Goal: Task Accomplishment & Management: Use online tool/utility

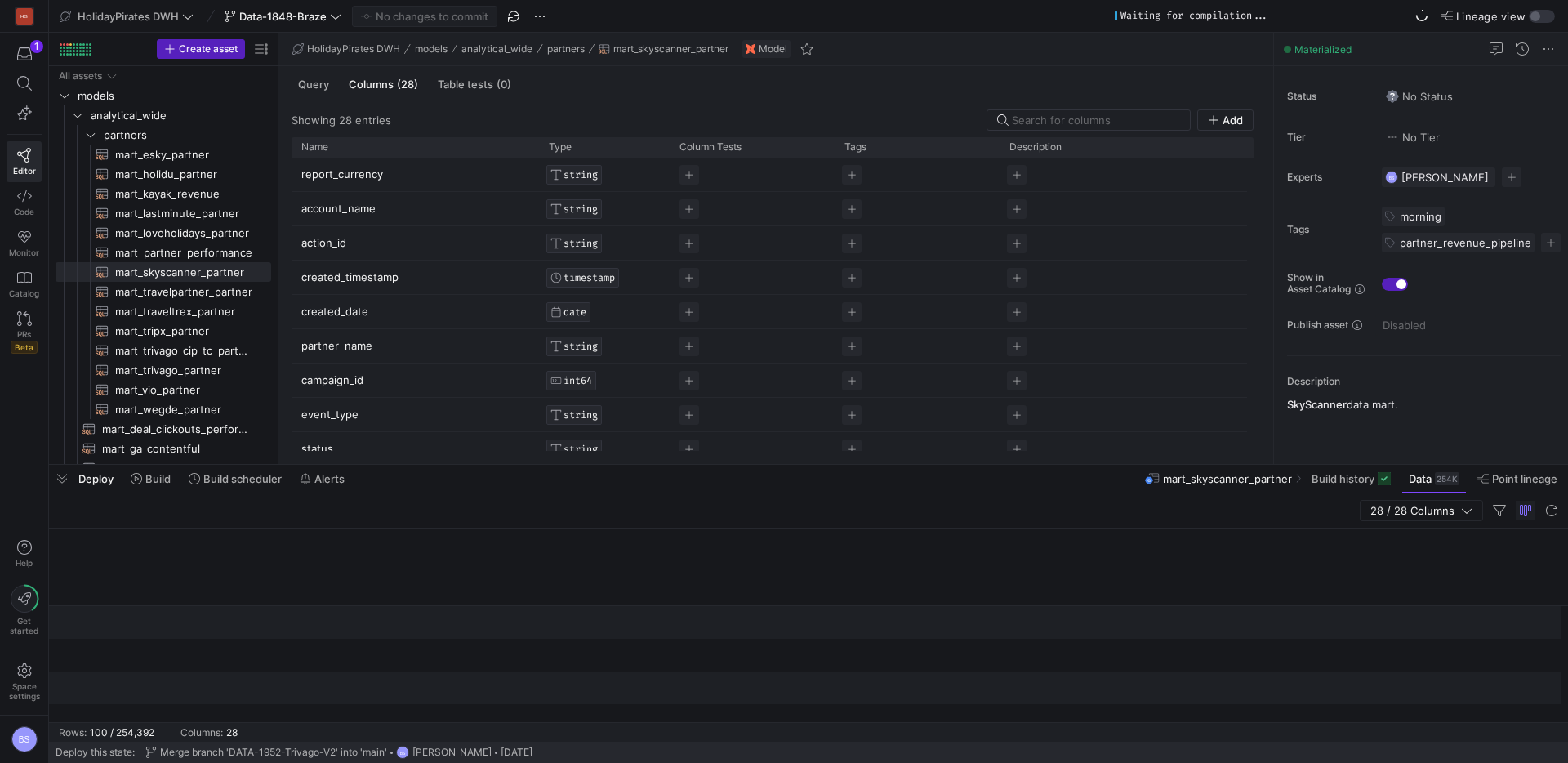
scroll to position [0, 2730]
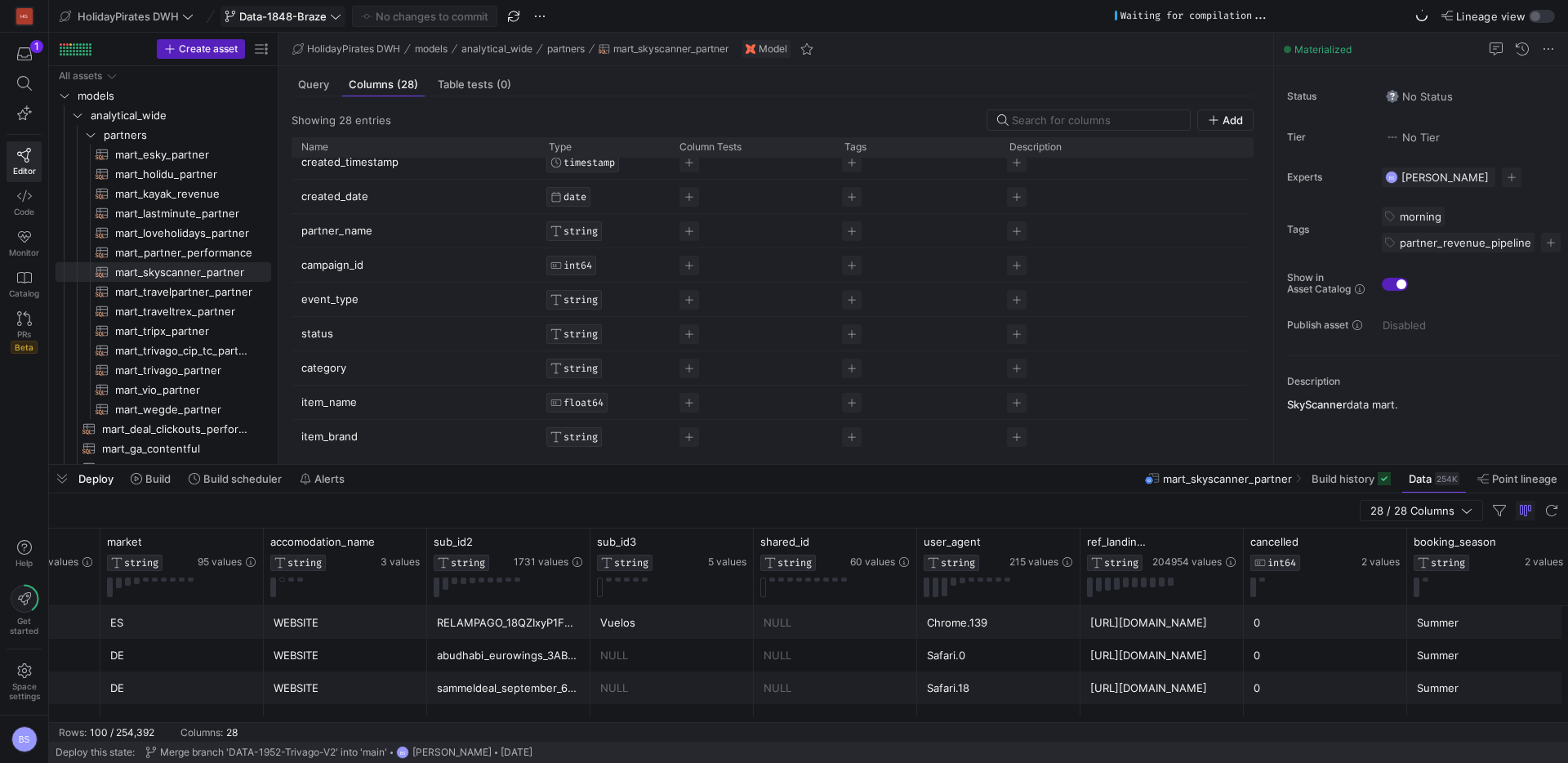
click at [265, 16] on span "Data-1848-Braze" at bounding box center [283, 17] width 88 height 13
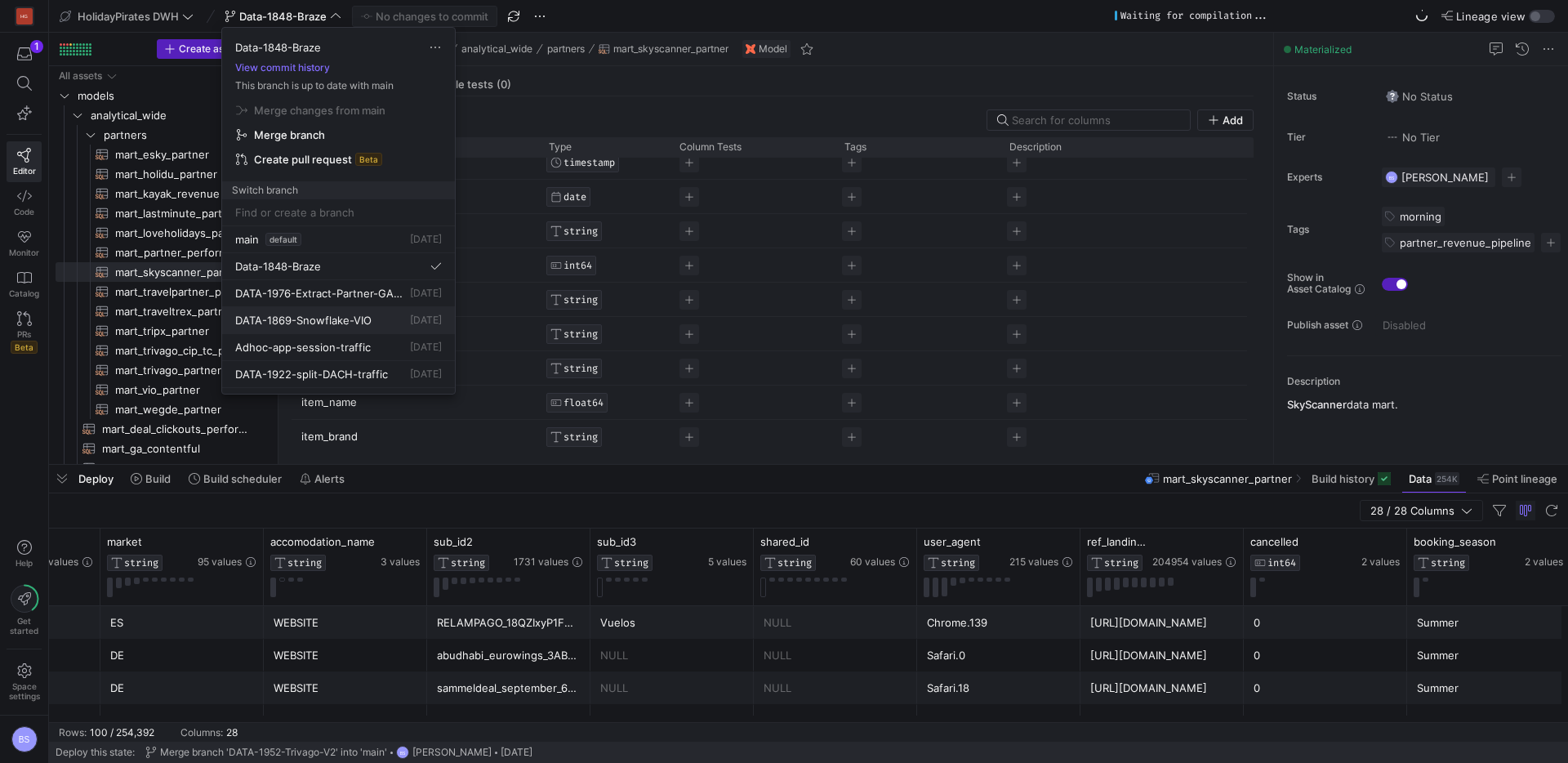
click at [318, 312] on button "DATA-1869-Snowflake-VIO 4 days ago" at bounding box center [339, 321] width 233 height 27
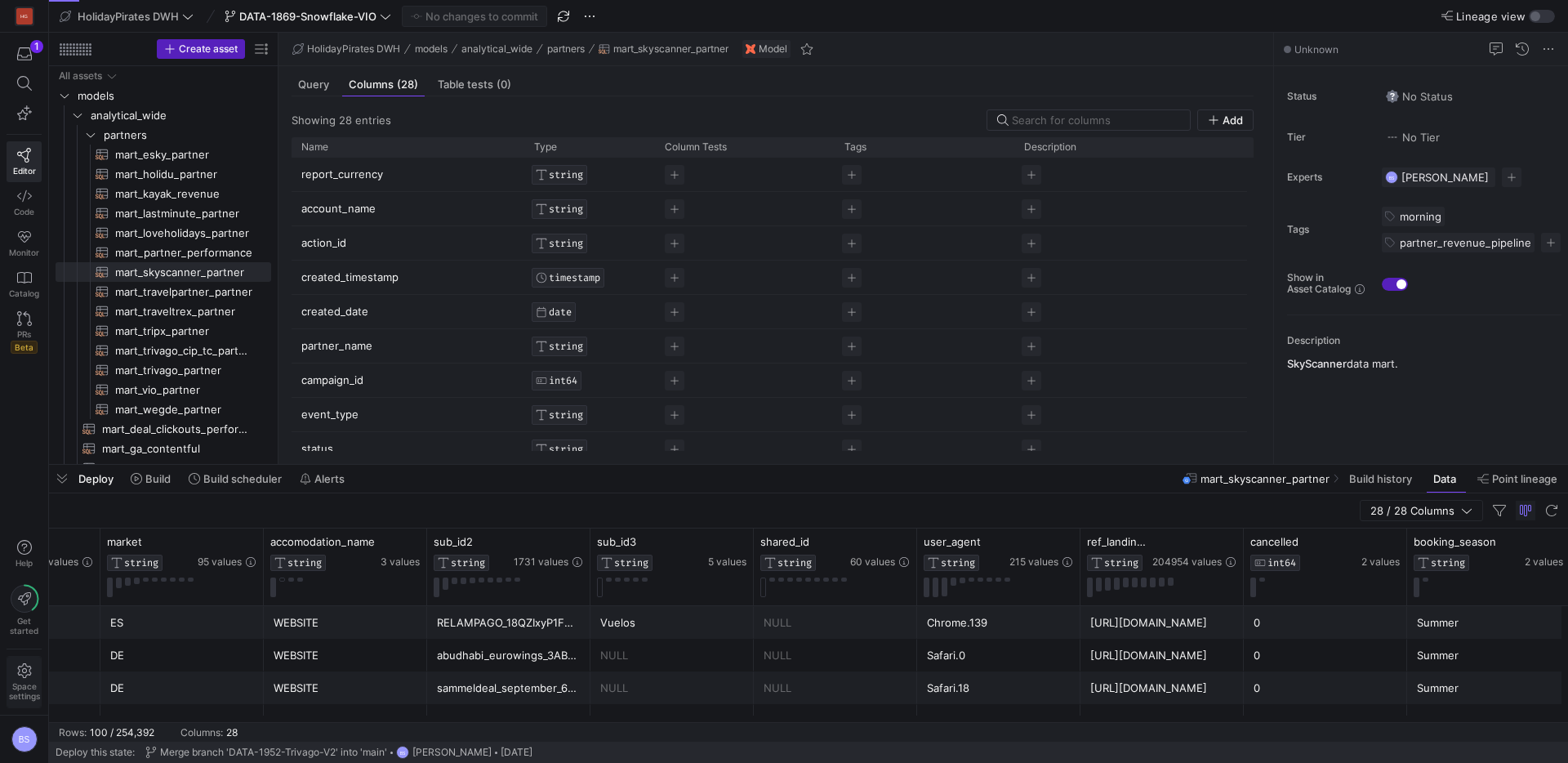
click at [14, 671] on span "Space settings" at bounding box center [25, 682] width 31 height 37
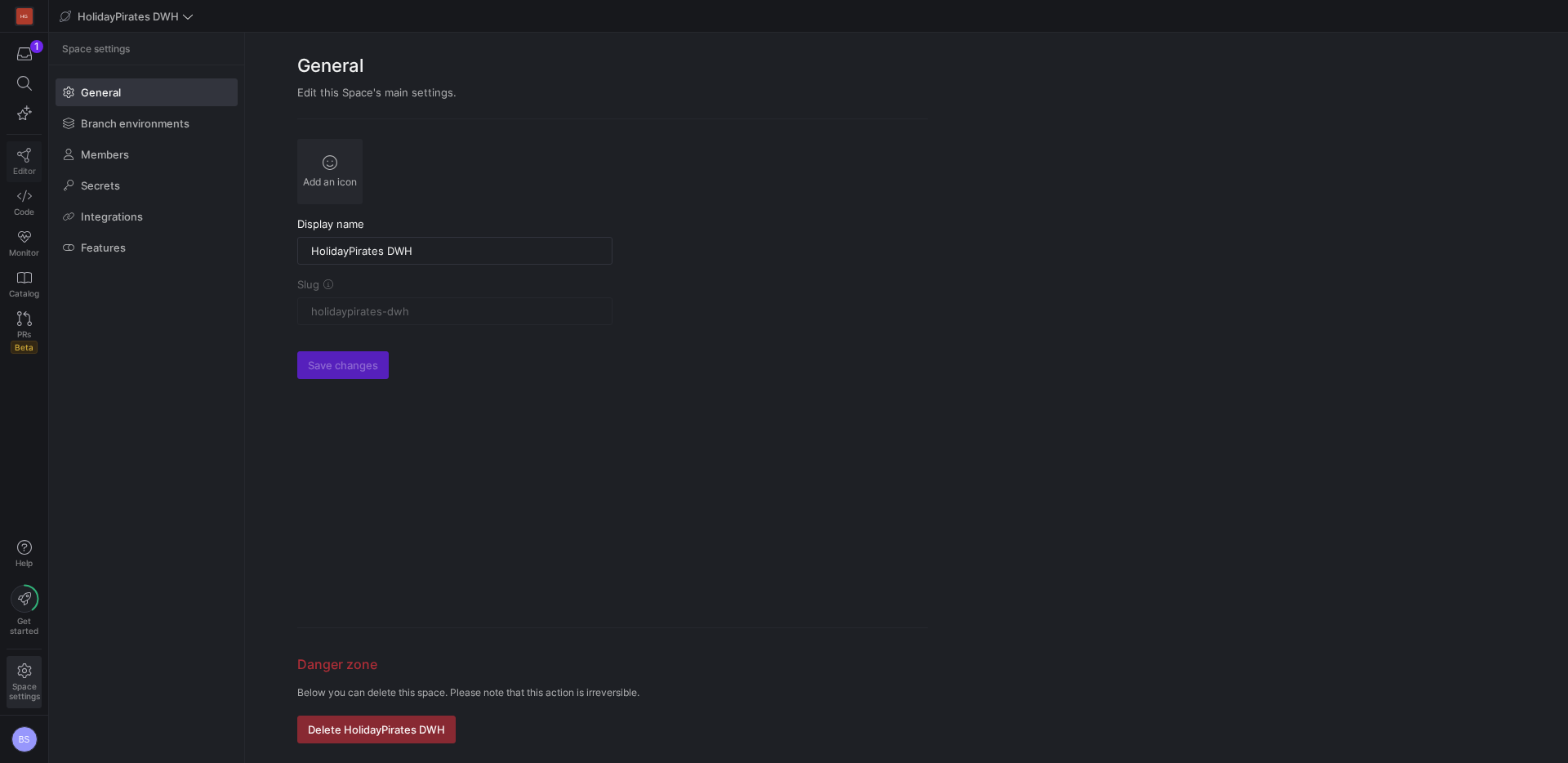
click at [26, 158] on icon at bounding box center [24, 155] width 14 height 15
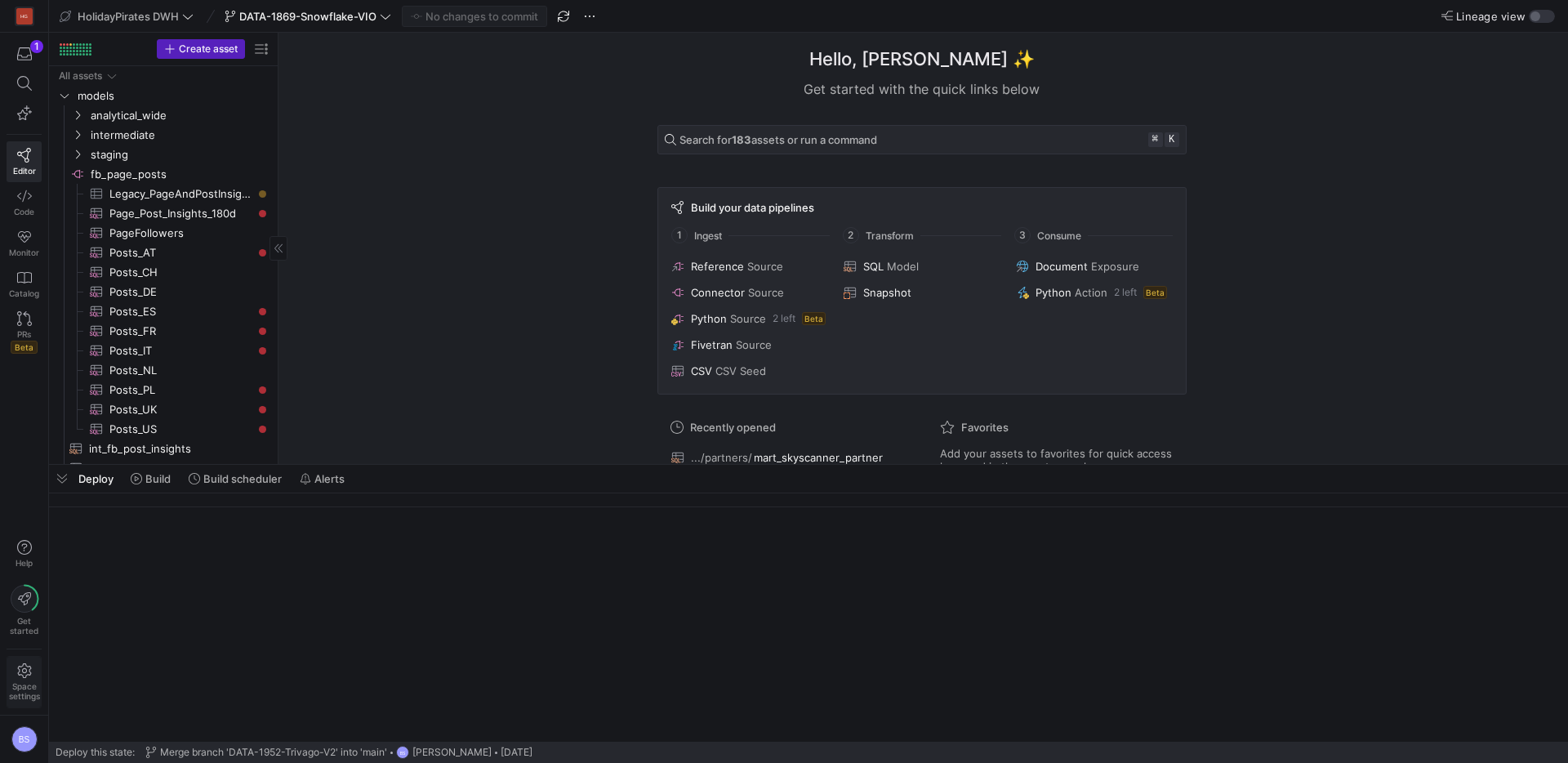
click at [26, 677] on icon at bounding box center [25, 671] width 15 height 15
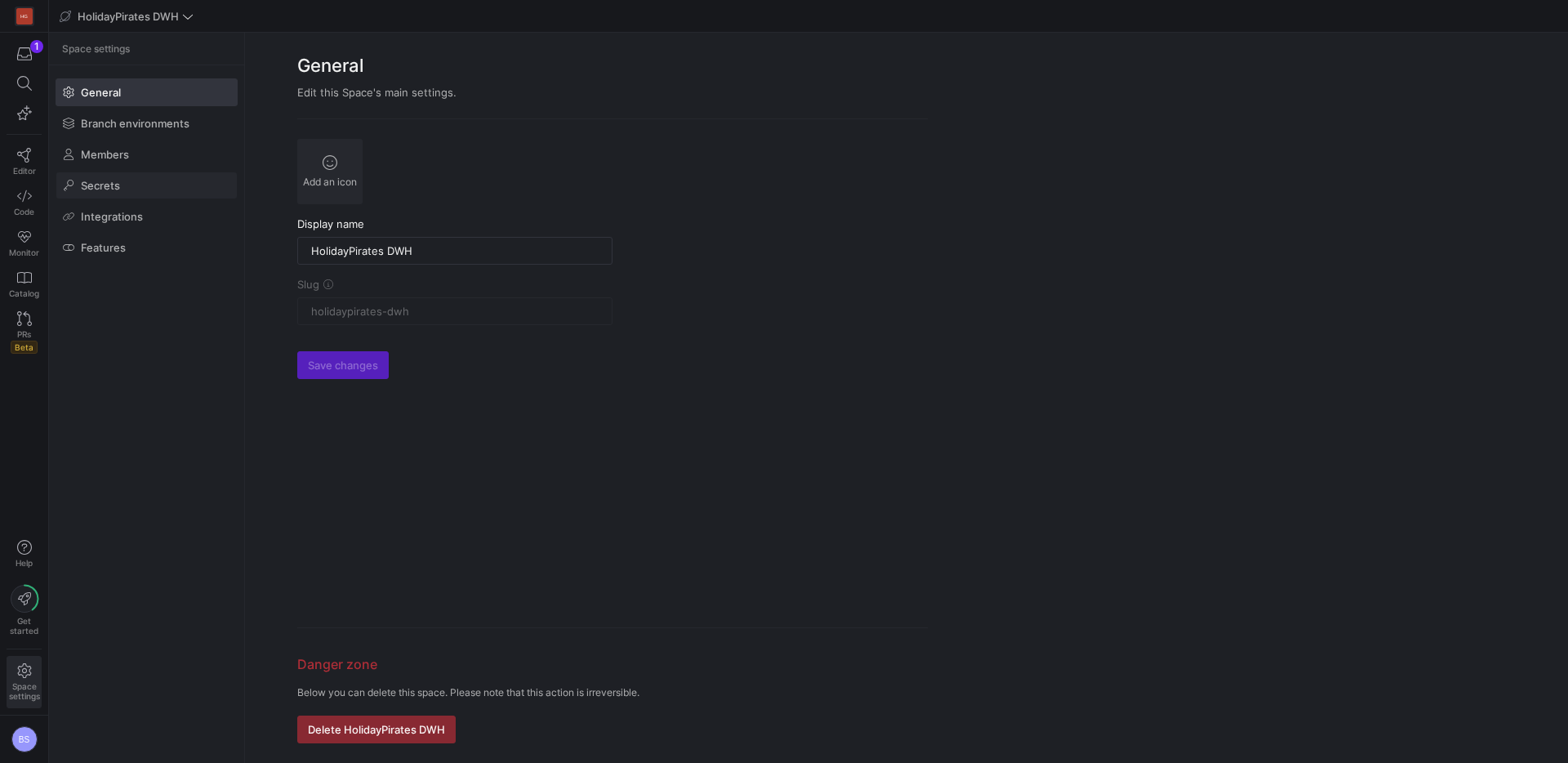
click at [131, 188] on span at bounding box center [146, 186] width 180 height 26
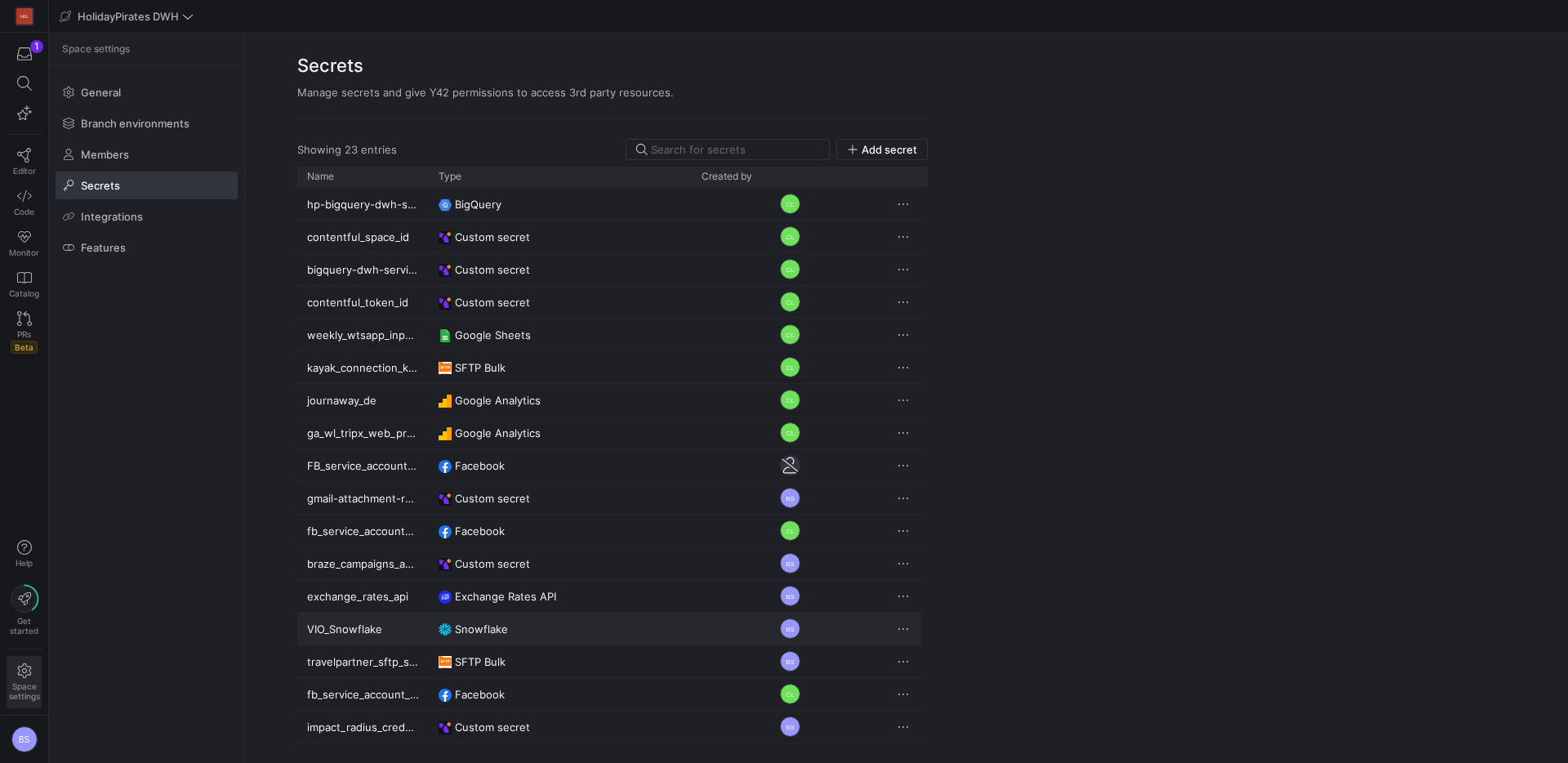
click at [901, 632] on span "Press SPACE to select this row." at bounding box center [903, 629] width 17 height 17
click at [962, 677] on span "Delete" at bounding box center [962, 677] width 113 height 13
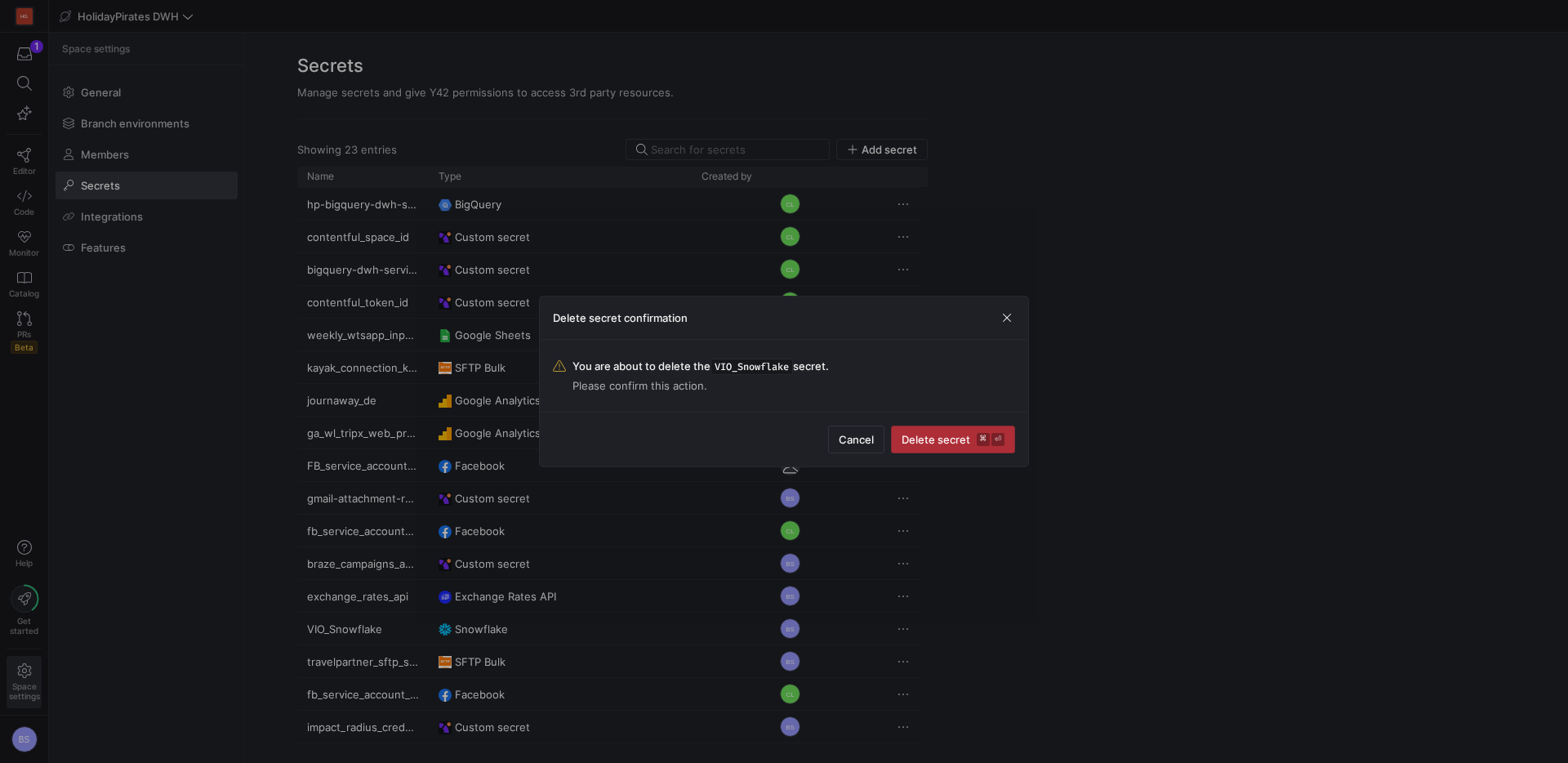
click at [945, 441] on span "Delete secret ⌘ ⏎" at bounding box center [953, 440] width 103 height 13
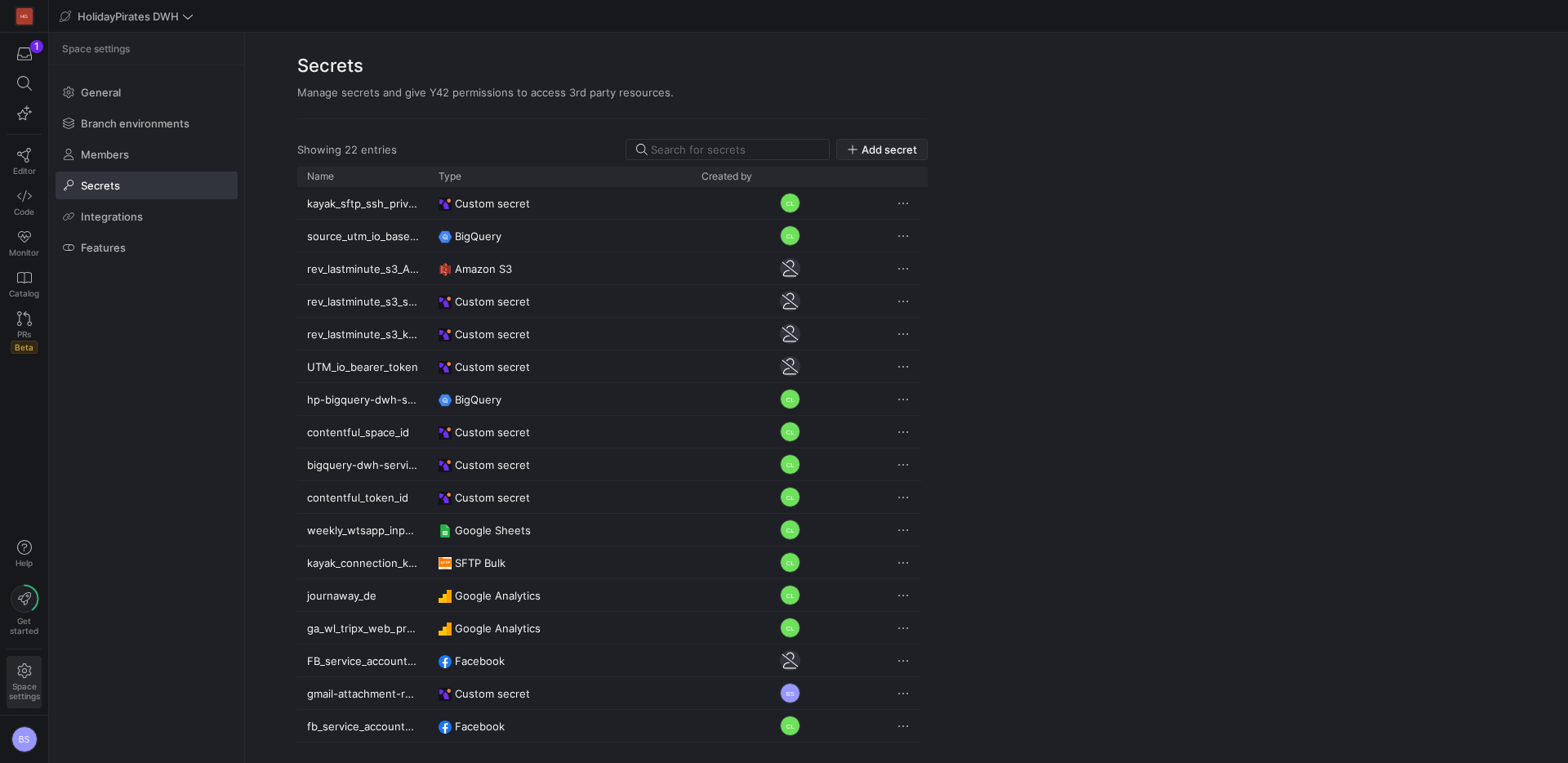
click at [845, 148] on span "button" at bounding box center [881, 150] width 90 height 20
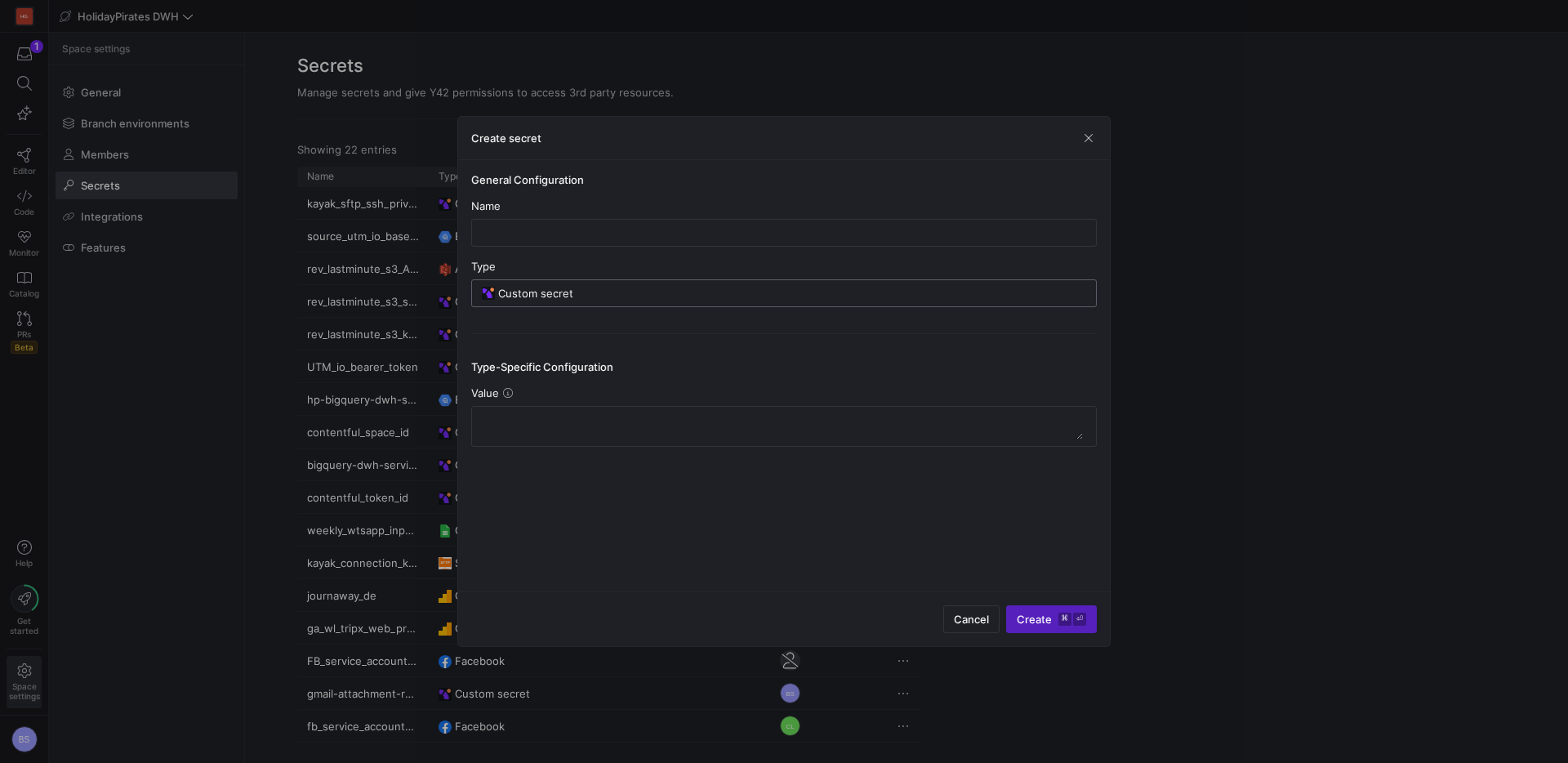
click at [621, 293] on input "Custom secret" at bounding box center [792, 293] width 588 height 13
type input "Snowflake"
click at [481, 429] on input "PrivateKey" at bounding box center [478, 432] width 13 height 13
radio input "true"
click at [544, 551] on textarea at bounding box center [783, 552] width 597 height 26
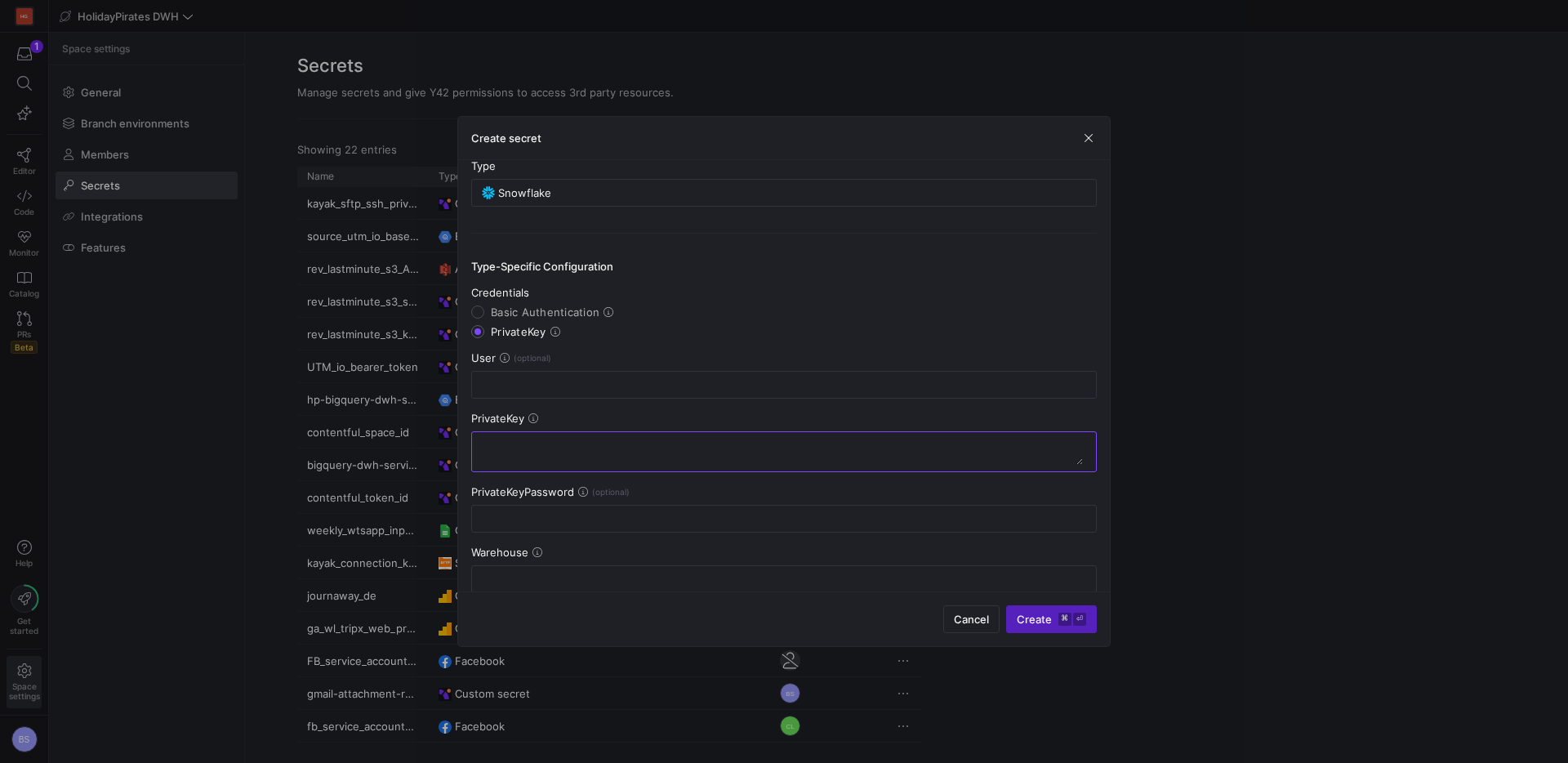
scroll to position [102, 0]
paste textarea "-----BEGIN PRIVATE KEY----- MIIEvQIBADANBgkqhkiG9w0BAQEFAASCBKcwggSjAgEAAoIBAQD…"
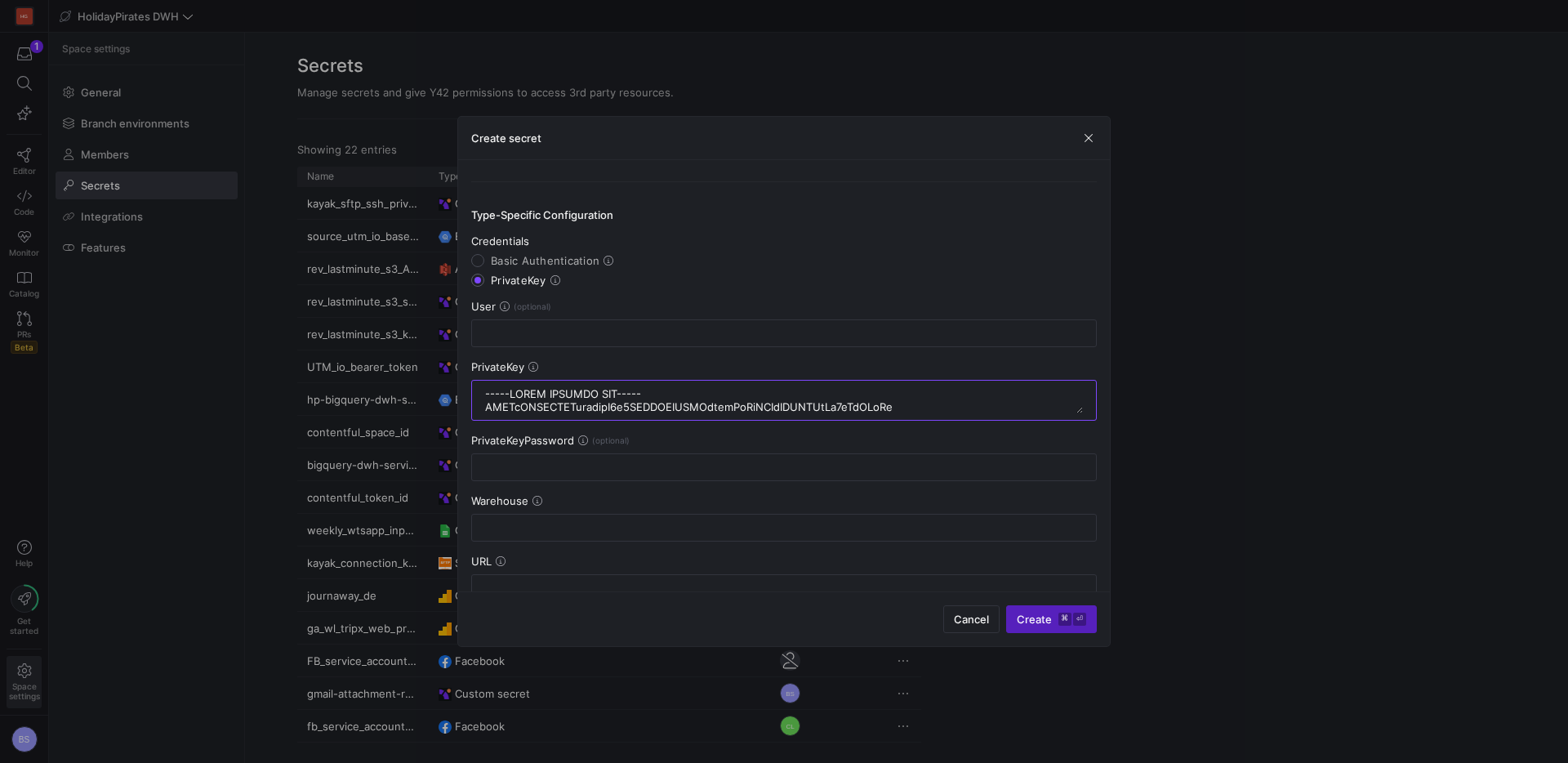
scroll to position [155, 0]
type textarea "-----BEGIN PRIVATE KEY----- MIIEvQIBADANBgkqhkiG9w0BAQEFAASCBKcwggSjAgEAAoIBAQD…"
click at [585, 329] on input "text" at bounding box center [783, 330] width 597 height 13
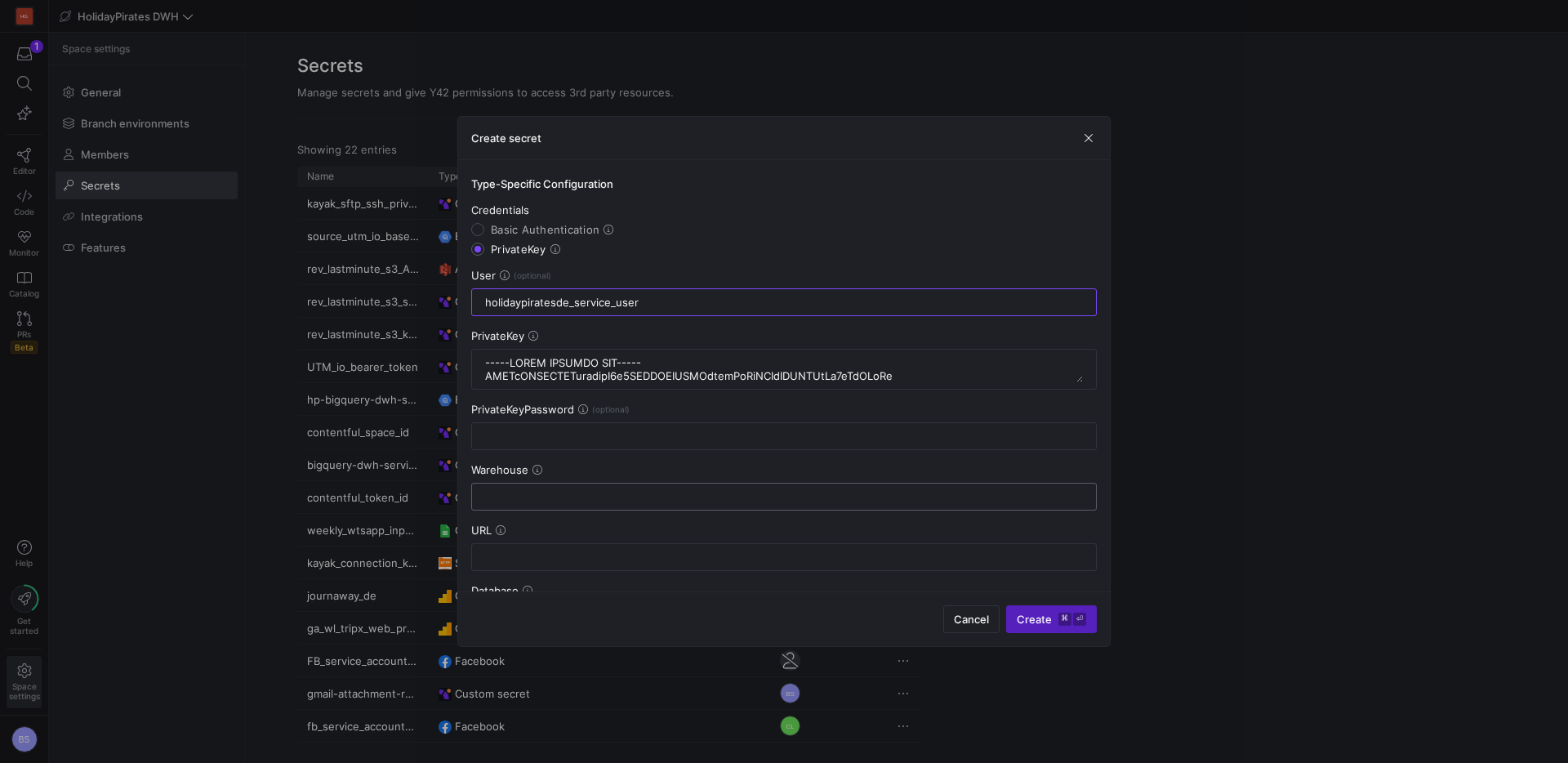
scroll to position [180, 0]
type input "holidaypiratesde_service_user"
click at [536, 494] on input "text" at bounding box center [783, 499] width 597 height 13
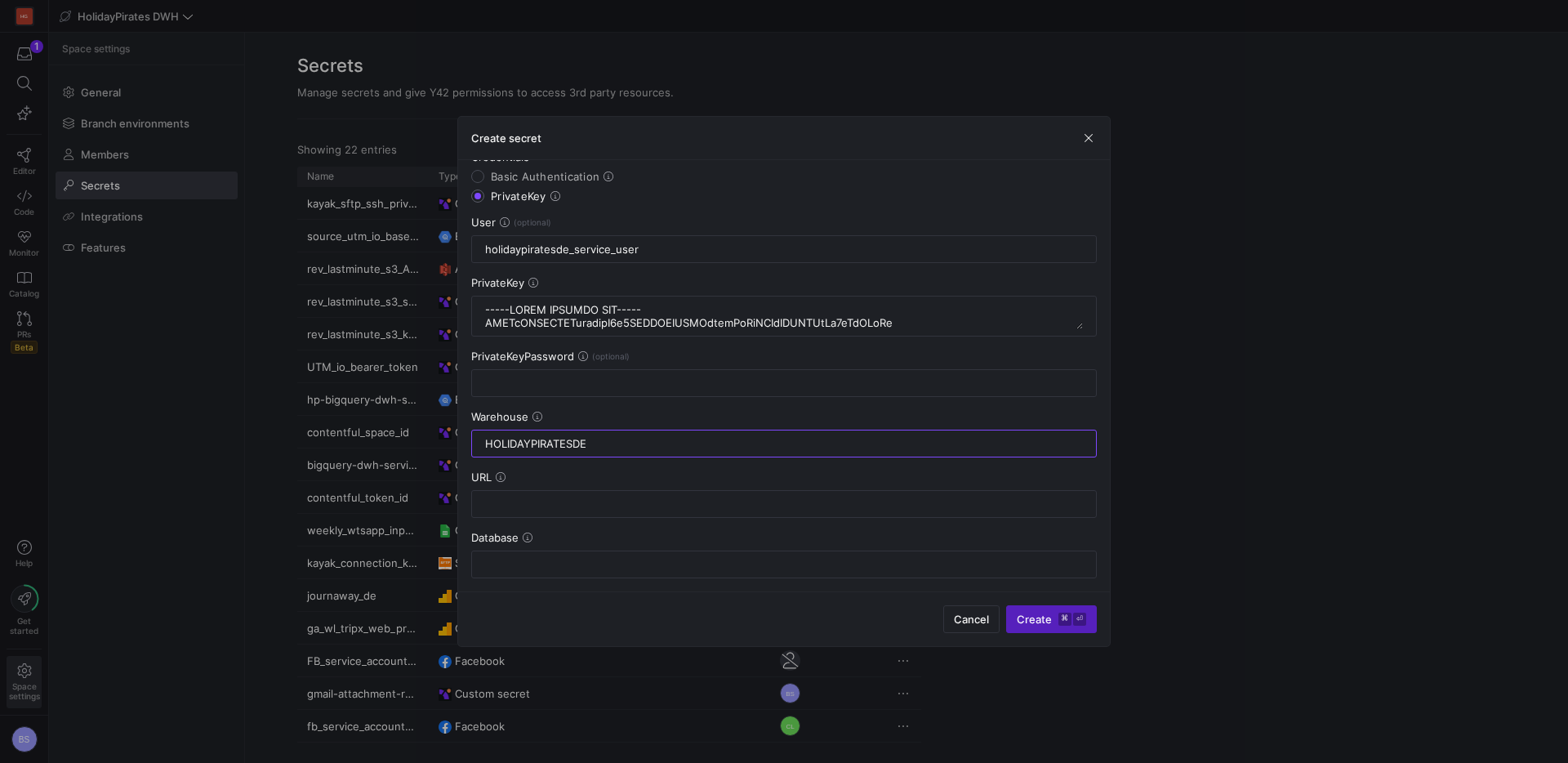
scroll to position [249, 0]
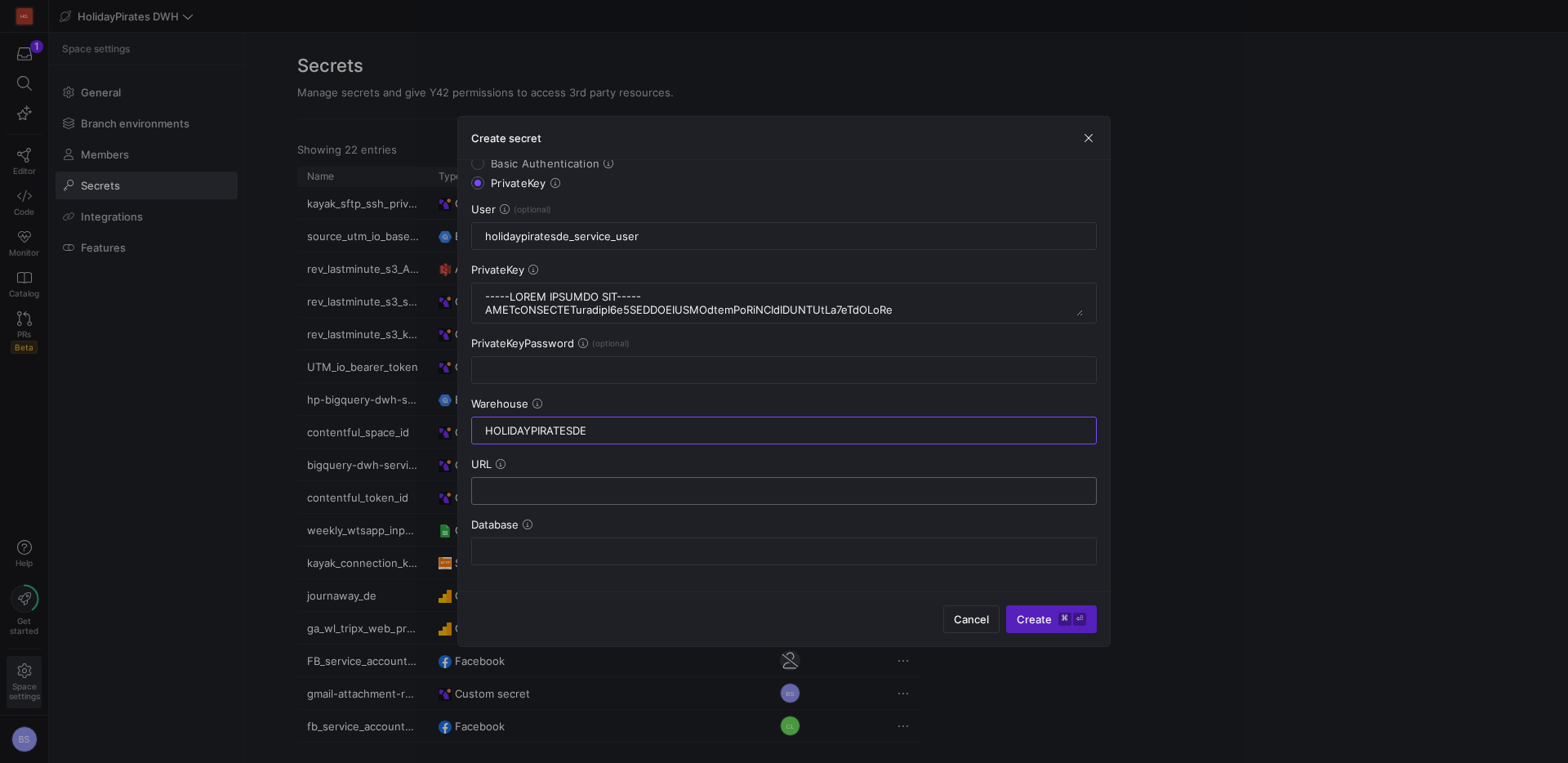
type input "HOLIDAYPIRATESDE"
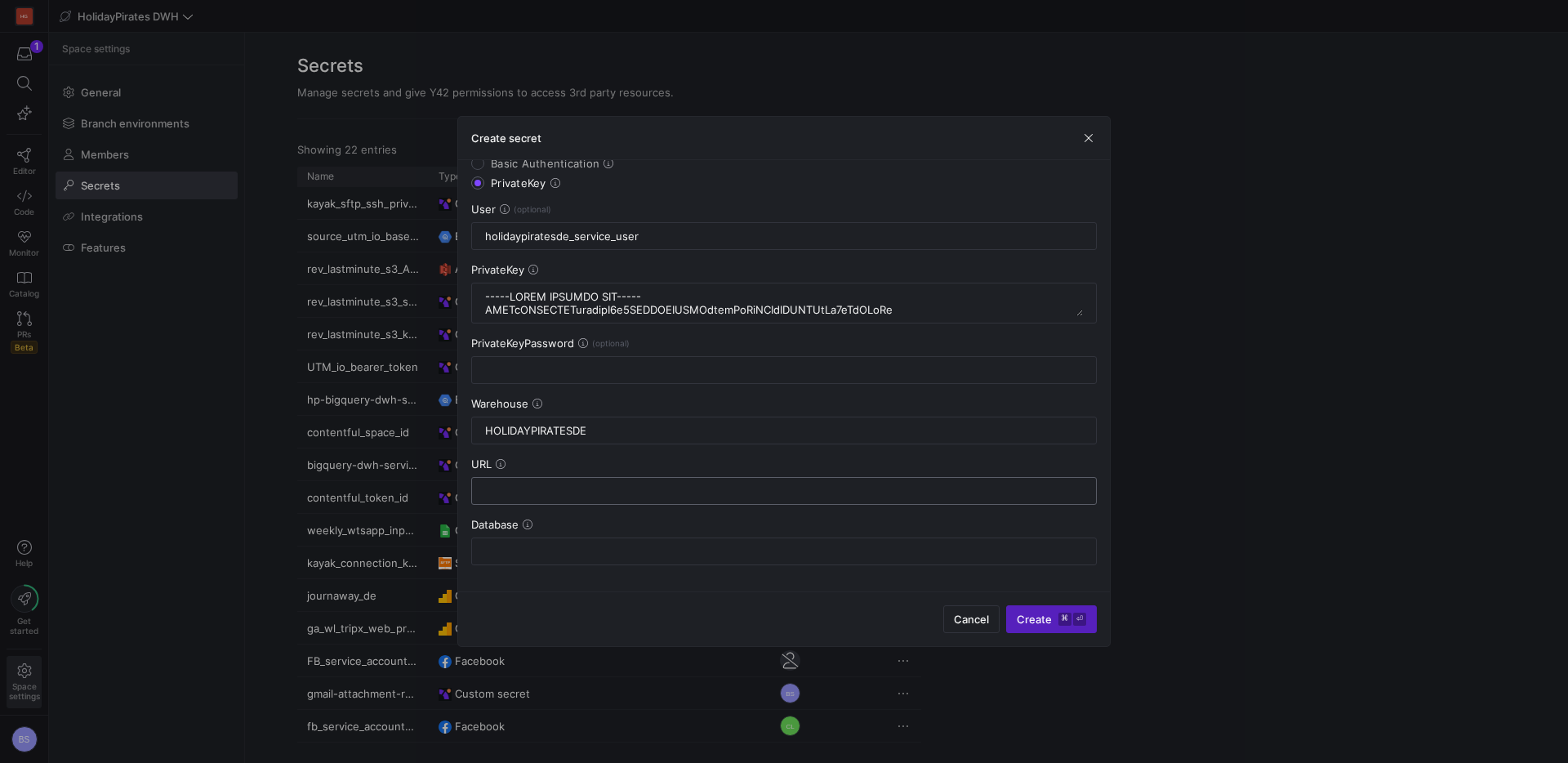
click at [619, 484] on input "text" at bounding box center [783, 491] width 597 height 13
drag, startPoint x: 555, startPoint y: 570, endPoint x: 558, endPoint y: 559, distance: 11.4
click at [557, 563] on div "General Configuration Name Type Snowflake Type-Specific Configuration Credentia…" at bounding box center [783, 376] width 652 height 432
click at [558, 559] on div at bounding box center [783, 551] width 597 height 26
type input "AFFILIATE"
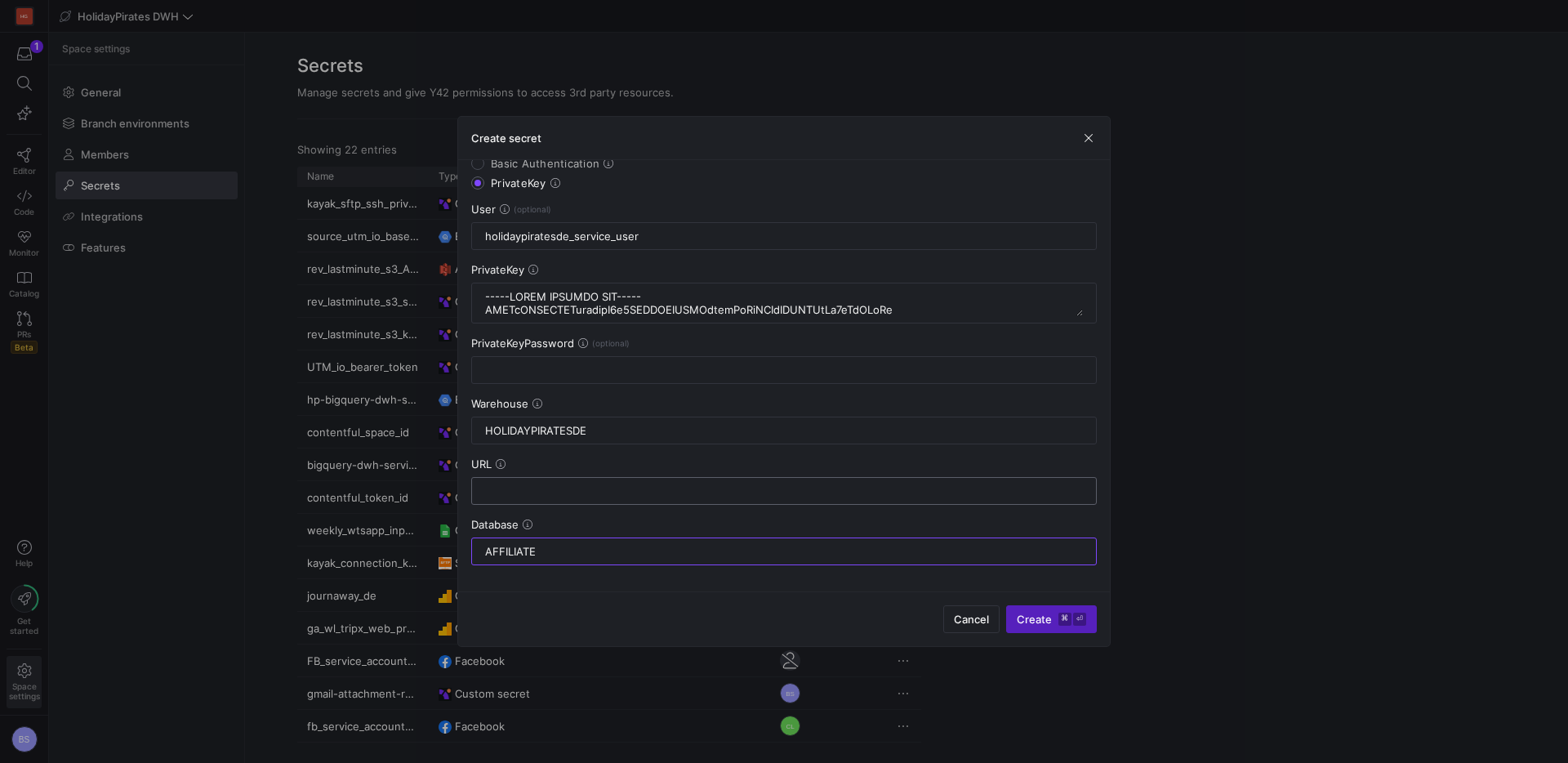
click at [529, 491] on input "text" at bounding box center [783, 491] width 597 height 13
paste input "https://ff28957.eu-west-1.snowflakecomputing.com/"
type input "https://ff28957.eu-west-1.snowflakecomputing.com"
click at [1027, 631] on span "submit" at bounding box center [1052, 619] width 89 height 26
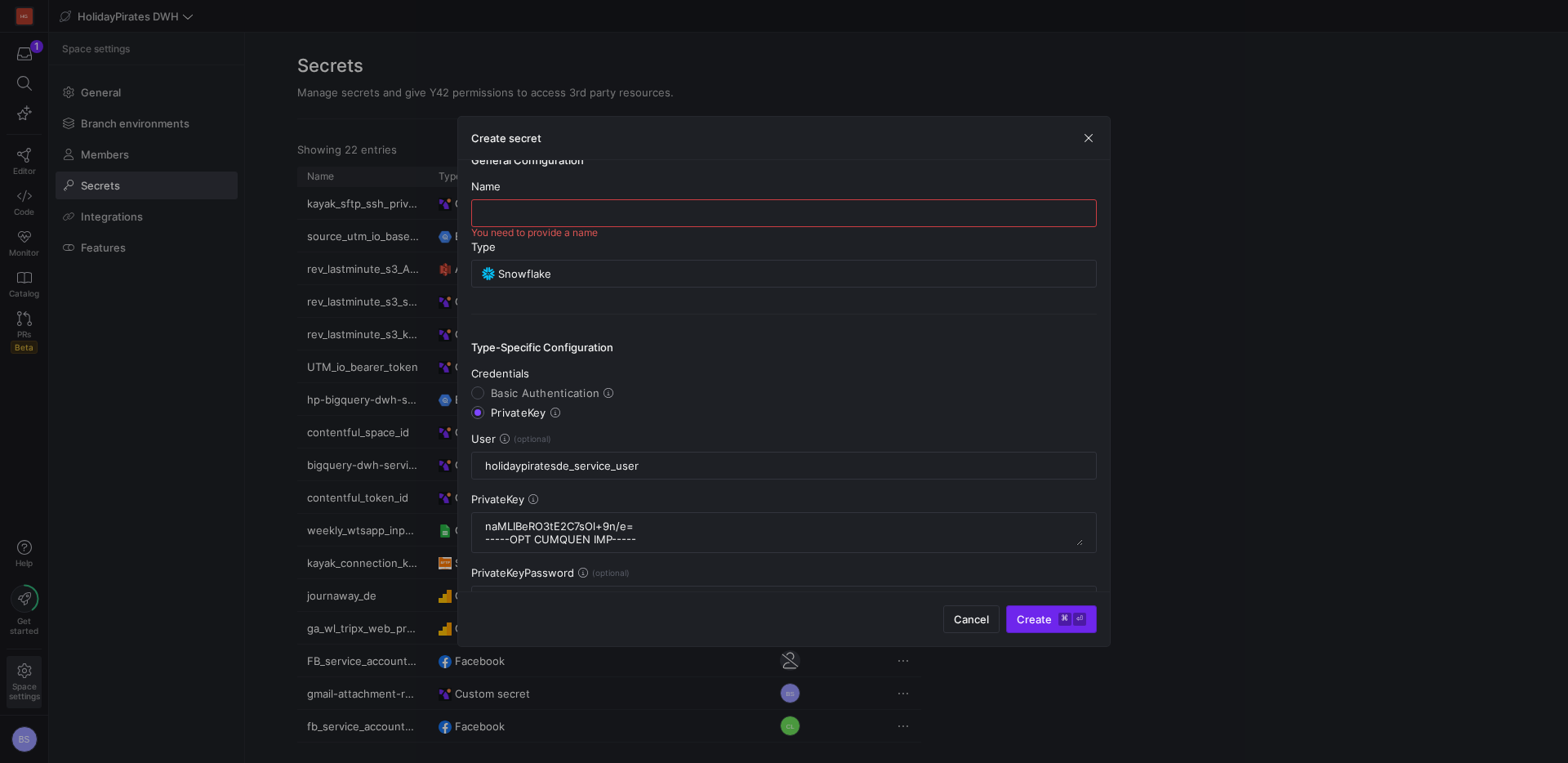
scroll to position [0, 0]
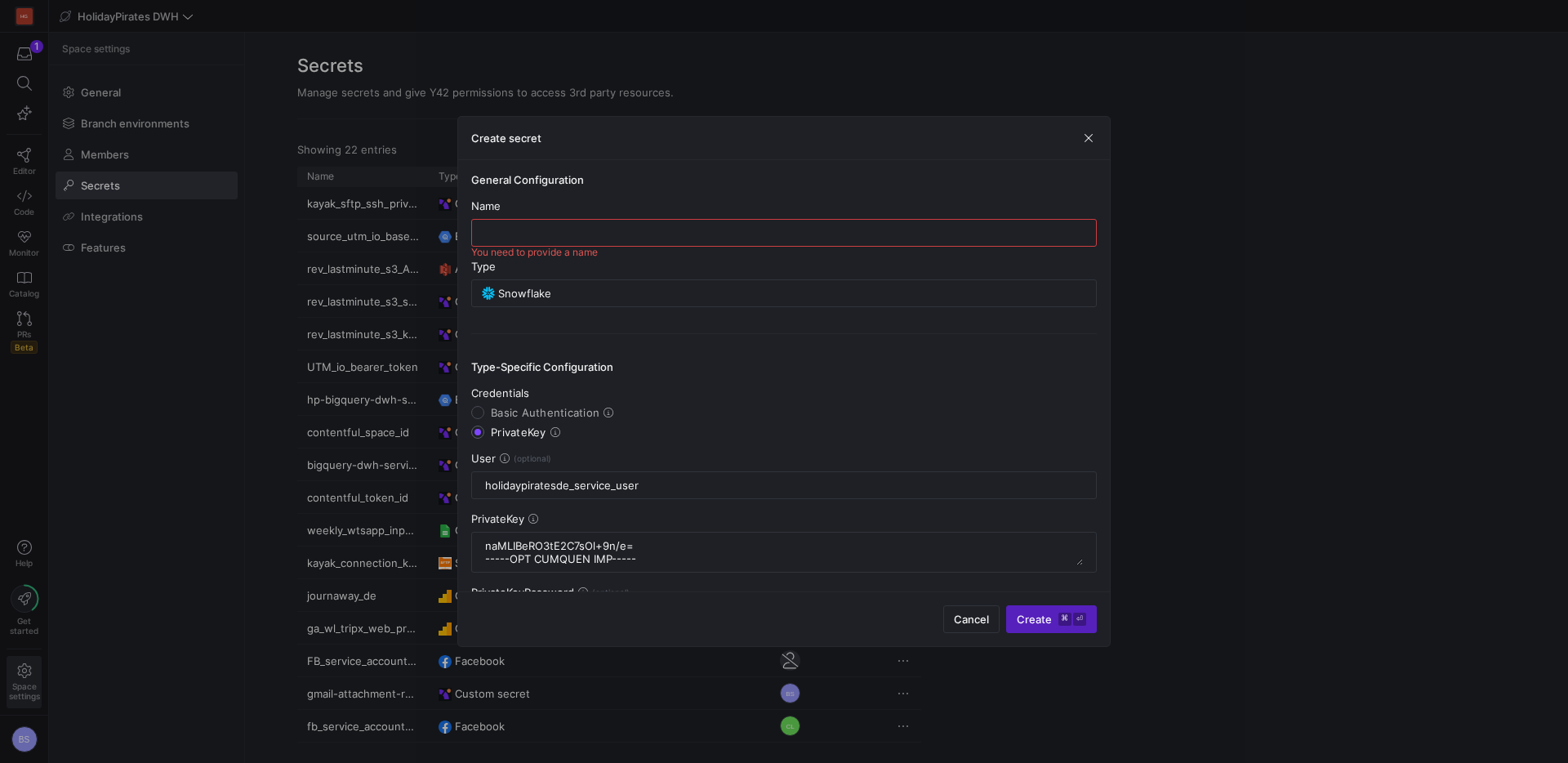
click at [595, 241] on div at bounding box center [783, 233] width 597 height 26
click at [510, 234] on input "VIO_Snowflake_service_user" at bounding box center [783, 232] width 597 height 13
type input "VIO_snowflake_service_user"
click at [1060, 627] on span "submit" at bounding box center [1052, 619] width 89 height 26
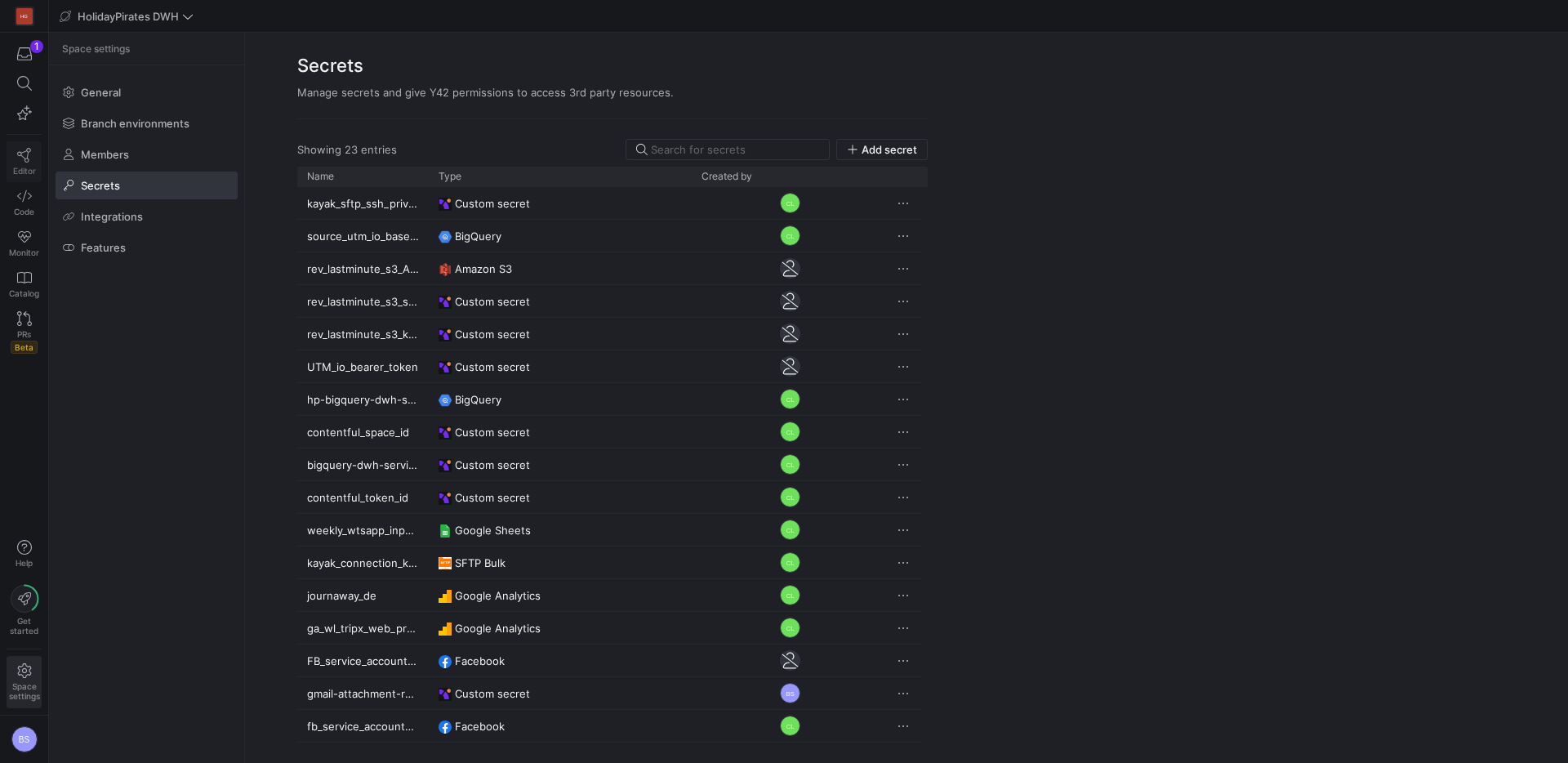
click at [21, 150] on icon at bounding box center [25, 155] width 15 height 15
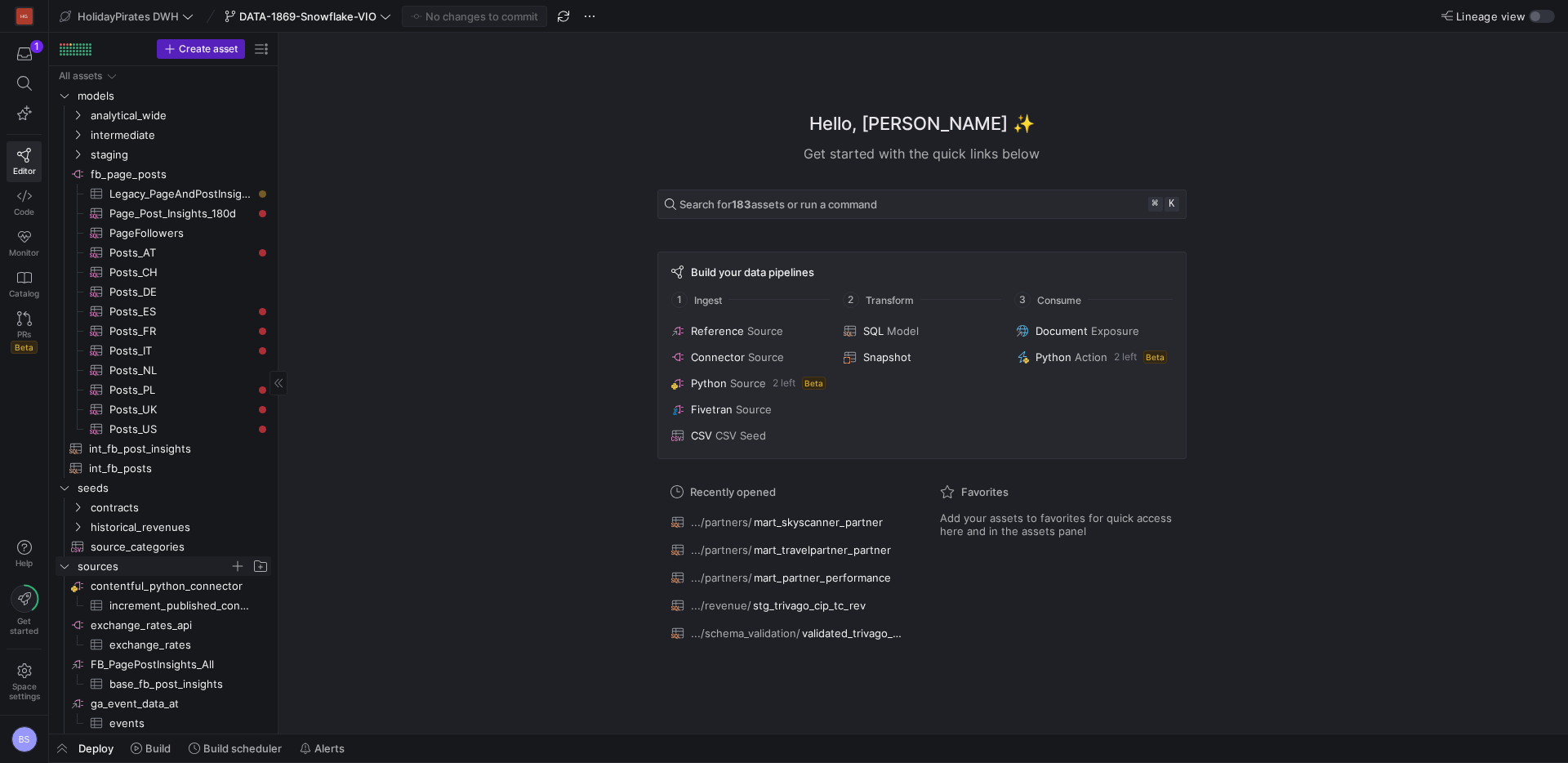
click at [68, 565] on icon "Press SPACE to select this row." at bounding box center [64, 566] width 12 height 10
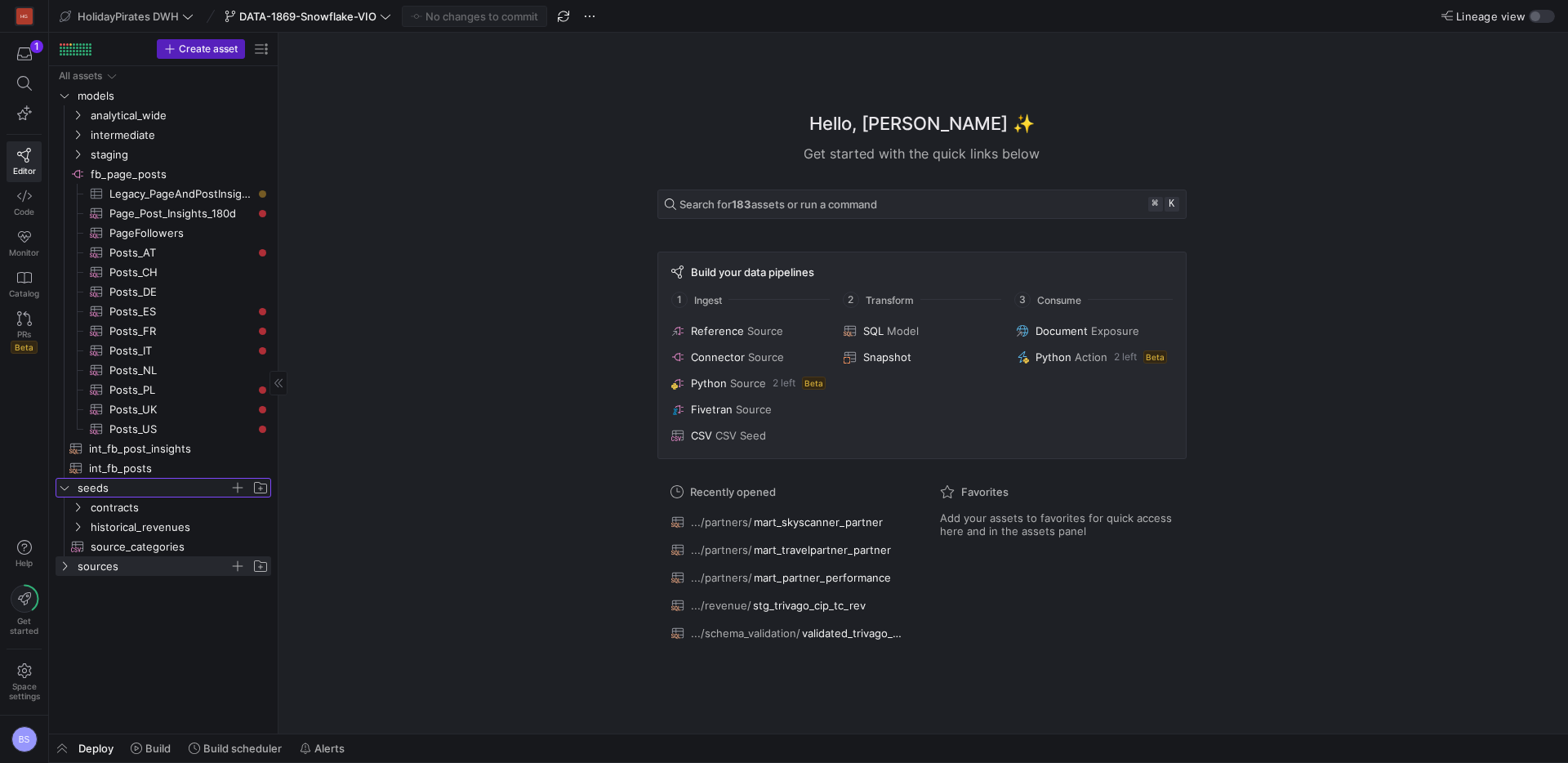
click at [65, 489] on icon "Press SPACE to select this row." at bounding box center [64, 488] width 12 height 10
click at [70, 97] on y42-icon "Press SPACE to select this row." at bounding box center [64, 96] width 13 height 13
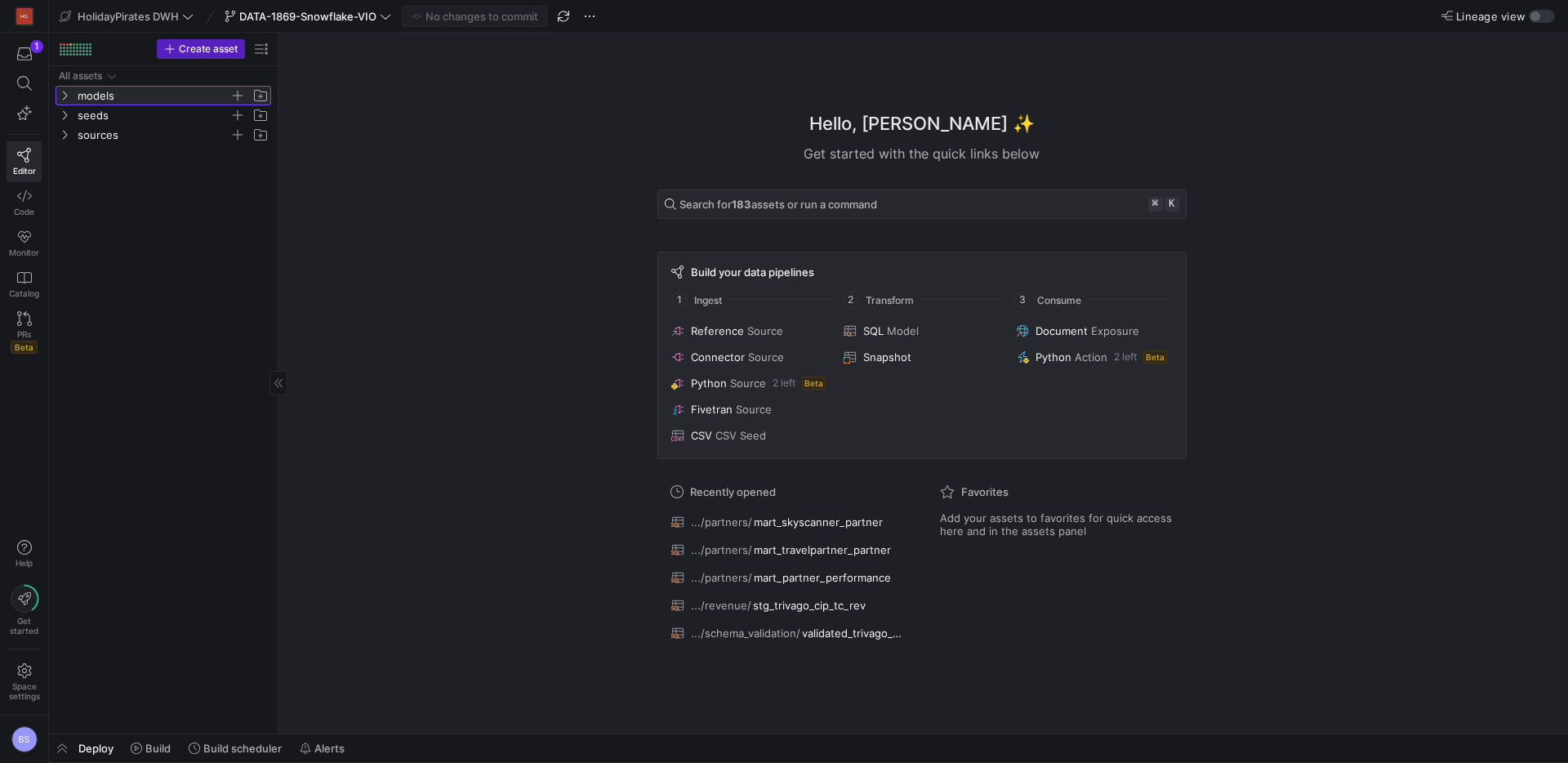
click at [70, 97] on y42-icon at bounding box center [64, 96] width 13 height 13
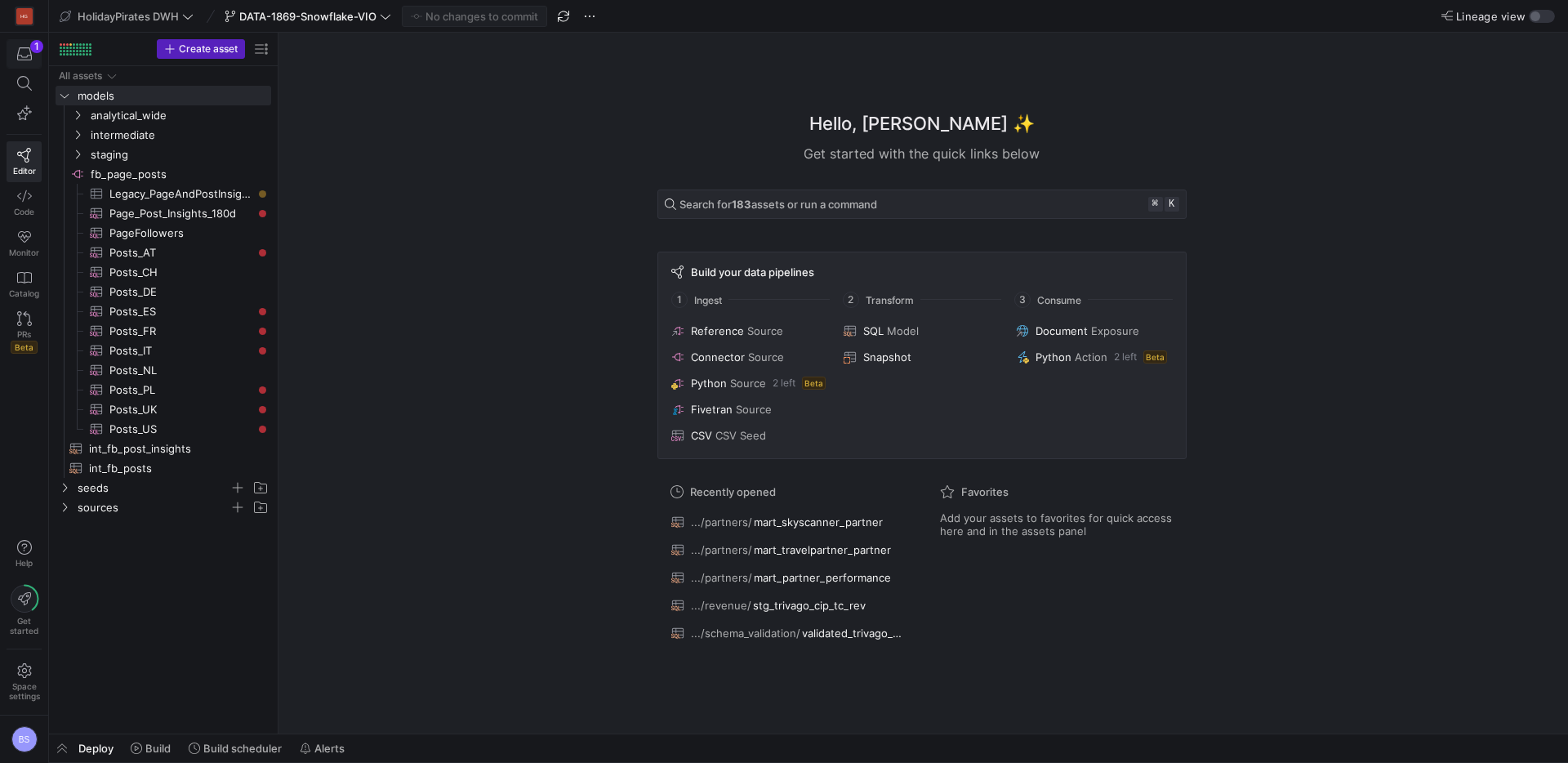
click at [29, 50] on icon "button" at bounding box center [25, 54] width 15 height 15
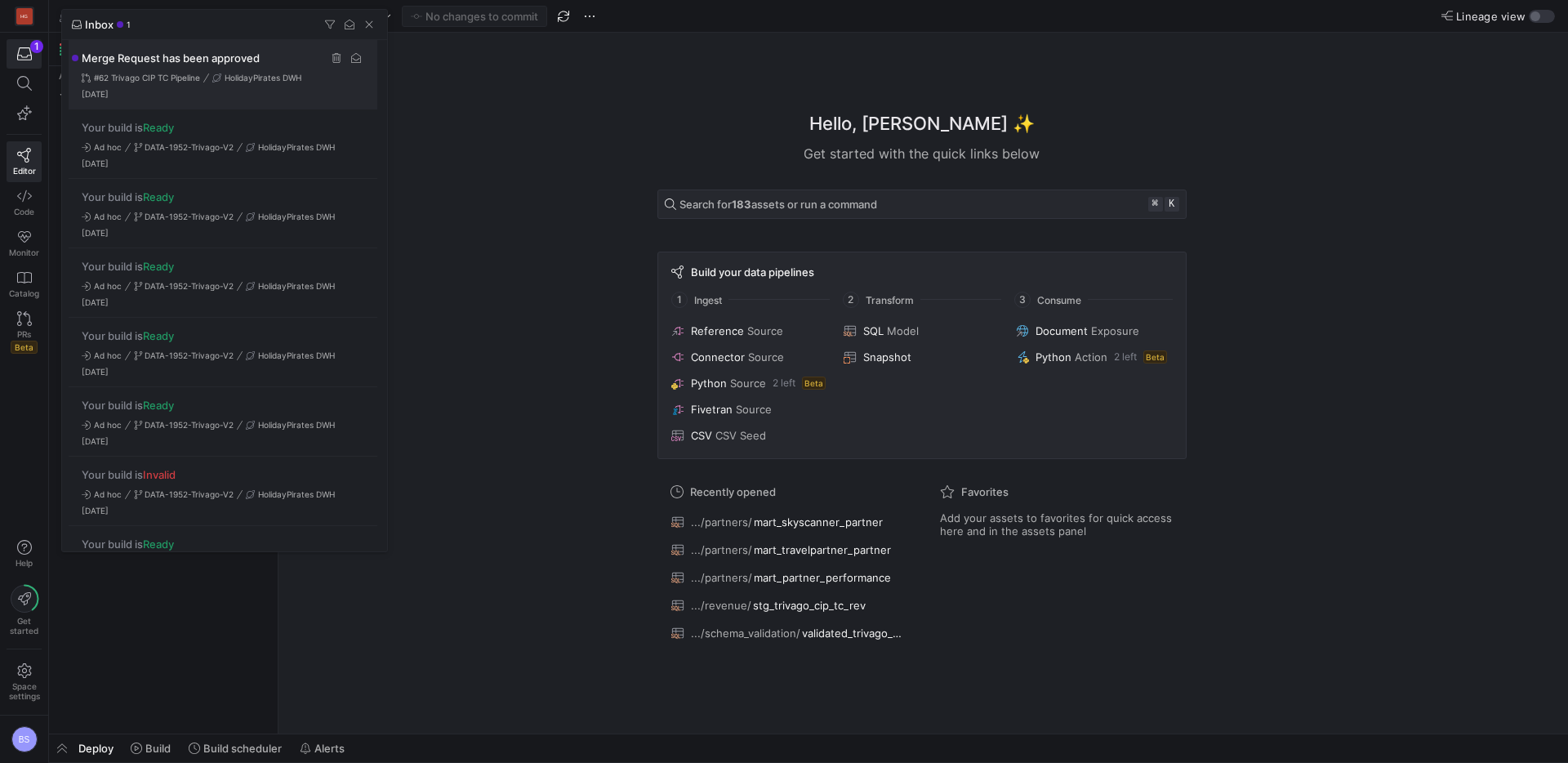
click at [240, 83] on div "Merge Request has been approved #62 Trivago CIP TC Pipeline HolidayPirates DWH …" at bounding box center [223, 74] width 309 height 69
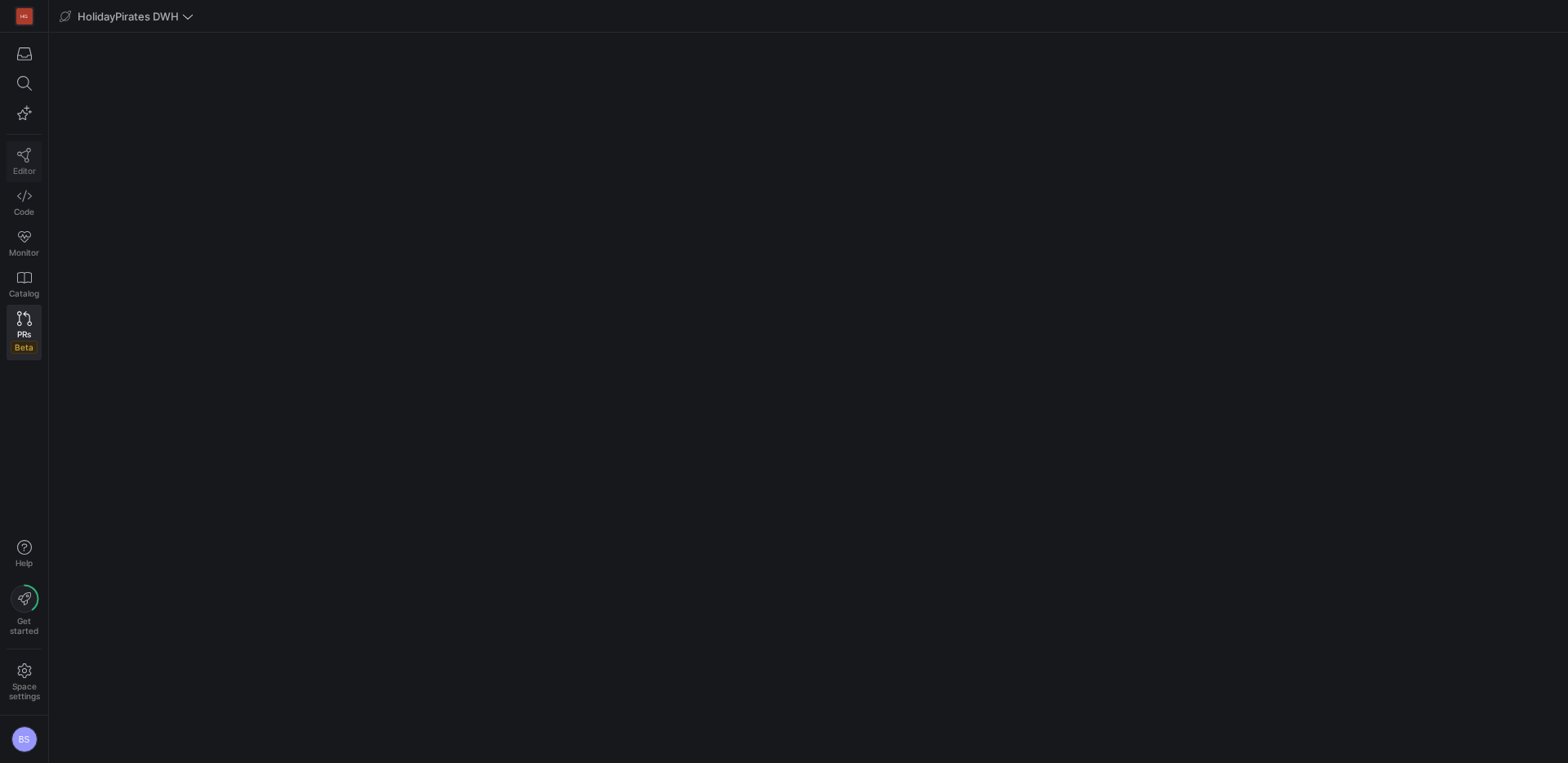
click at [25, 153] on icon at bounding box center [25, 155] width 15 height 15
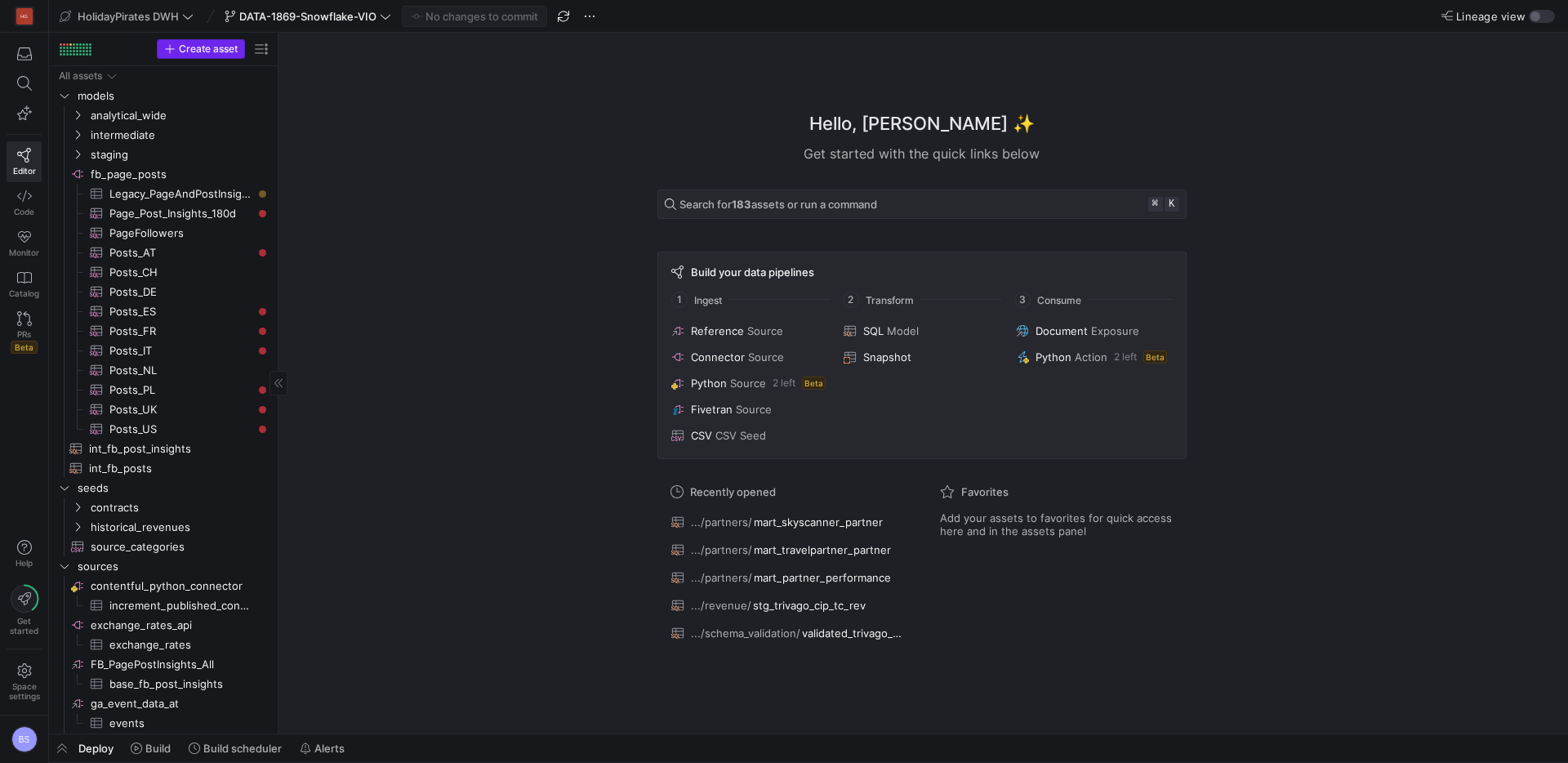
click at [193, 49] on span "Create asset" at bounding box center [207, 49] width 59 height 12
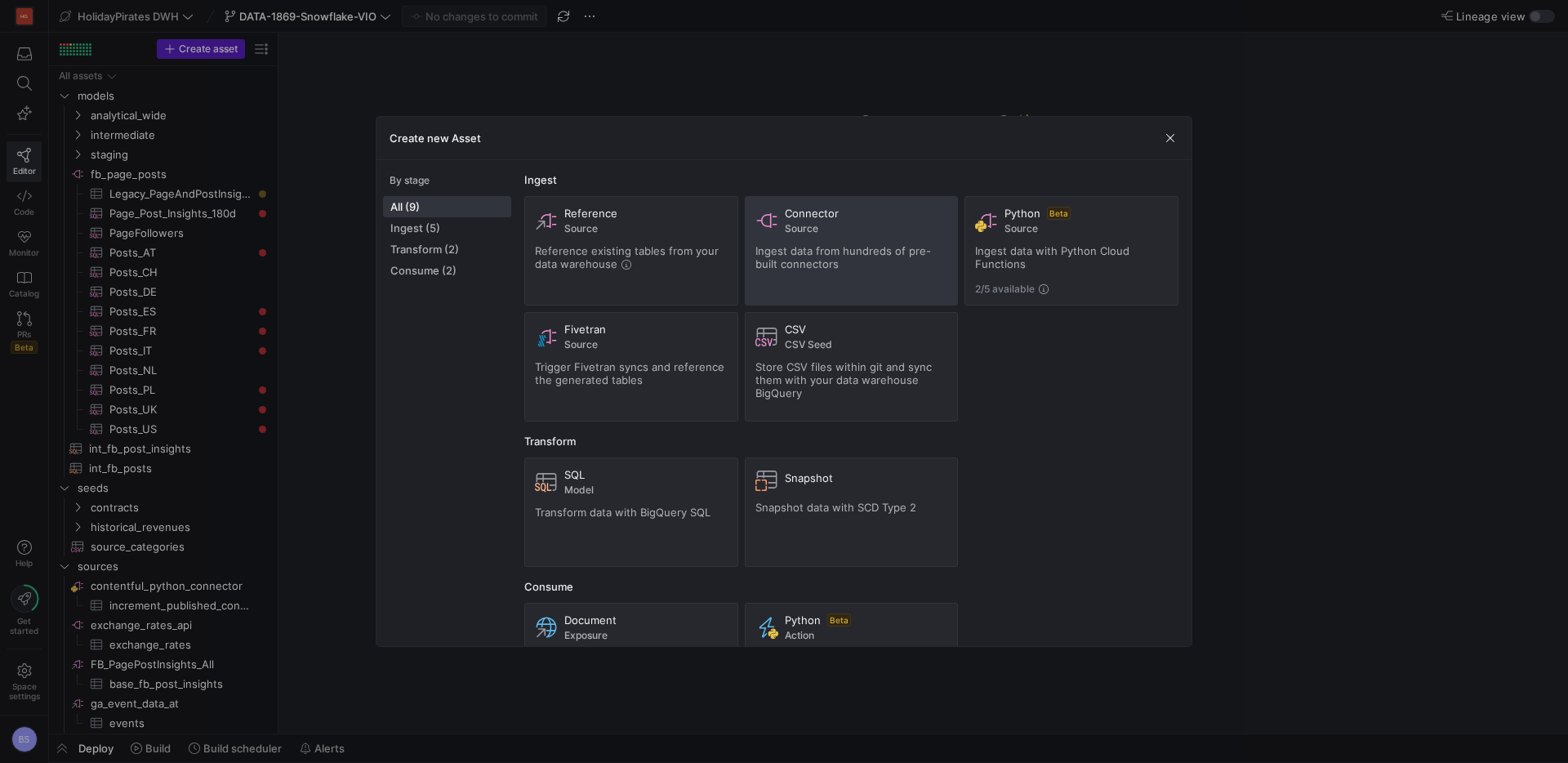
click at [871, 249] on span "Ingest data from hundreds of pre-built connectors" at bounding box center [843, 258] width 175 height 26
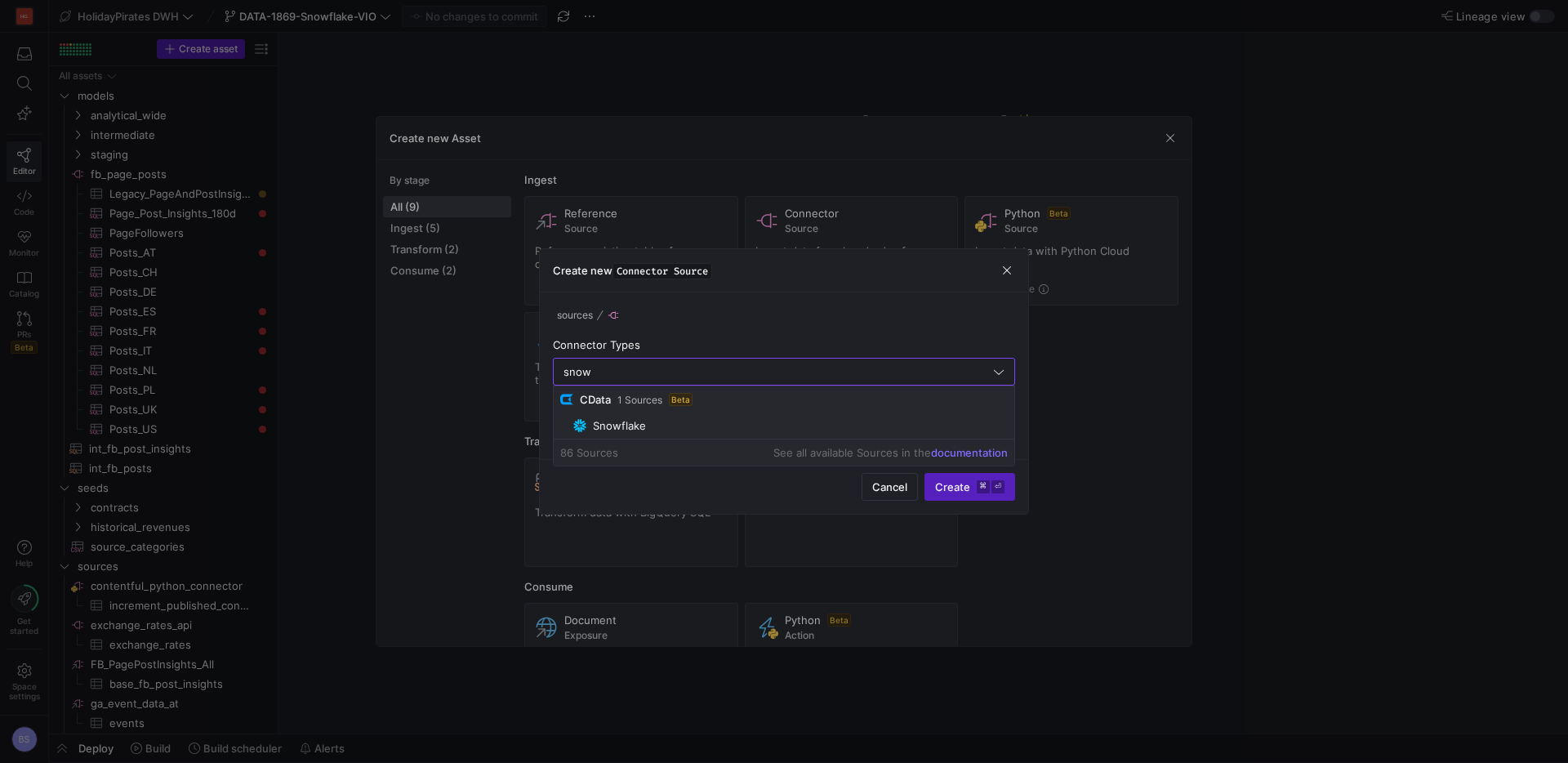
click at [646, 430] on span "Snowflake" at bounding box center [791, 426] width 435 height 13
type input "Snowflake"
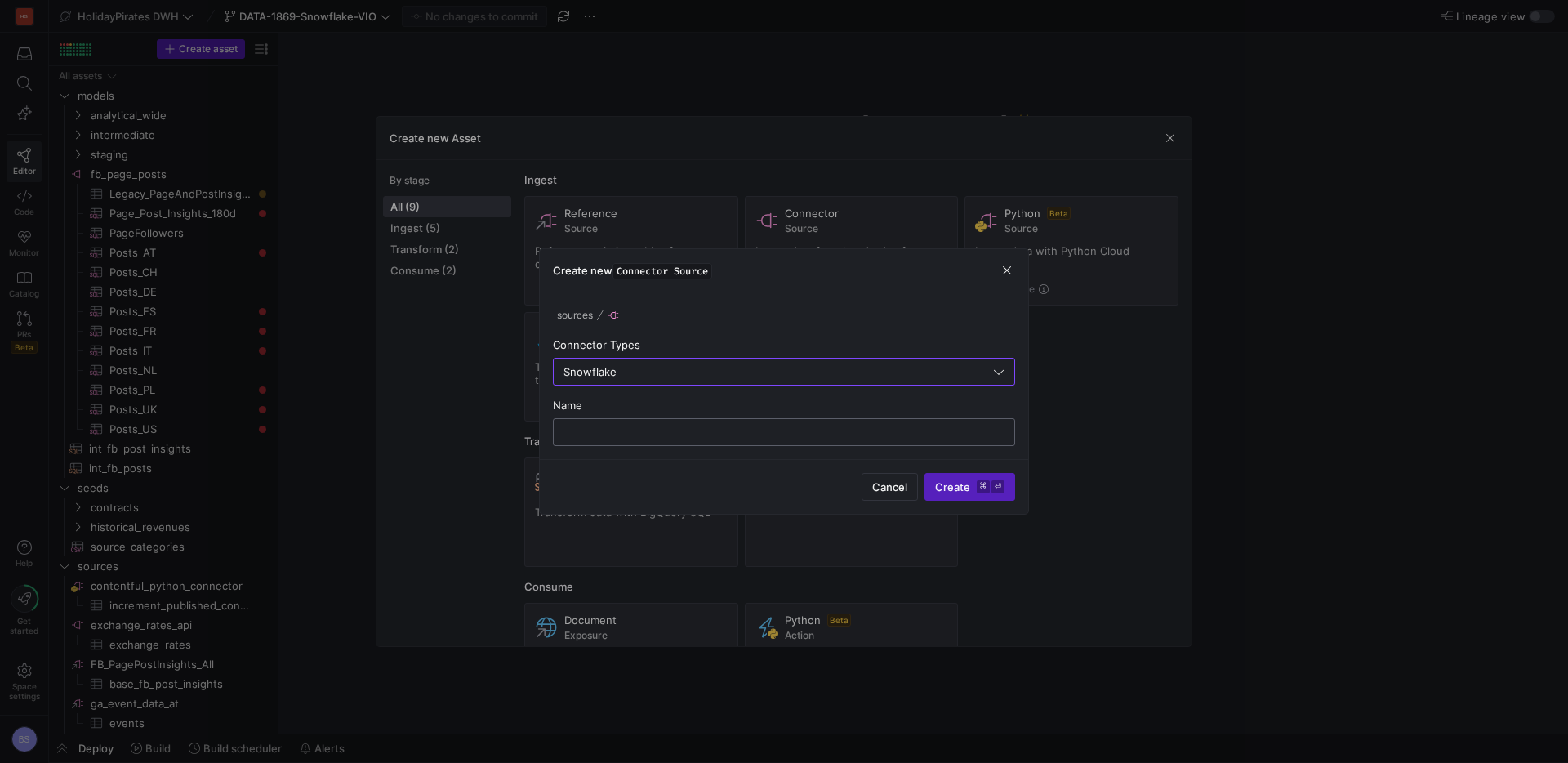
click at [684, 434] on input "text" at bounding box center [784, 432] width 435 height 13
click at [644, 436] on input "VIO_snowflake_warehouse" at bounding box center [784, 432] width 435 height 13
type input "VIO_snowflake_dwh"
click at [958, 490] on span "Create ⌘ ⏎" at bounding box center [970, 487] width 69 height 13
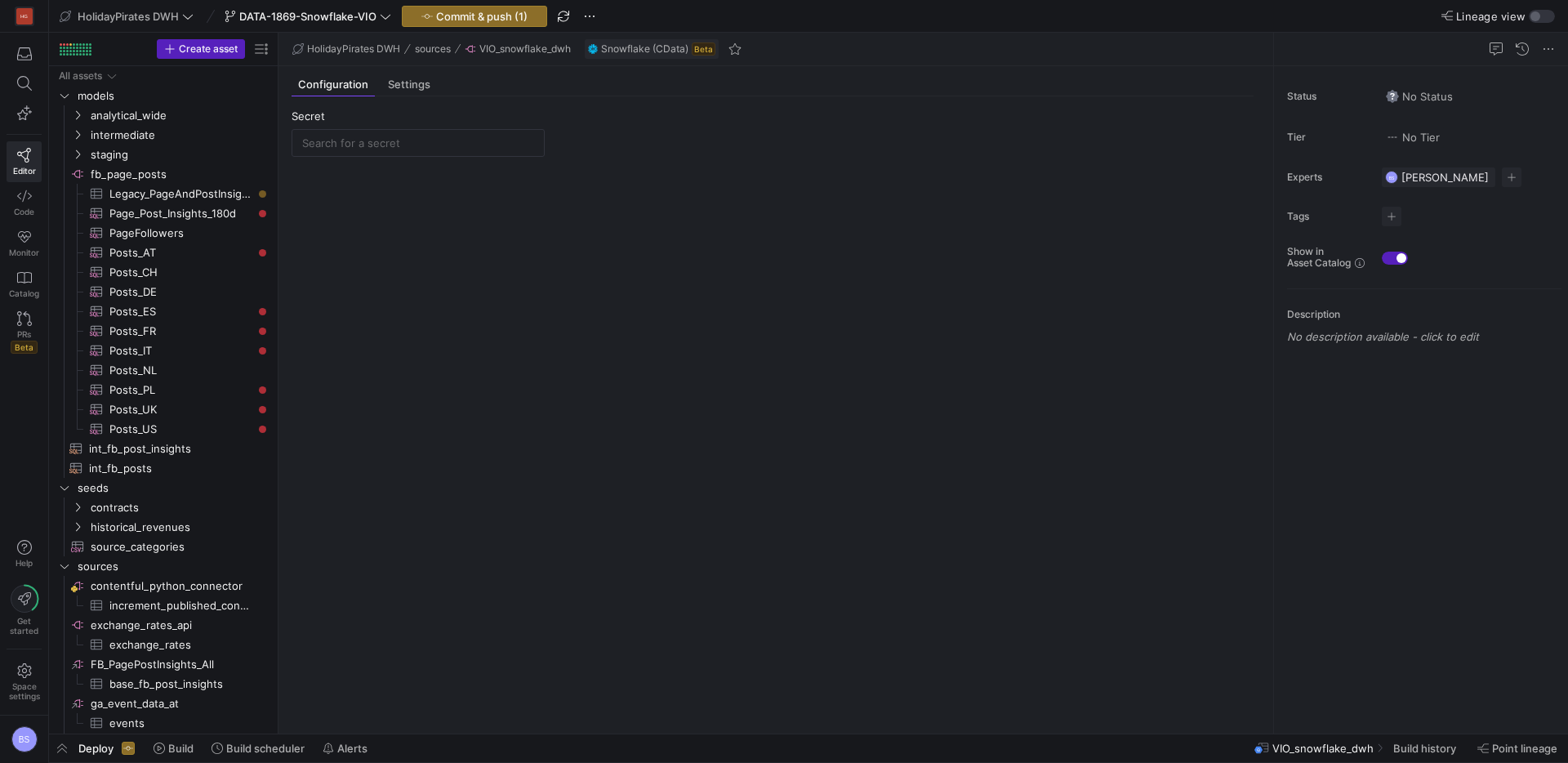
scroll to position [999, 0]
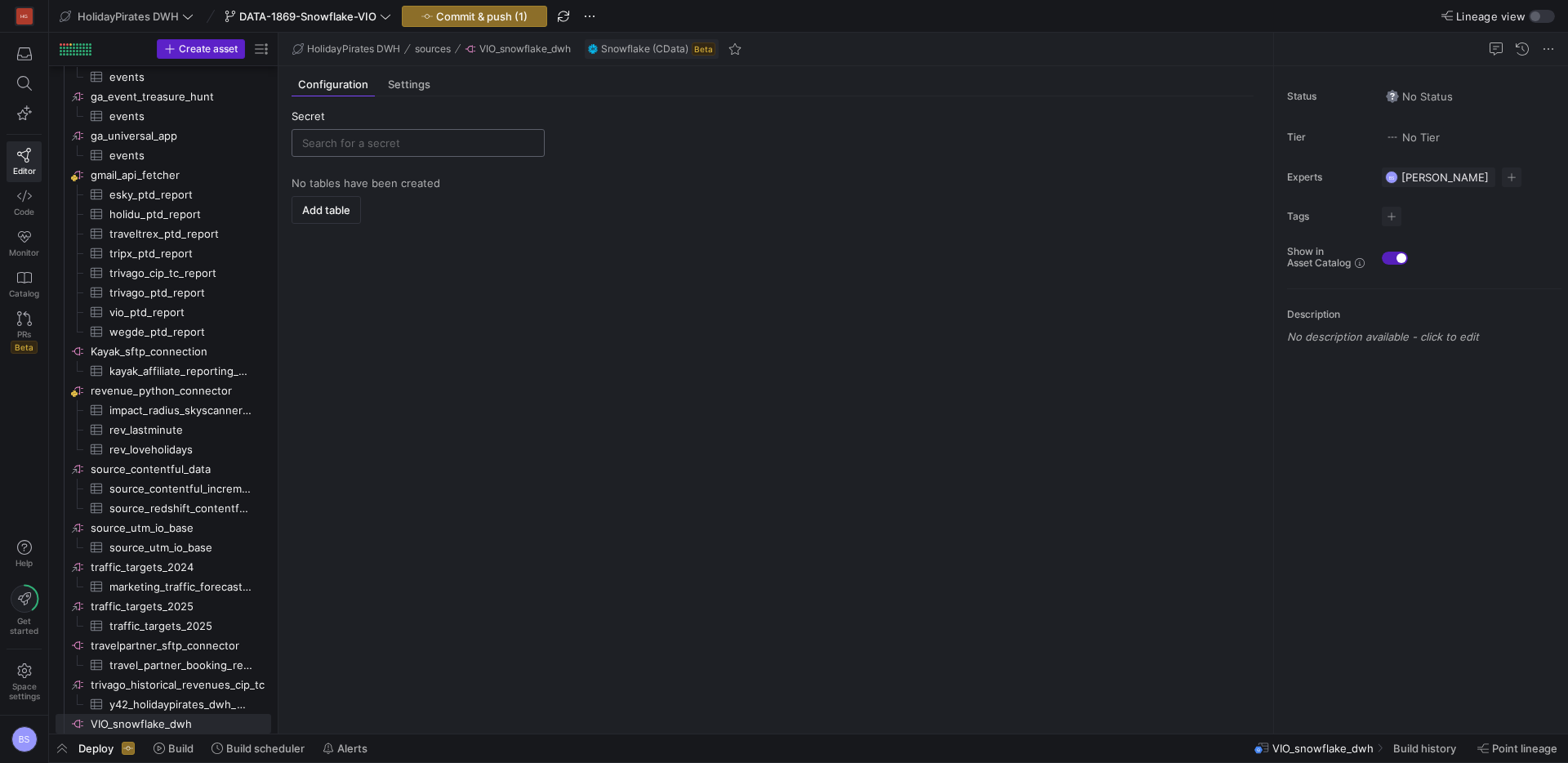
click at [368, 149] on input "text" at bounding box center [418, 143] width 232 height 13
click at [384, 174] on div "VIO_snowflake_service_user" at bounding box center [419, 174] width 202 height 13
type input "VIO_snowflake_service_user"
click at [340, 207] on span "Add table" at bounding box center [326, 210] width 48 height 13
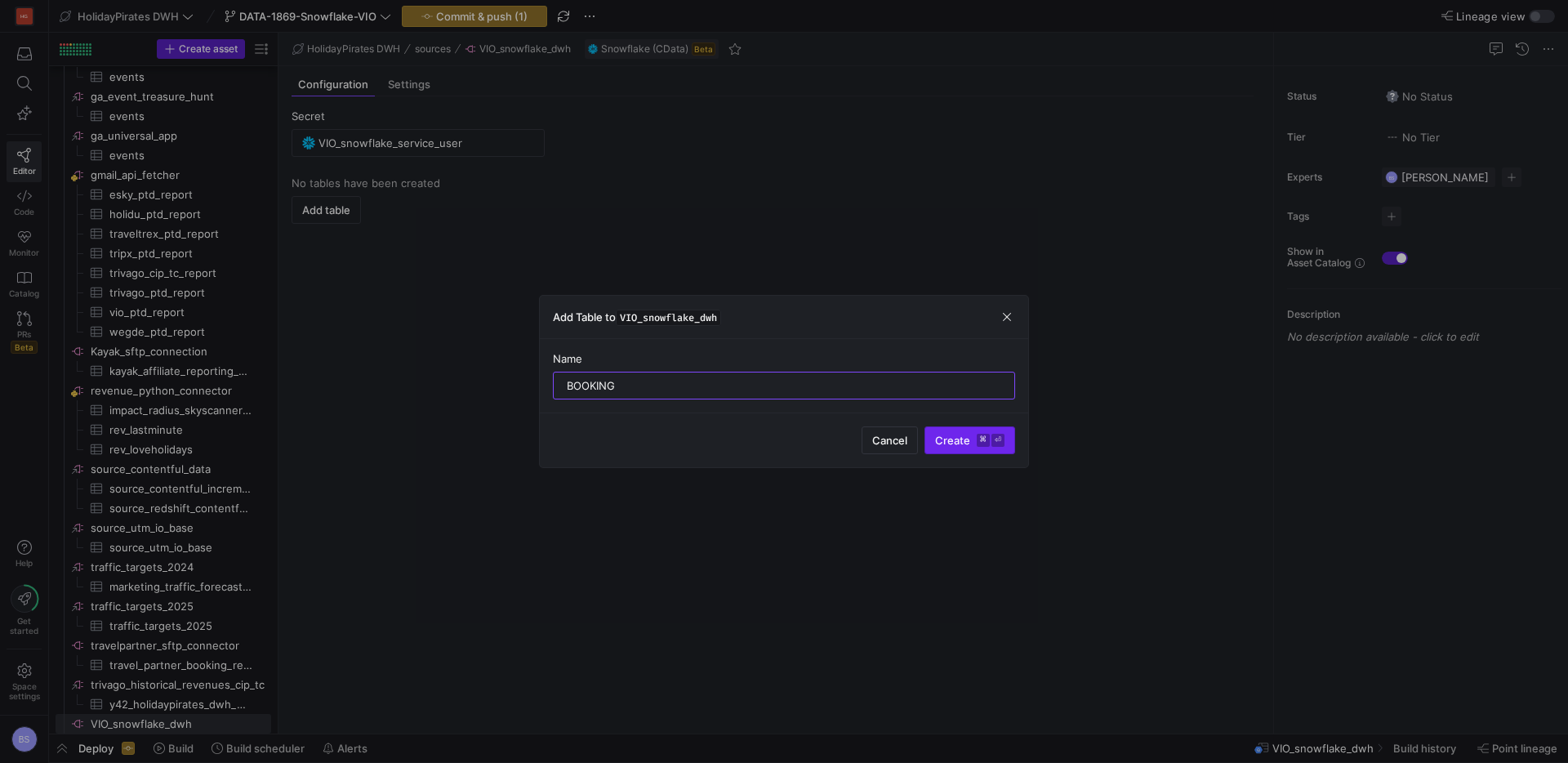
type input "BOOKING"
click at [962, 436] on span "Create ⌘ ⏎" at bounding box center [970, 441] width 69 height 13
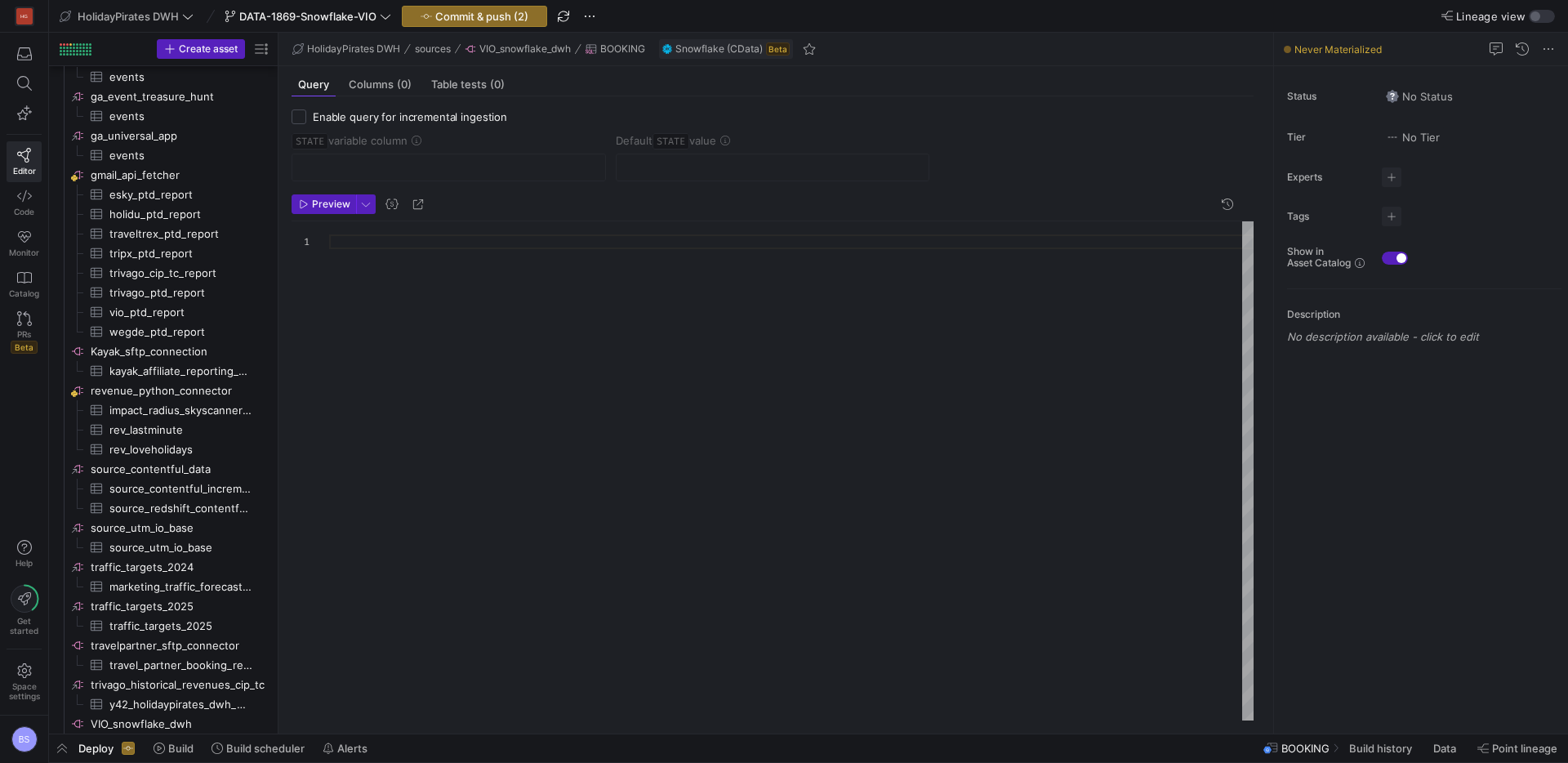
scroll to position [1018, 0]
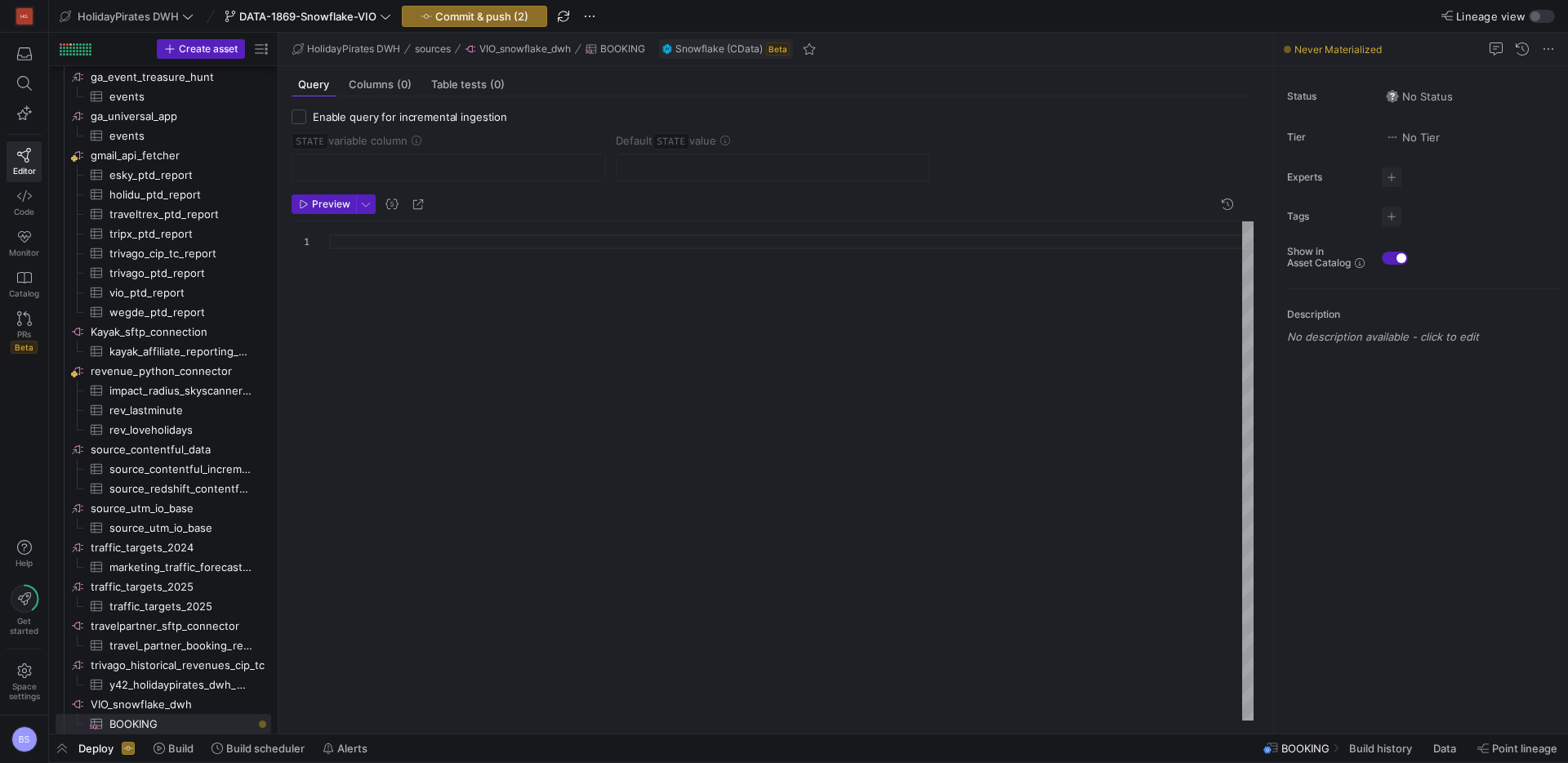
click at [425, 249] on div at bounding box center [791, 471] width 924 height 499
click at [436, 233] on div at bounding box center [791, 471] width 924 height 499
click at [558, 256] on div "SELECT * FROM SYS . TABLES ;" at bounding box center [791, 471] width 924 height 499
click at [340, 203] on span "Preview" at bounding box center [331, 204] width 38 height 12
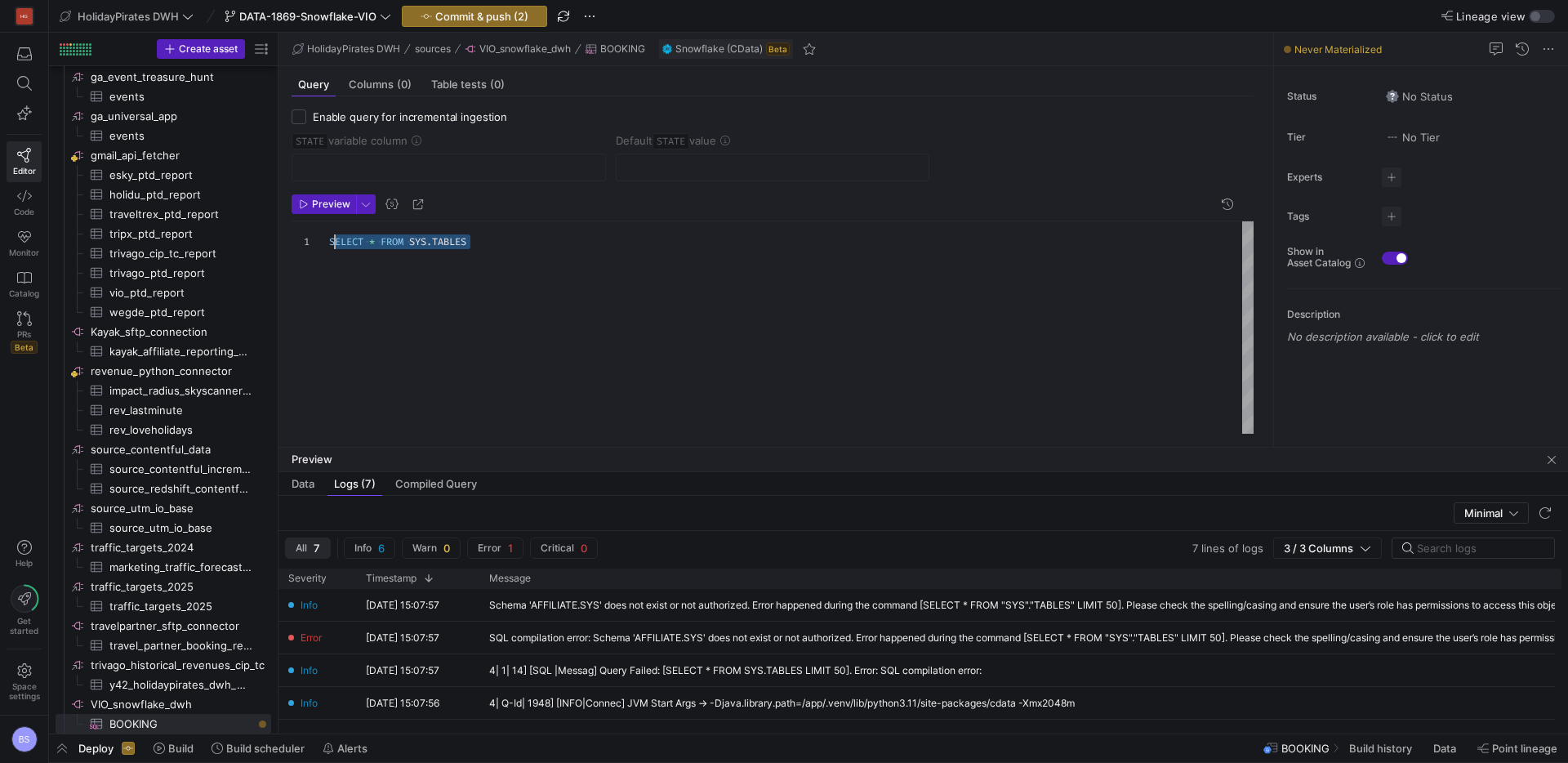
scroll to position [0, 0]
drag, startPoint x: 525, startPoint y: 246, endPoint x: 286, endPoint y: 237, distance: 239.2
click at [329, 237] on div "SELECT * FROM SYS . TABLES" at bounding box center [791, 327] width 924 height 212
type textarea "SELECT * FROM AFFILIATE.HOLIDAYPIRATESDE.BOOKING"
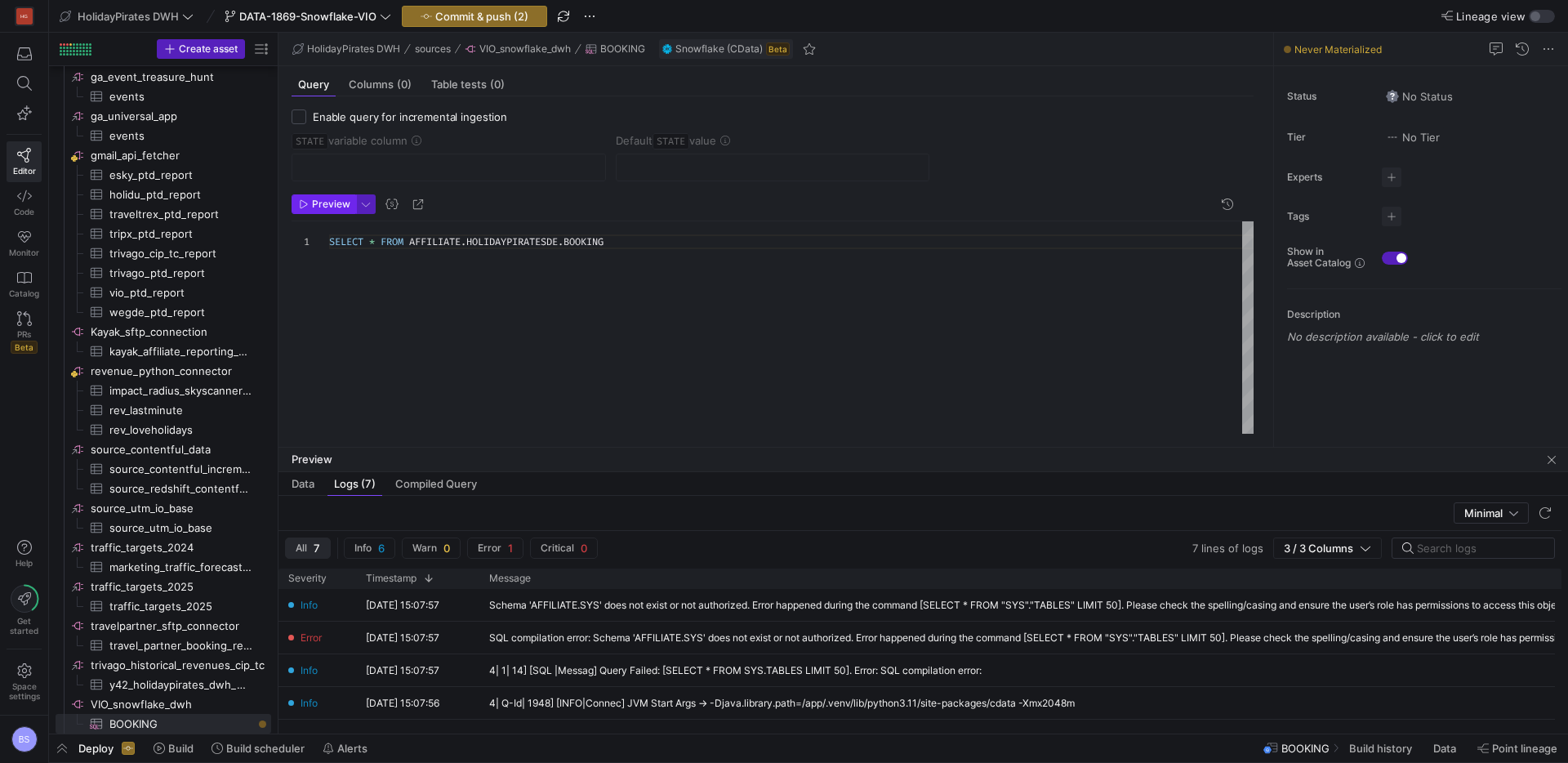
click at [306, 201] on icon "button" at bounding box center [304, 204] width 10 height 10
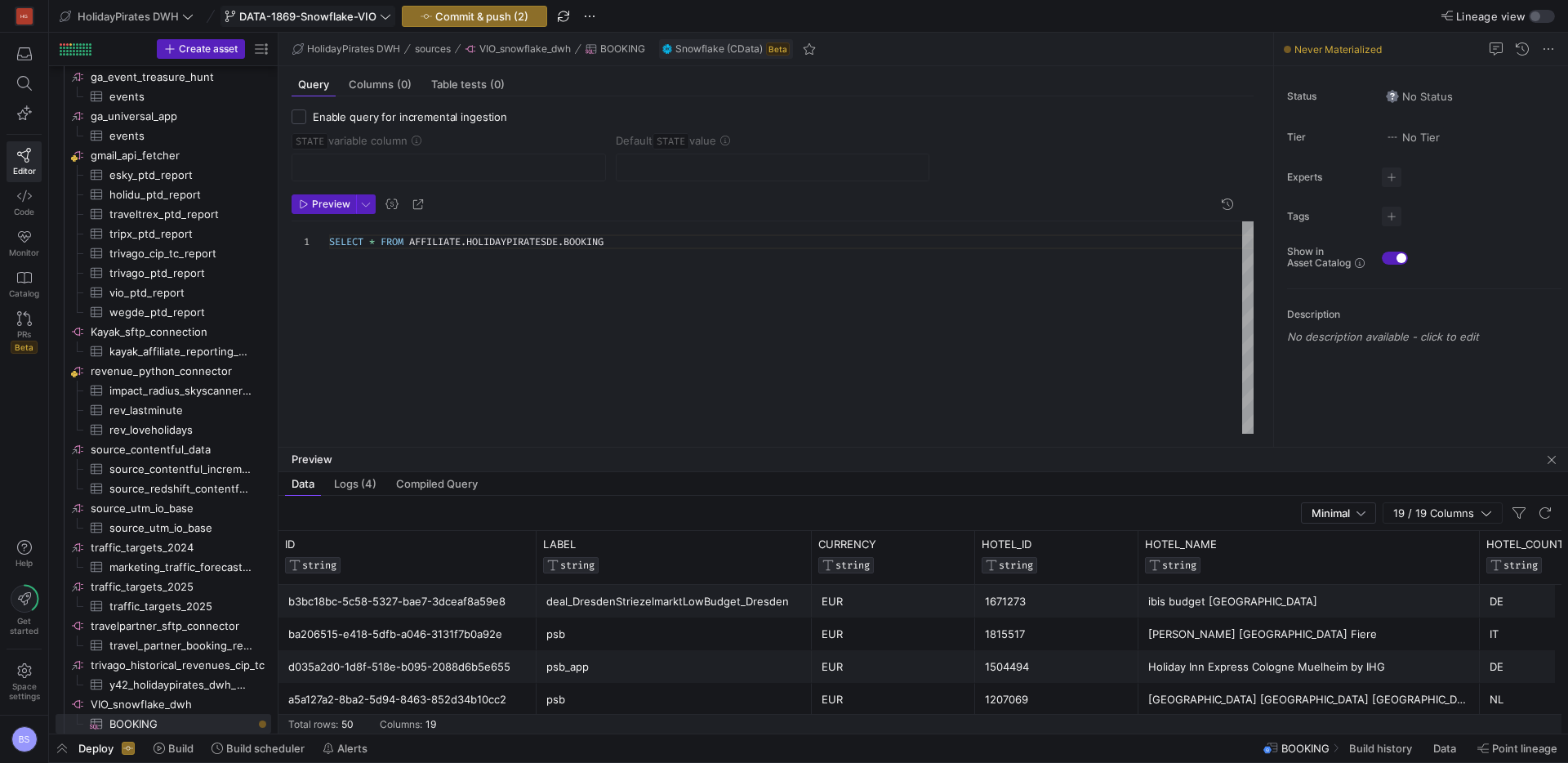
click at [354, 13] on span "DATA-1869-Snowflake-VIO" at bounding box center [308, 17] width 137 height 13
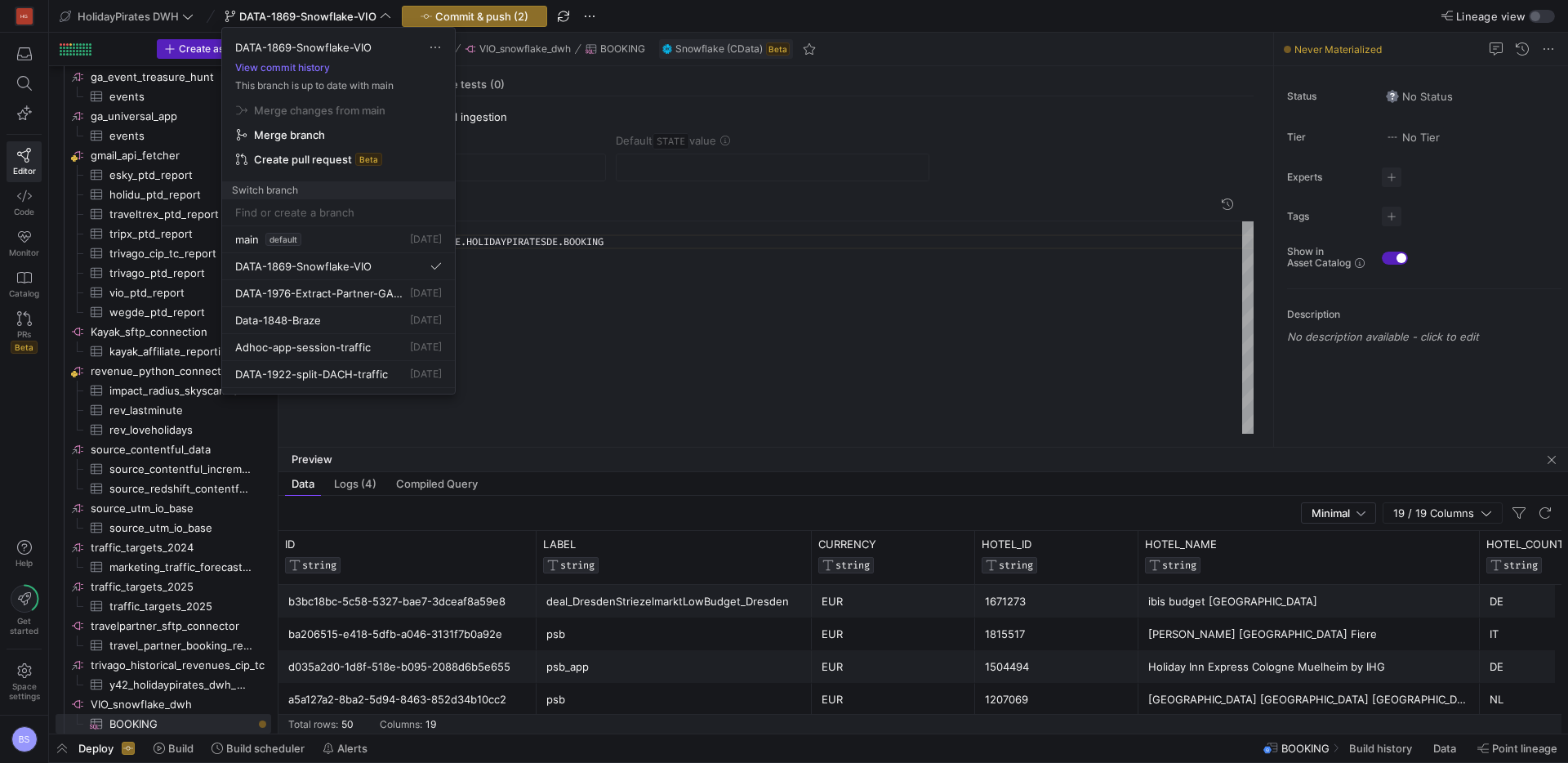
click at [532, 17] on div at bounding box center [784, 381] width 1568 height 763
click at [506, 17] on span "Commit & push (2)" at bounding box center [482, 17] width 93 height 13
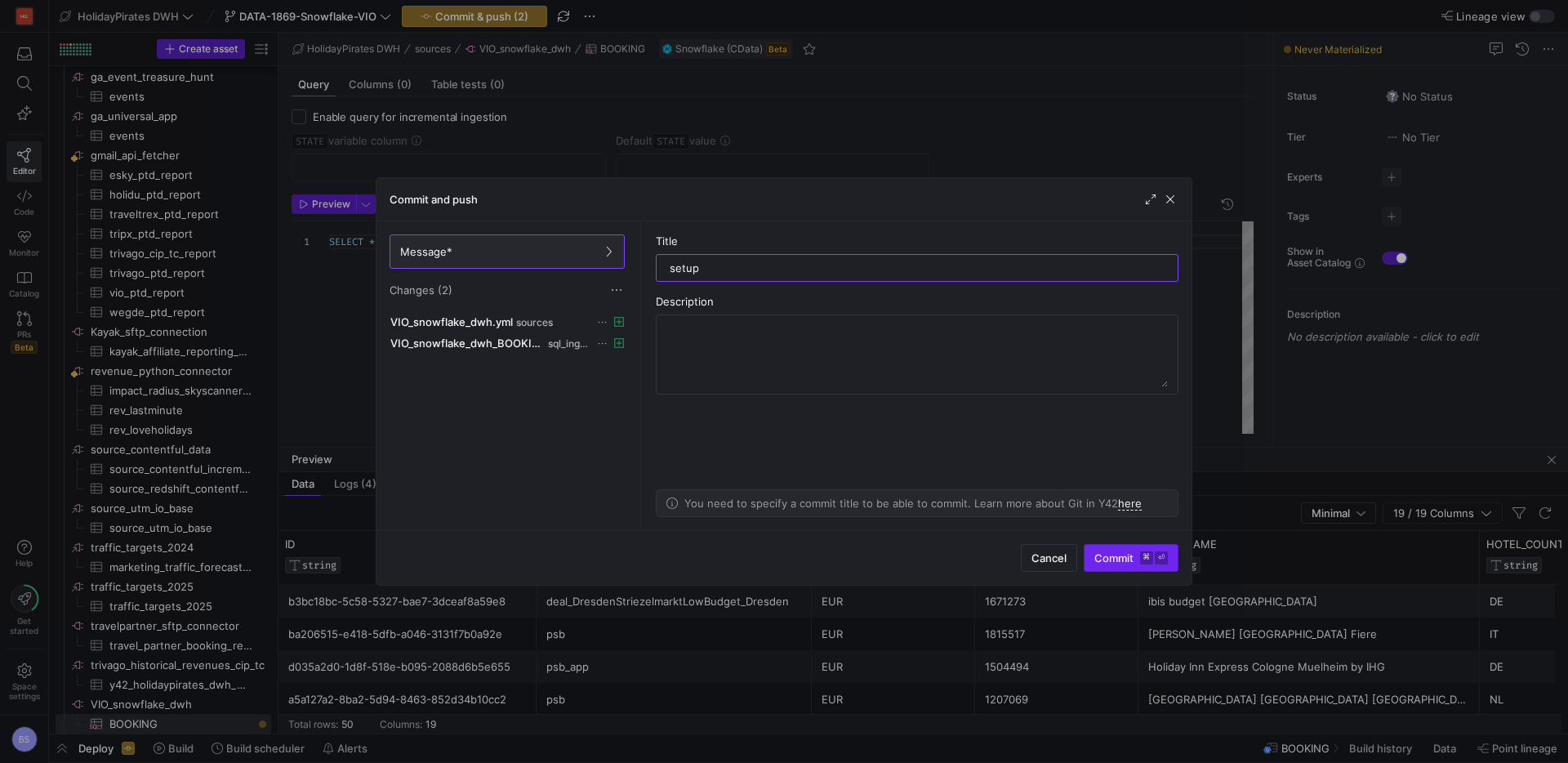
type input "setup"
click at [1108, 565] on span "submit" at bounding box center [1130, 558] width 93 height 26
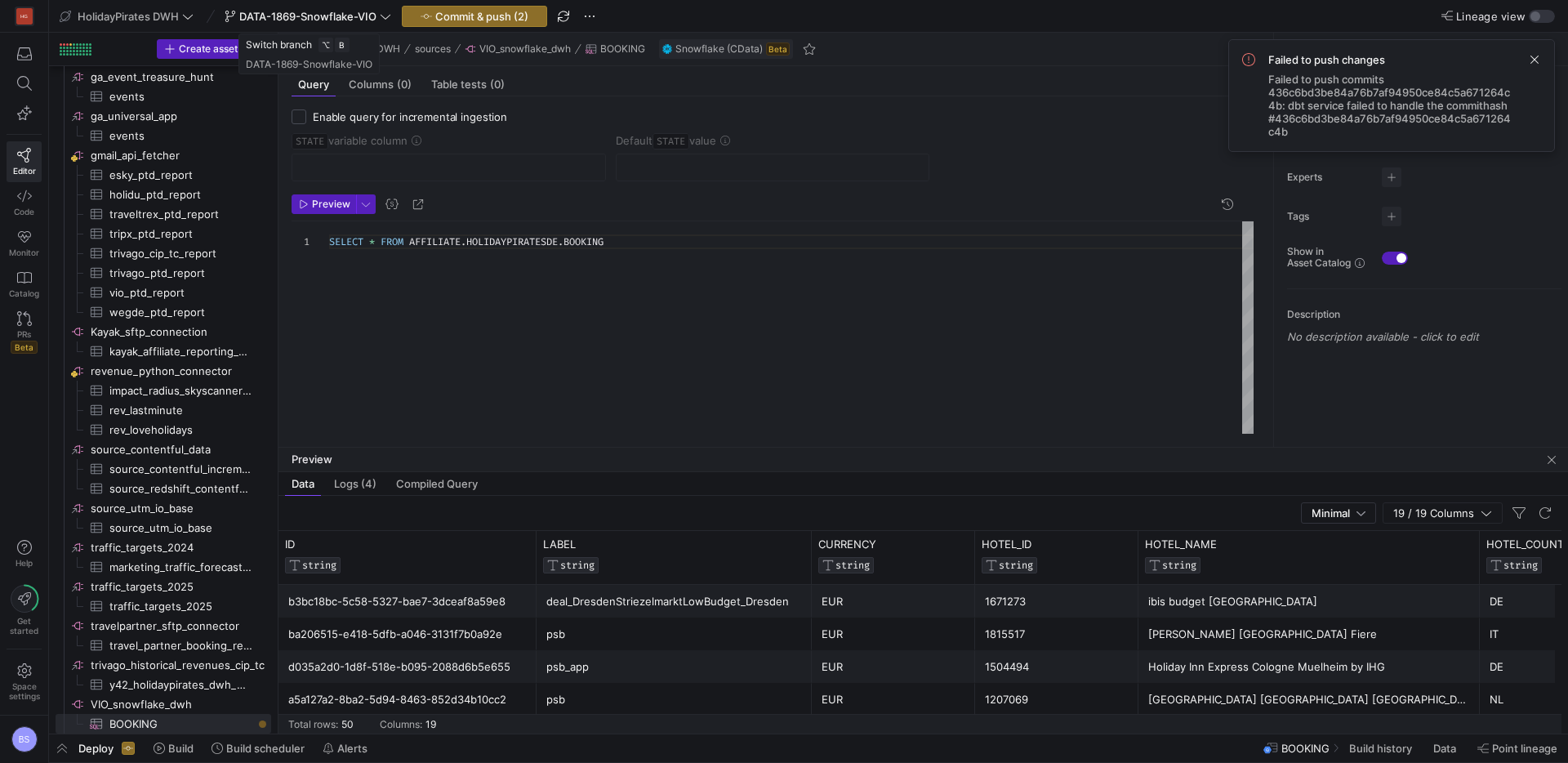
click at [374, 20] on span "DATA-1869-Snowflake-VIO" at bounding box center [308, 17] width 137 height 13
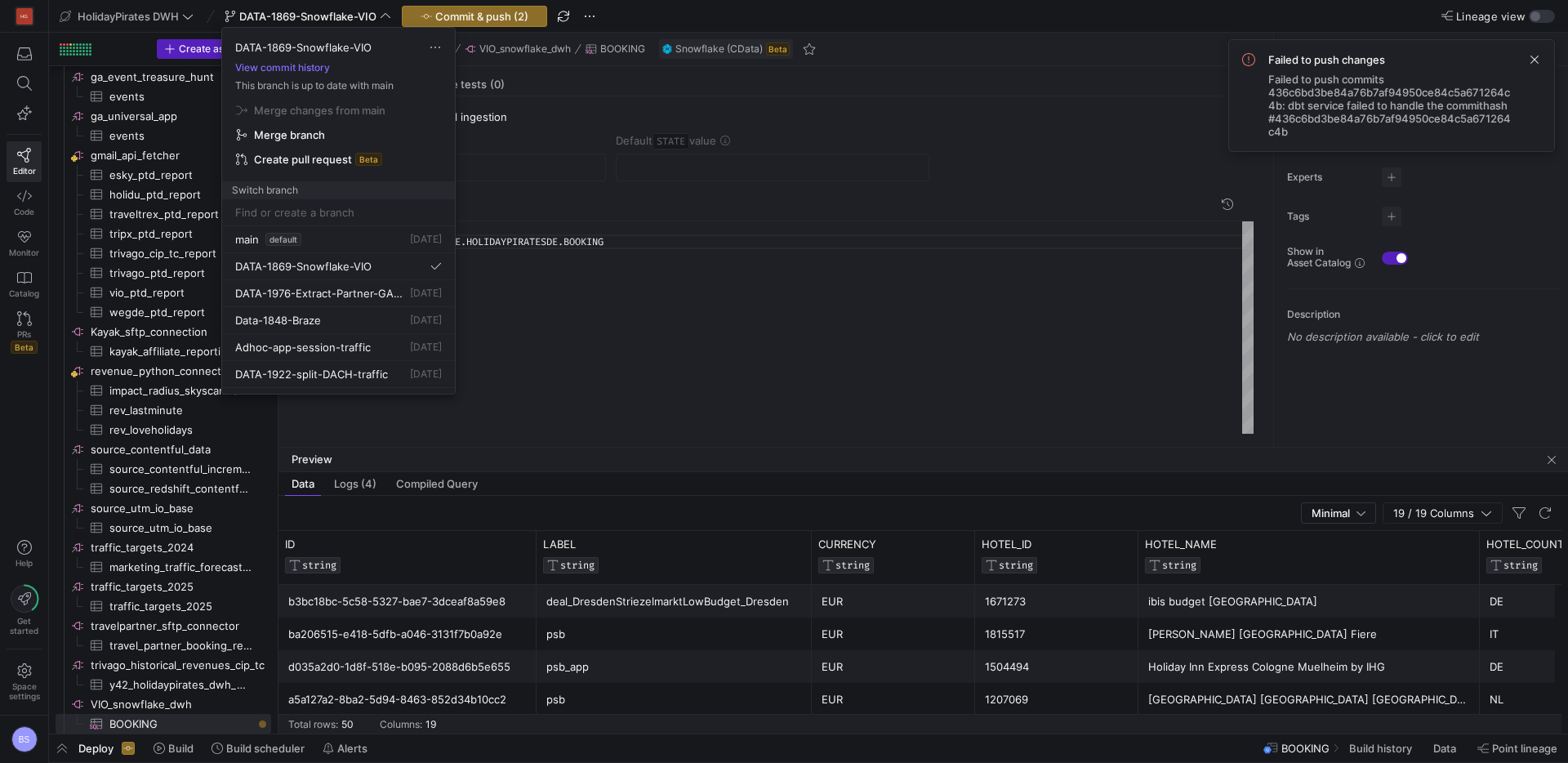
click at [503, 21] on div at bounding box center [784, 381] width 1568 height 763
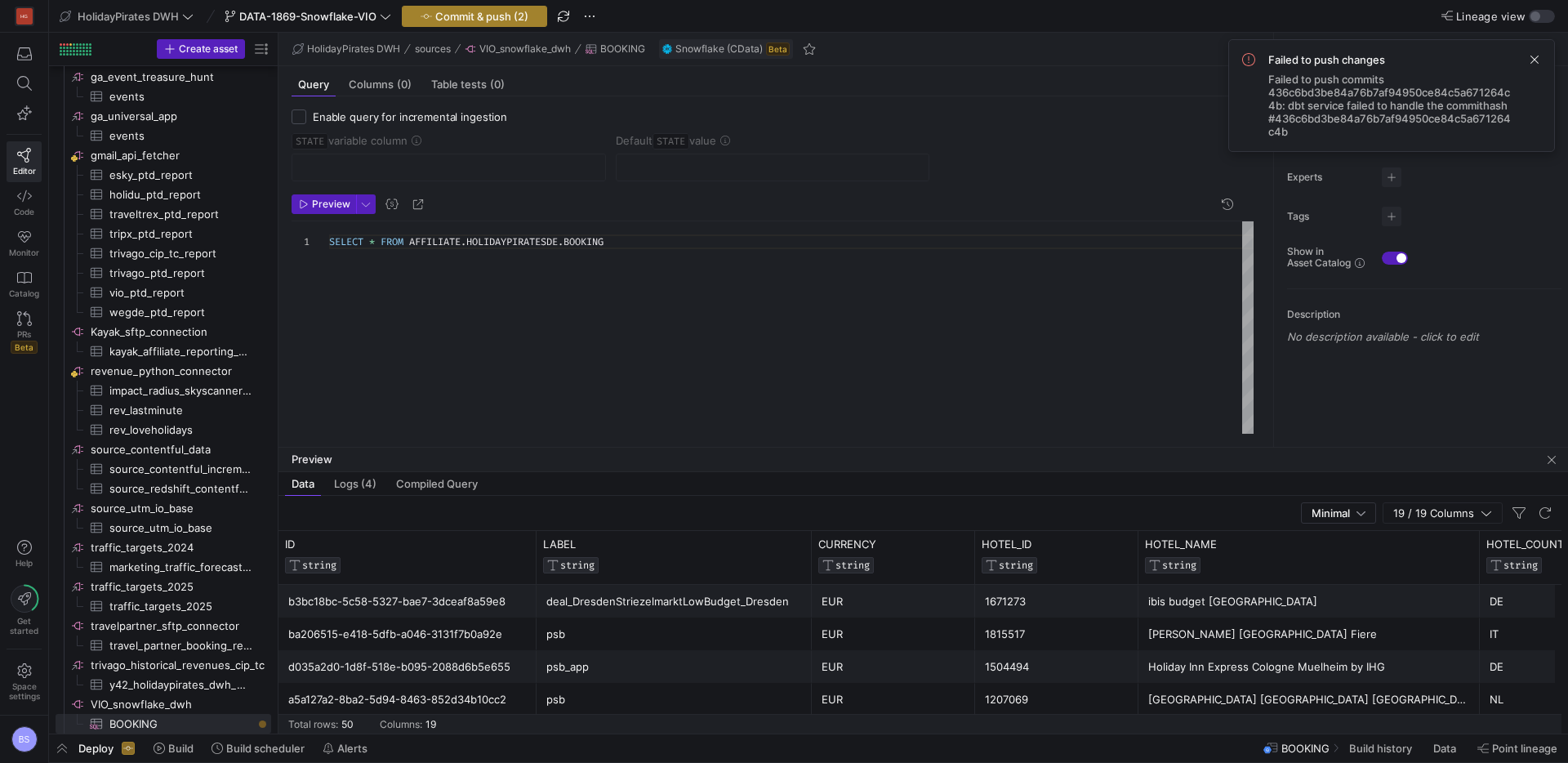
click at [456, 20] on span "Commit & push (2)" at bounding box center [482, 17] width 93 height 13
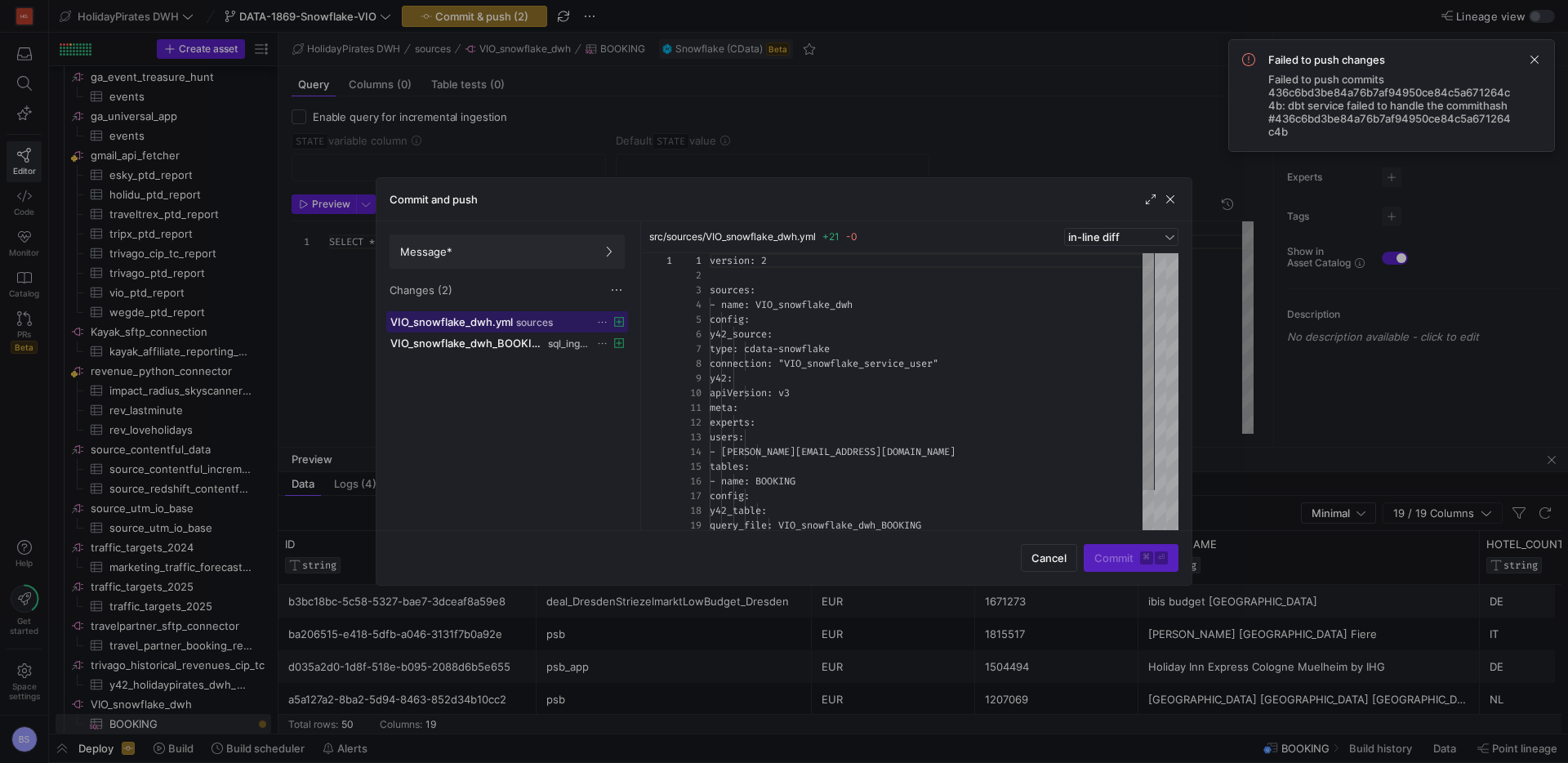
click at [529, 323] on span "sources" at bounding box center [535, 322] width 36 height 12
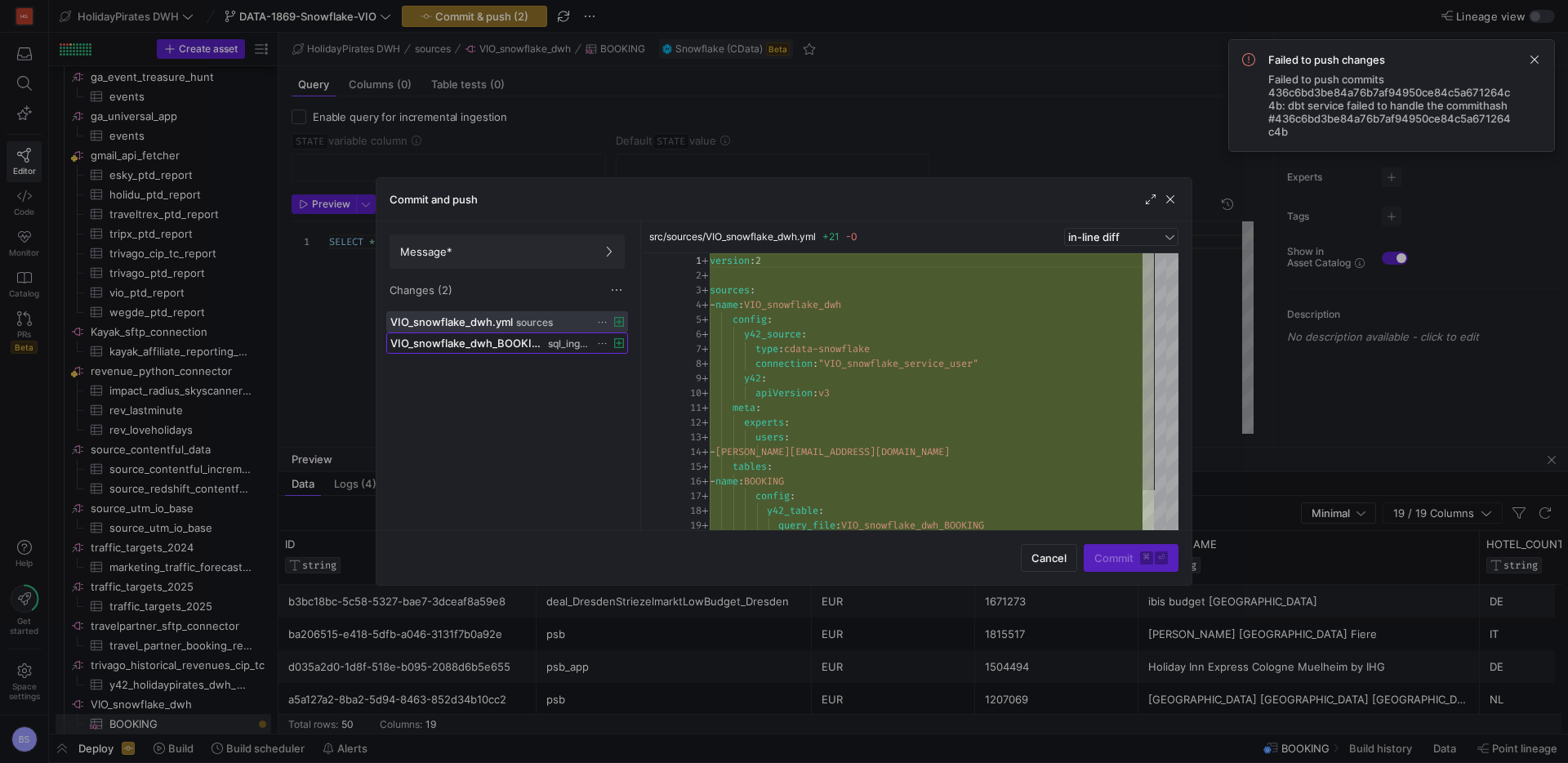
click at [526, 339] on span "VIO_snowflake_dwh_BOOKING.sql" at bounding box center [467, 343] width 154 height 13
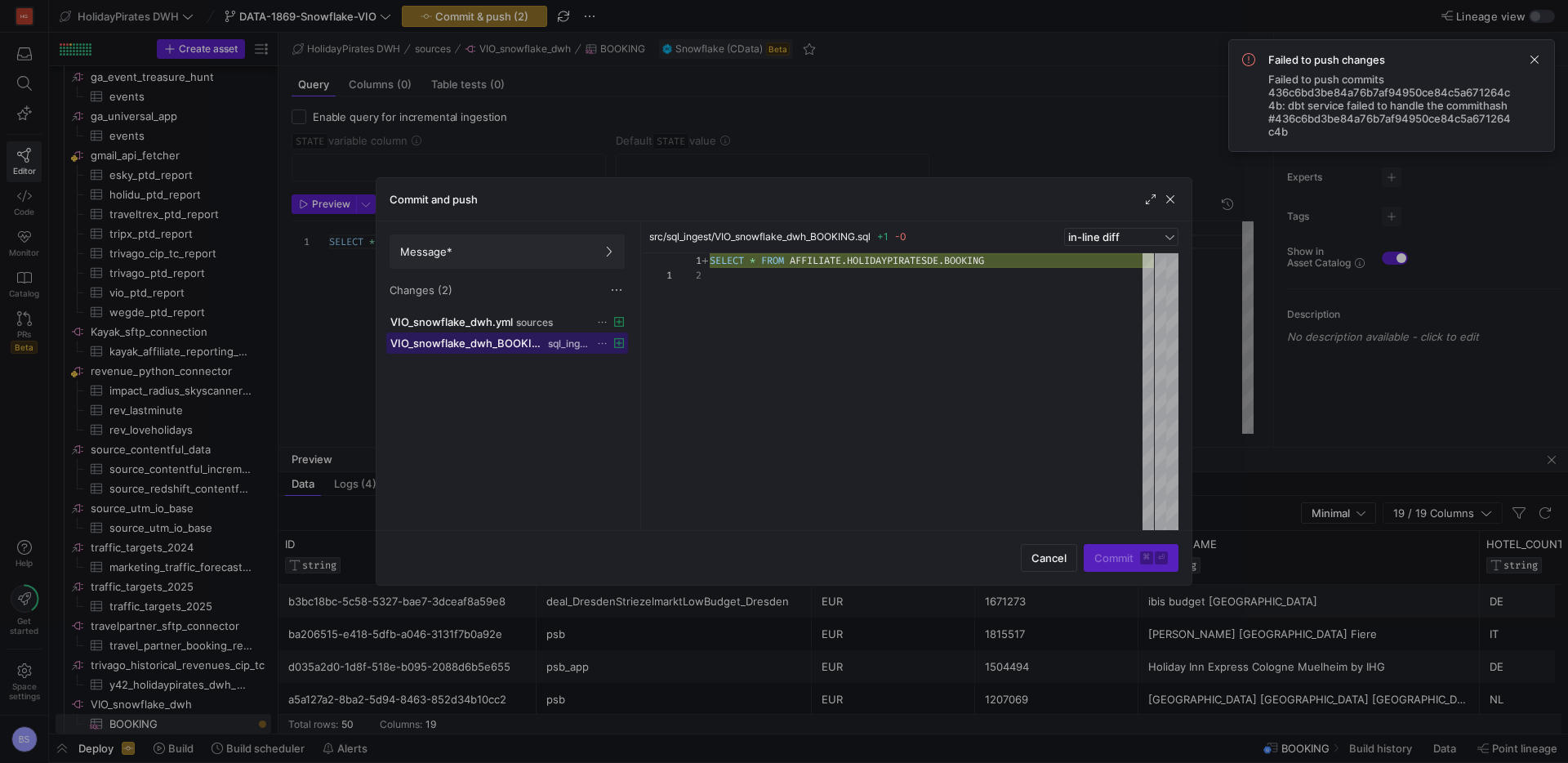
scroll to position [15, 0]
click at [1169, 198] on span "button" at bounding box center [1170, 199] width 17 height 17
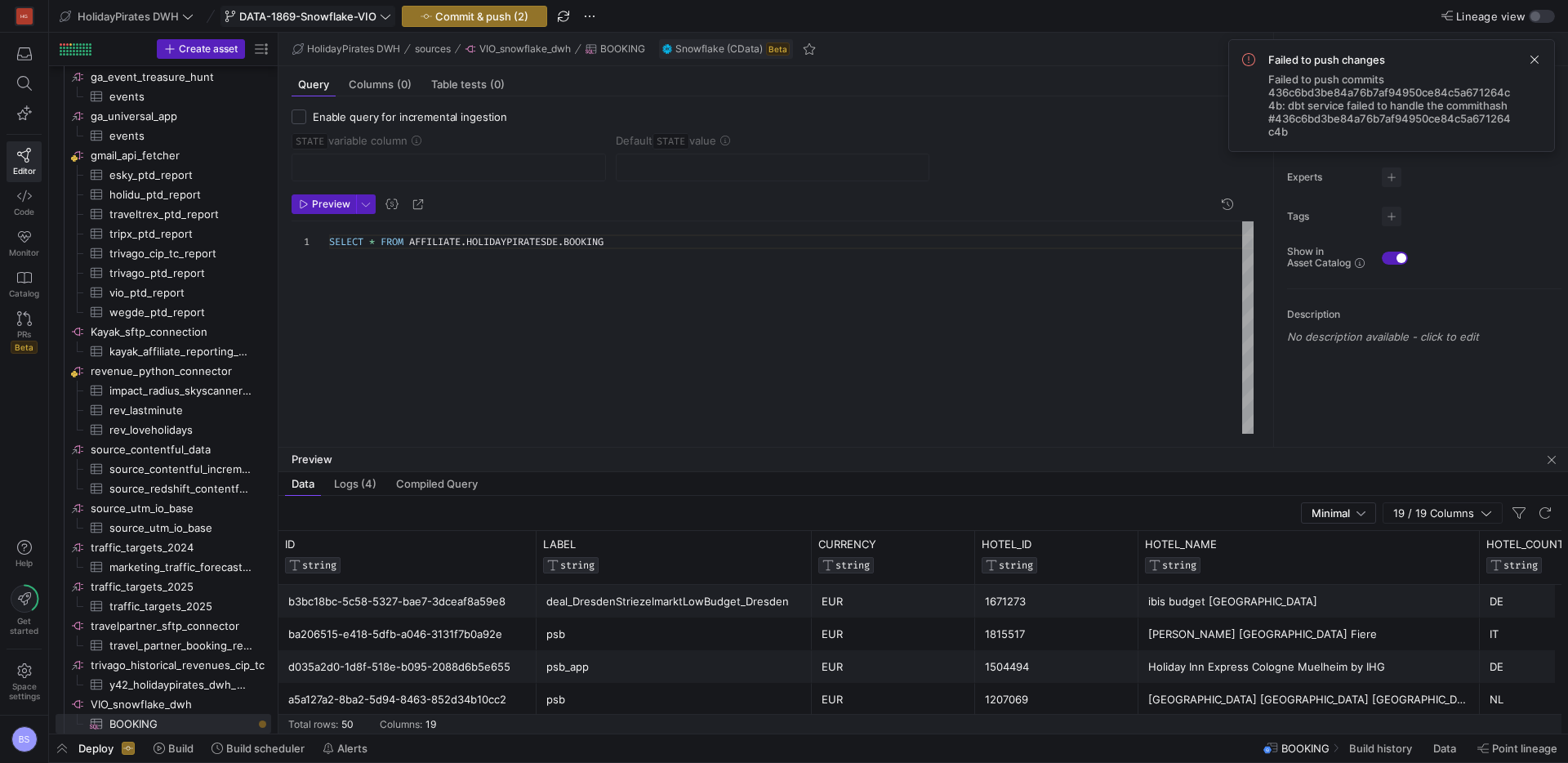
click at [336, 12] on span "DATA-1869-Snowflake-VIO" at bounding box center [308, 17] width 137 height 13
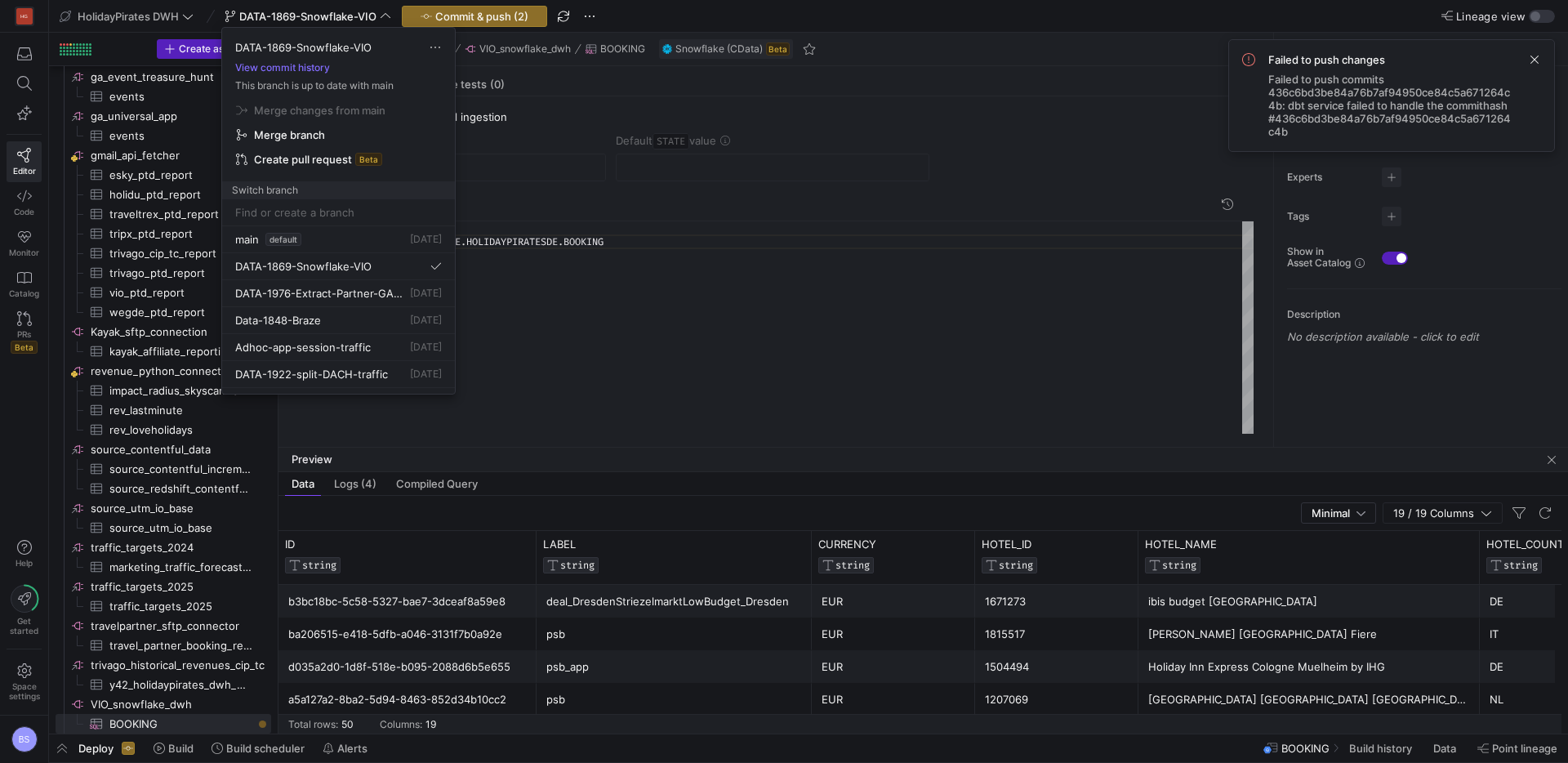
click at [774, 184] on div at bounding box center [784, 381] width 1568 height 763
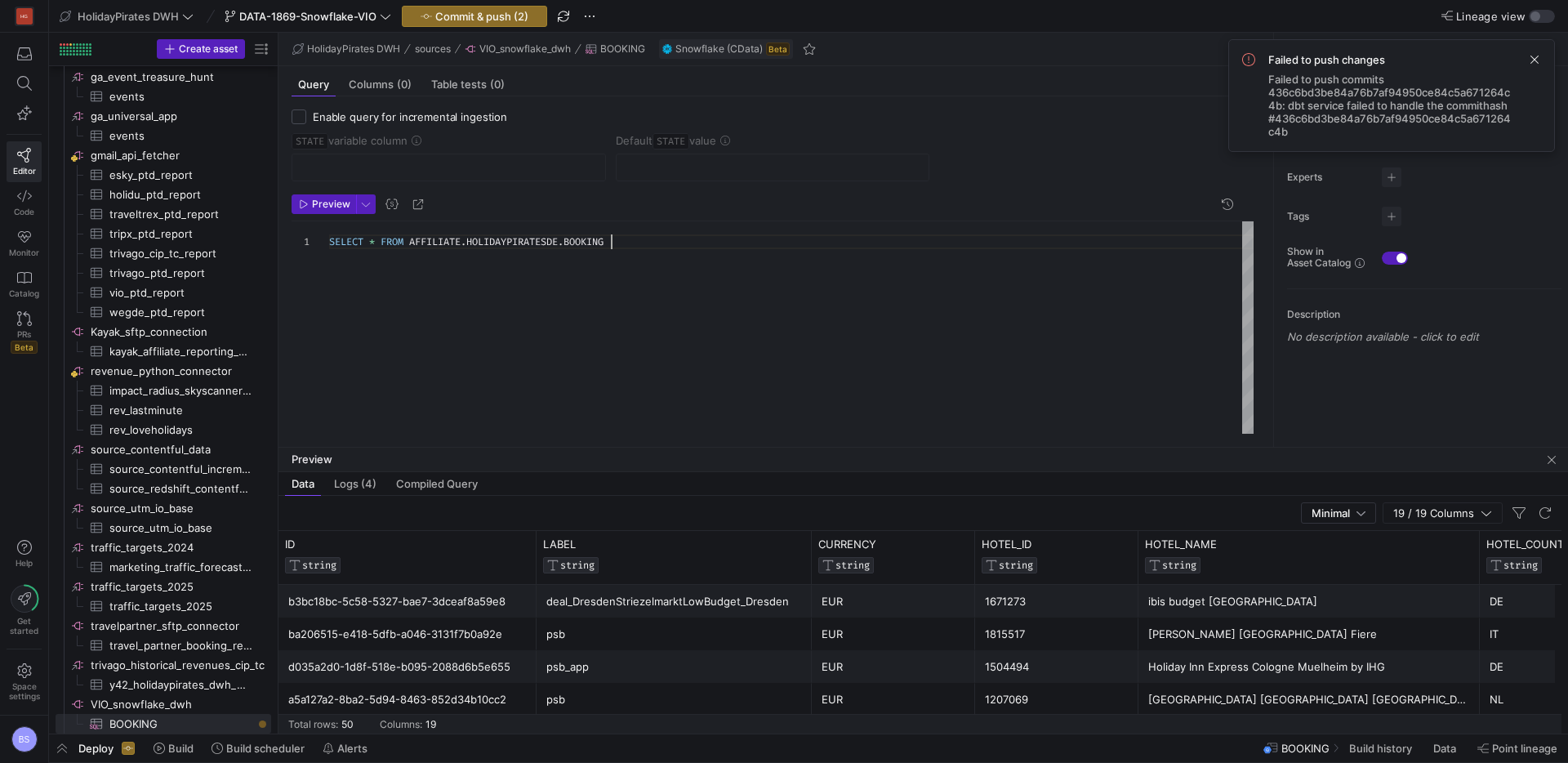
scroll to position [0, 281]
click at [630, 245] on div "SELECT * FROM AFFILIATE . HOLIDAYPIRATESDE . BOOKING" at bounding box center [791, 327] width 924 height 212
click at [297, 112] on input "Enable query for incremental ingestion" at bounding box center [299, 117] width 15 height 15
checkbox input "true"
click at [510, 170] on input "text" at bounding box center [449, 168] width 287 height 13
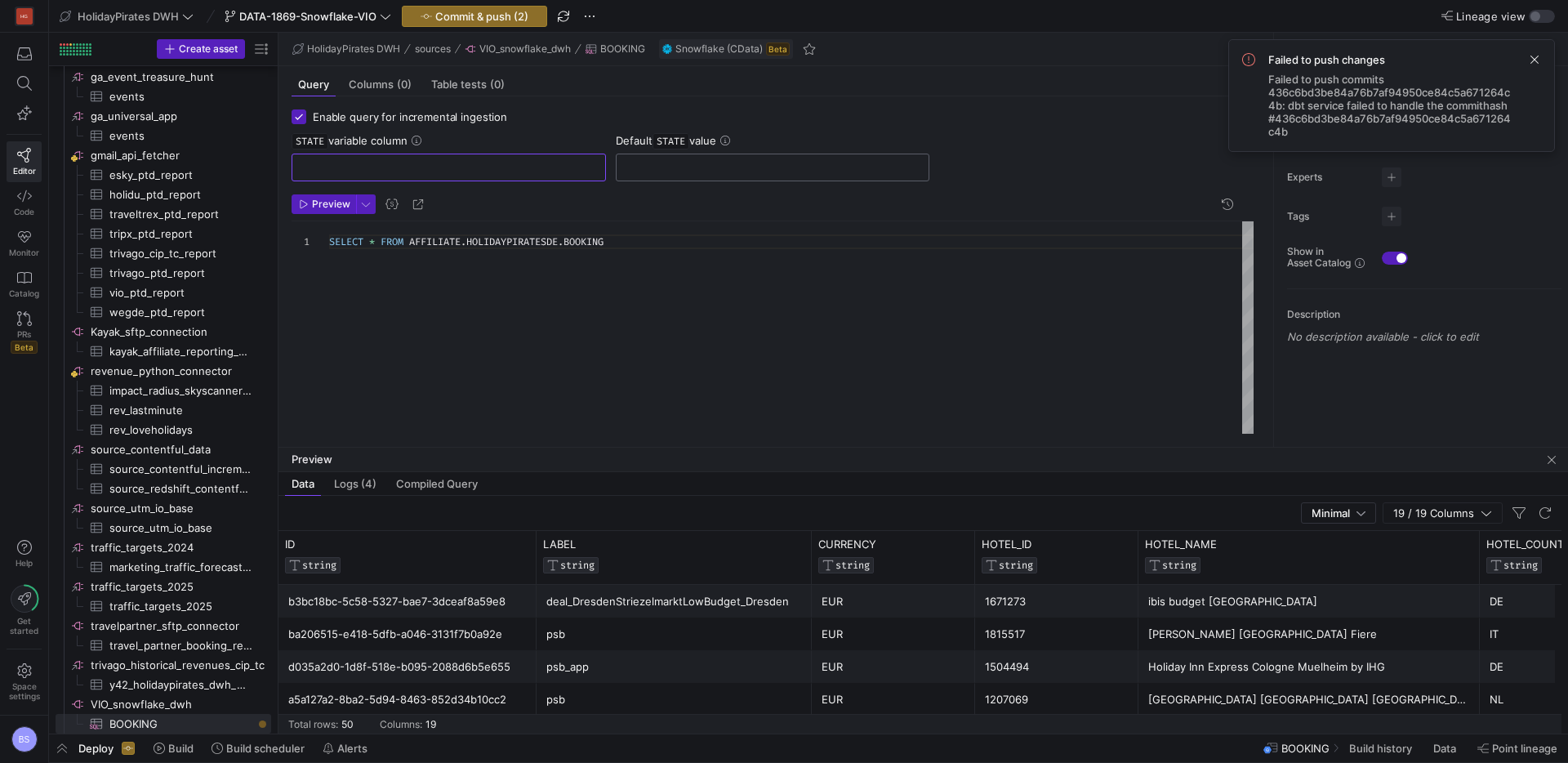
drag, startPoint x: 596, startPoint y: 170, endPoint x: 679, endPoint y: 169, distance: 83.0
click at [601, 170] on div at bounding box center [449, 168] width 314 height 28
click at [683, 169] on input "text" at bounding box center [772, 168] width 287 height 13
click at [423, 164] on input "text" at bounding box center [449, 168] width 287 height 13
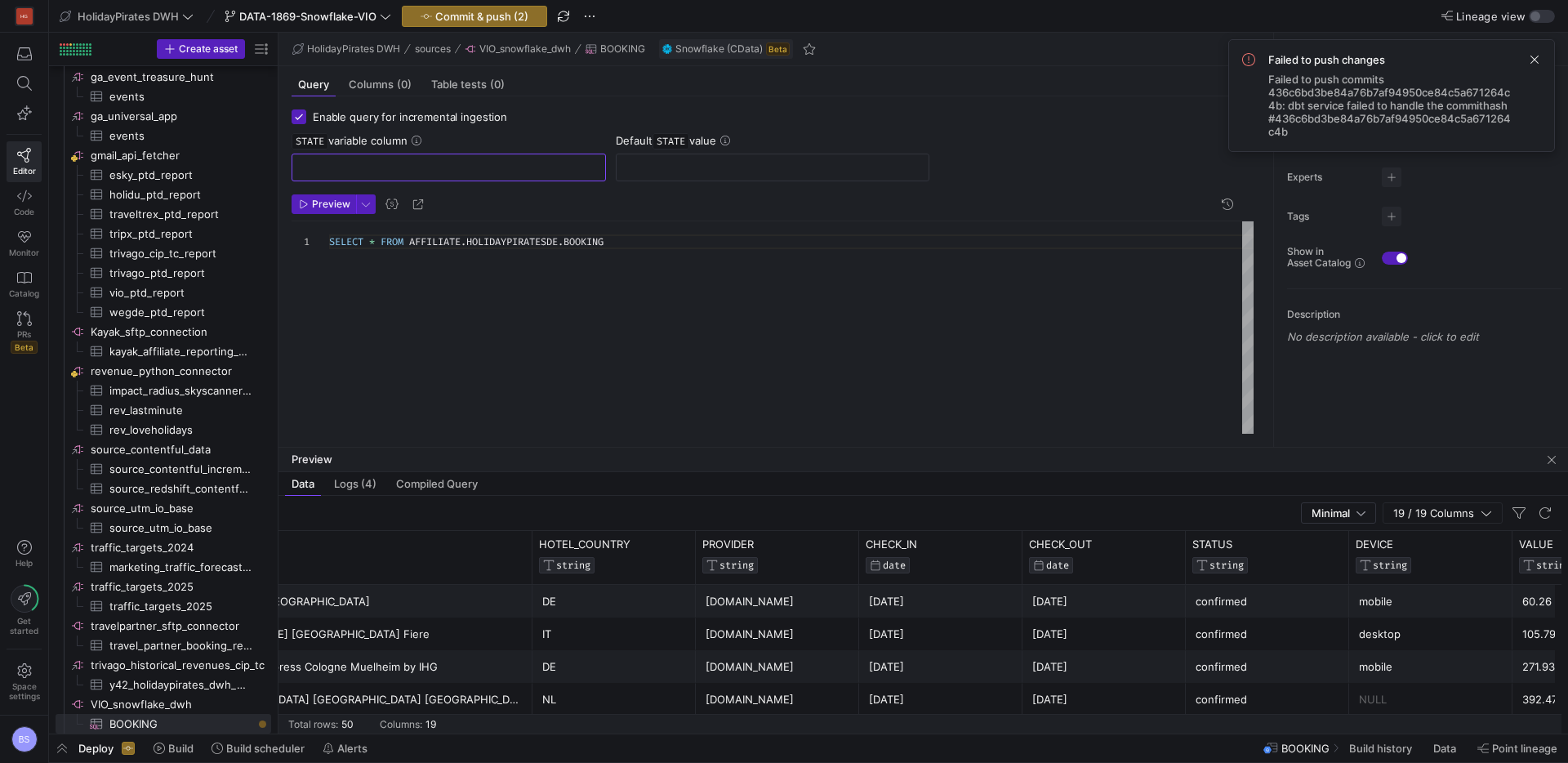
scroll to position [0, 1221]
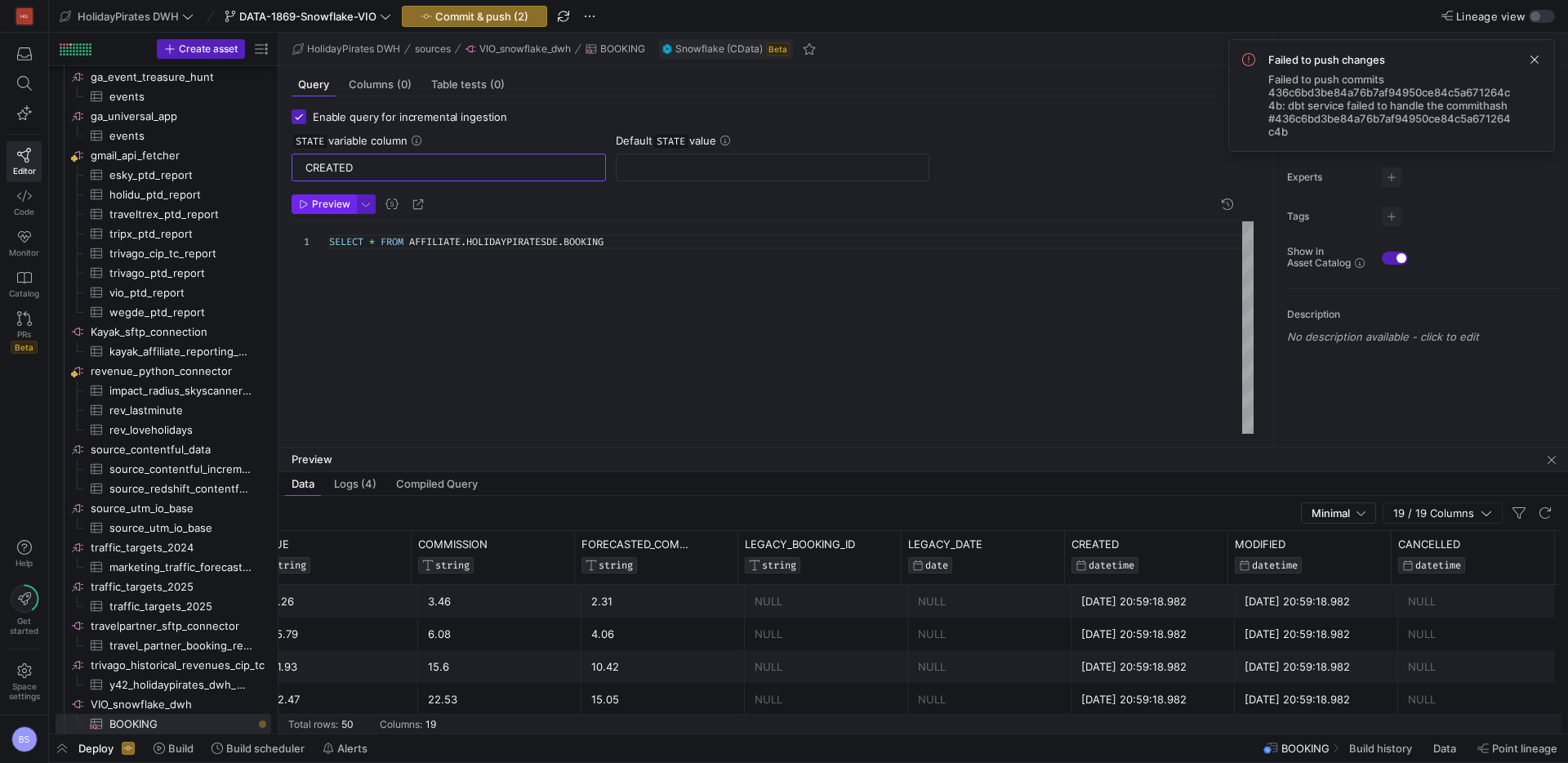
click at [333, 198] on span "Preview" at bounding box center [331, 204] width 38 height 12
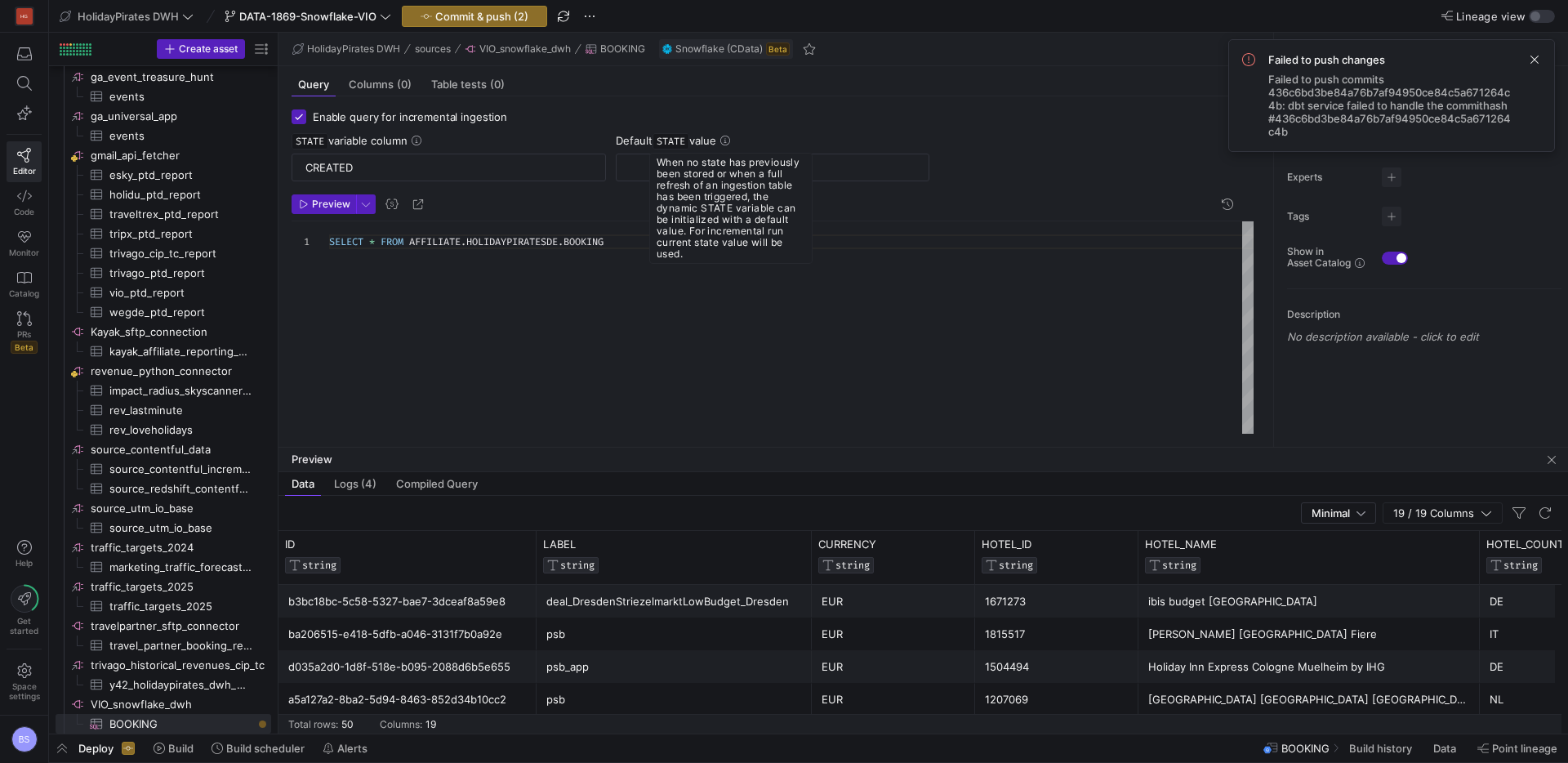
click at [730, 141] on icon at bounding box center [725, 141] width 10 height 10
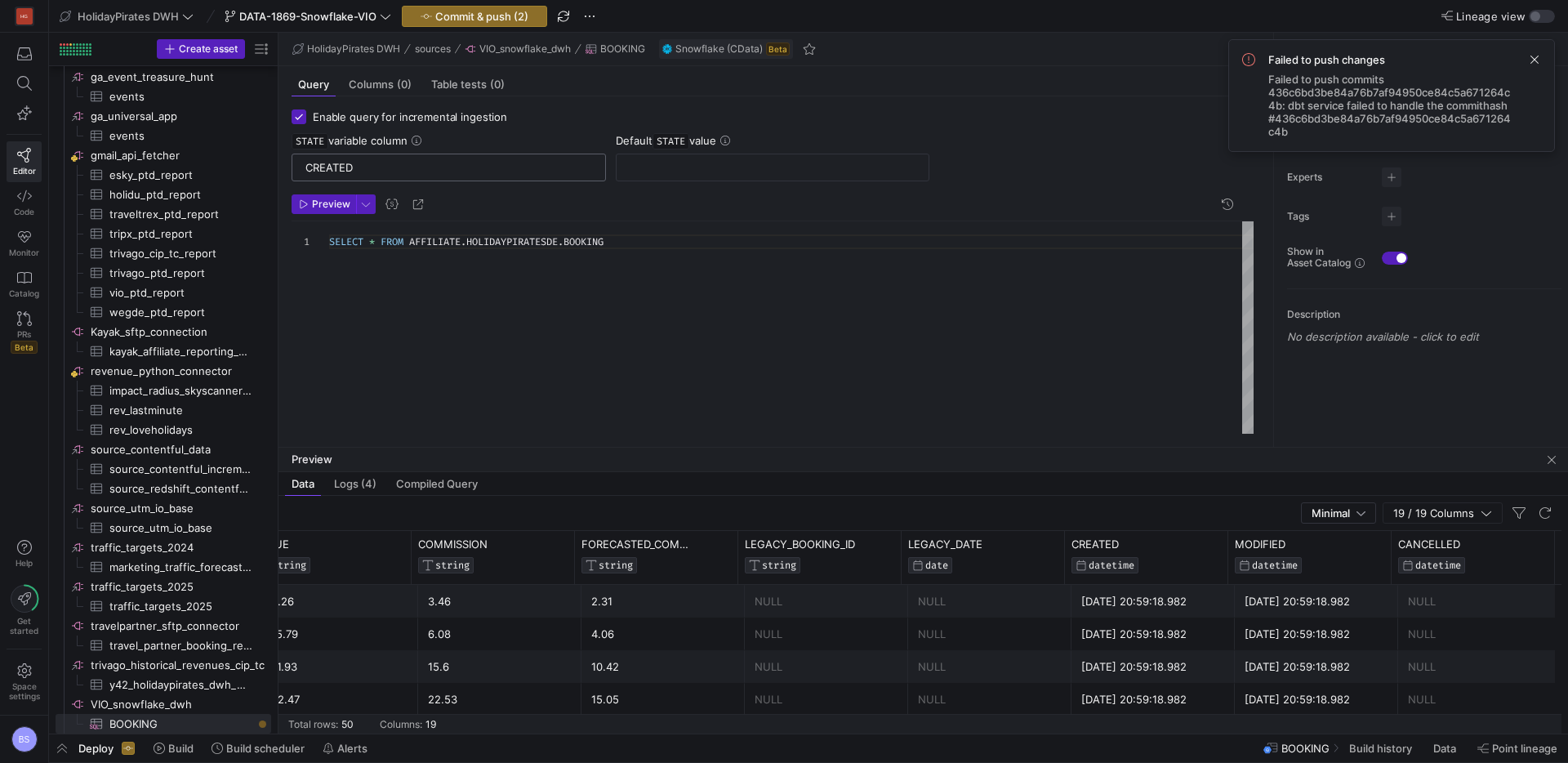
click at [344, 174] on div "CREATED" at bounding box center [449, 168] width 287 height 26
click at [345, 170] on input "CREATED" at bounding box center [449, 168] width 287 height 13
type input "MODIFIED"
click at [632, 174] on div at bounding box center [772, 168] width 287 height 26
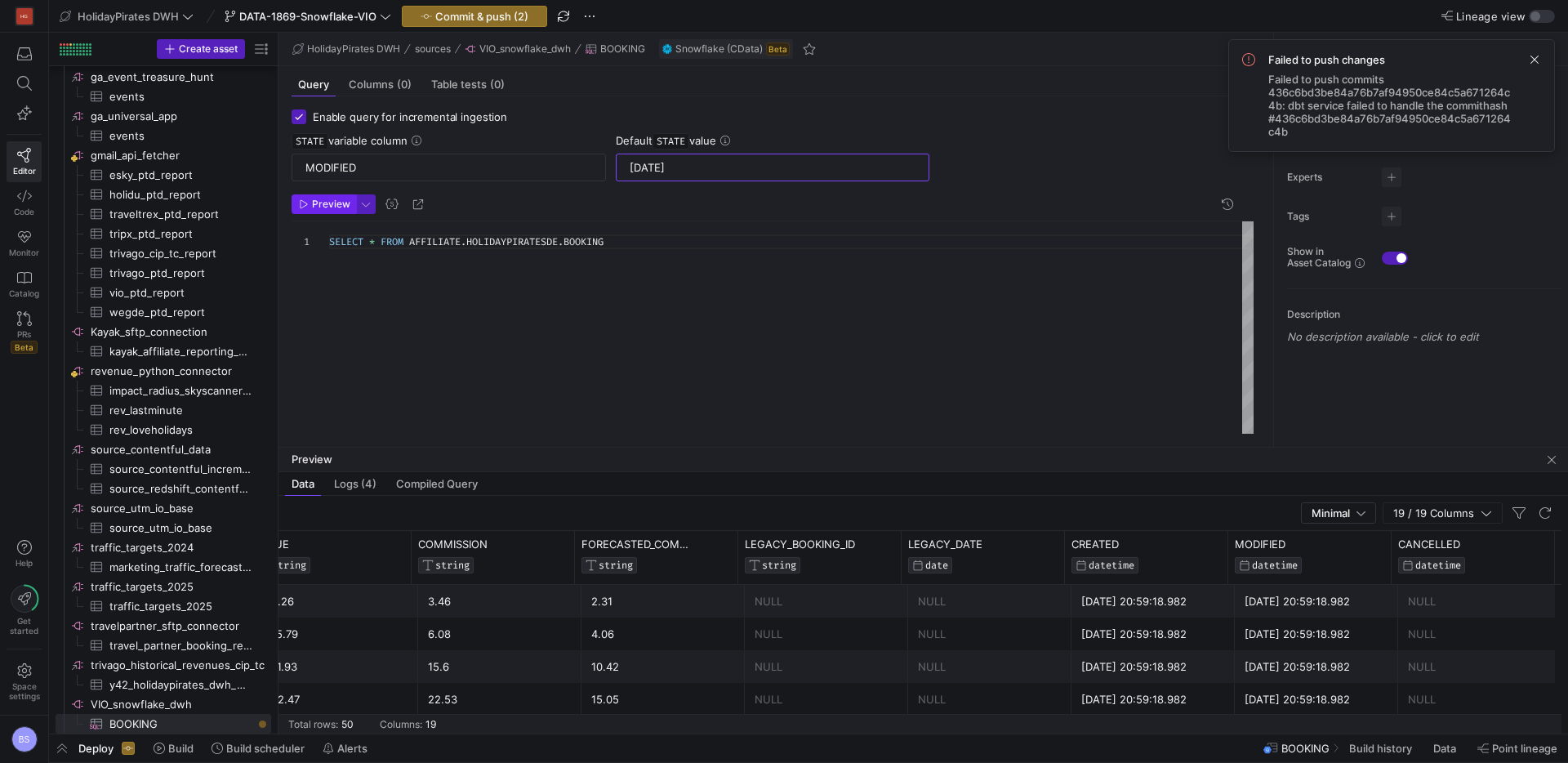
type input "2025-01-01"
click at [333, 206] on span "Preview" at bounding box center [331, 204] width 38 height 12
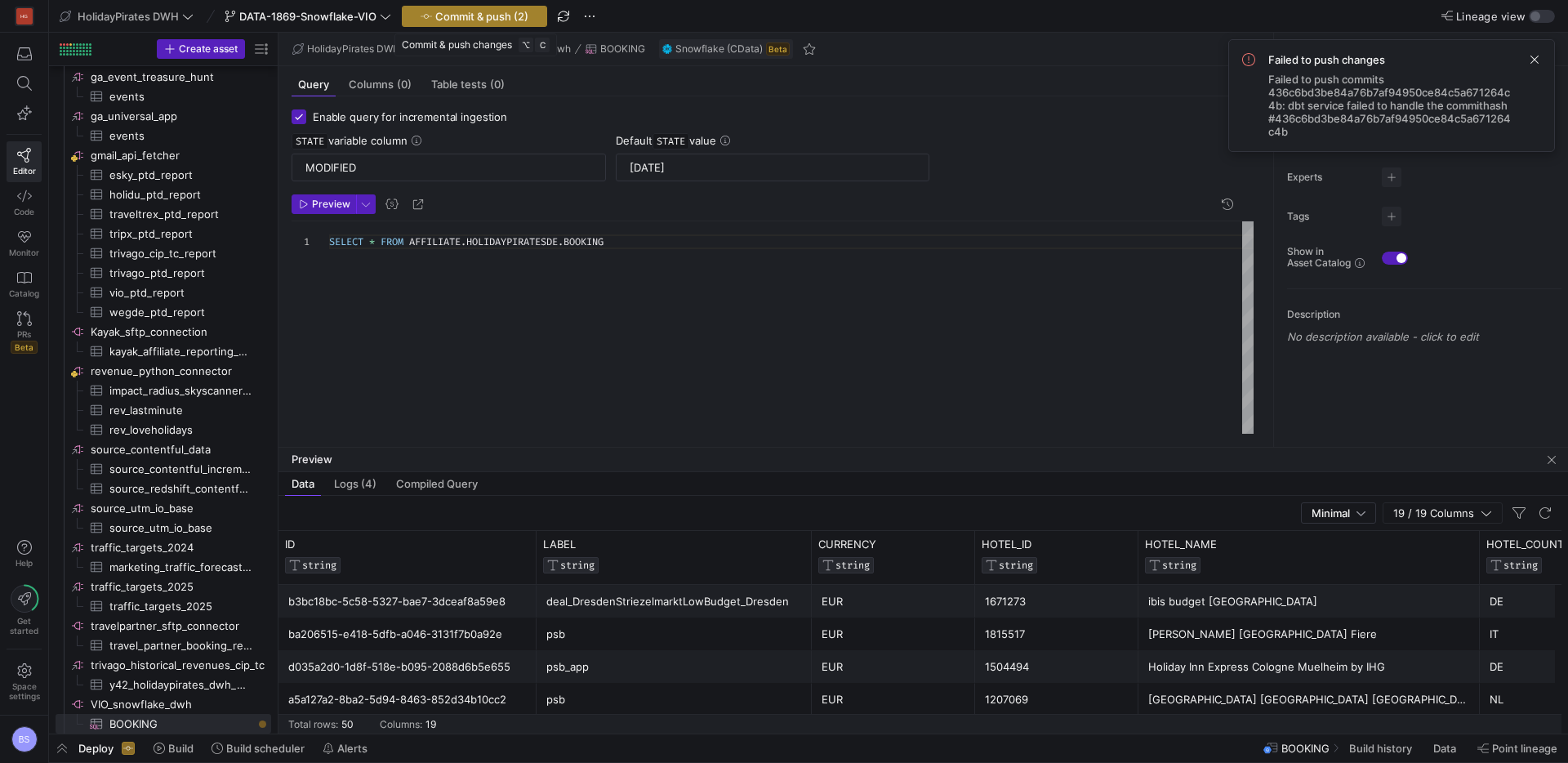
click at [495, 13] on span "Commit & push (2)" at bounding box center [482, 17] width 93 height 13
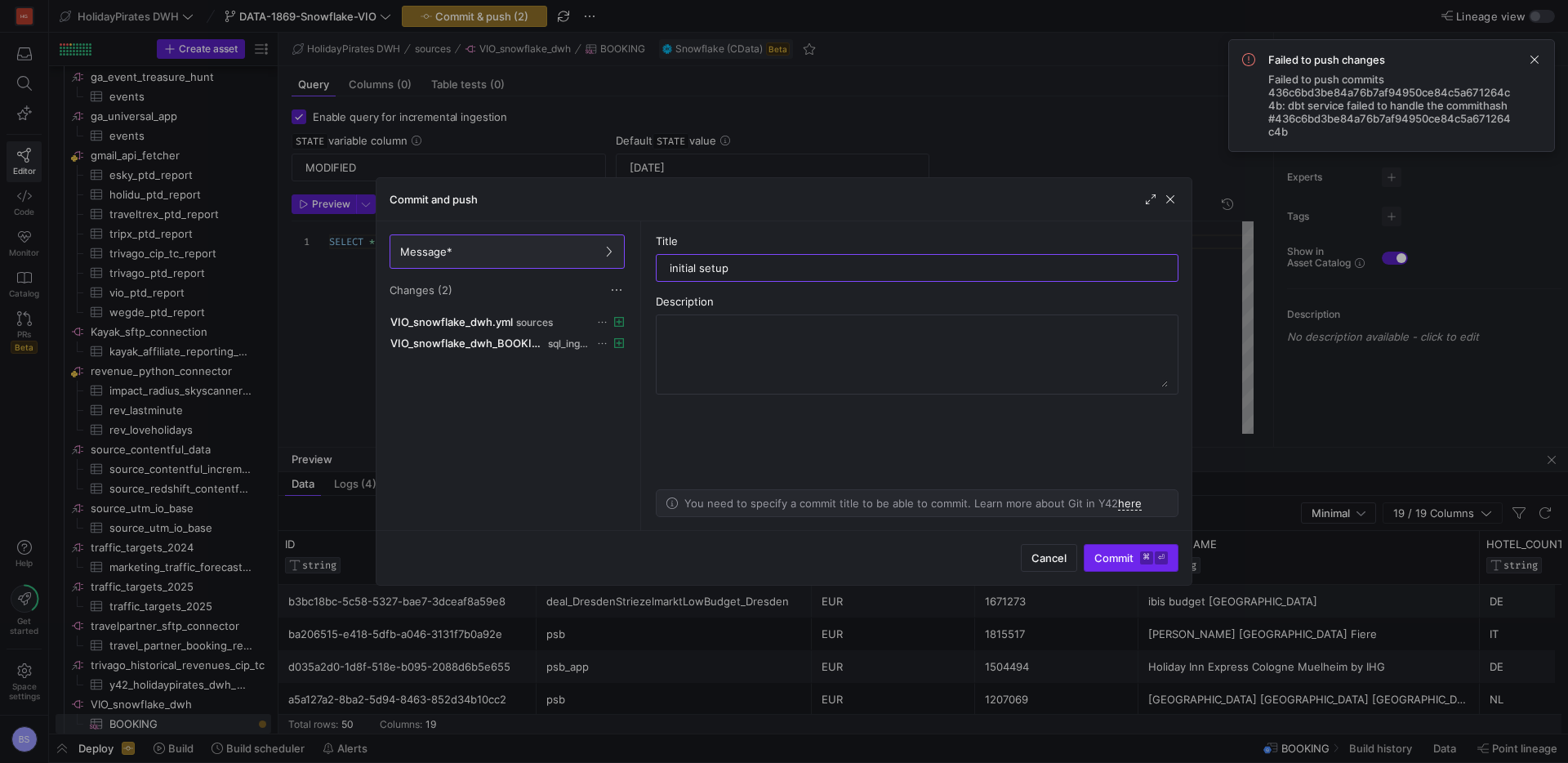
type input "initial setup"
click at [1099, 564] on span "Commit ⌘ ⏎" at bounding box center [1130, 558] width 74 height 13
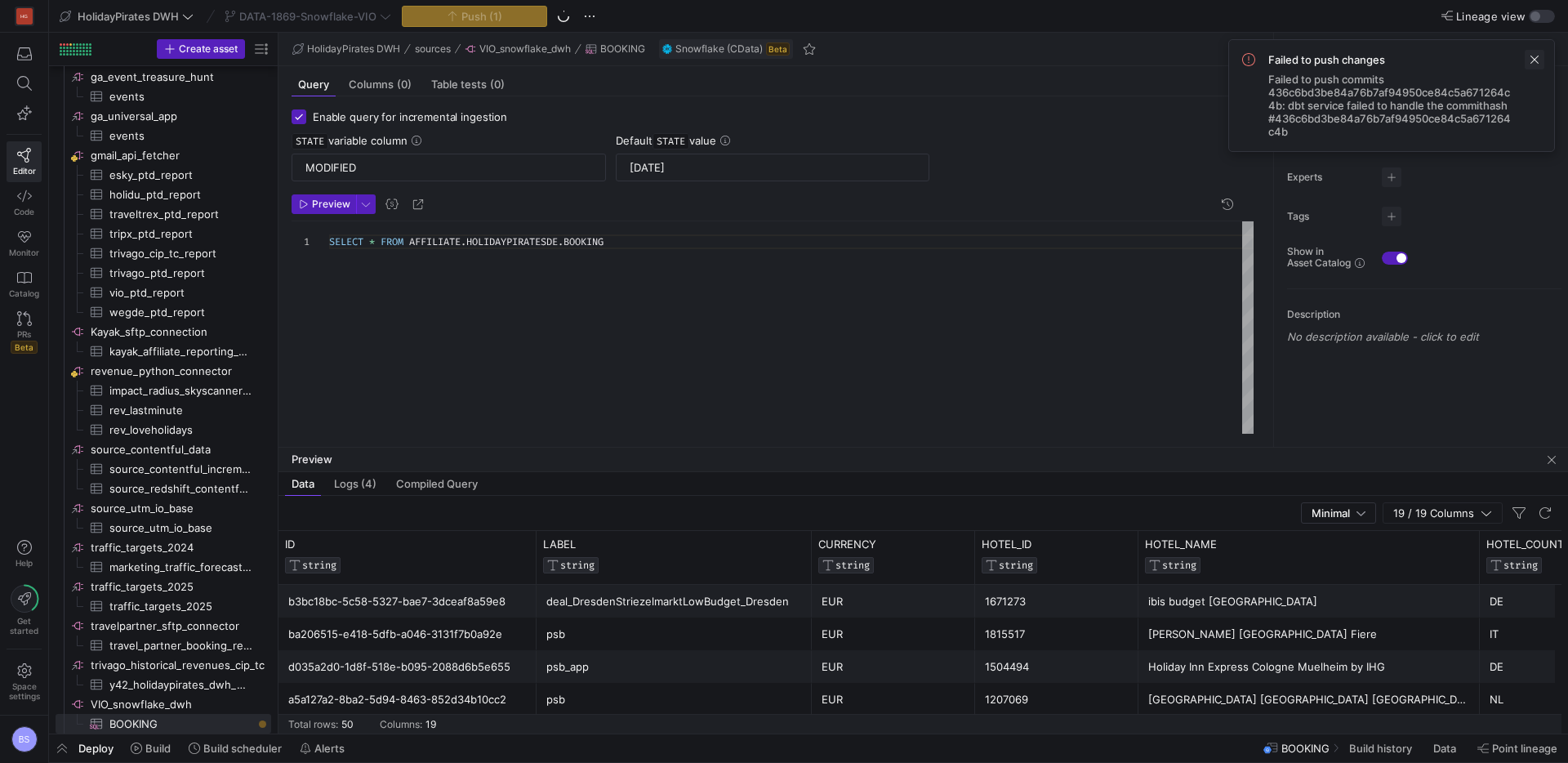
click at [1531, 58] on span at bounding box center [1534, 60] width 20 height 20
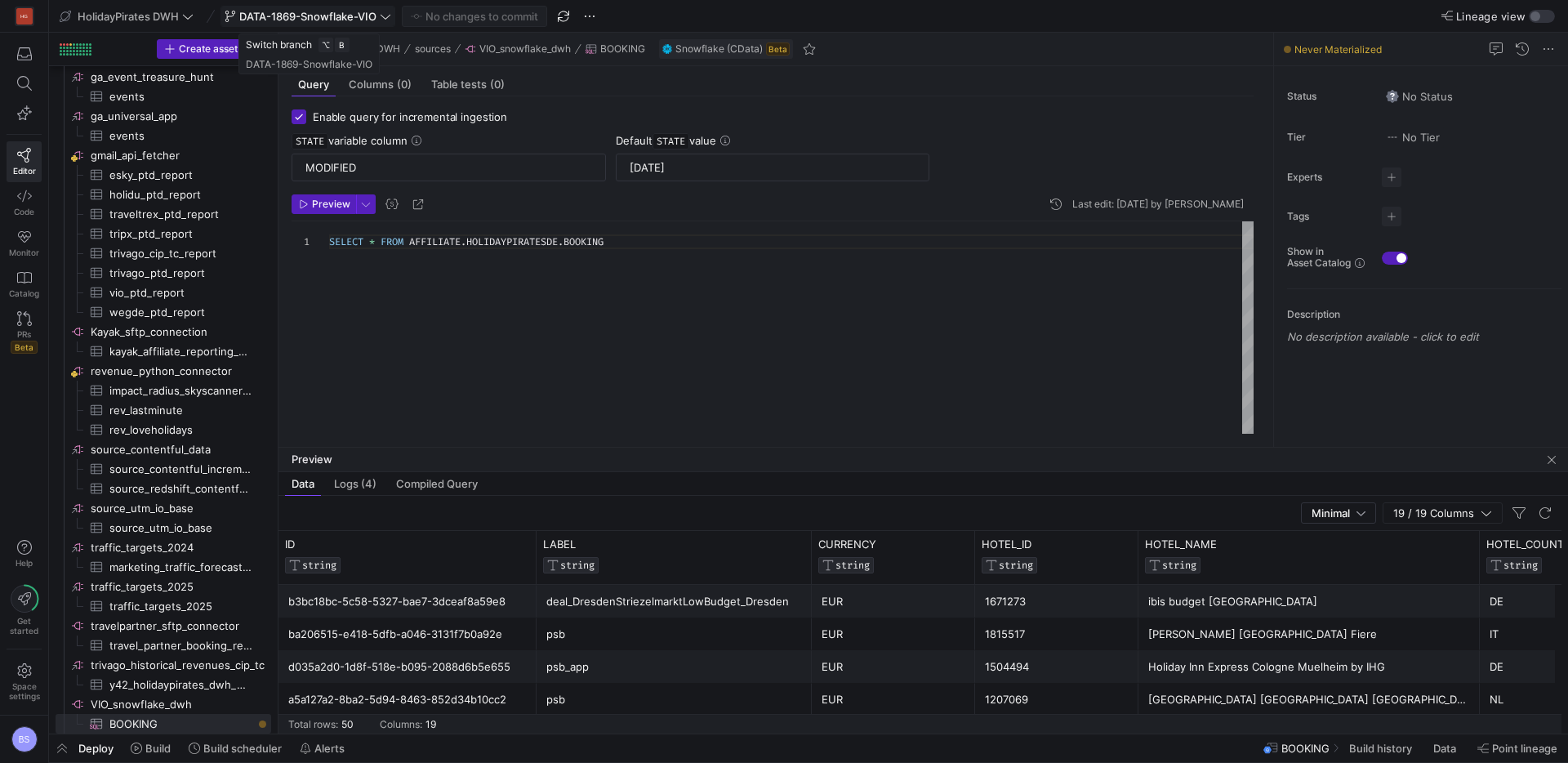
click at [384, 19] on icon at bounding box center [386, 17] width 12 height 12
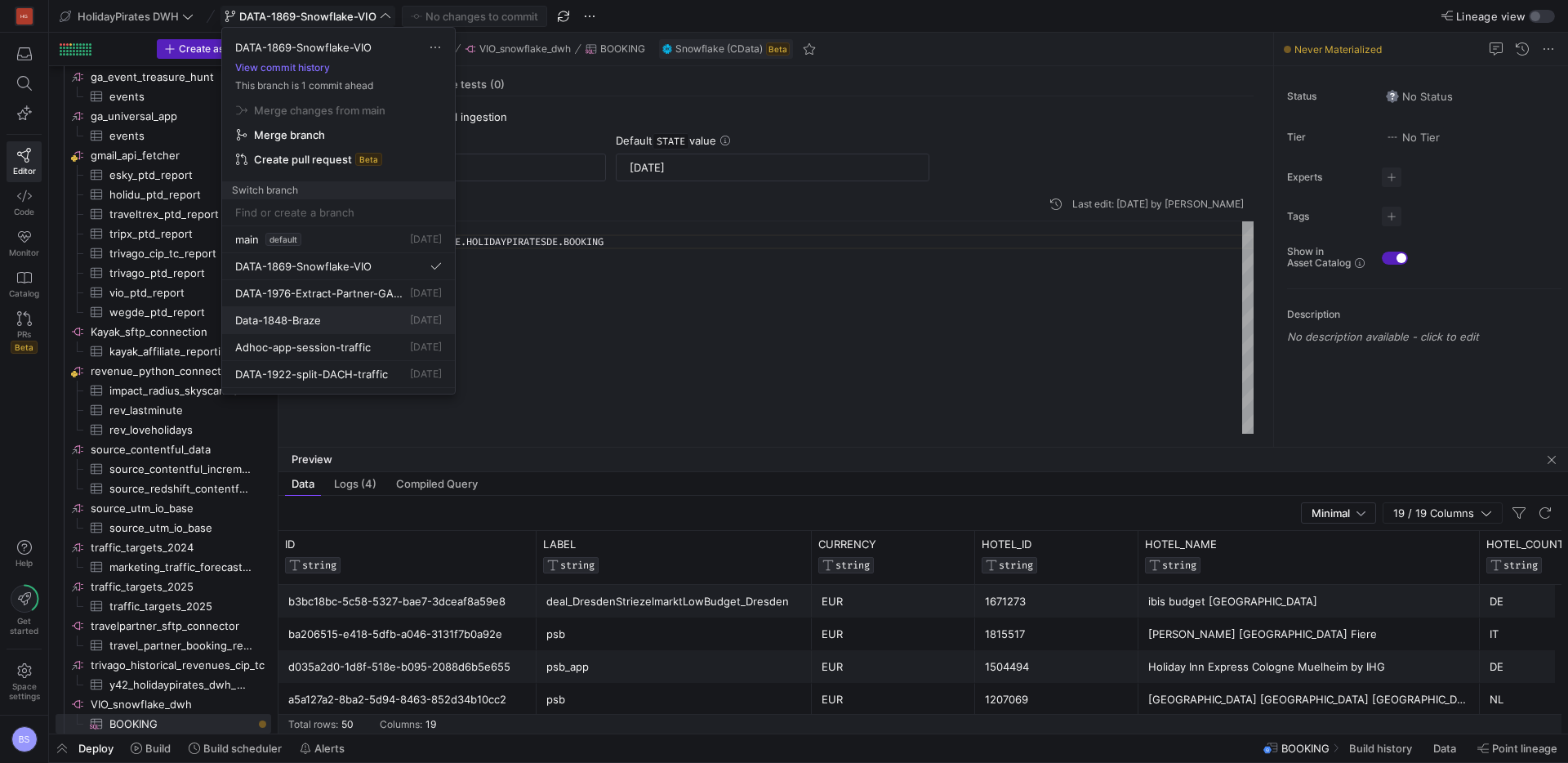
click at [335, 326] on div "Data-1848-Braze 4 days ago" at bounding box center [339, 321] width 207 height 13
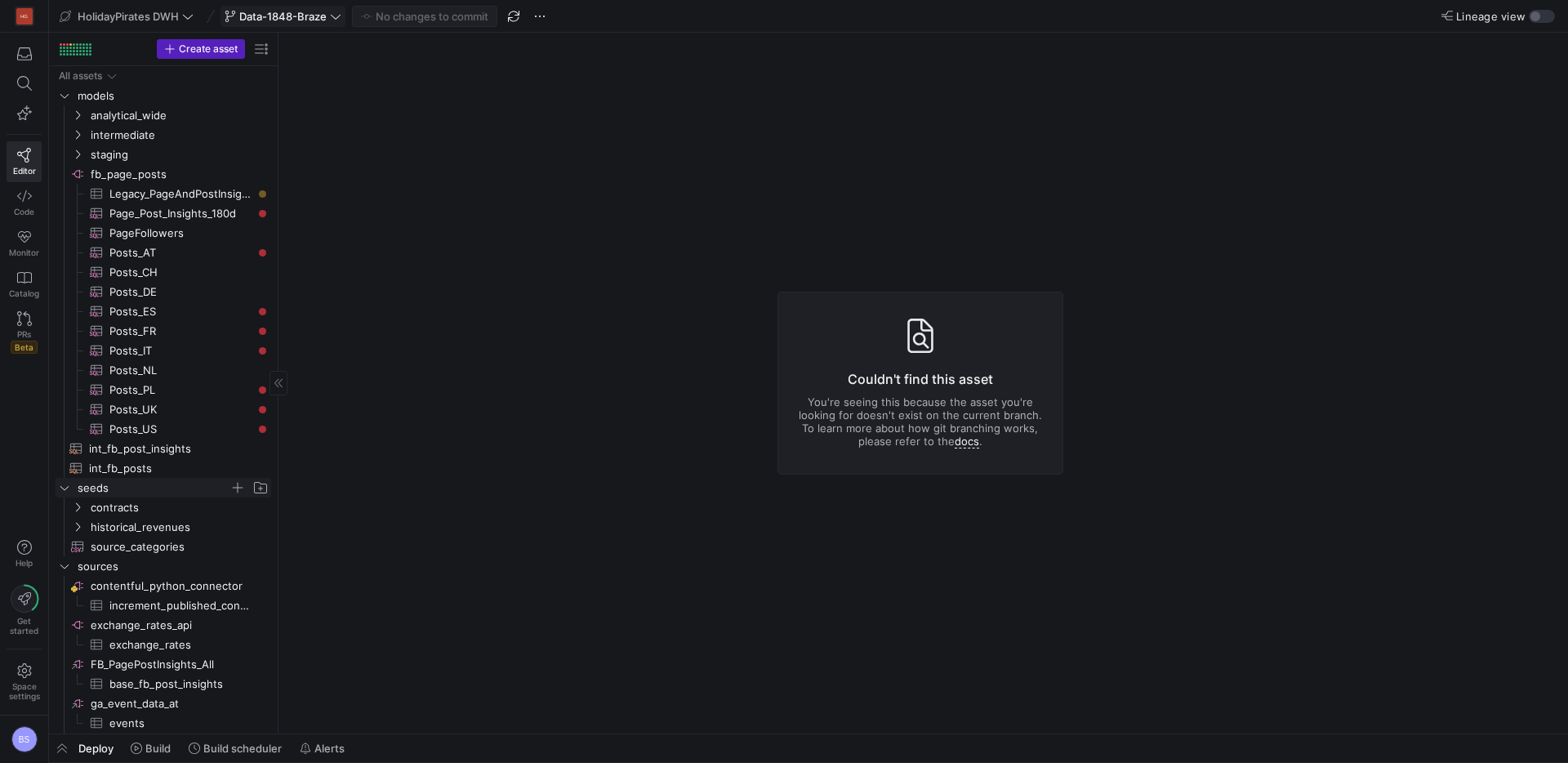
click at [65, 490] on icon "Press SPACE to select this row." at bounding box center [64, 488] width 12 height 10
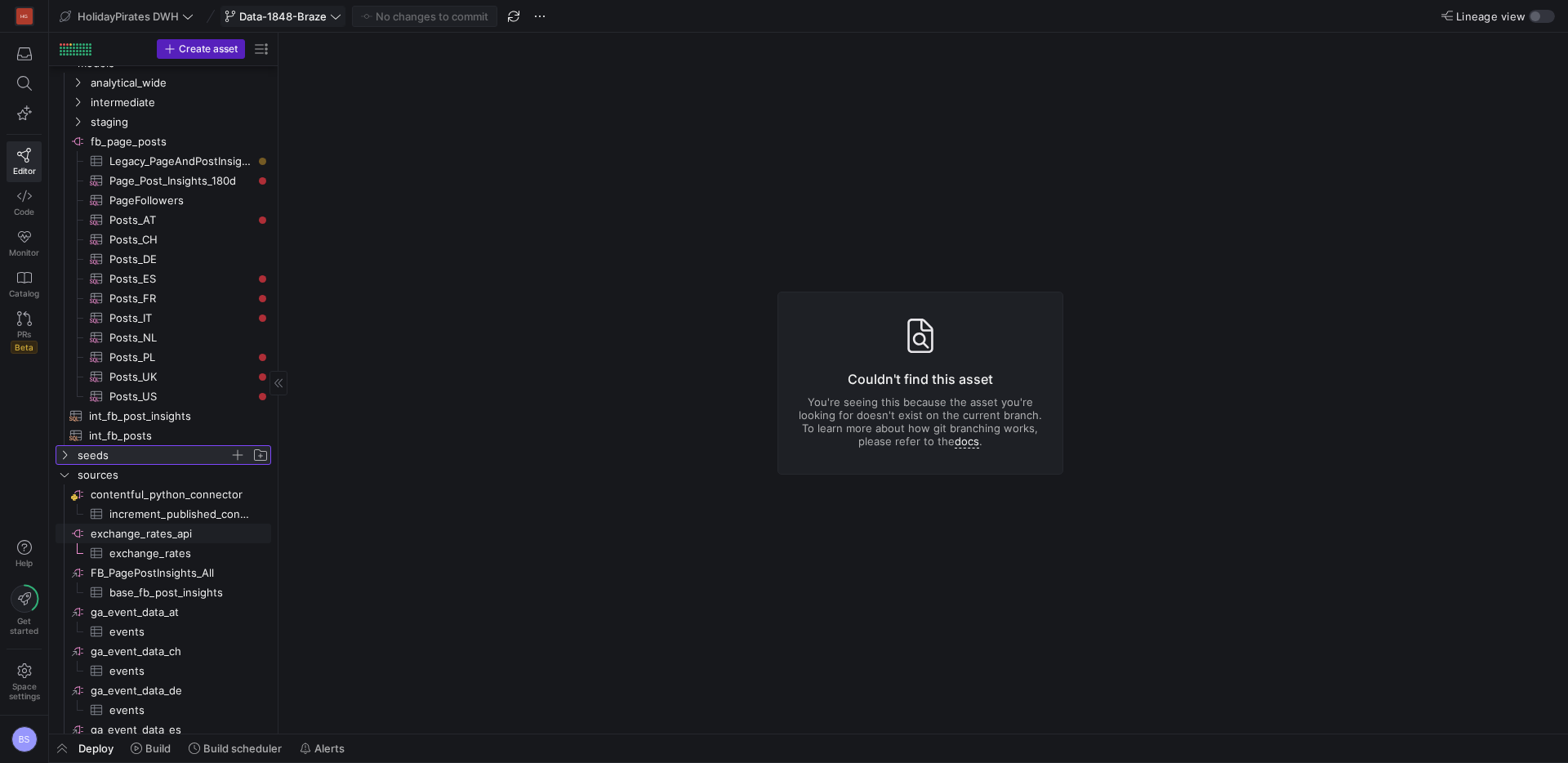
scroll to position [35, 0]
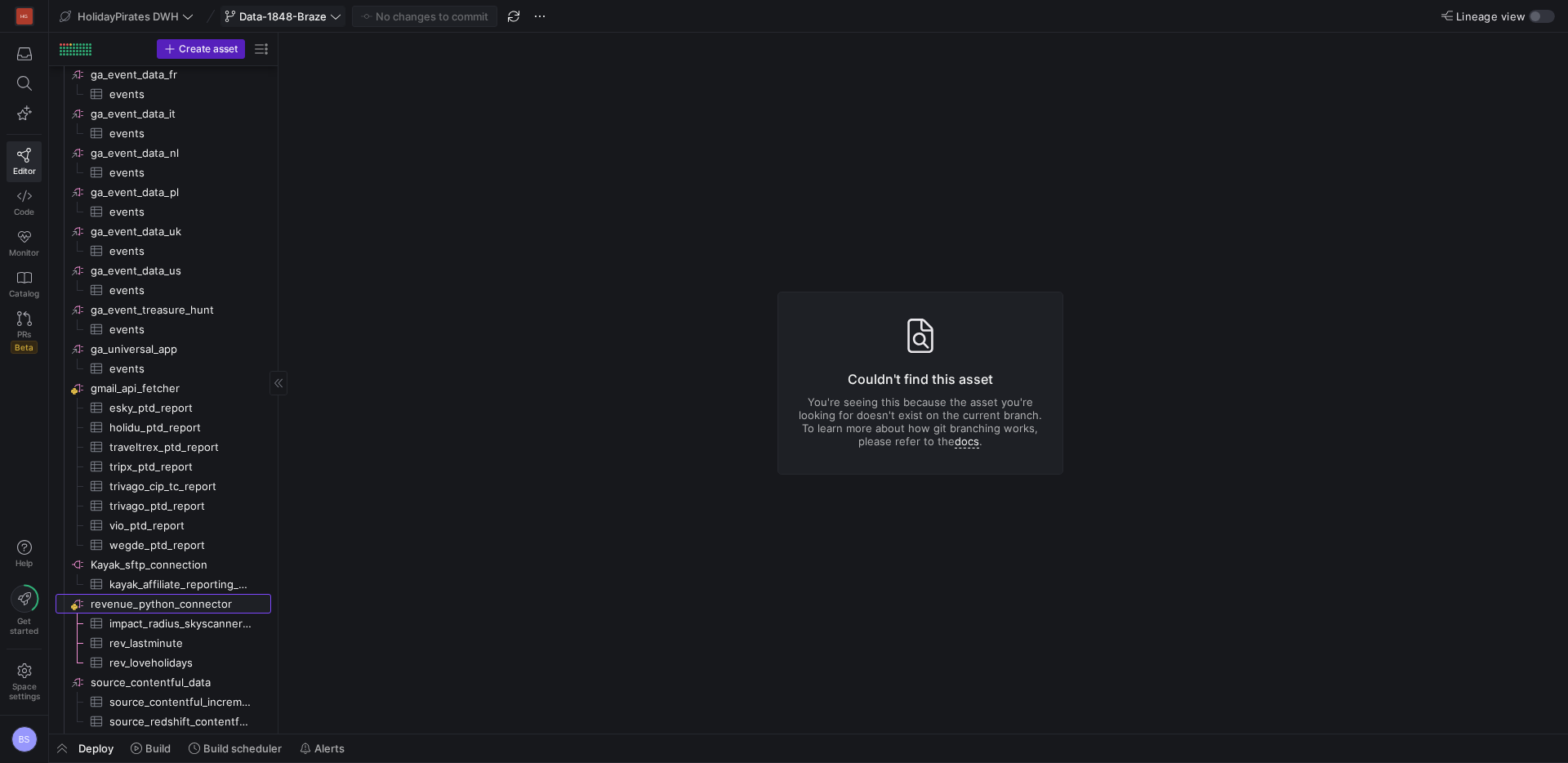
click at [207, 604] on span "revenue_python_connector​​​​​​​​" at bounding box center [179, 603] width 178 height 19
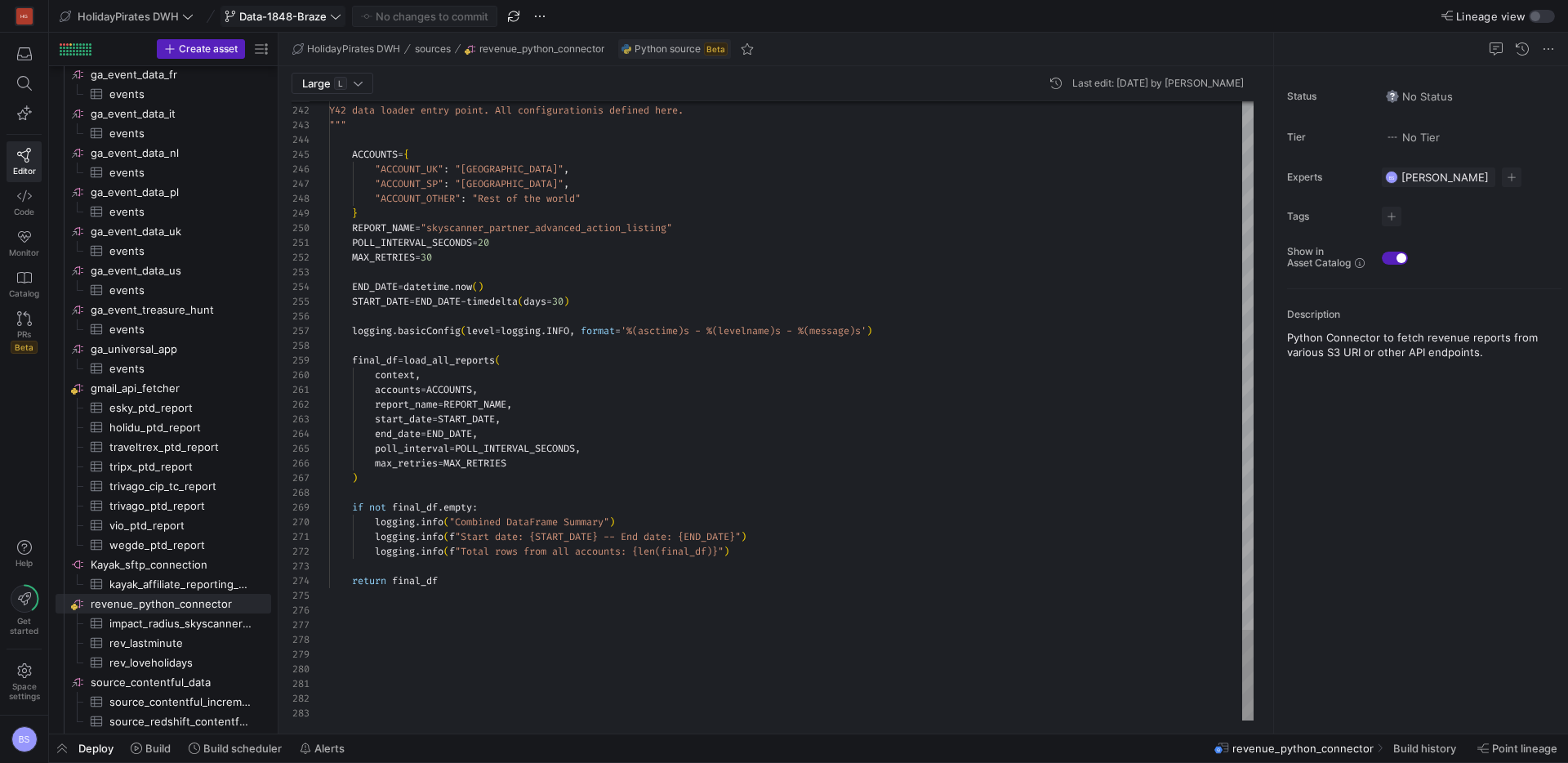
type textarea "logging.info(f"Start date: {START_DATE} -- End date: {END_DATE}") logging.info(…"
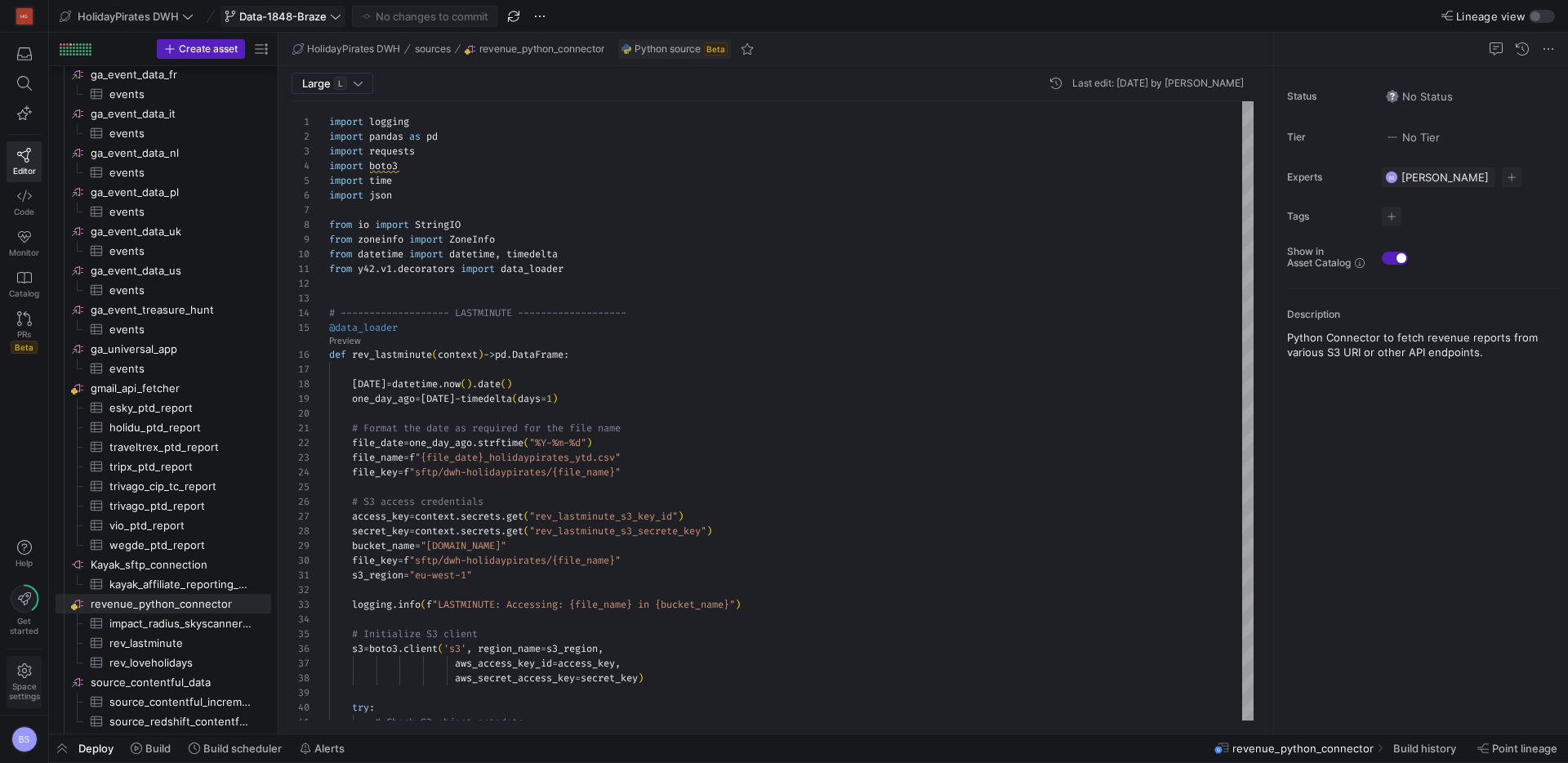
click at [26, 674] on icon at bounding box center [25, 671] width 15 height 15
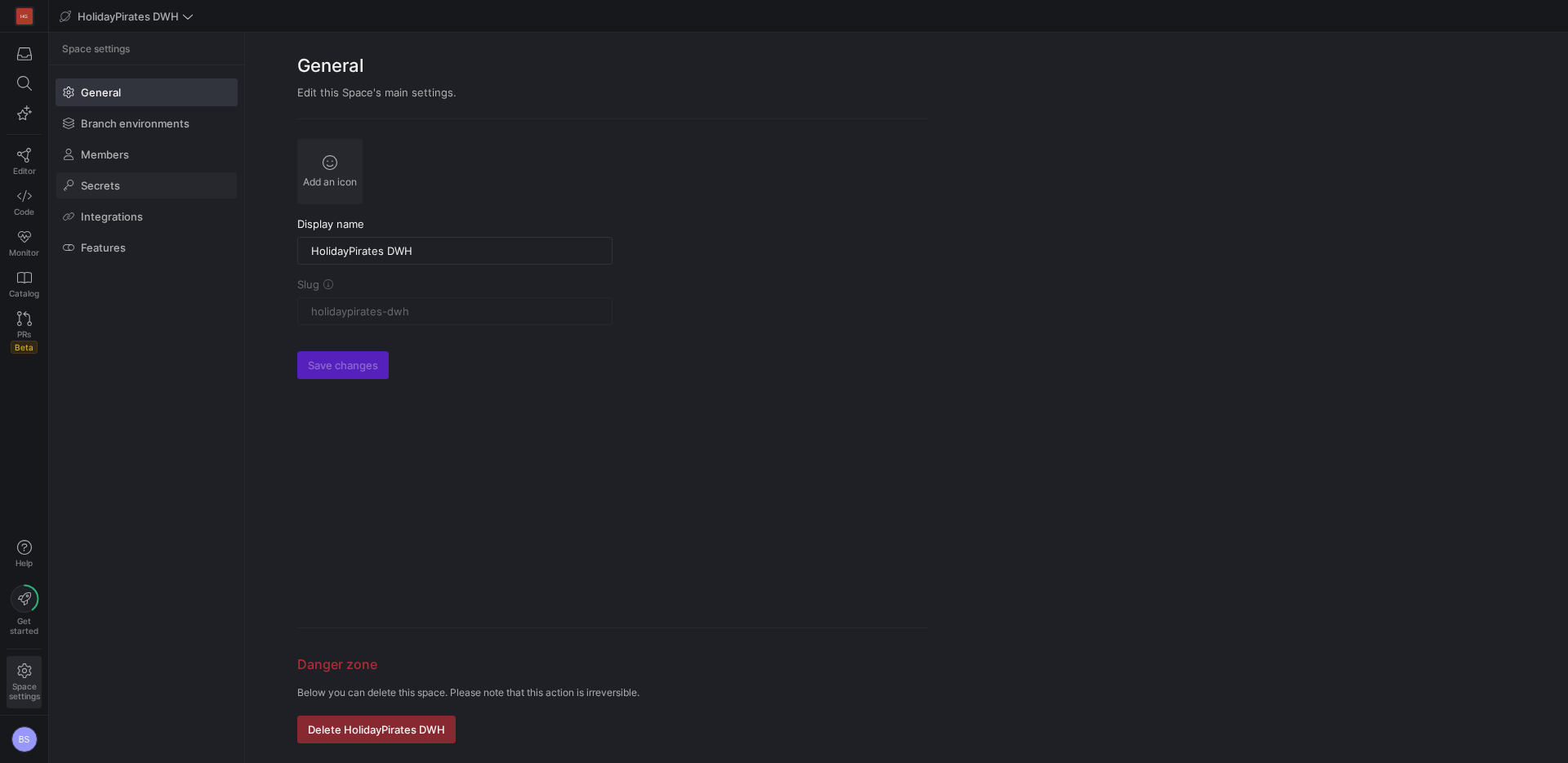
click at [117, 181] on span "Secrets" at bounding box center [100, 185] width 39 height 13
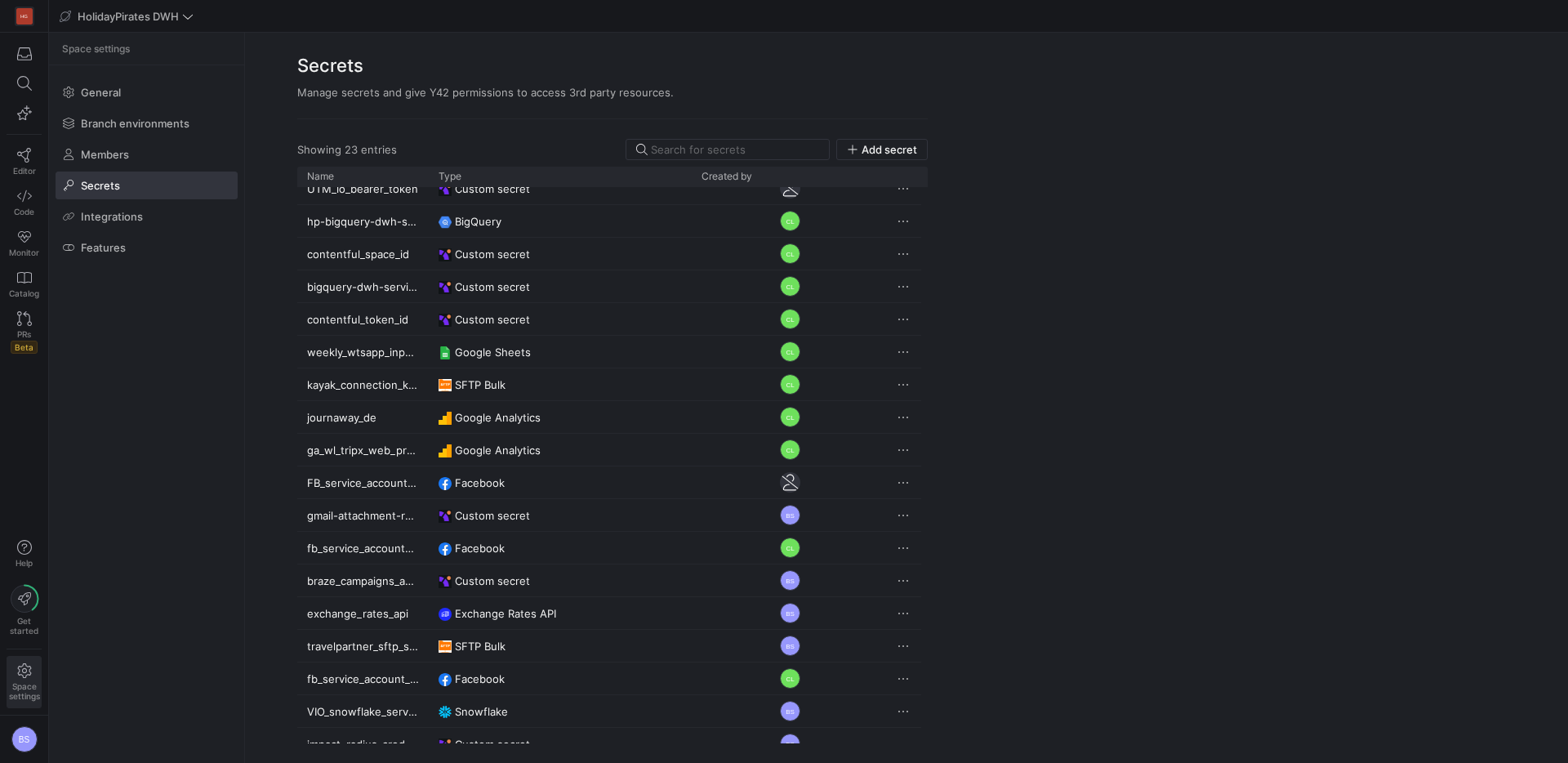
scroll to position [195, 0]
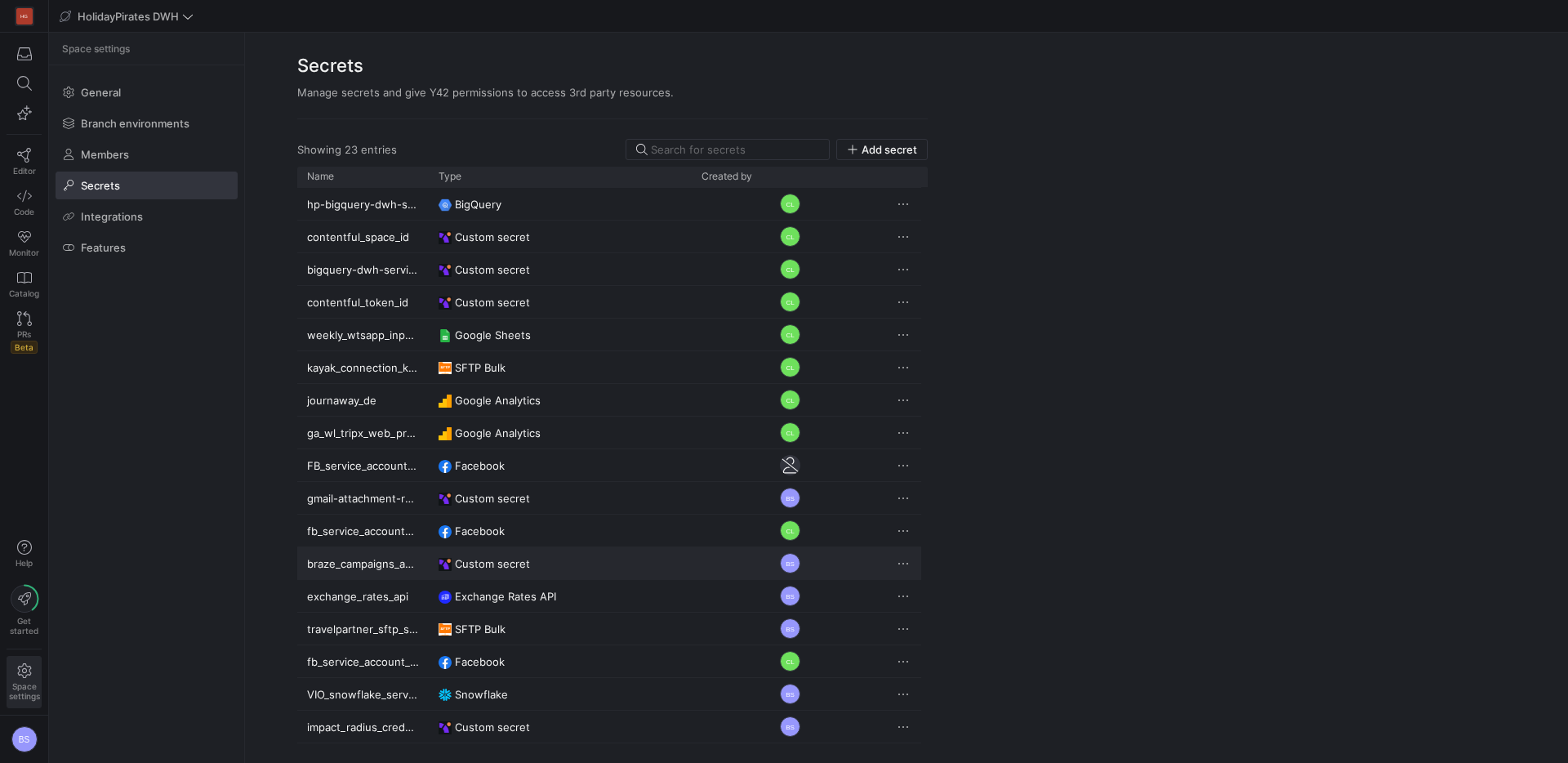
click at [375, 567] on div "braze_campaigns_analytics_export_api_key" at bounding box center [363, 563] width 131 height 32
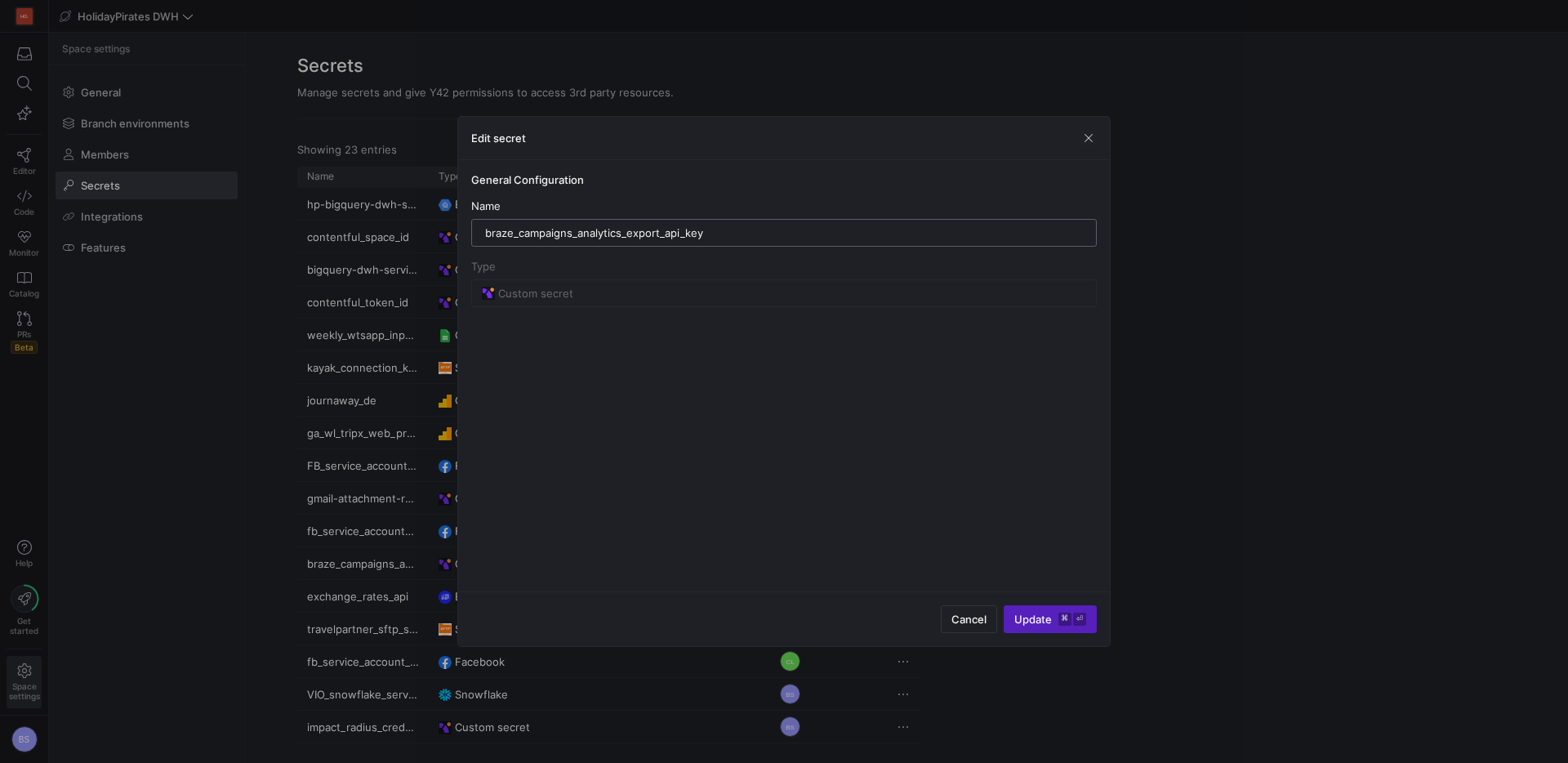
click at [663, 234] on input "braze_campaigns_analytics_export_api_key" at bounding box center [783, 233] width 597 height 13
click at [616, 236] on input "braze_campaigns_analytics_export_api_key" at bounding box center [783, 233] width 597 height 13
drag, startPoint x: 625, startPoint y: 236, endPoint x: 522, endPoint y: 236, distance: 103.0
click at [522, 236] on input "braze_campaigns_analytics_export_api_key" at bounding box center [783, 233] width 597 height 13
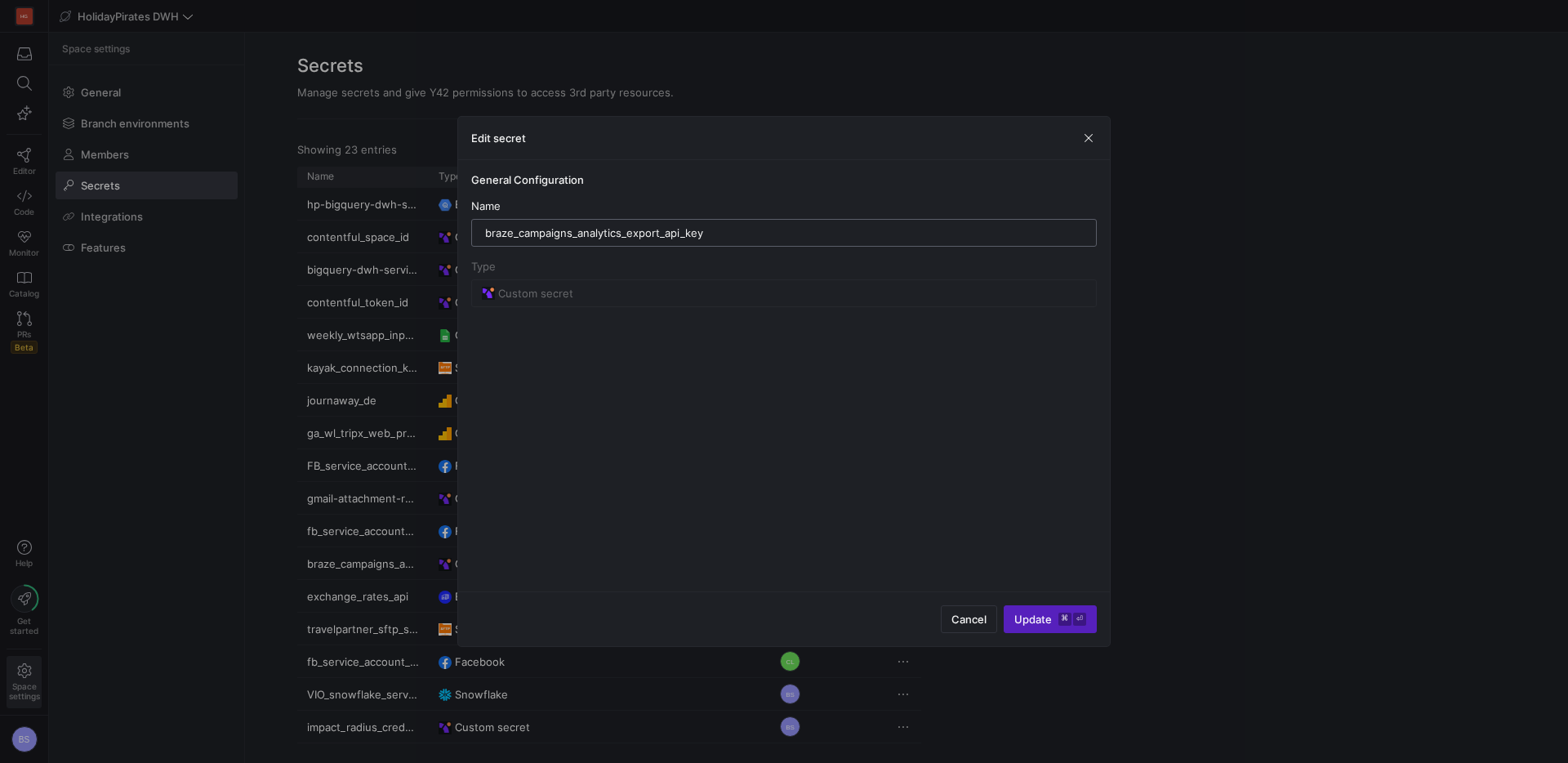
click at [763, 234] on input "braze_campaigns_analytics_export_api_key" at bounding box center [783, 233] width 597 height 13
drag, startPoint x: 662, startPoint y: 234, endPoint x: 522, endPoint y: 230, distance: 140.1
click at [521, 232] on input "braze_campaigns_analytics_export_api_key" at bounding box center [783, 233] width 597 height 13
type input "braze_api_key"
click at [1042, 628] on span "submit" at bounding box center [1050, 619] width 92 height 26
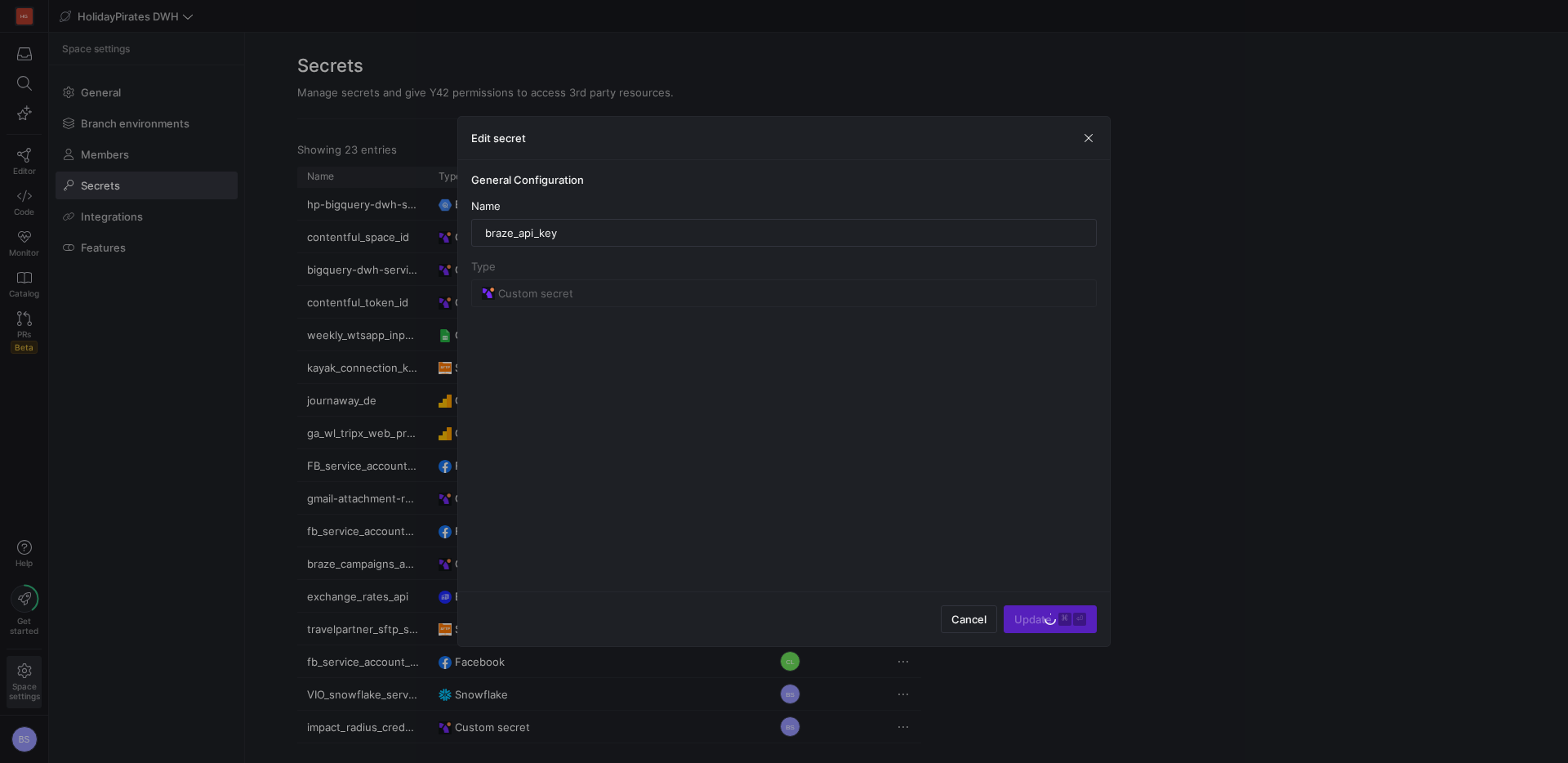
scroll to position [0, 0]
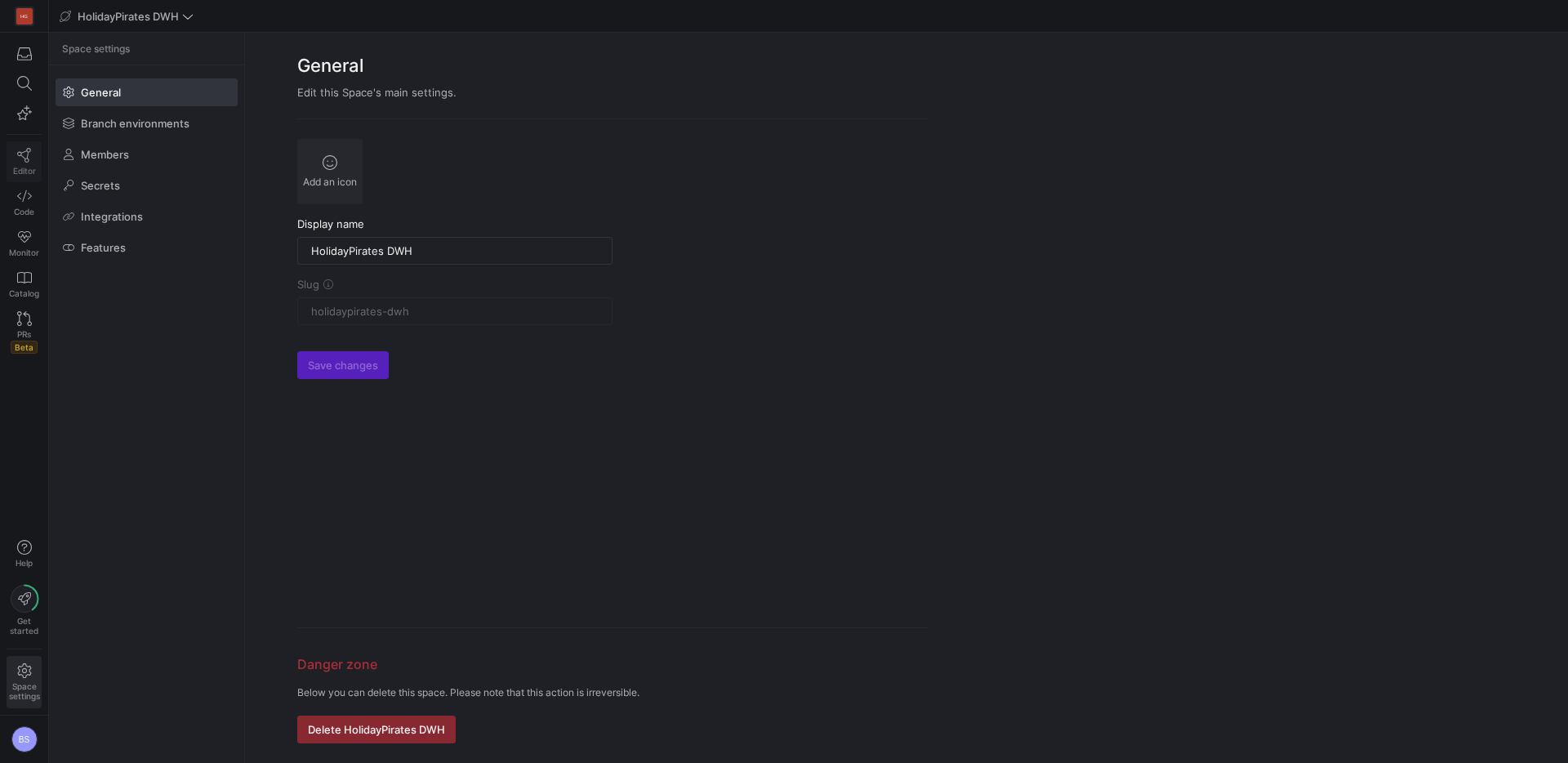
click at [32, 145] on link "Editor" at bounding box center [24, 161] width 35 height 41
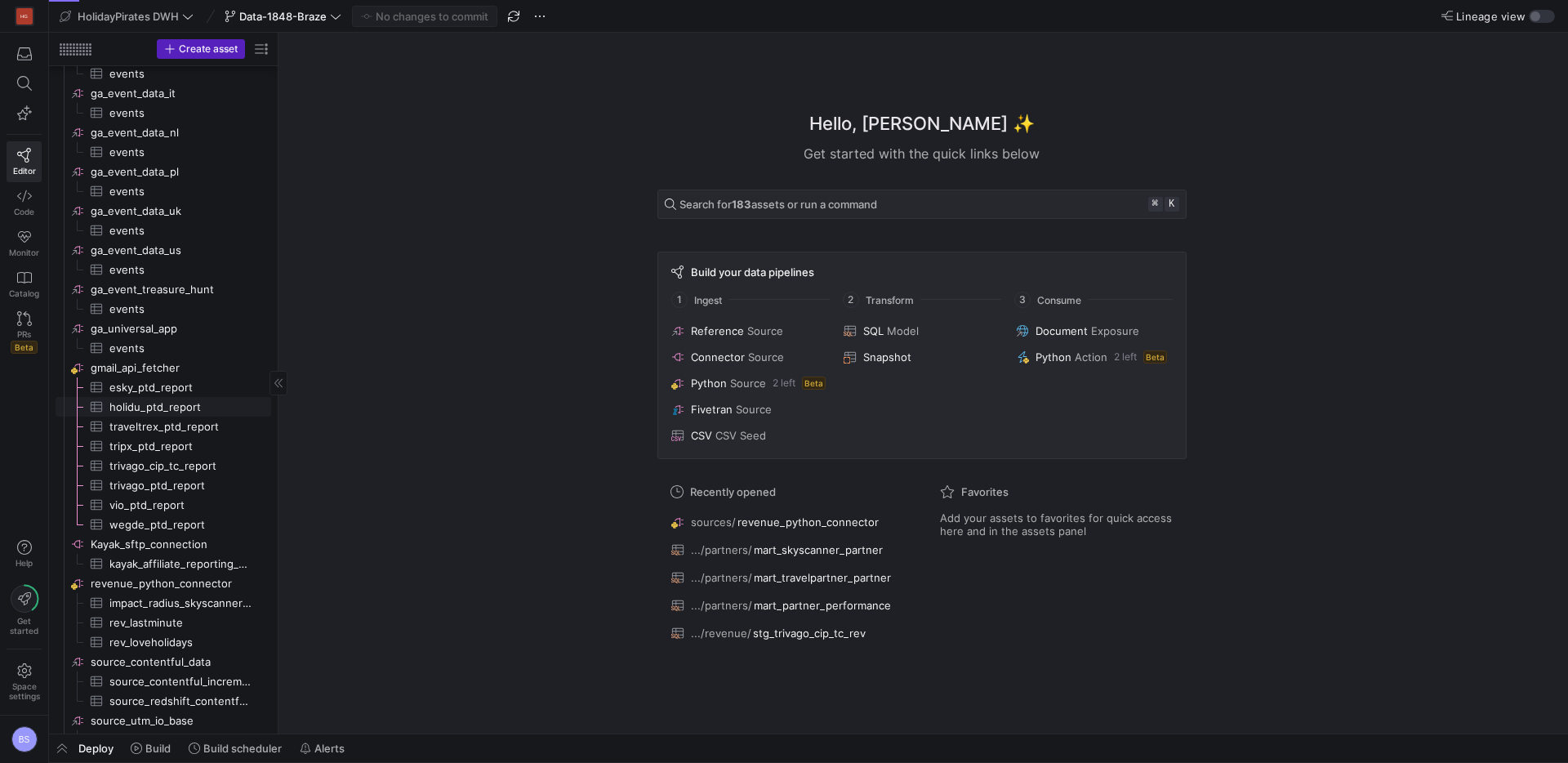
scroll to position [980, 0]
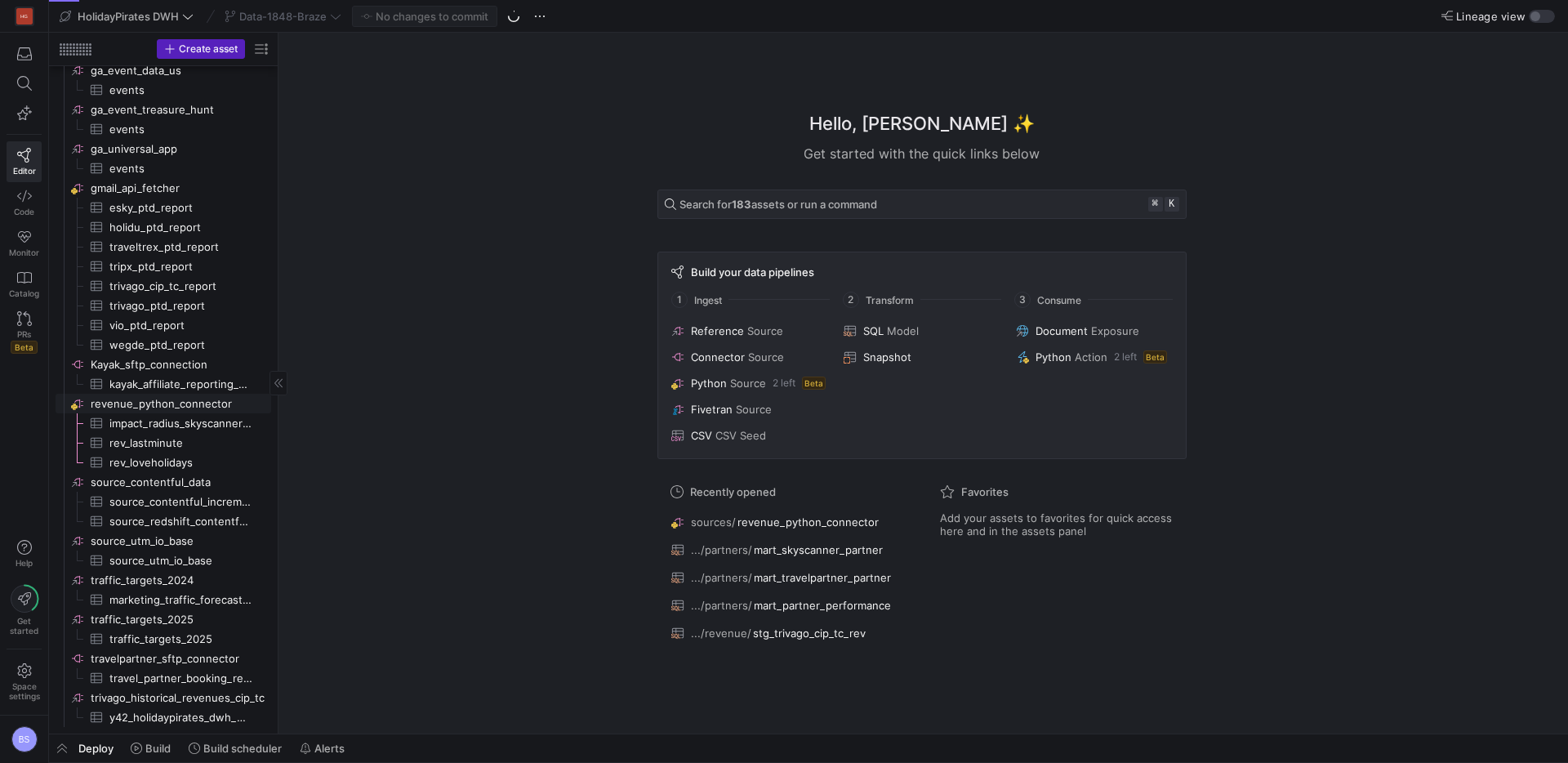
click at [192, 402] on span "revenue_python_connector​​​​​​​​" at bounding box center [179, 403] width 178 height 19
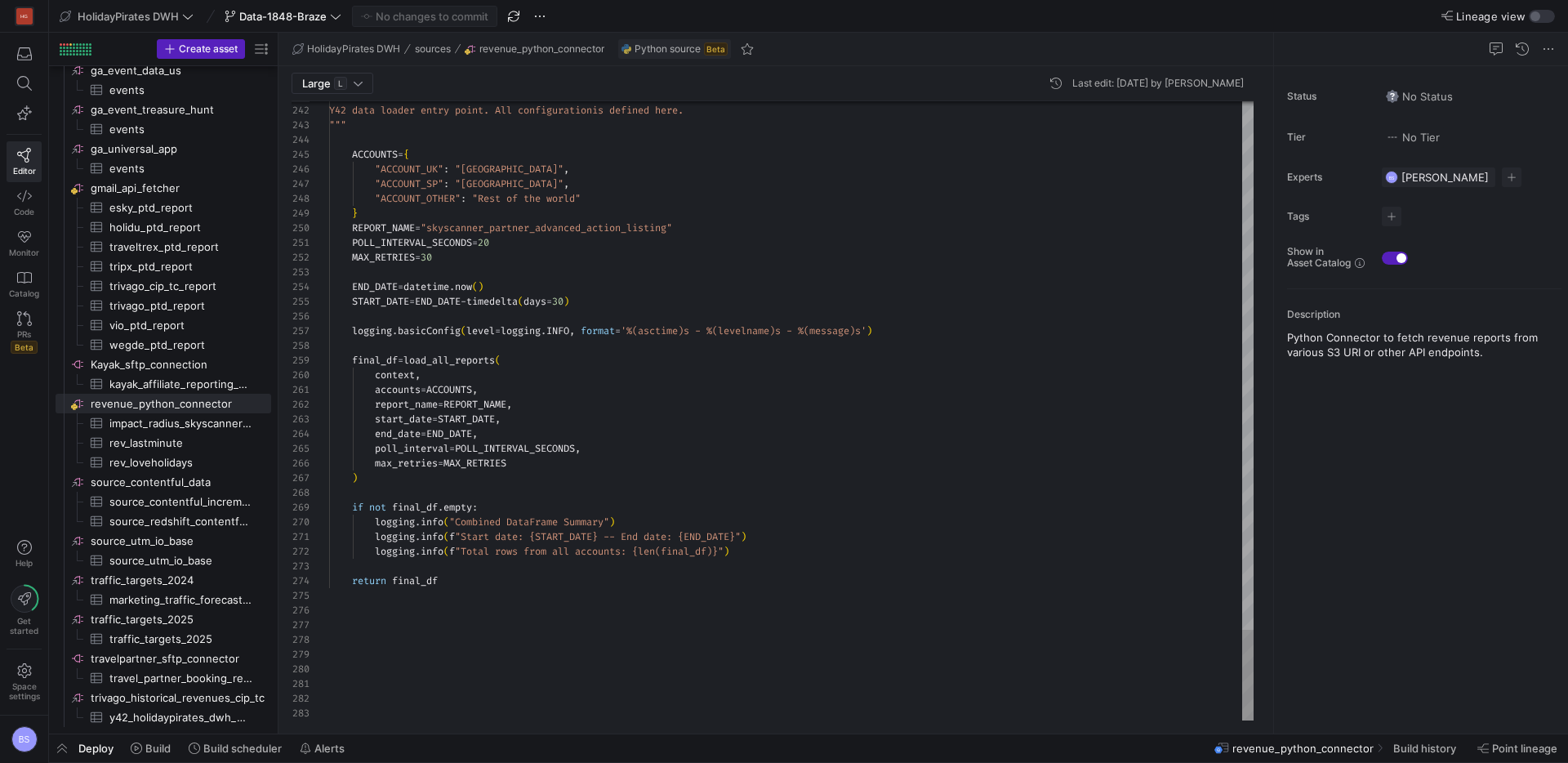
scroll to position [88, 0]
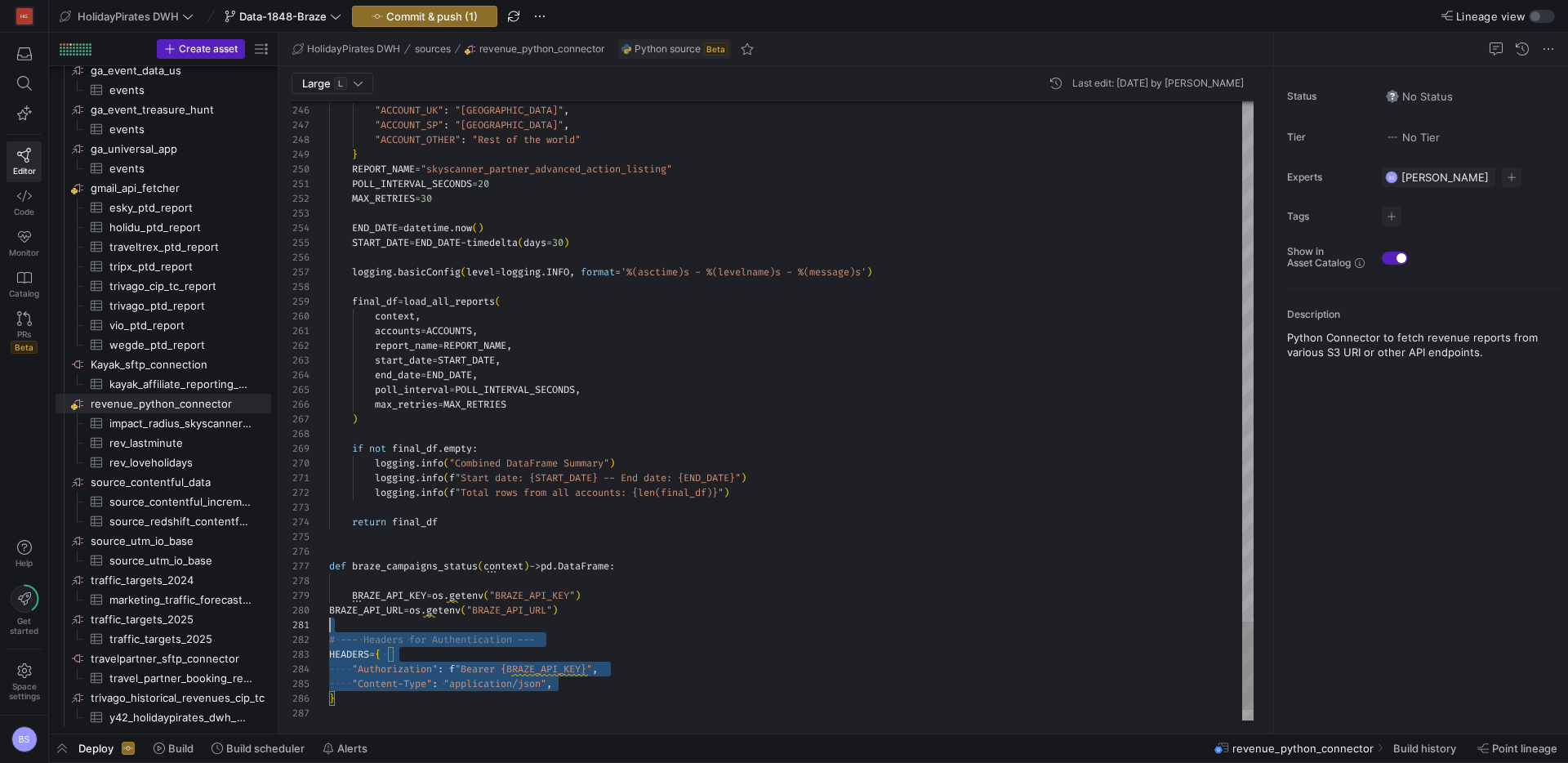
scroll to position [132, 0]
drag, startPoint x: 625, startPoint y: 685, endPoint x: 287, endPoint y: 604, distance: 347.6
type textarea "logging.info(f"Start date: {START_DATE} -- End date: {END_DATE}") logging.info(…"
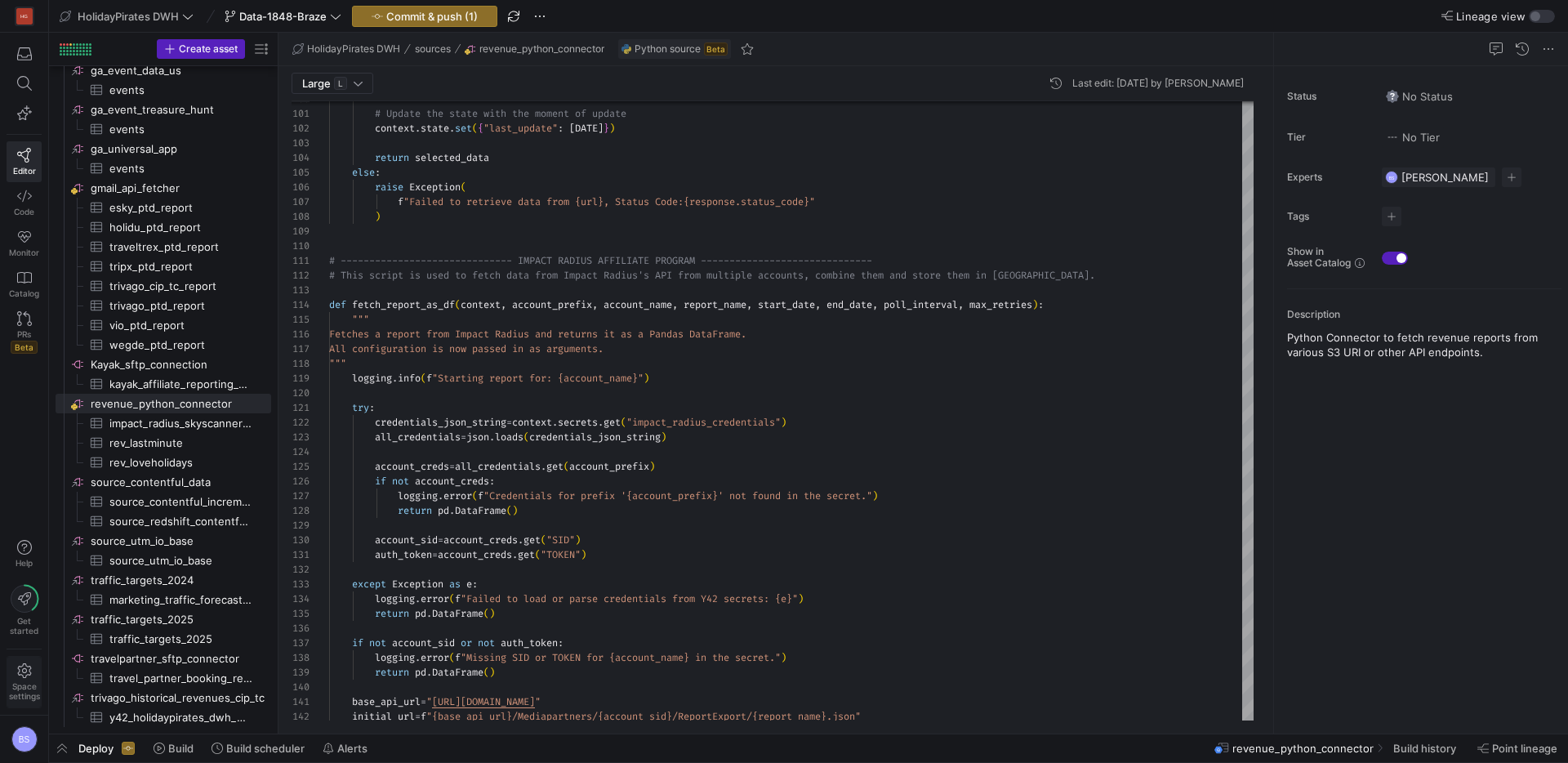
click at [29, 675] on icon at bounding box center [25, 671] width 15 height 15
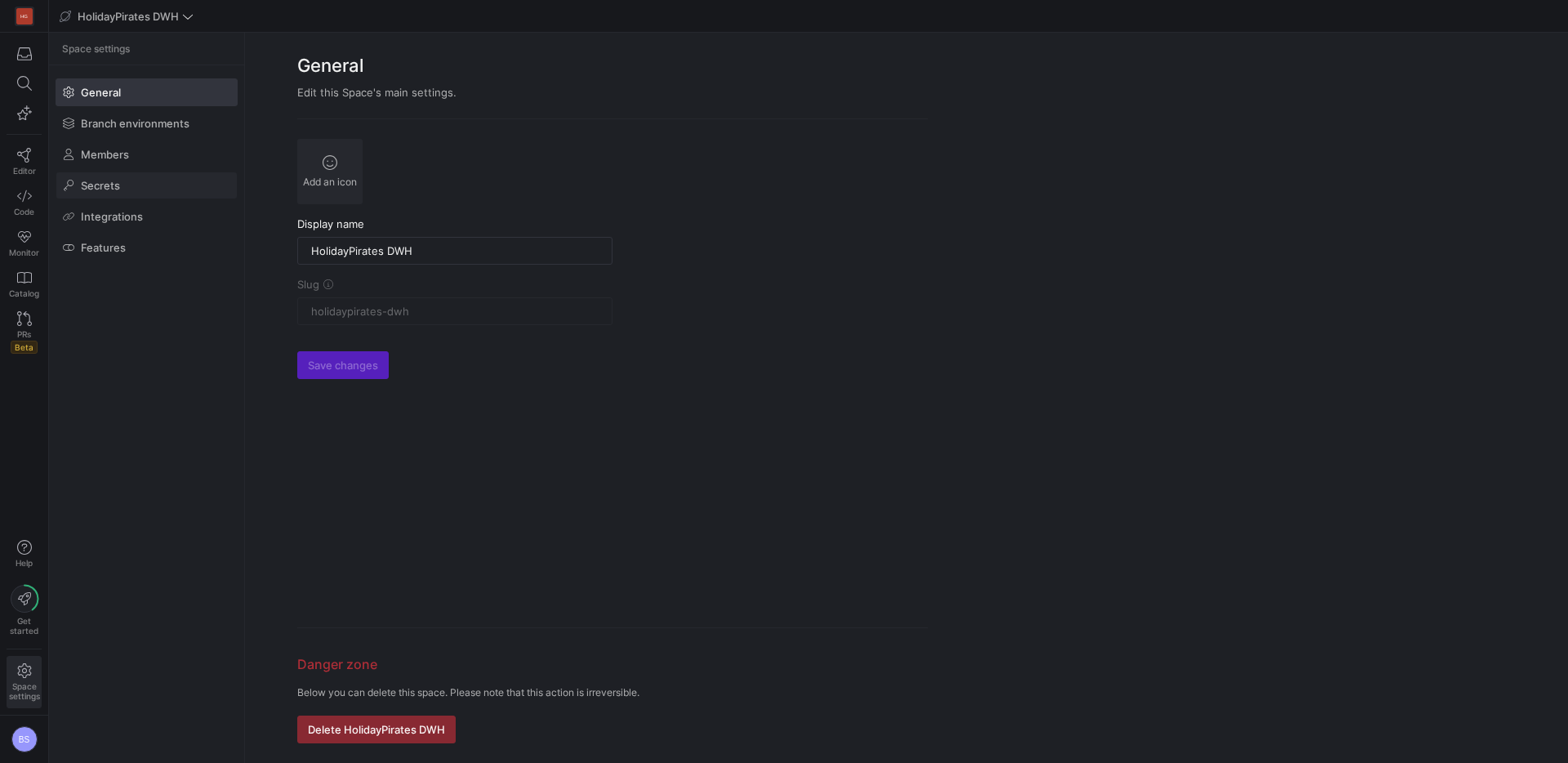
click at [144, 191] on span at bounding box center [146, 186] width 180 height 26
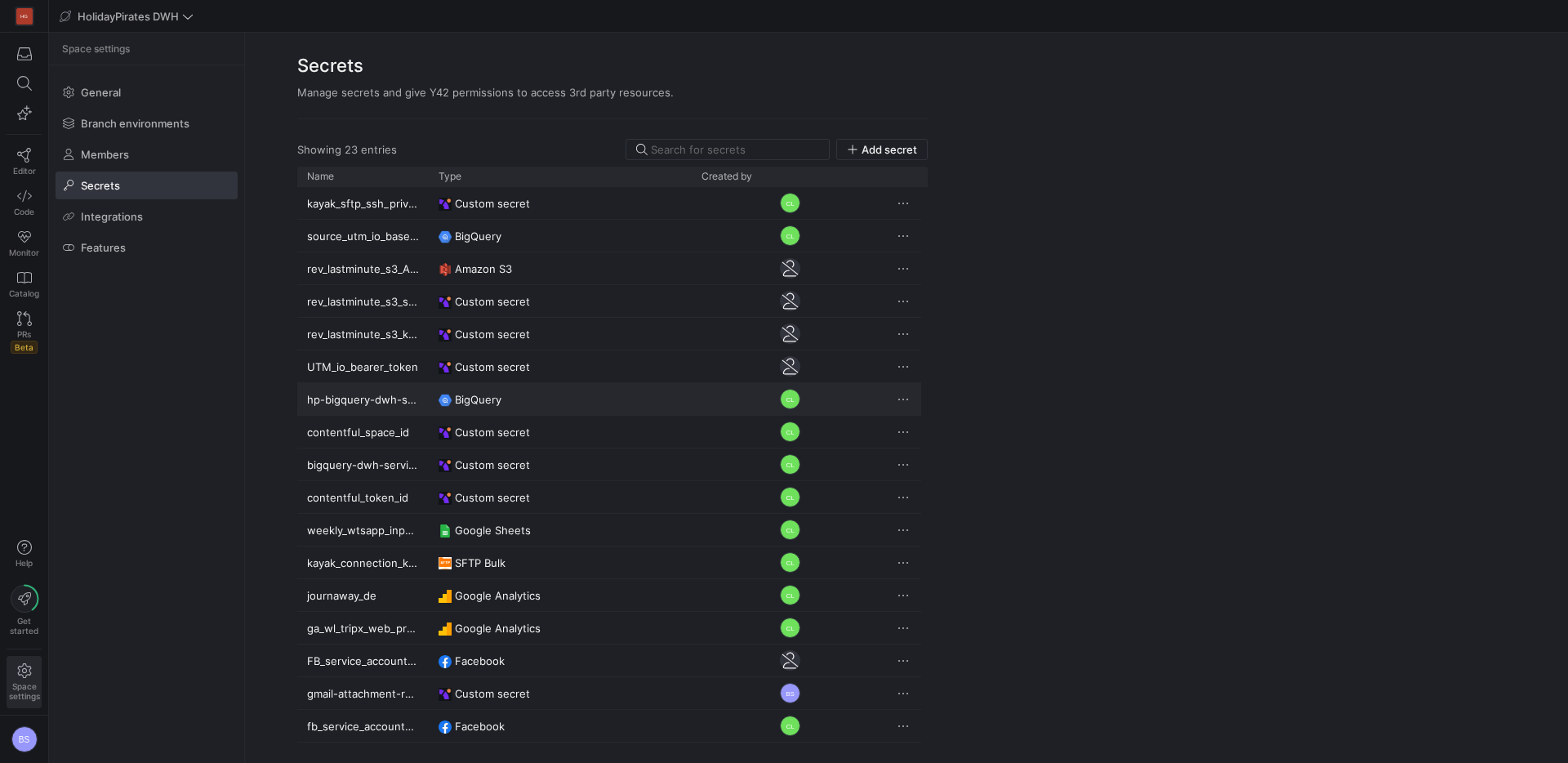
scroll to position [195, 0]
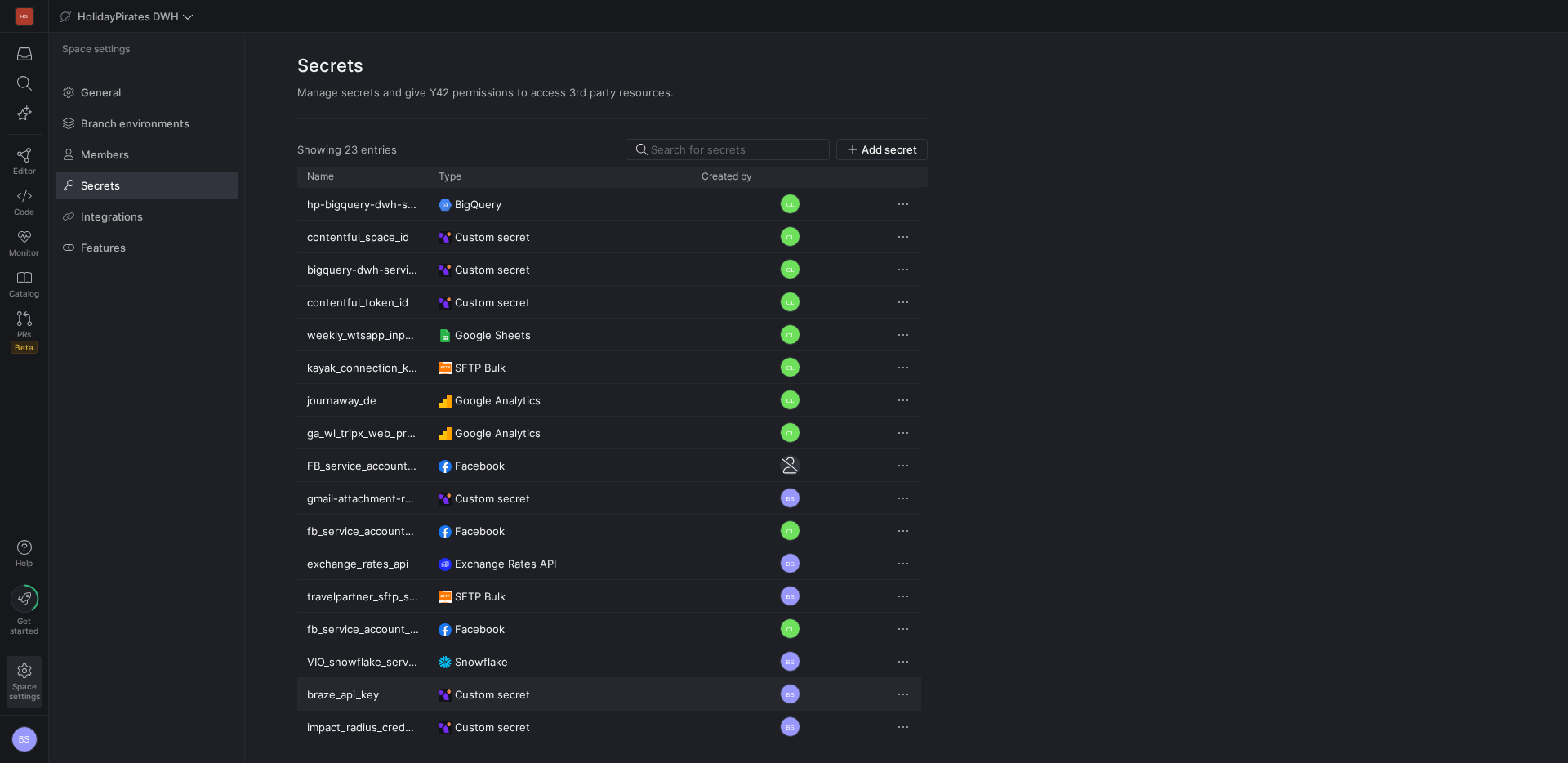
click at [899, 695] on span "Press SPACE to select this row." at bounding box center [903, 694] width 17 height 17
click at [867, 151] on div at bounding box center [784, 381] width 1568 height 763
click at [877, 150] on span "Add secret" at bounding box center [889, 150] width 55 height 13
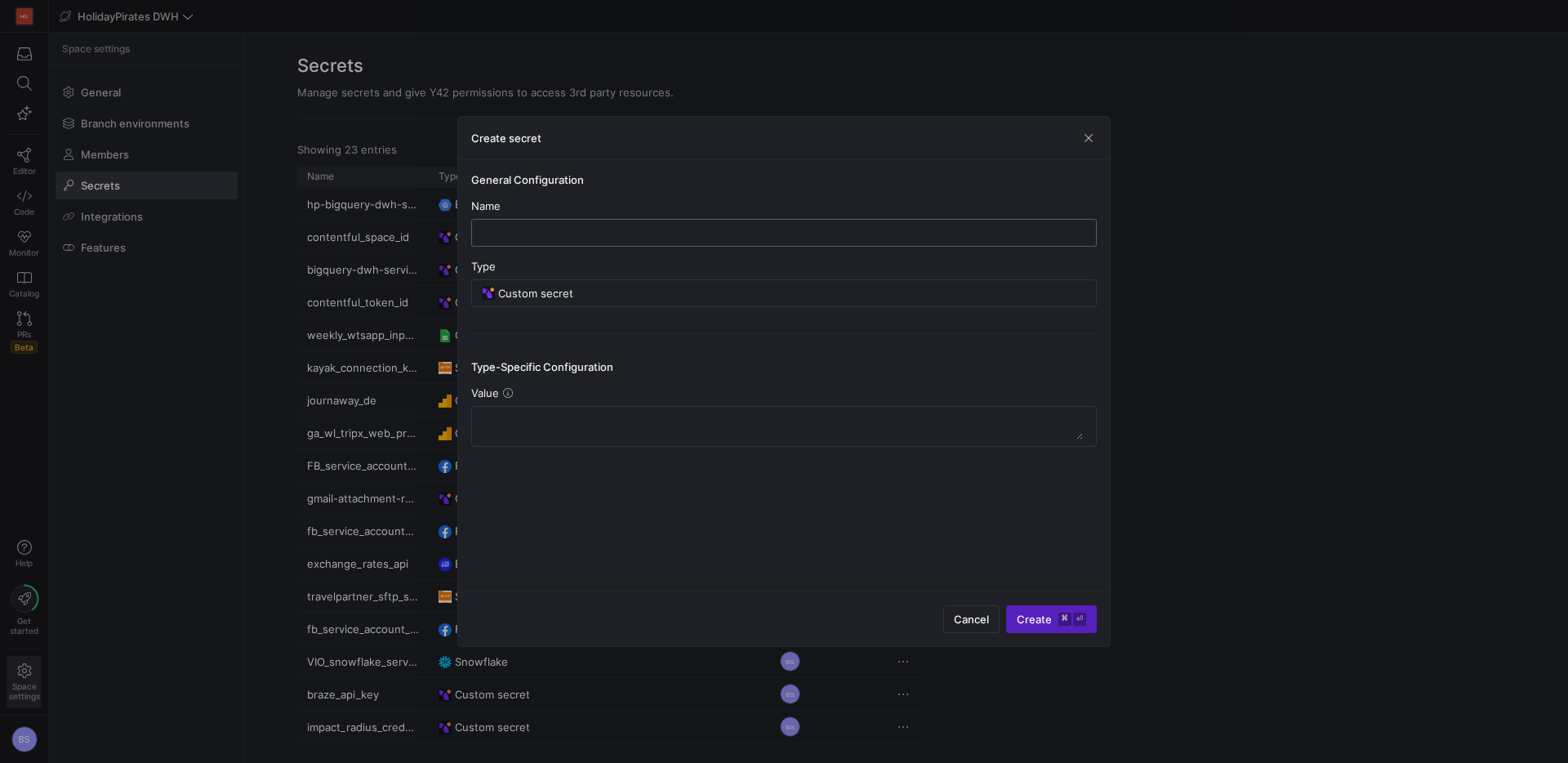
click at [568, 236] on input "text" at bounding box center [783, 233] width 597 height 13
type input "braze_api_url"
click at [589, 418] on textarea at bounding box center [783, 427] width 597 height 26
paste textarea ""https://rest.fra-01.braze.eu""
click at [507, 394] on icon at bounding box center [508, 393] width 10 height 10
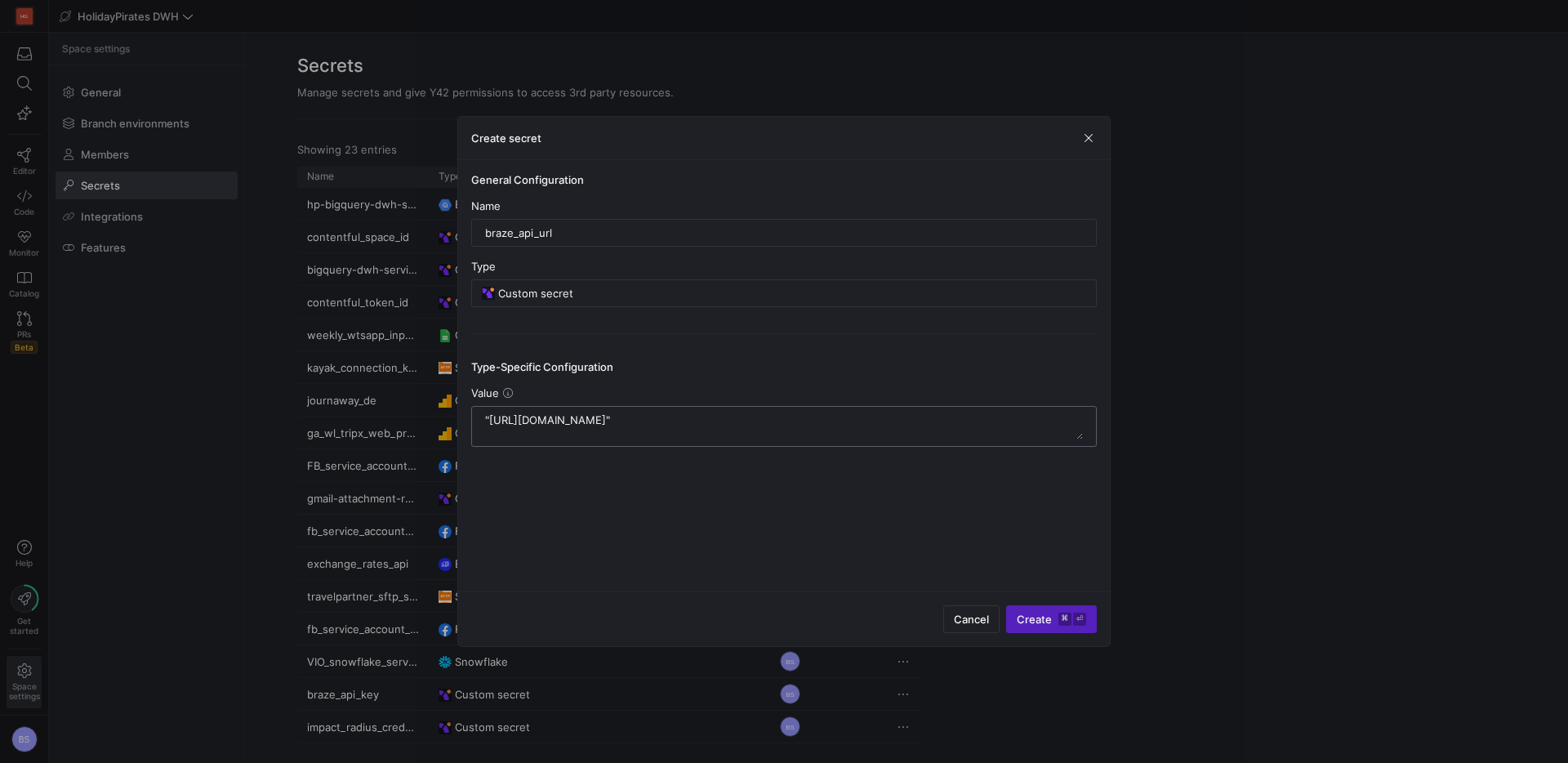
click at [665, 416] on textarea at bounding box center [783, 427] width 597 height 26
drag, startPoint x: 488, startPoint y: 422, endPoint x: 759, endPoint y: 548, distance: 298.9
click at [489, 422] on textarea at bounding box center [783, 427] width 597 height 26
type textarea "https://rest.fra-01.braze.eu"
click at [1043, 617] on span "Create ⌘ ⏎" at bounding box center [1051, 619] width 69 height 13
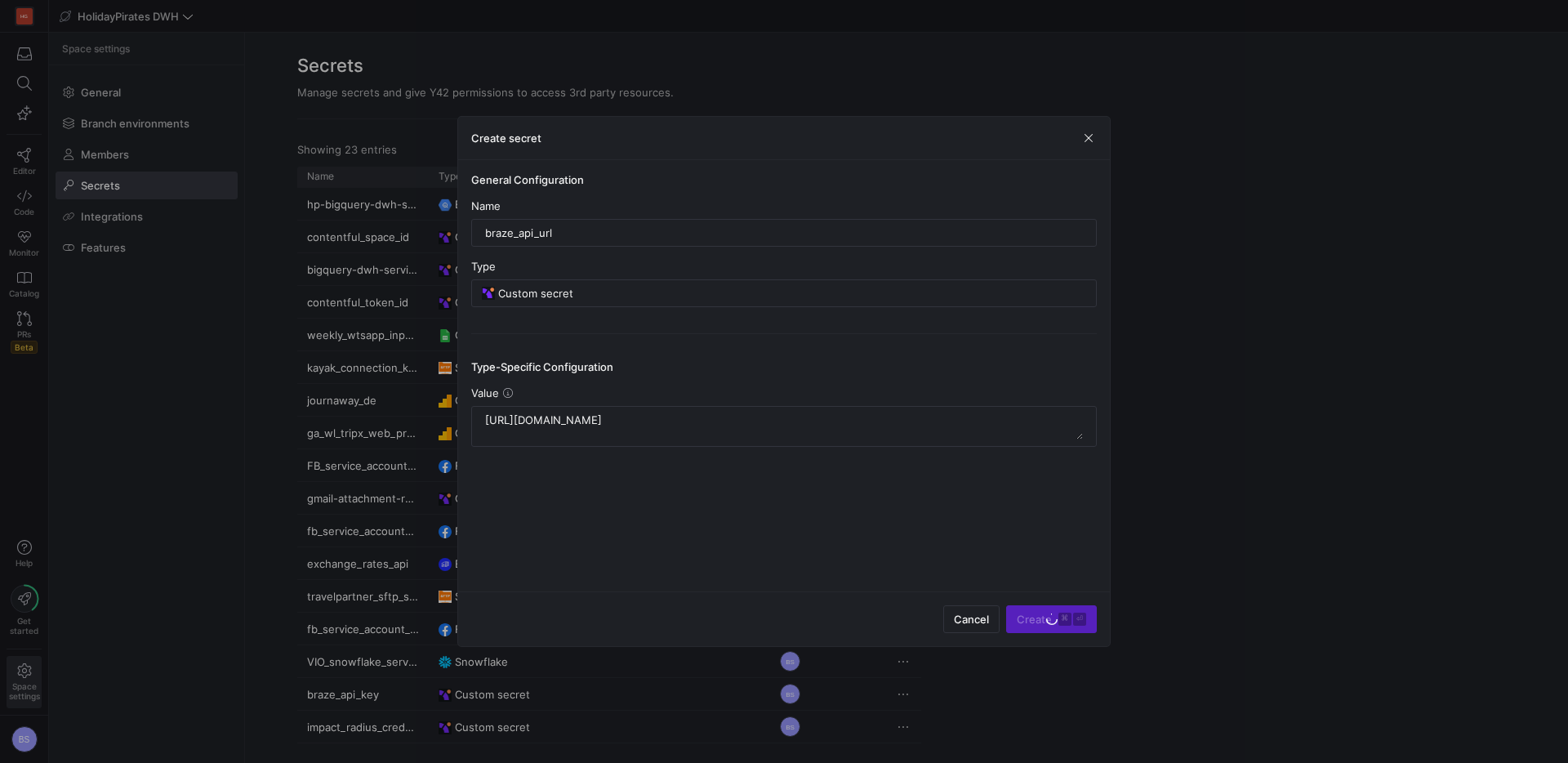
scroll to position [0, 0]
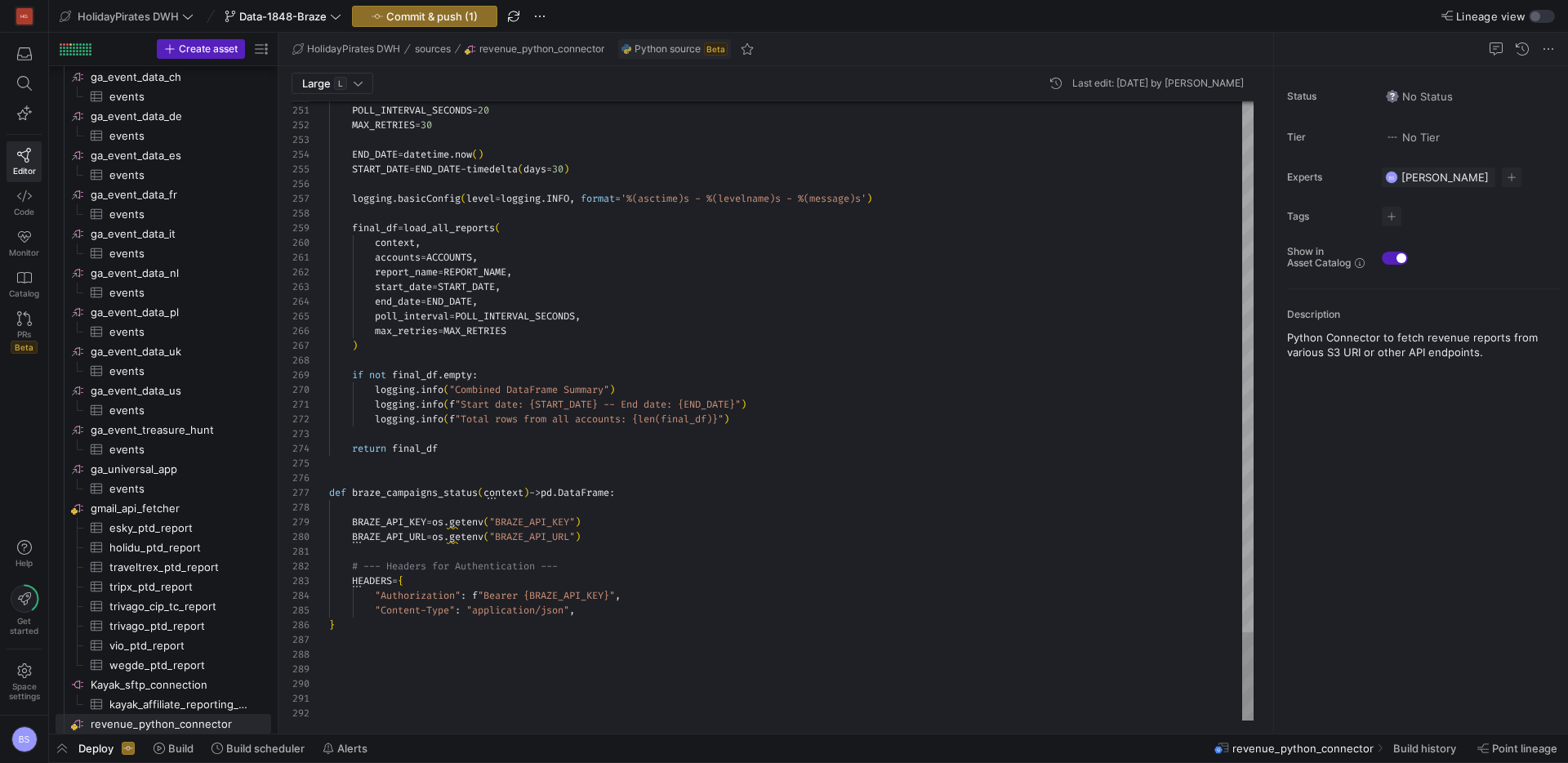
scroll to position [88, 0]
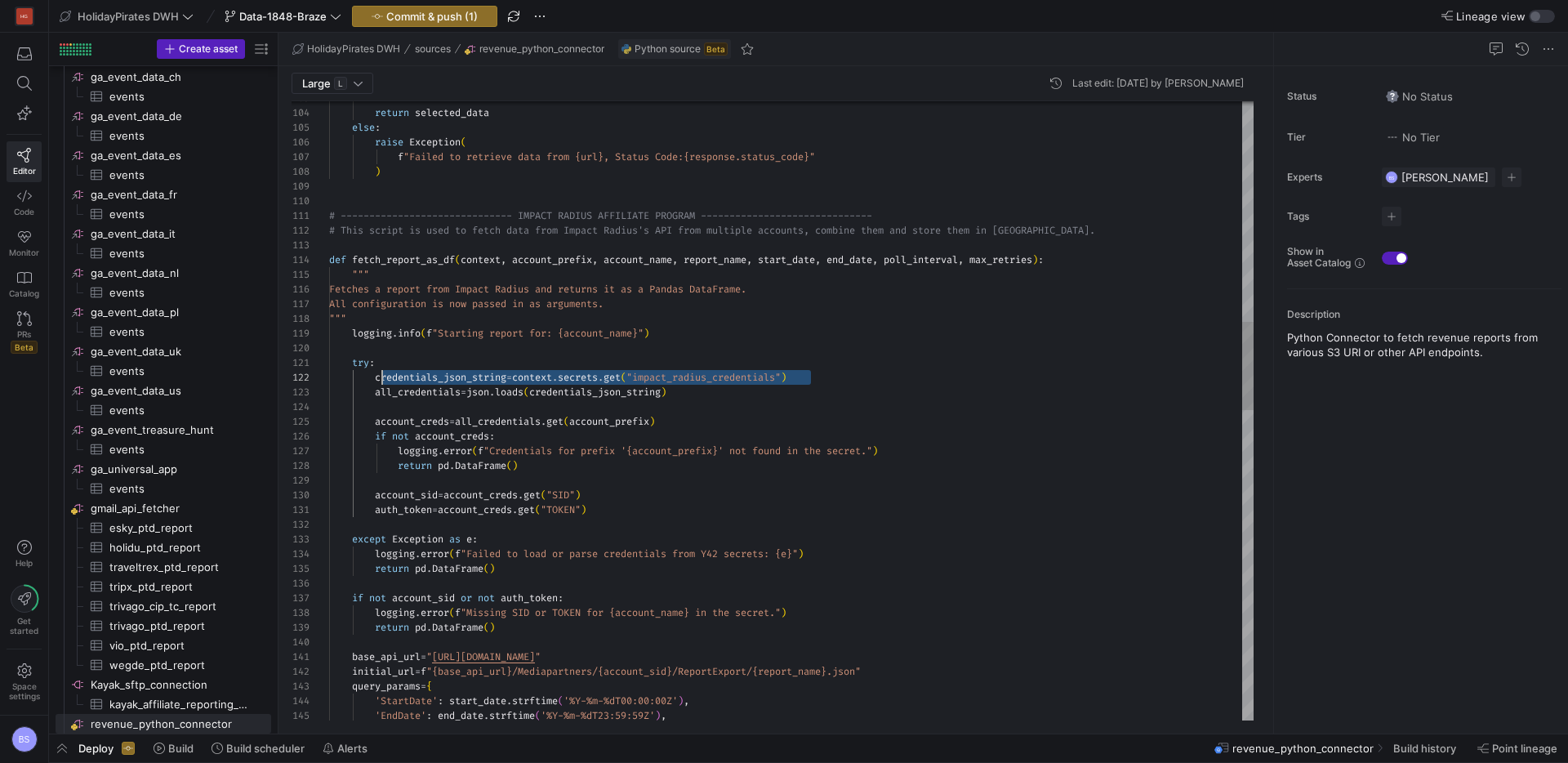
scroll to position [15, 47]
drag, startPoint x: 881, startPoint y: 380, endPoint x: 375, endPoint y: 379, distance: 506.0
click at [375, 379] on div "'EndDate' : end_date . strftime ( '%Y-%m-%dT23:59:59Z' ) , 'StartDate' : start_…" at bounding box center [791, 725] width 924 height 4344
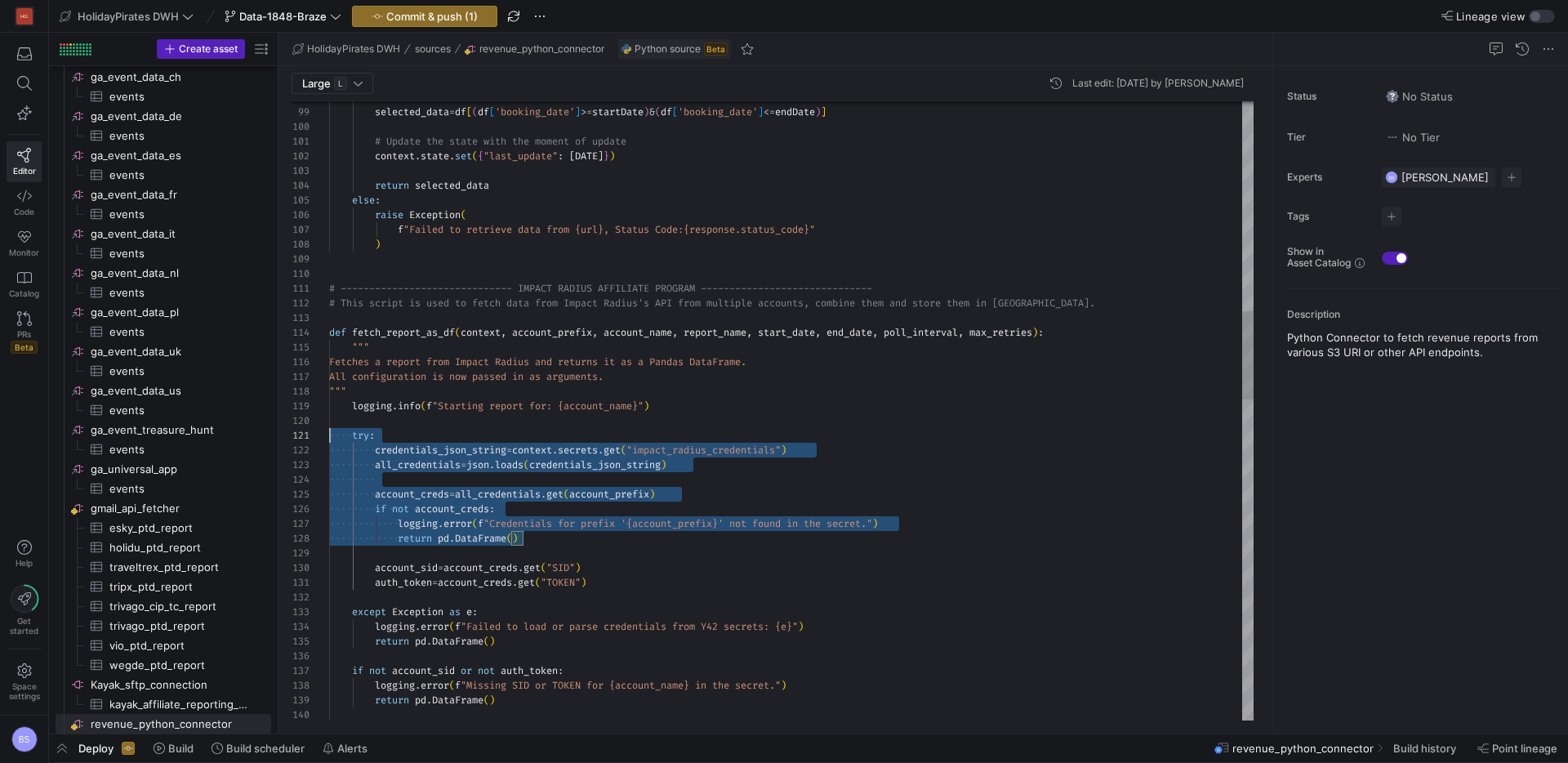
scroll to position [0, 0]
drag, startPoint x: 612, startPoint y: 534, endPoint x: 316, endPoint y: 435, distance: 312.1
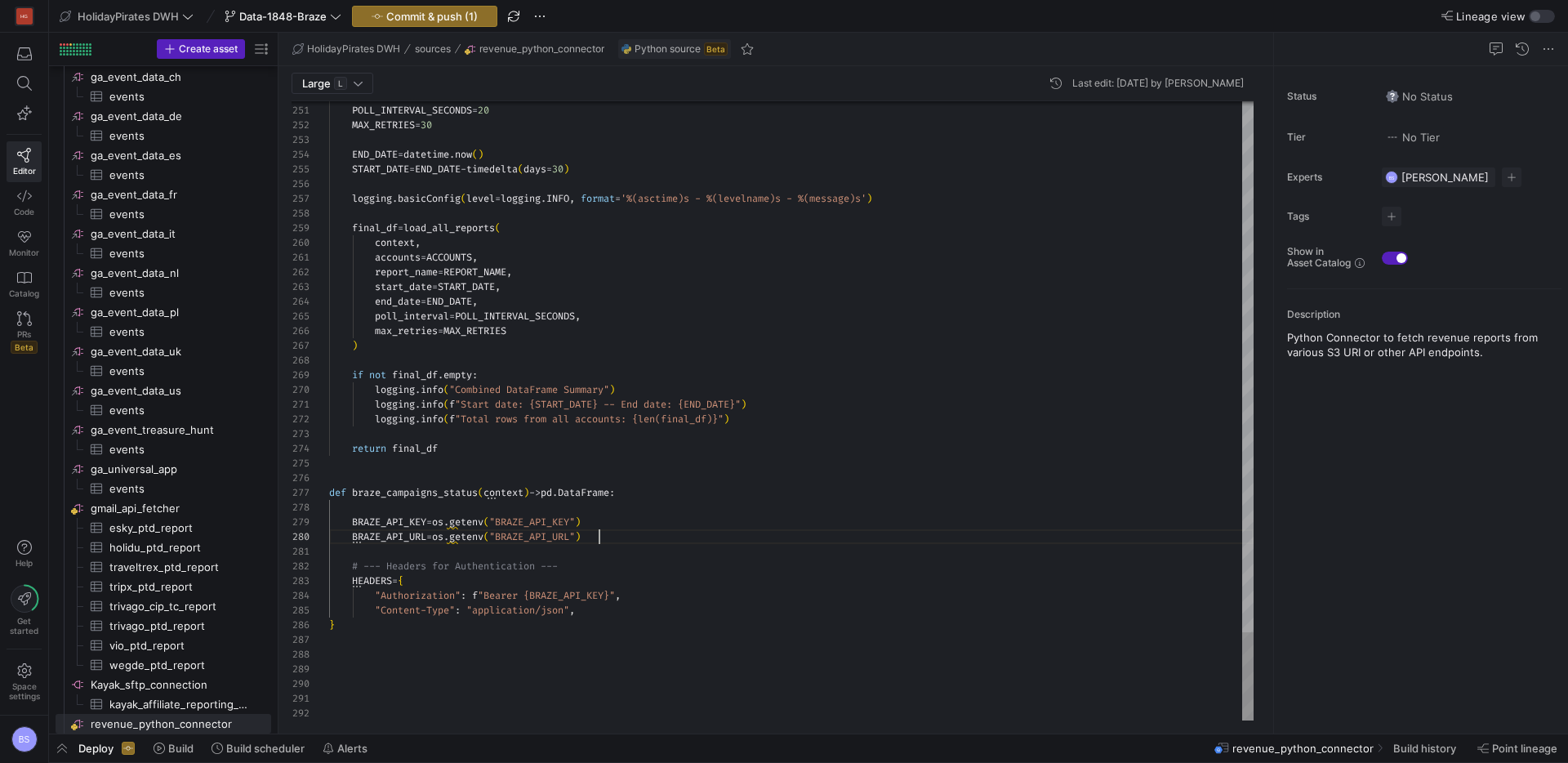
scroll to position [117, 0]
drag, startPoint x: 596, startPoint y: 537, endPoint x: 264, endPoint y: 519, distance: 332.5
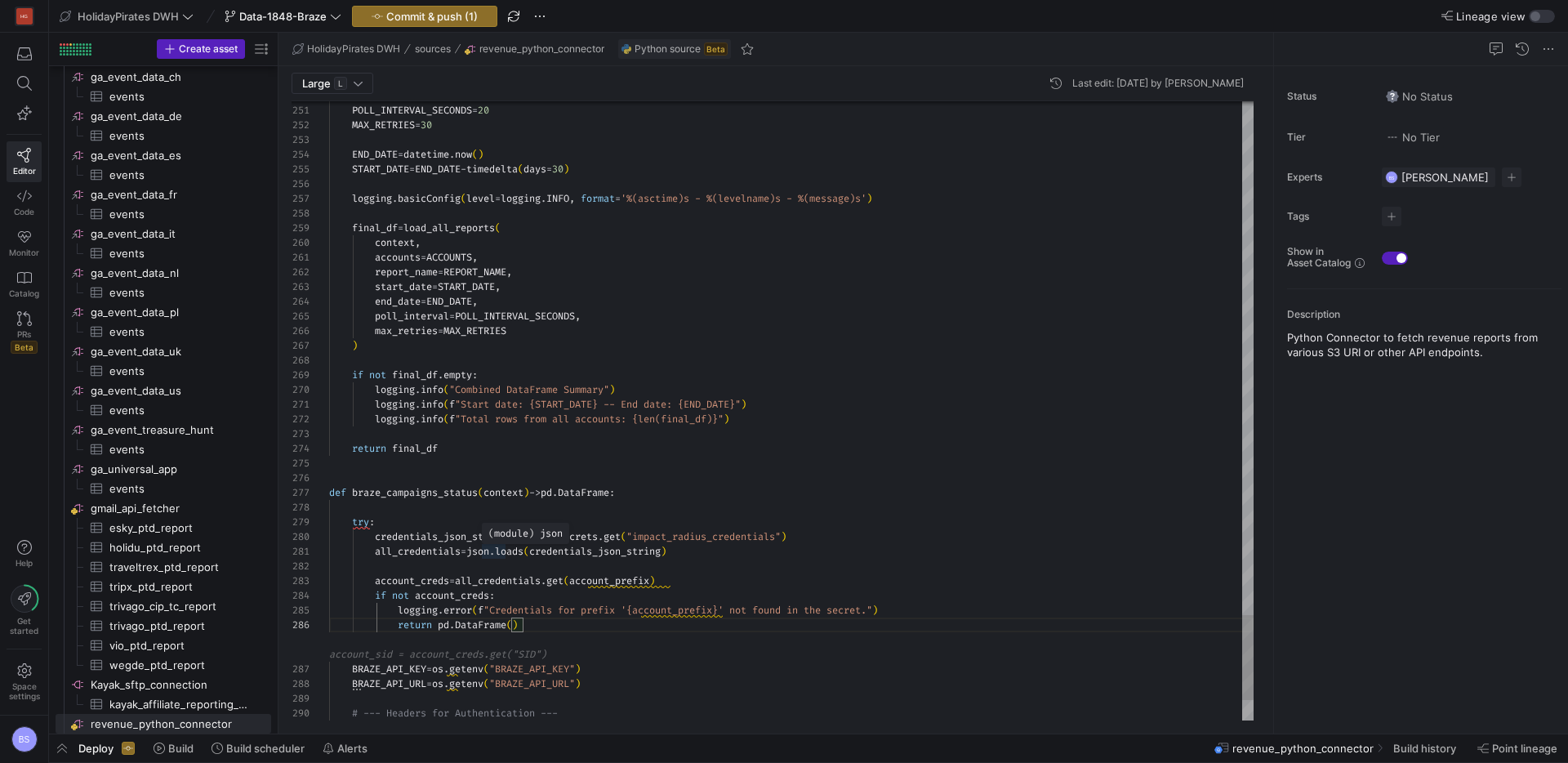
scroll to position [88, 70]
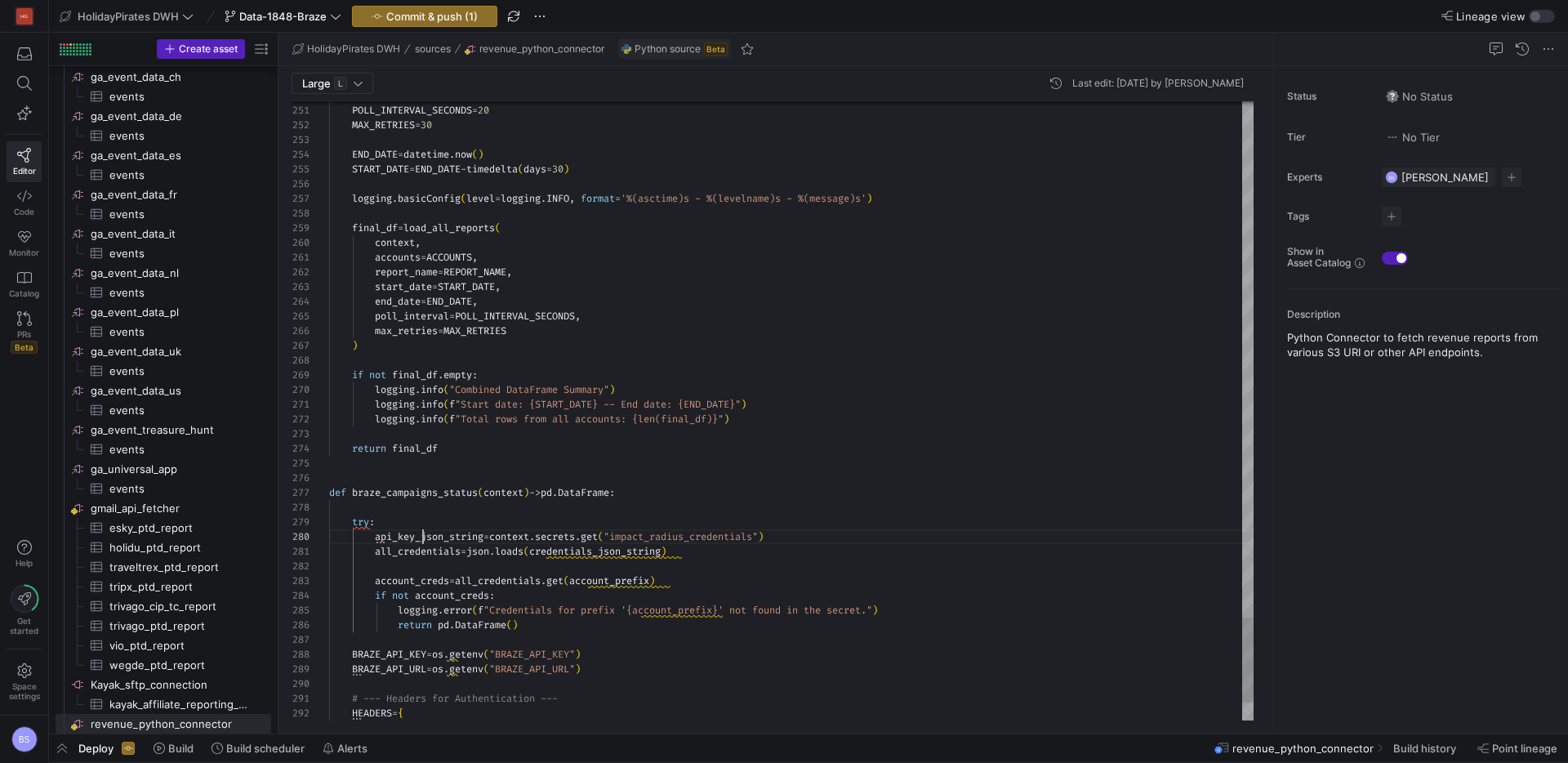
drag, startPoint x: 726, startPoint y: 535, endPoint x: 375, endPoint y: 537, distance: 351.0
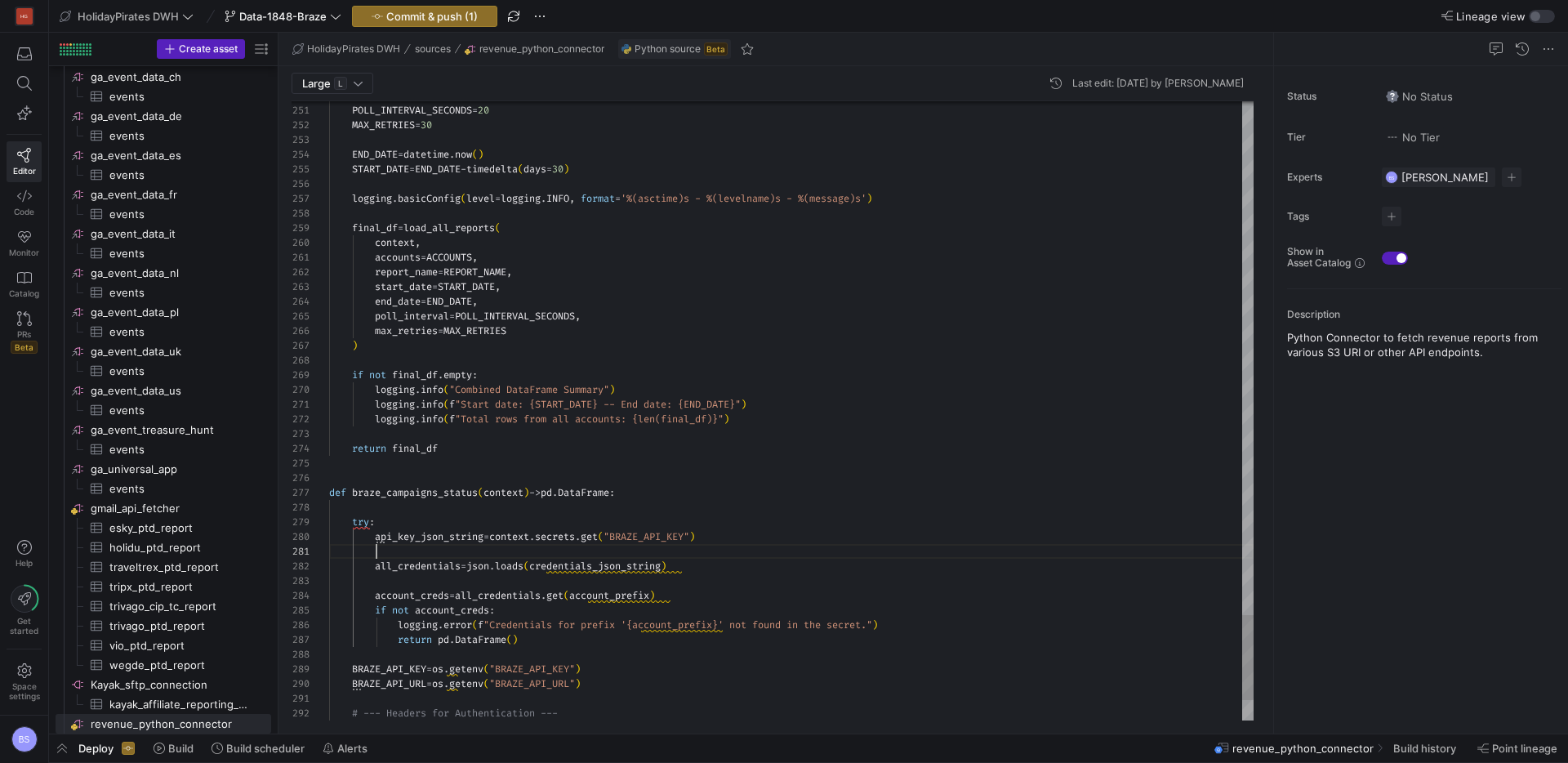
scroll to position [0, 387]
drag, startPoint x: 416, startPoint y: 554, endPoint x: 398, endPoint y: 553, distance: 18.0
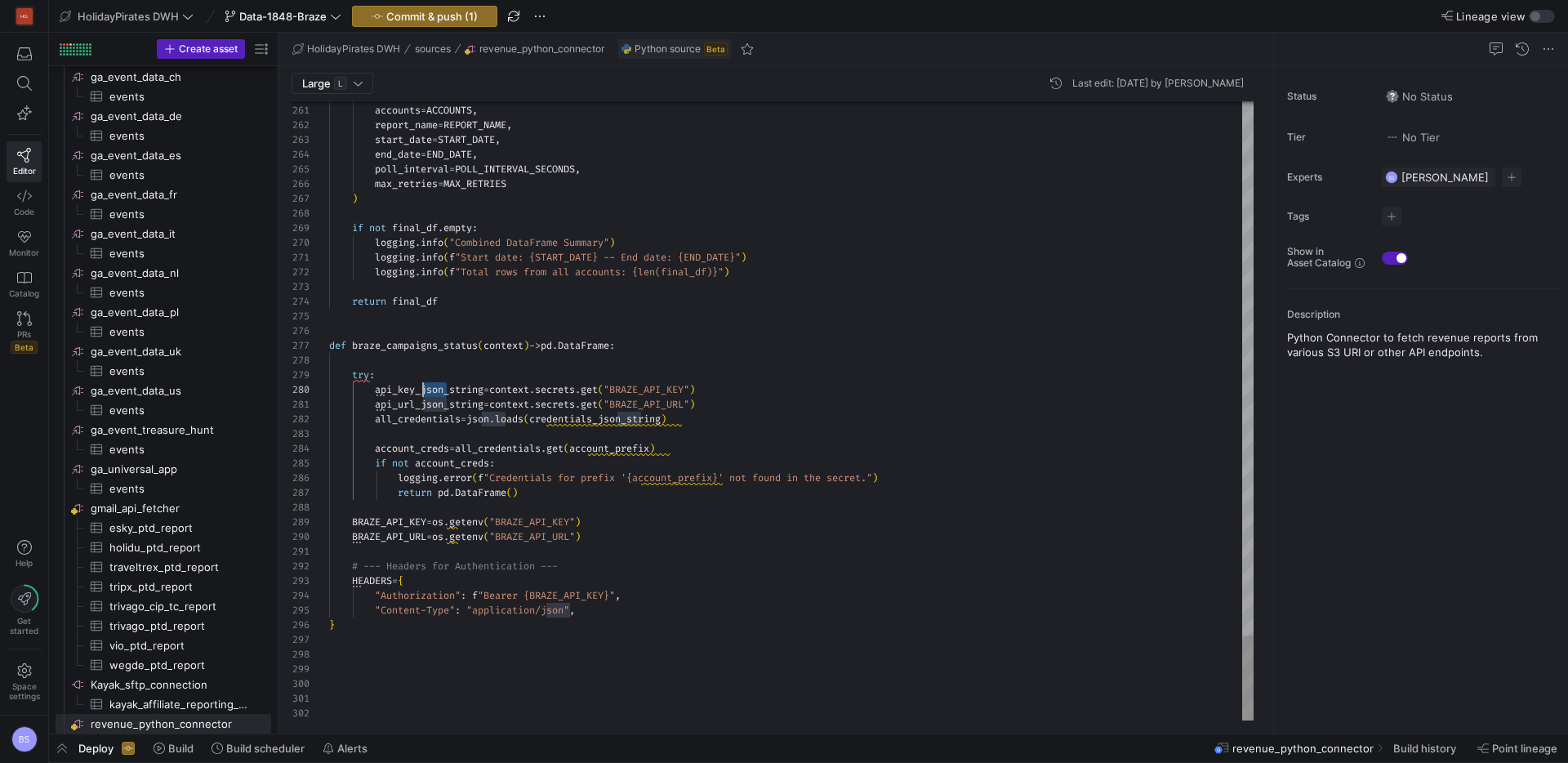
scroll to position [132, 94]
drag, startPoint x: 449, startPoint y: 391, endPoint x: 421, endPoint y: 391, distance: 28.0
drag, startPoint x: 452, startPoint y: 405, endPoint x: 630, endPoint y: 475, distance: 191.3
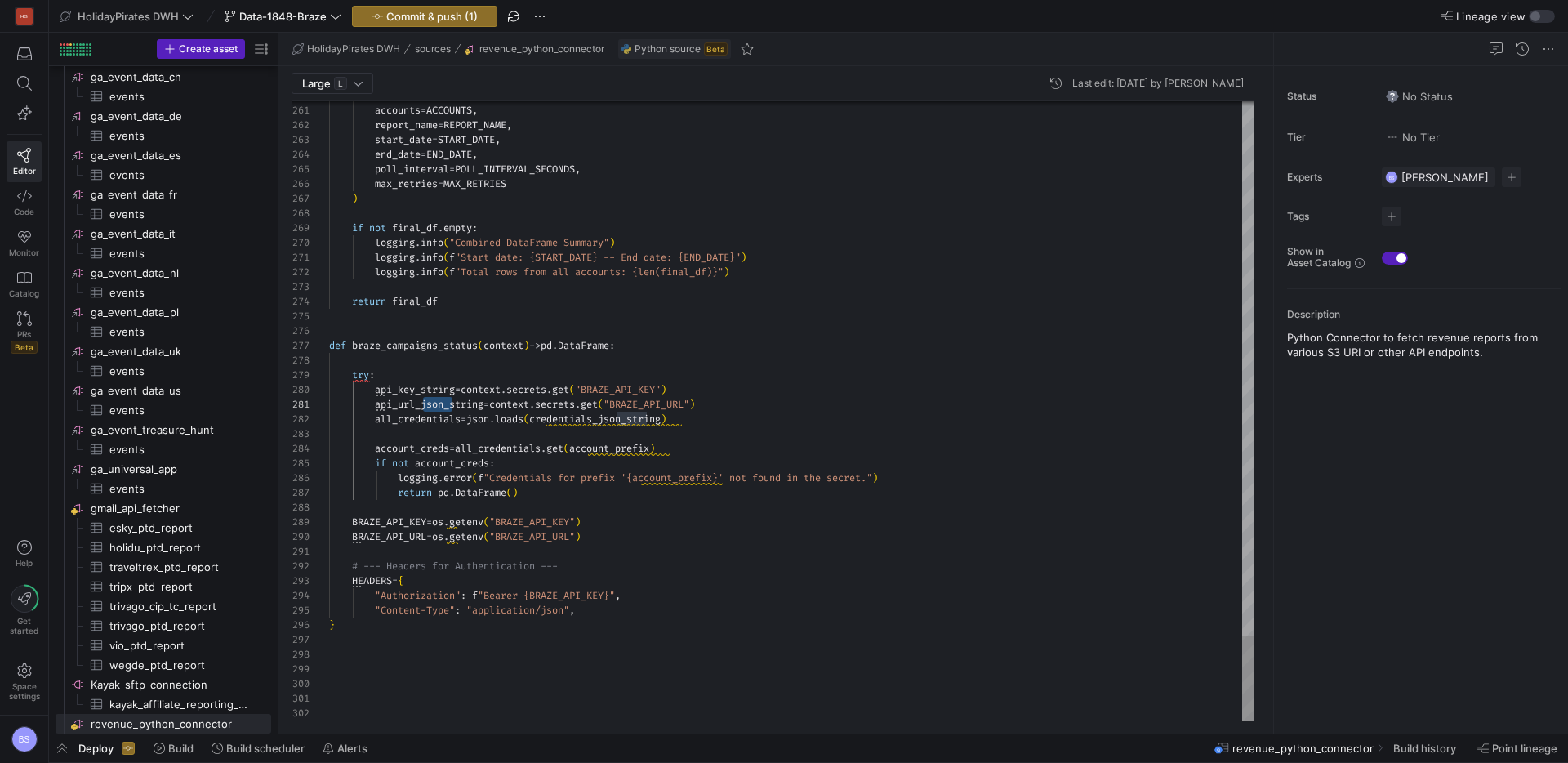
click at [422, 406] on span "api_url_json_string" at bounding box center [429, 404] width 108 height 13
drag, startPoint x: 365, startPoint y: 377, endPoint x: 308, endPoint y: 376, distance: 57.0
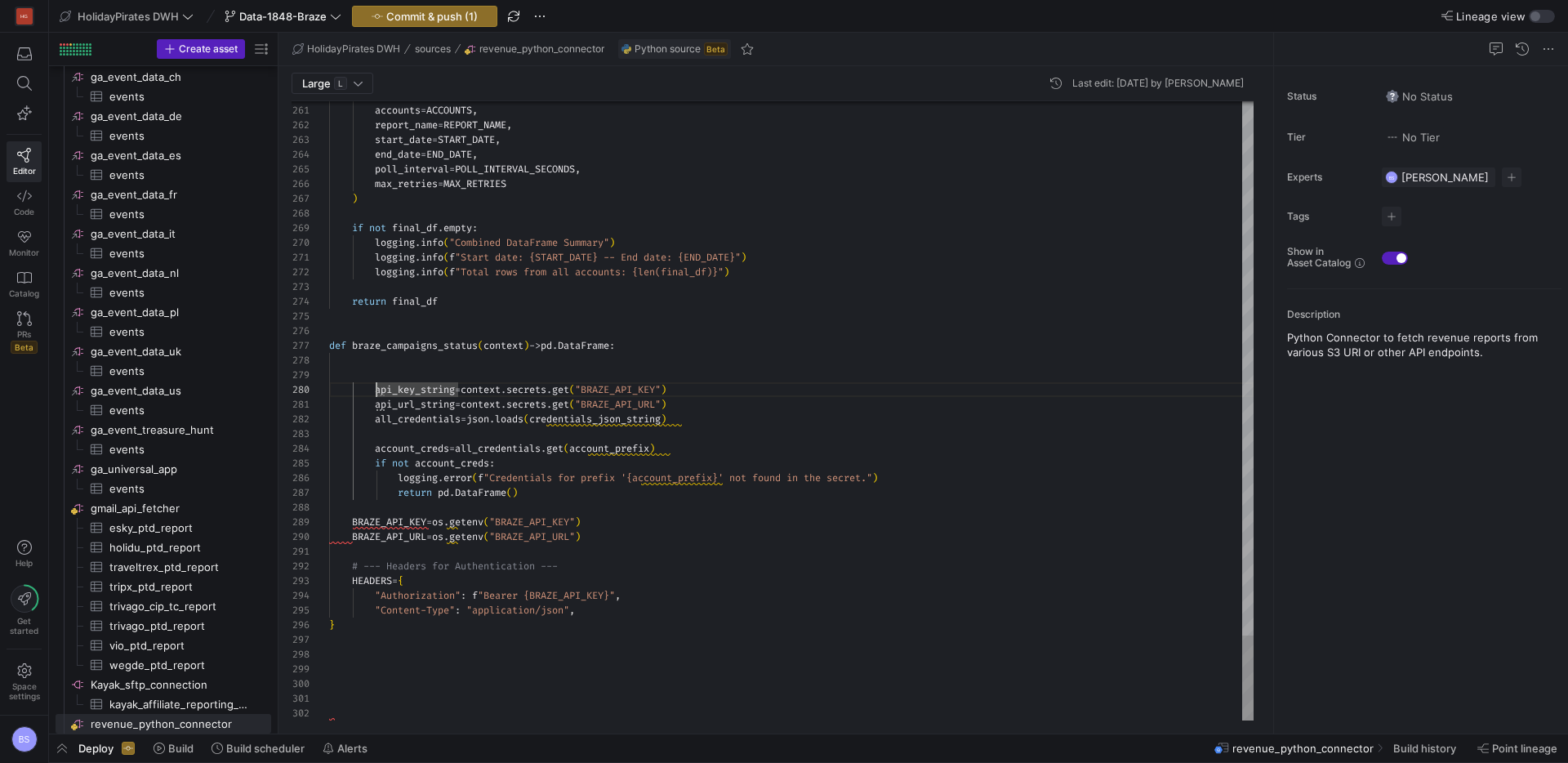
scroll to position [132, 24]
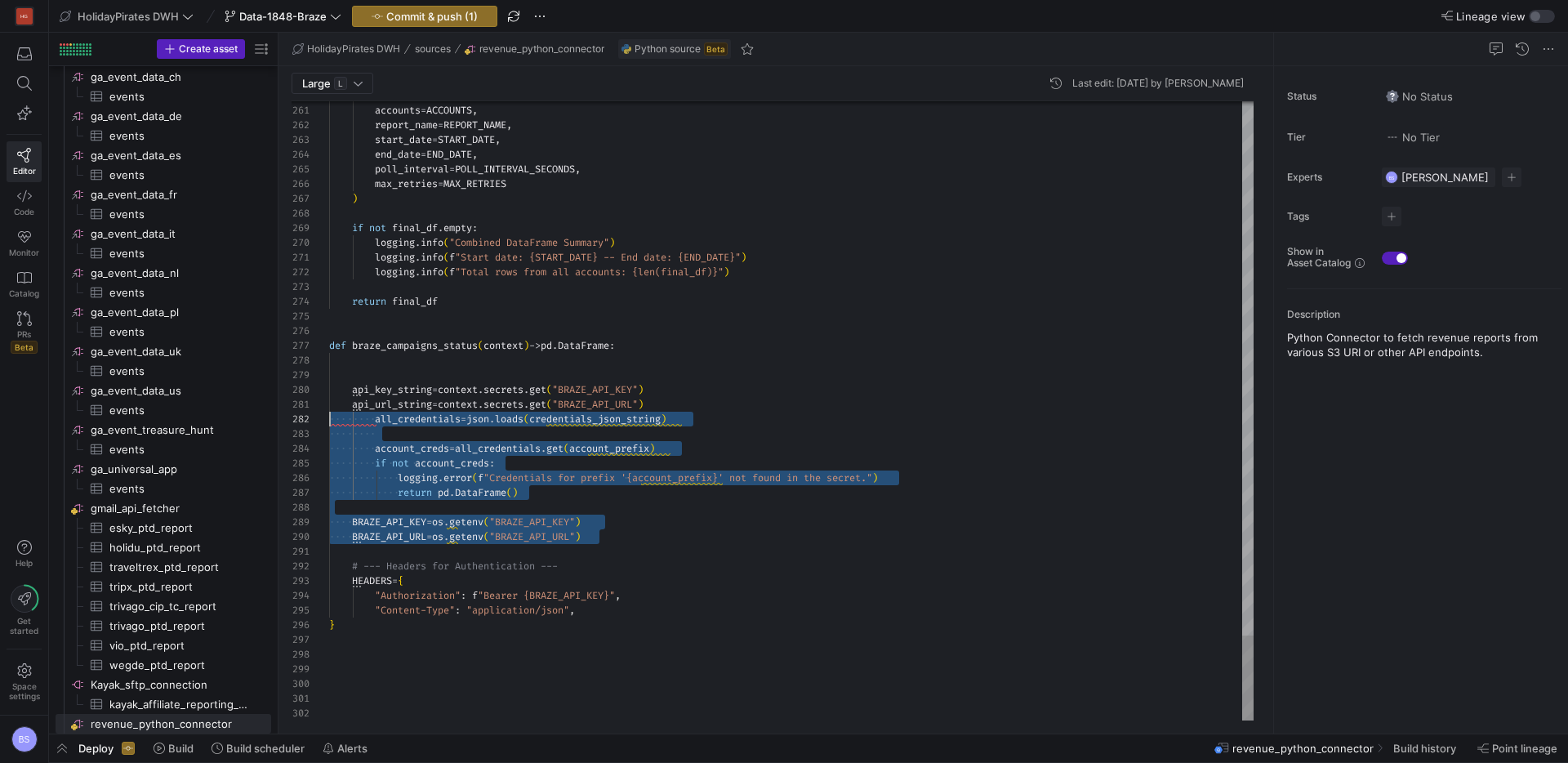
scroll to position [15, 0]
drag, startPoint x: 613, startPoint y: 533, endPoint x: 188, endPoint y: 418, distance: 440.3
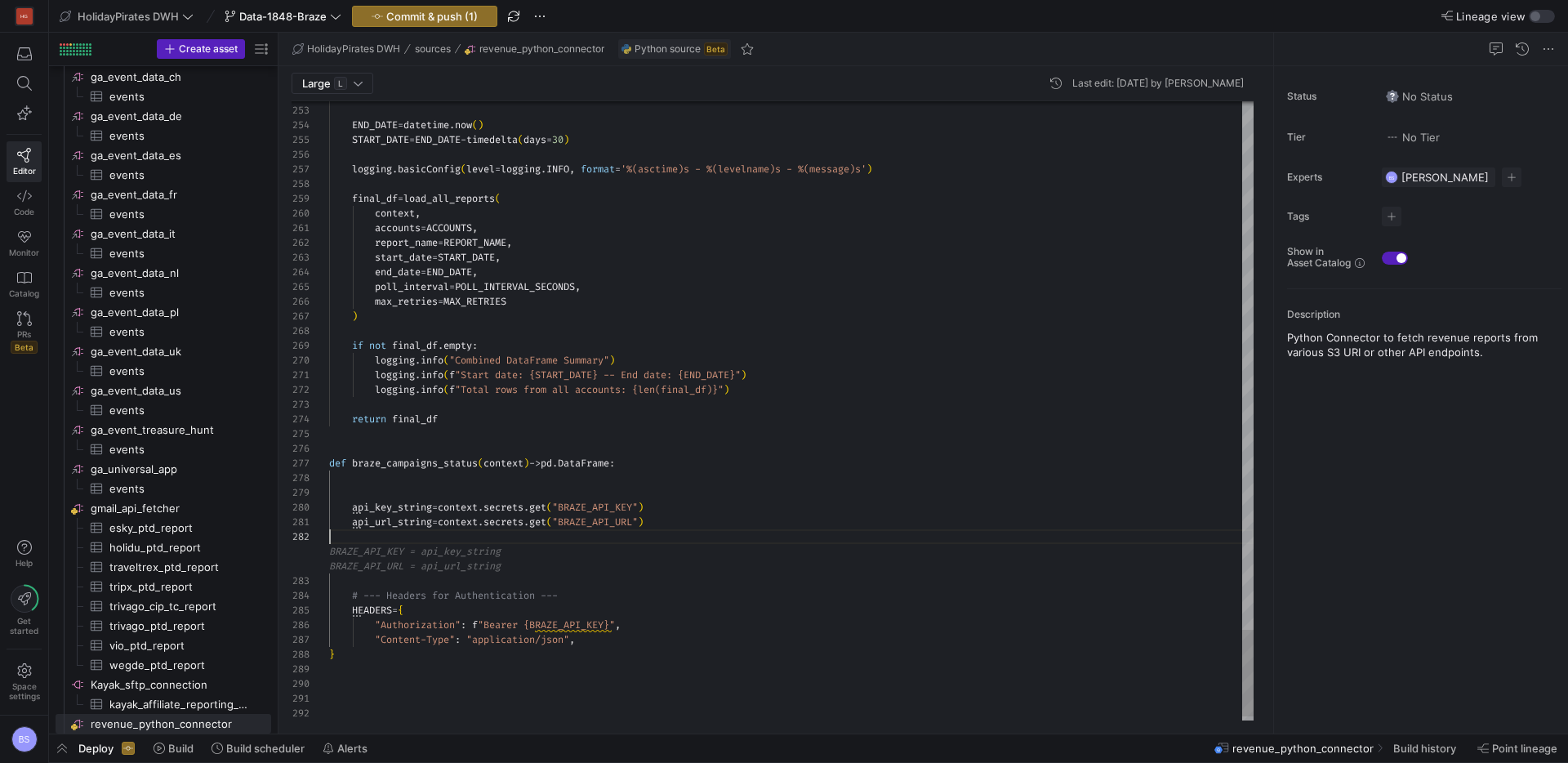
scroll to position [0, 334]
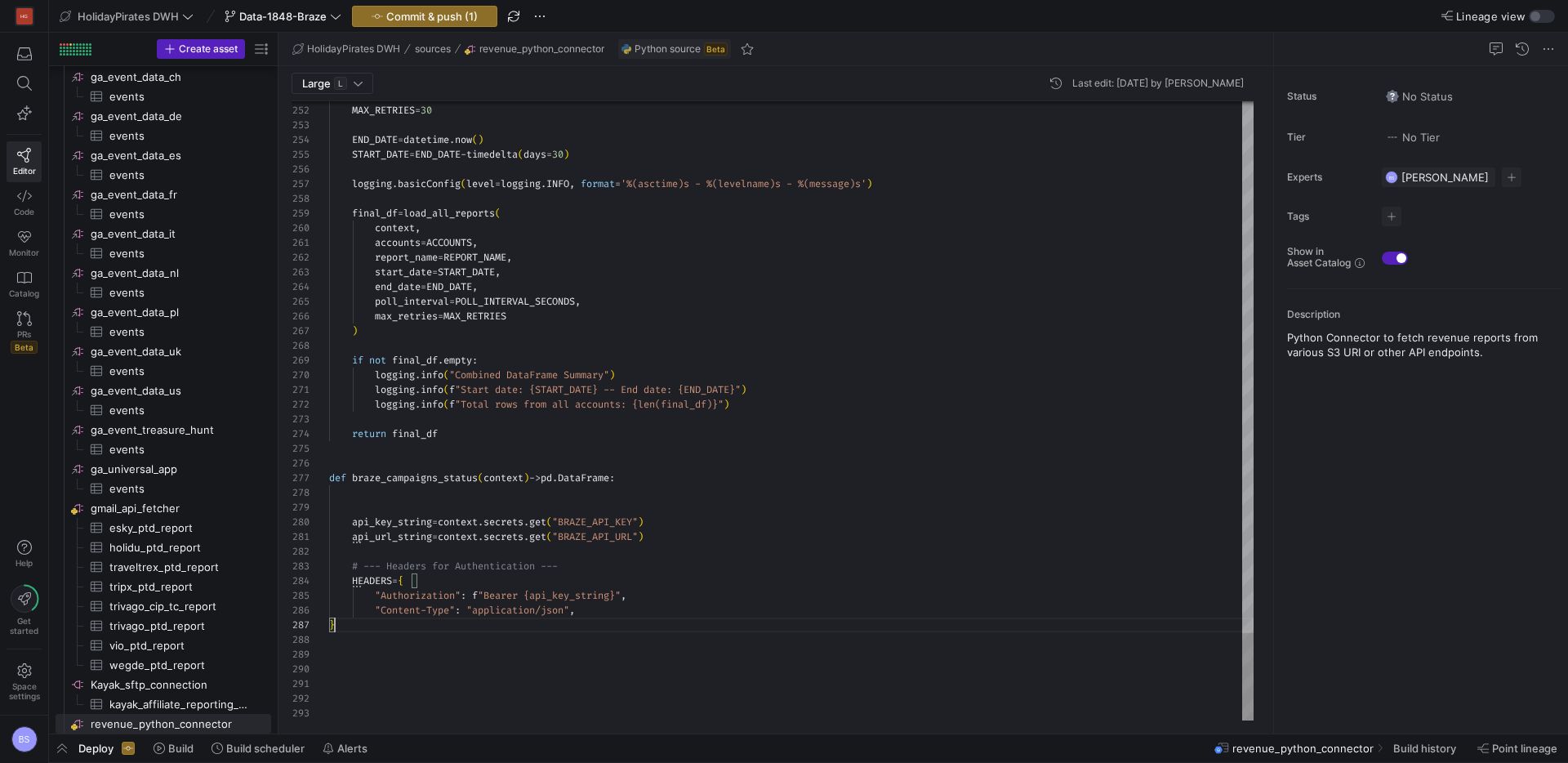
scroll to position [88, 6]
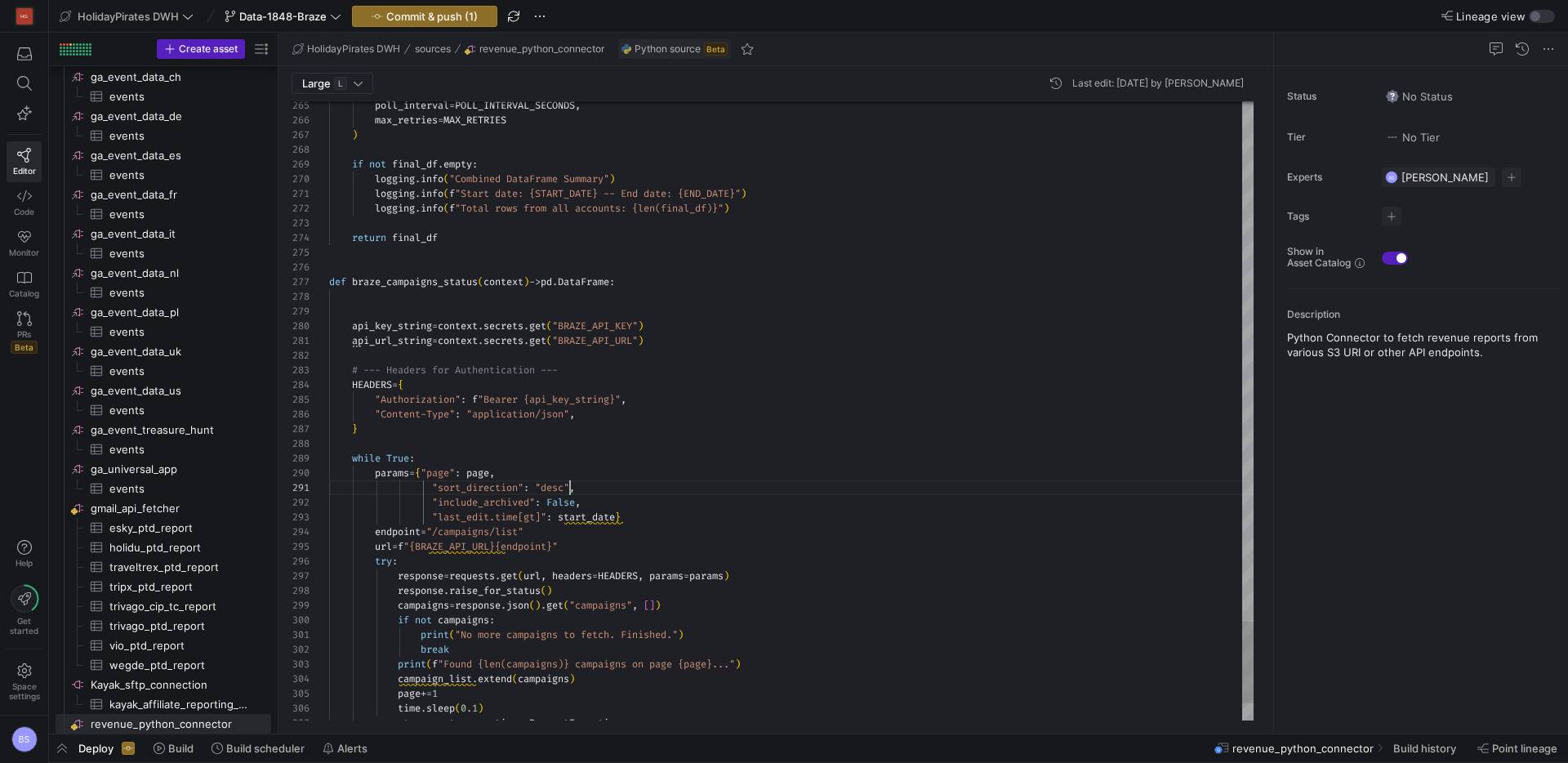
scroll to position [0, 241]
click at [374, 436] on div at bounding box center [791, 444] width 924 height 15
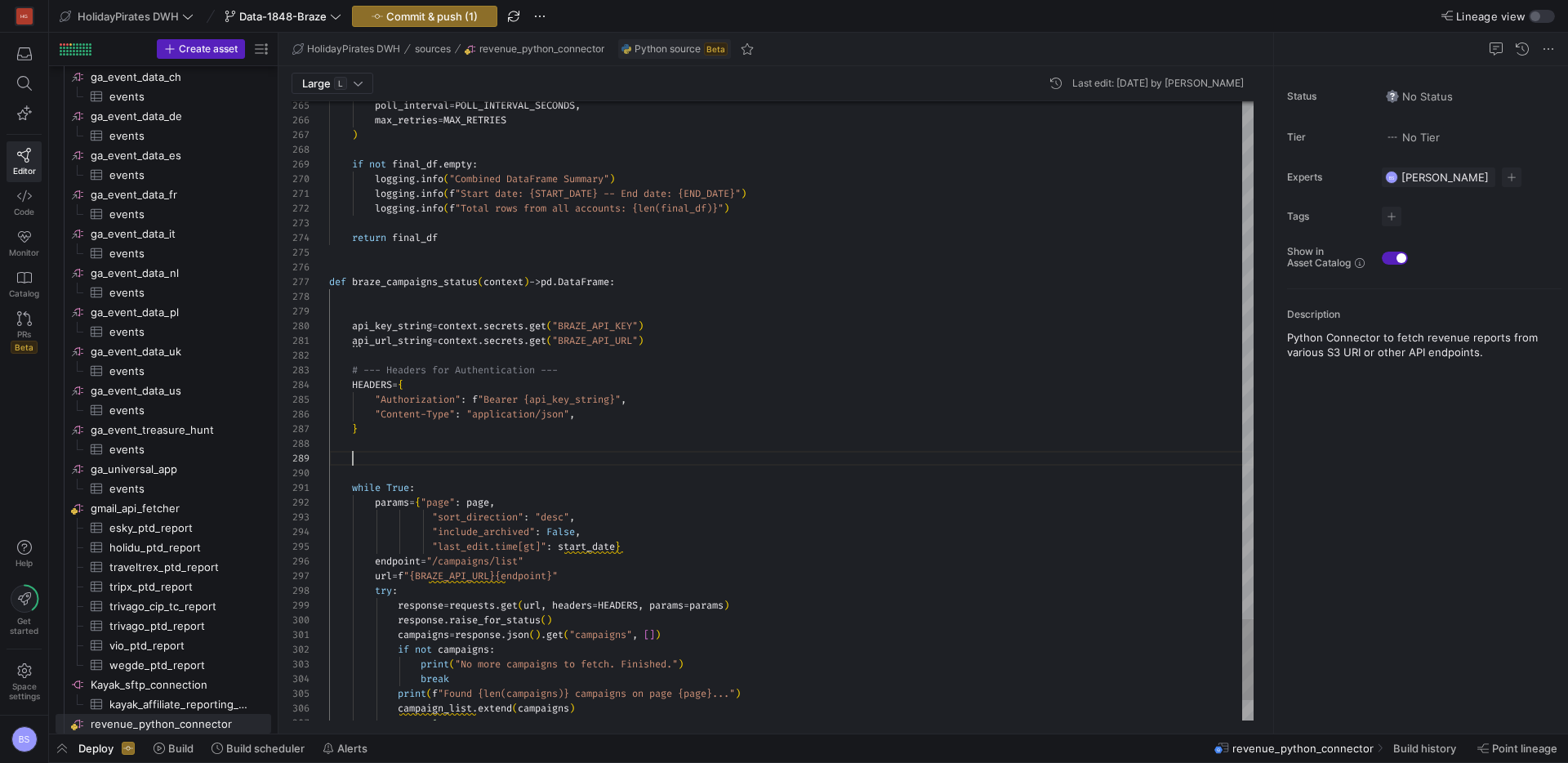
scroll to position [15, 481]
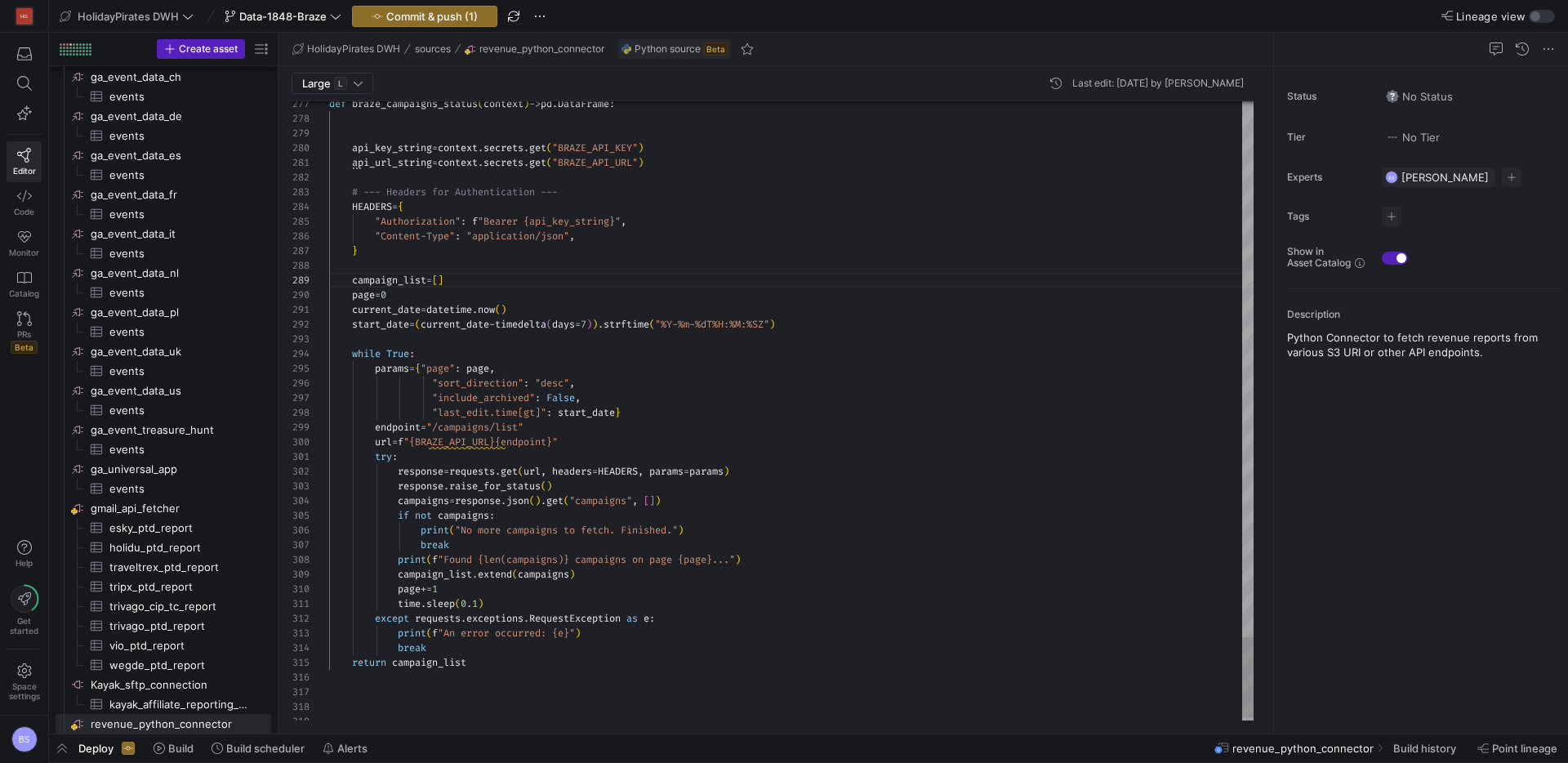
type textarea "current_date = datetime.now() start_date = (current_date - timedelta(days=7)).s…"
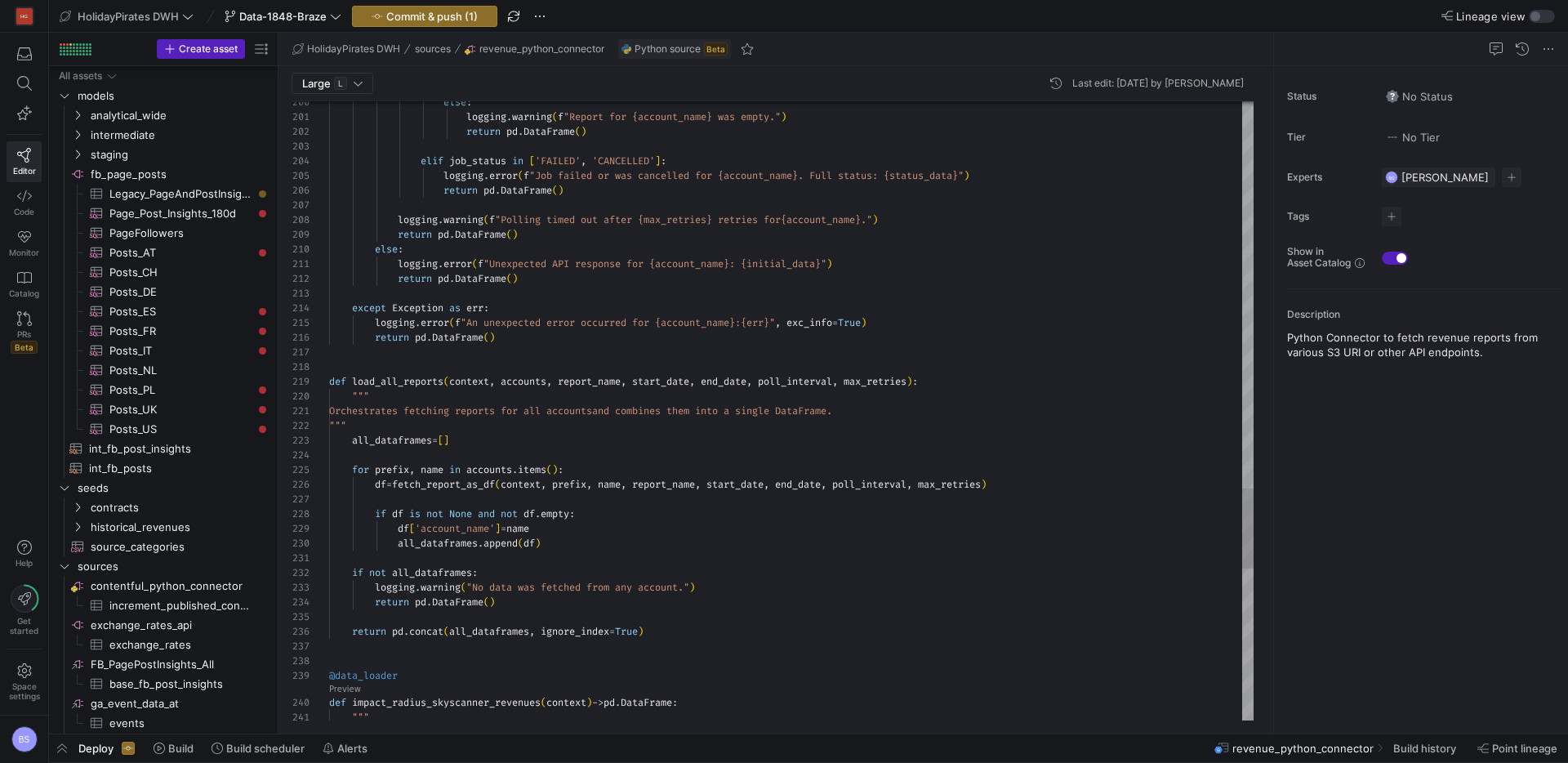
scroll to position [0, 159]
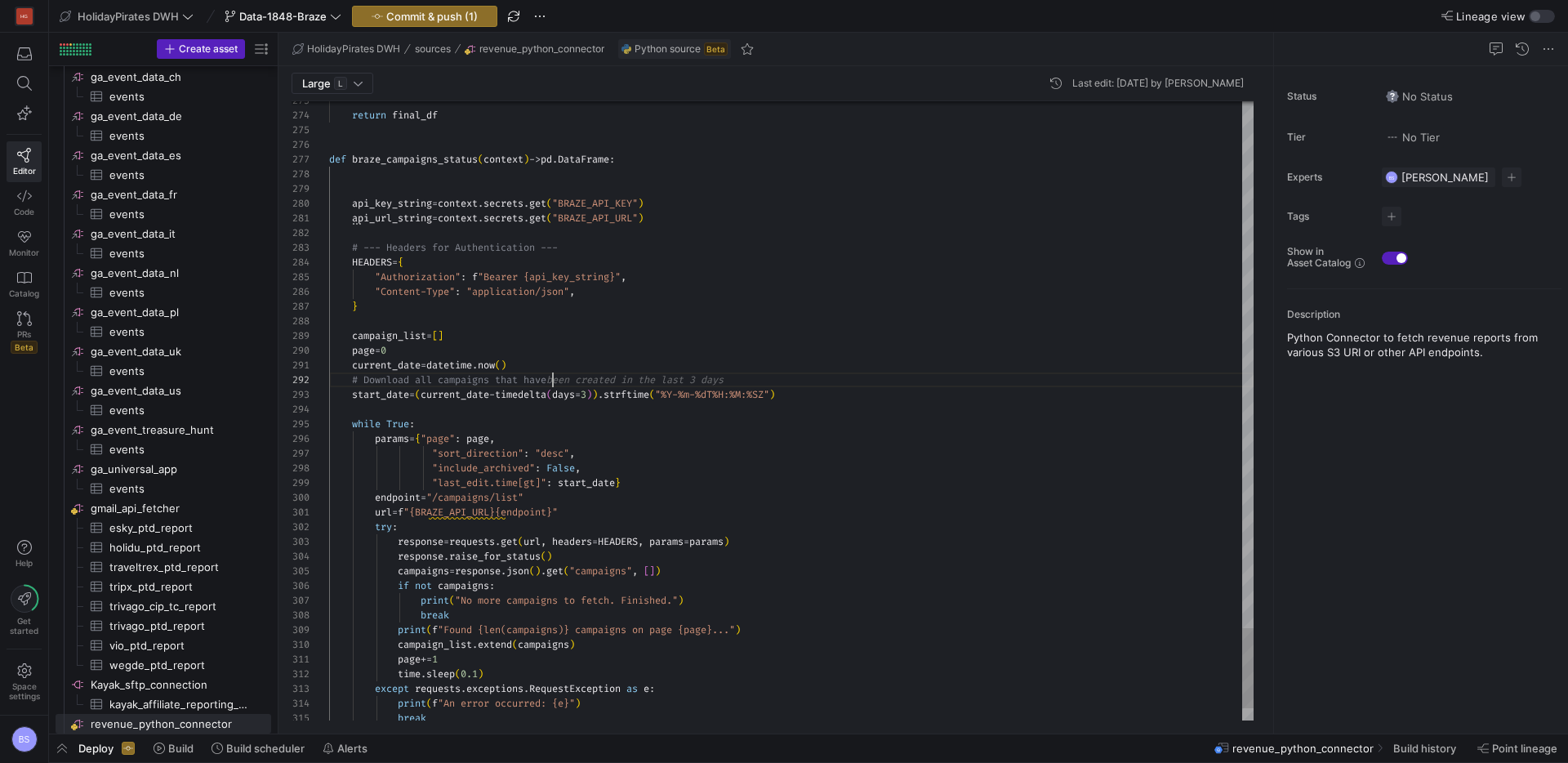
scroll to position [15, 230]
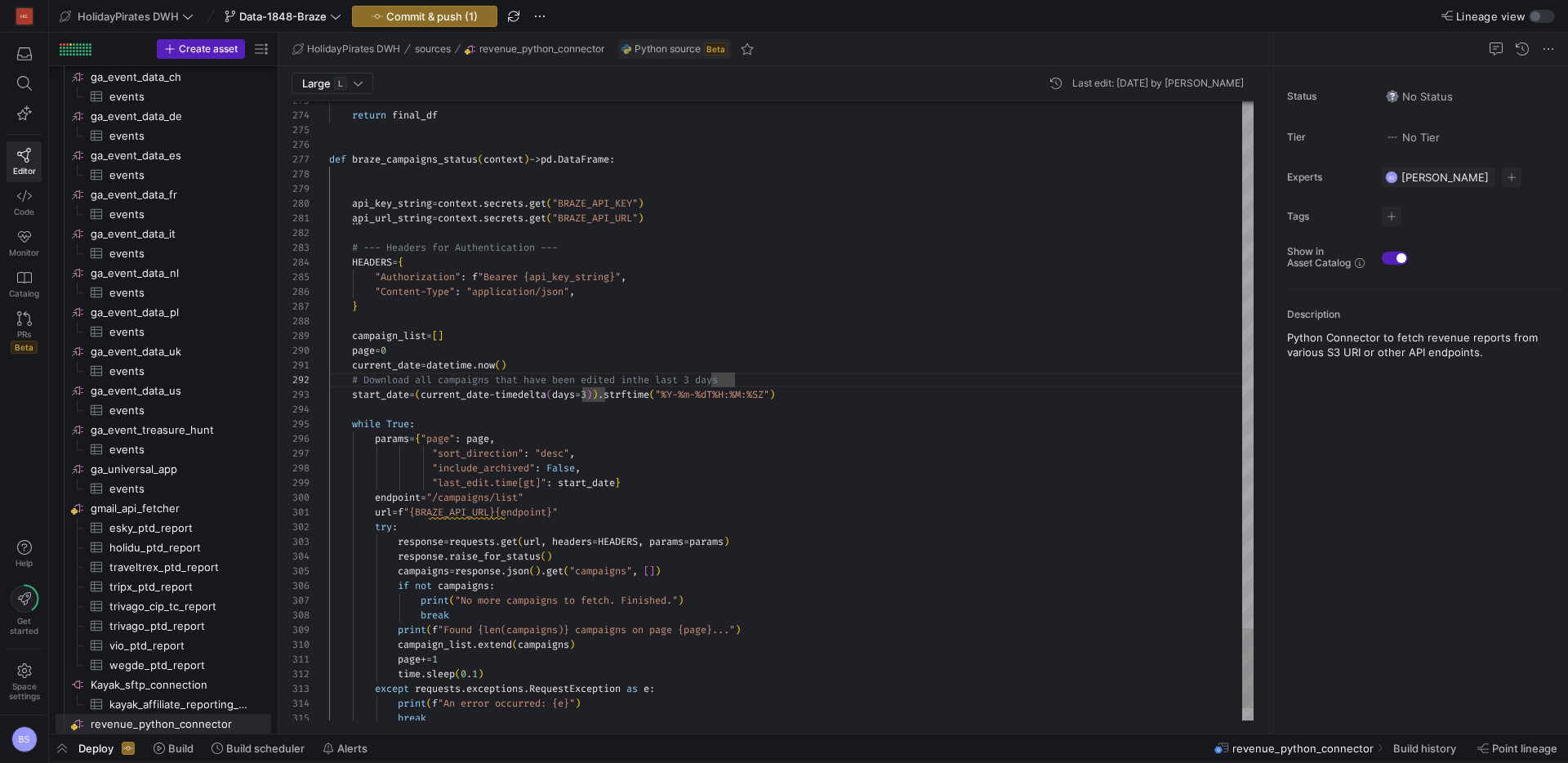
scroll to position [132, 70]
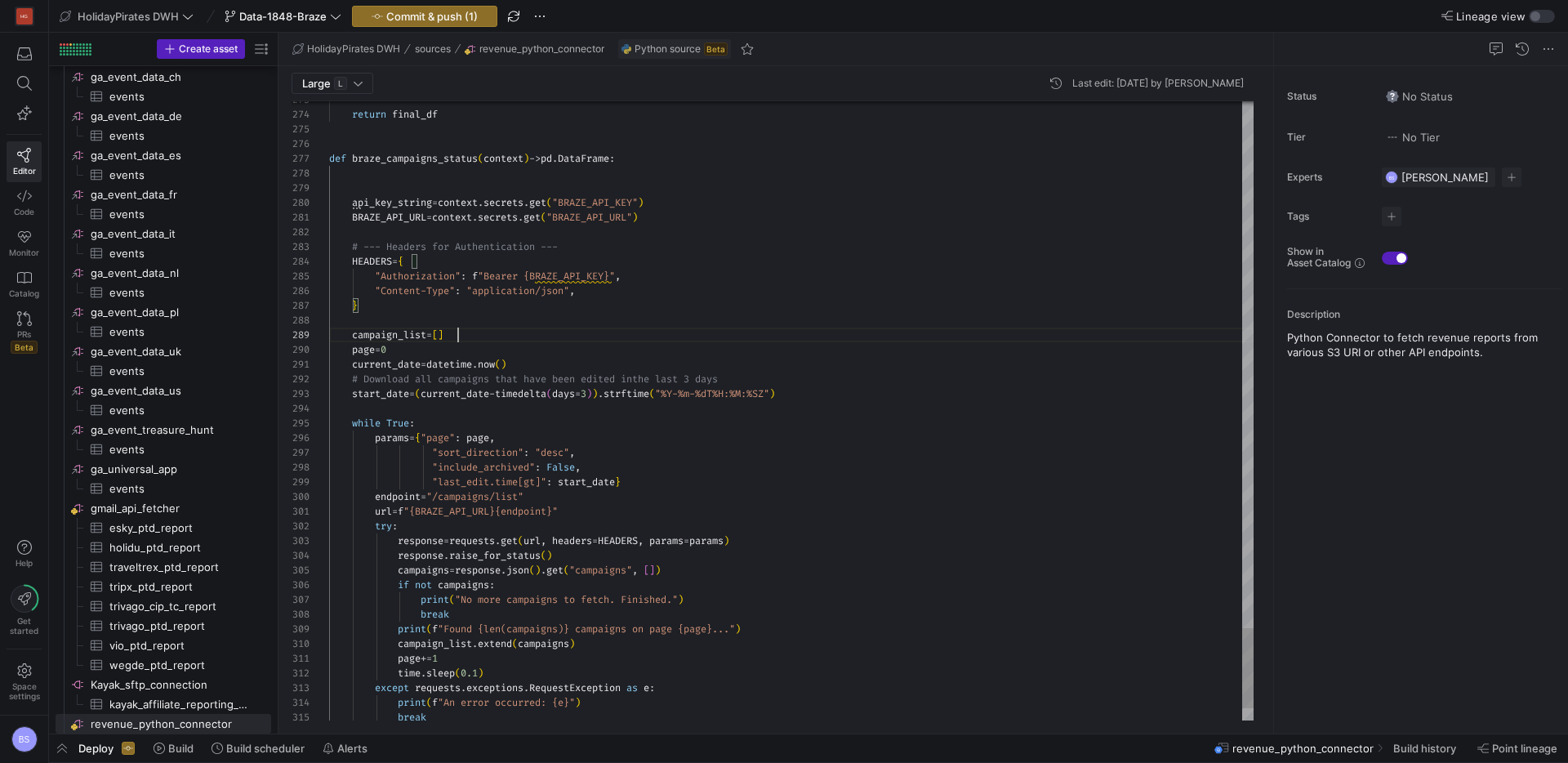
drag, startPoint x: 715, startPoint y: 333, endPoint x: 601, endPoint y: 310, distance: 116.3
click at [713, 333] on div "campaign_list = [ ]" at bounding box center [791, 335] width 924 height 15
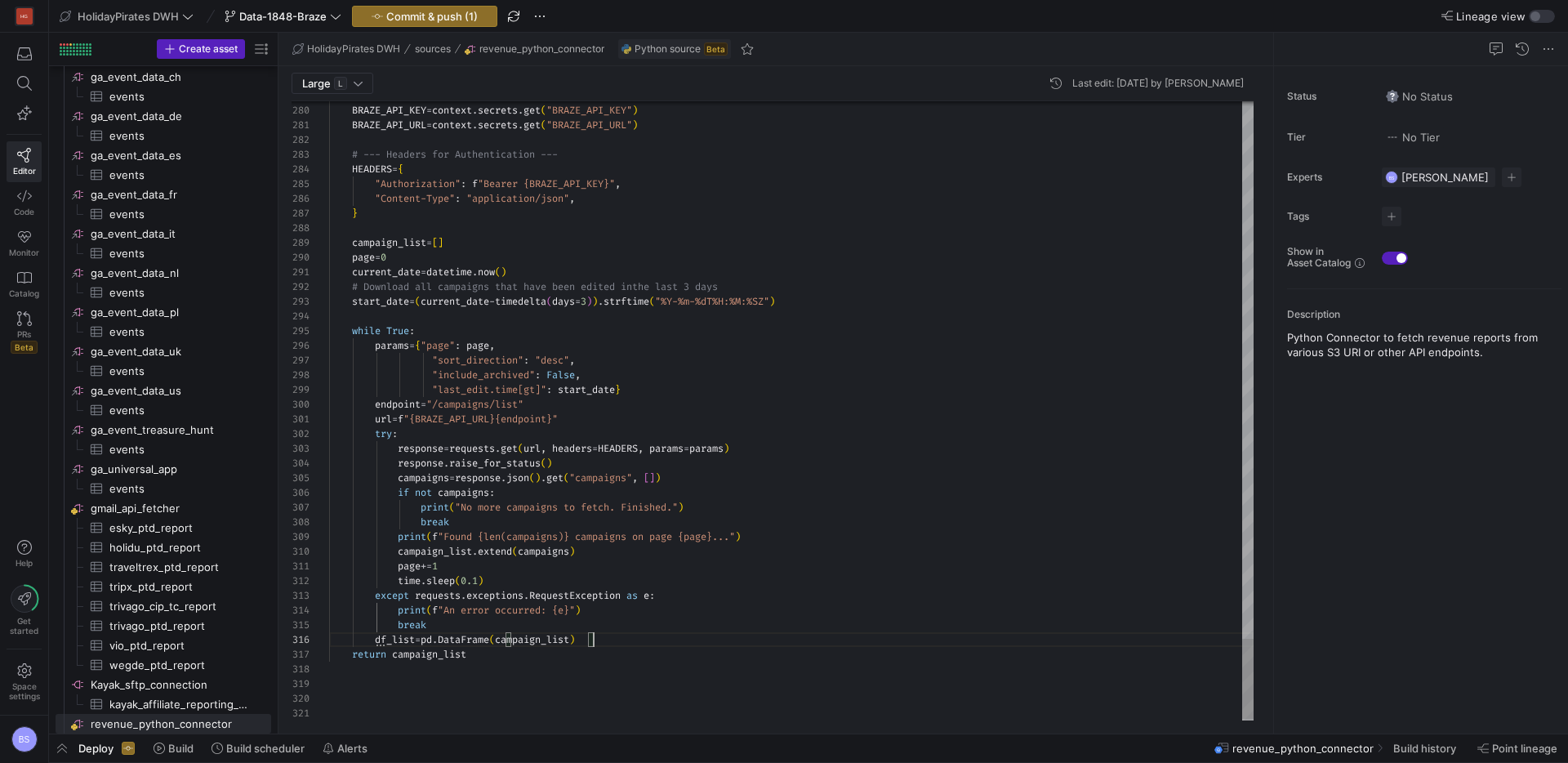
scroll to position [88, 47]
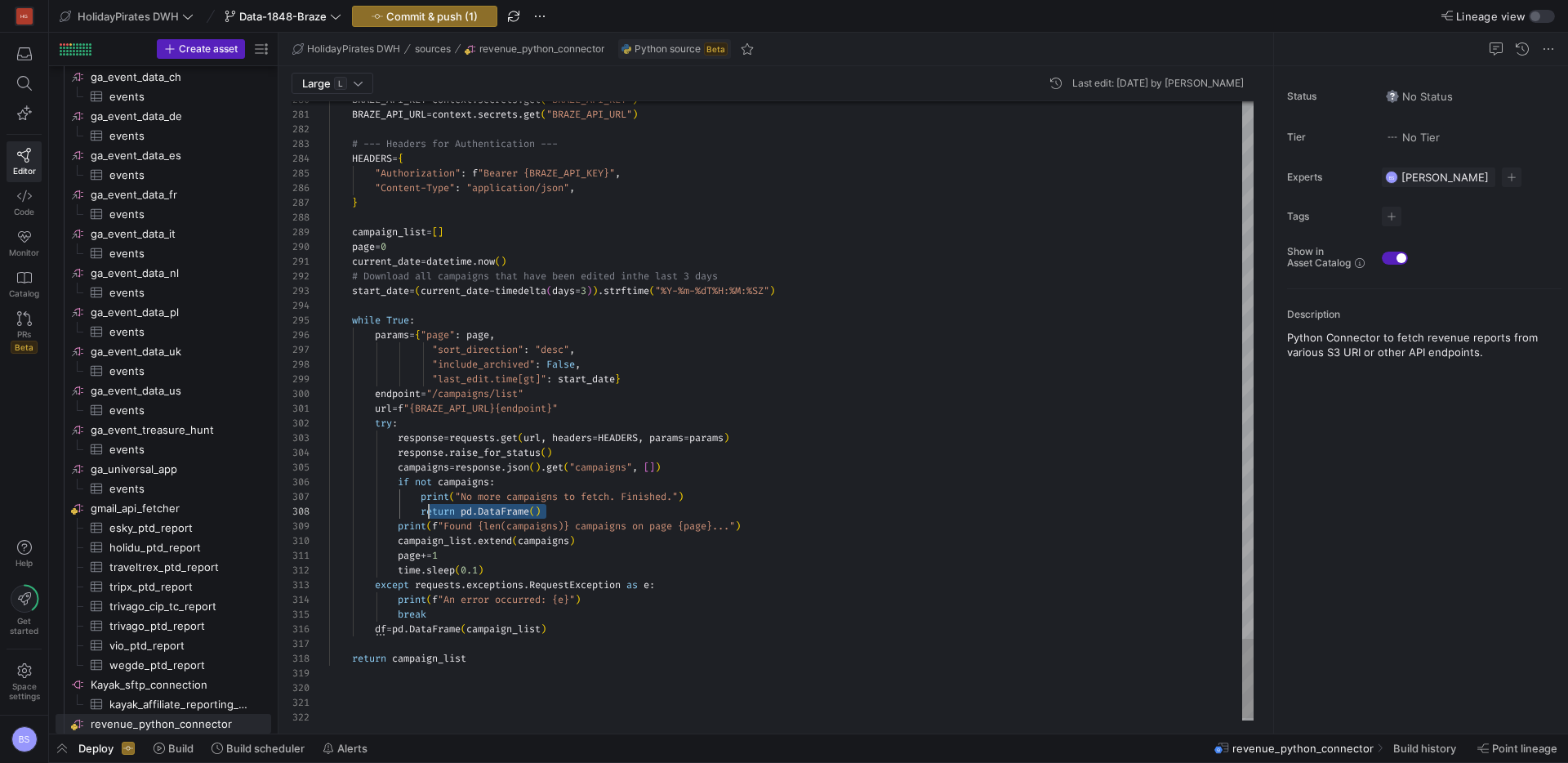
scroll to position [103, 94]
drag, startPoint x: 557, startPoint y: 512, endPoint x: 428, endPoint y: 516, distance: 129.1
click at [425, 515] on div "return pd . DataFrame ( )" at bounding box center [791, 512] width 924 height 15
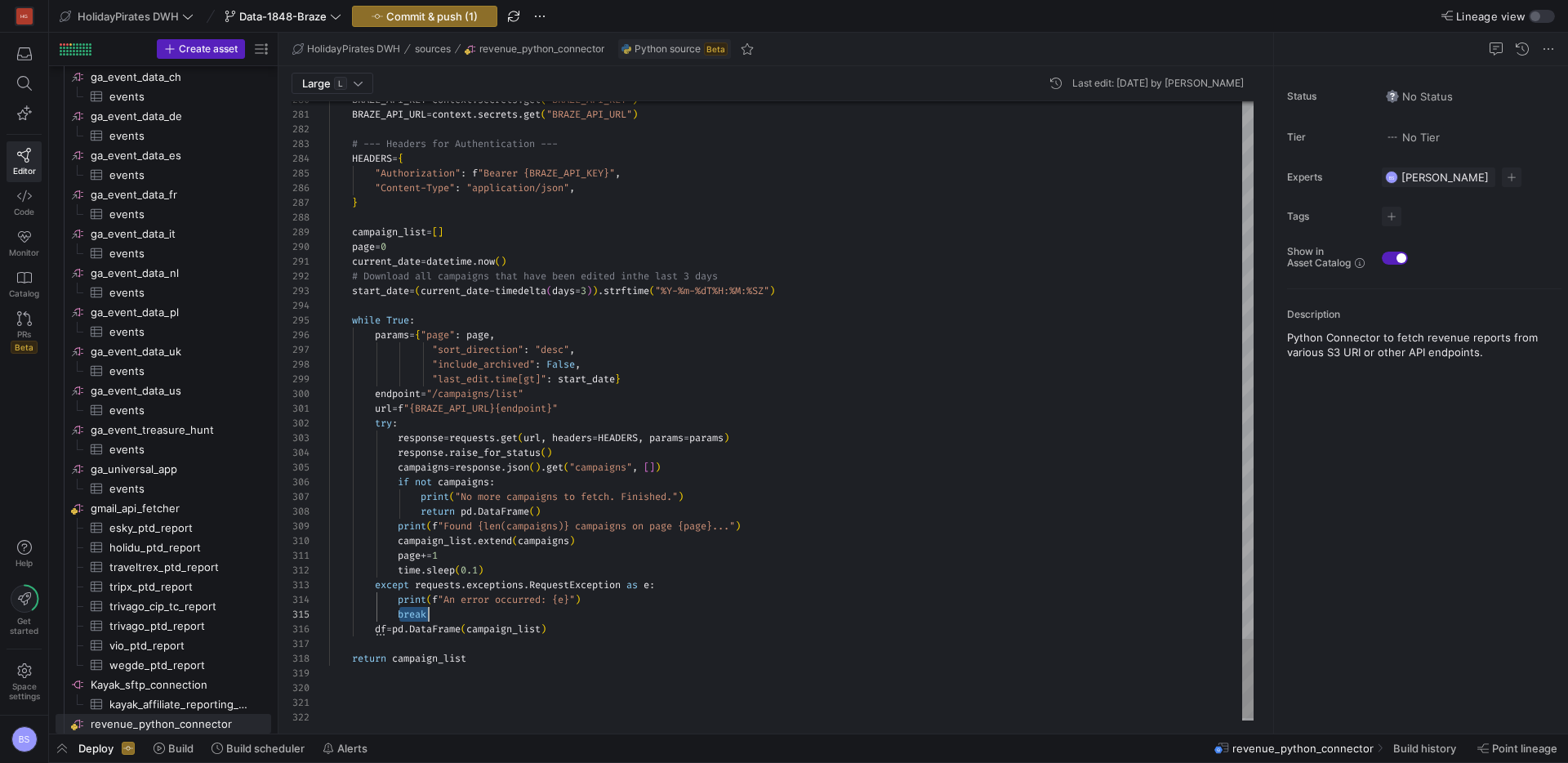
scroll to position [59, 194]
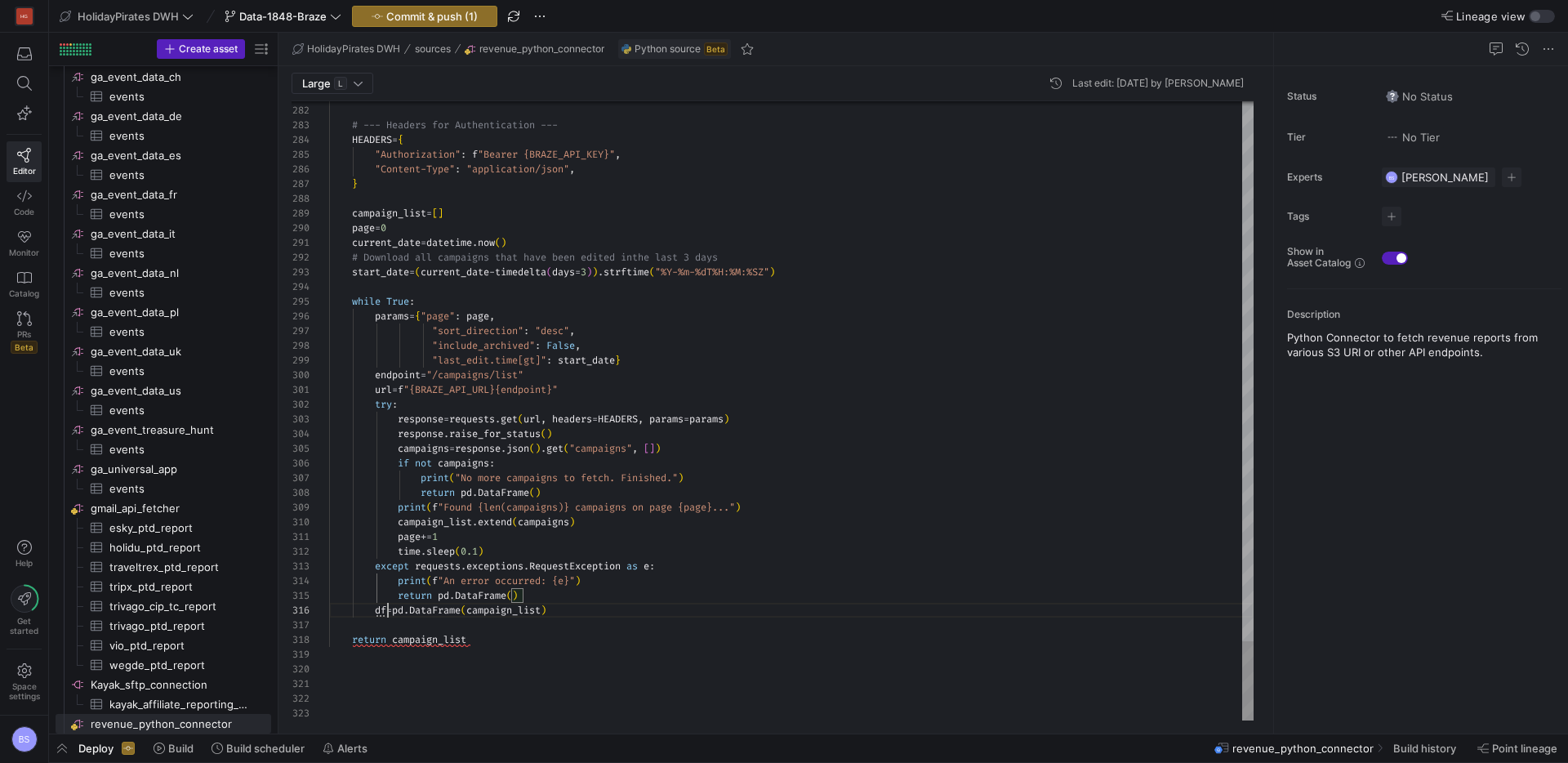
drag, startPoint x: 387, startPoint y: 614, endPoint x: 450, endPoint y: 638, distance: 67.4
click at [391, 614] on span "=" at bounding box center [388, 610] width 6 height 13
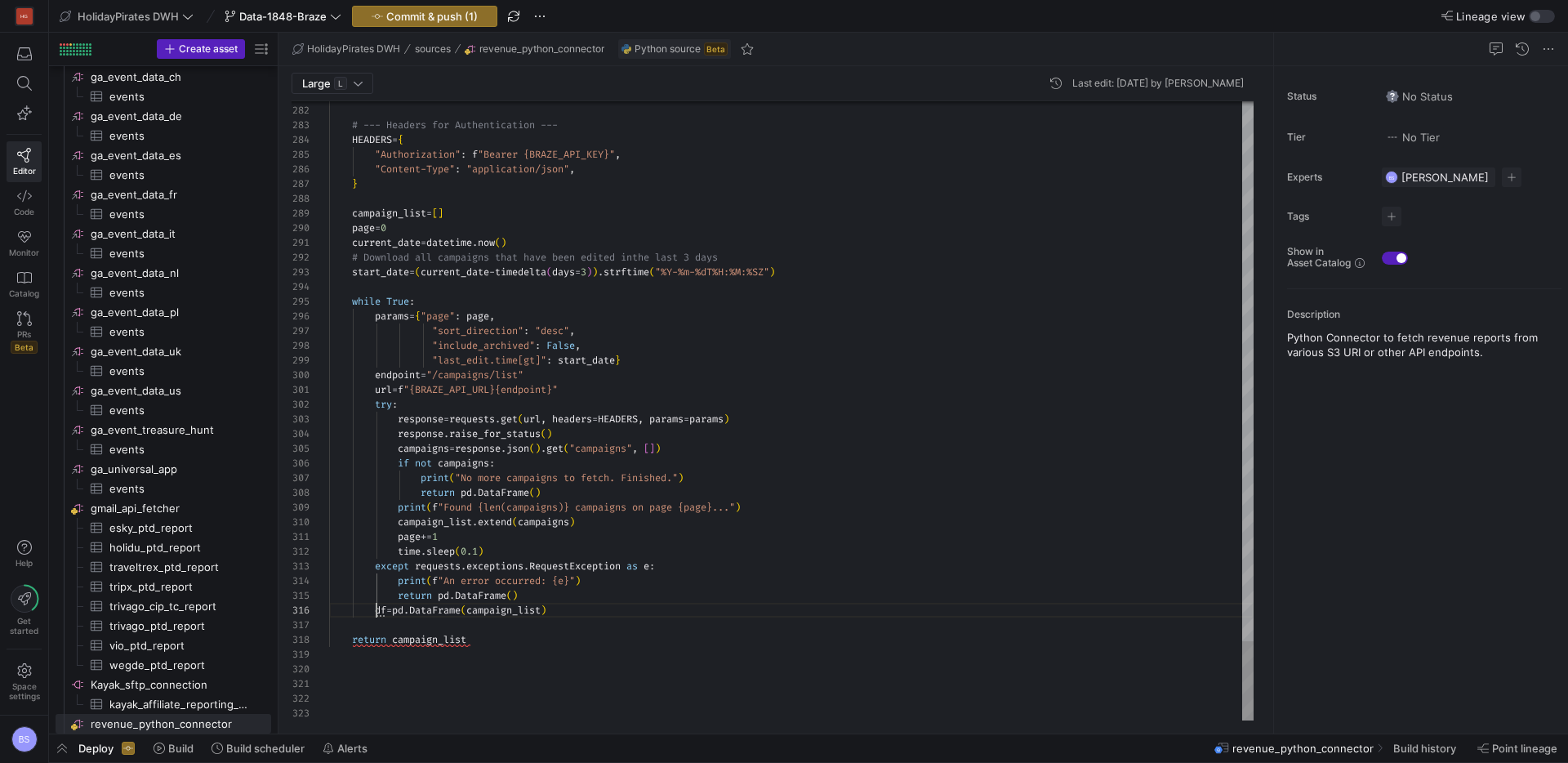
click at [425, 648] on div at bounding box center [791, 655] width 924 height 15
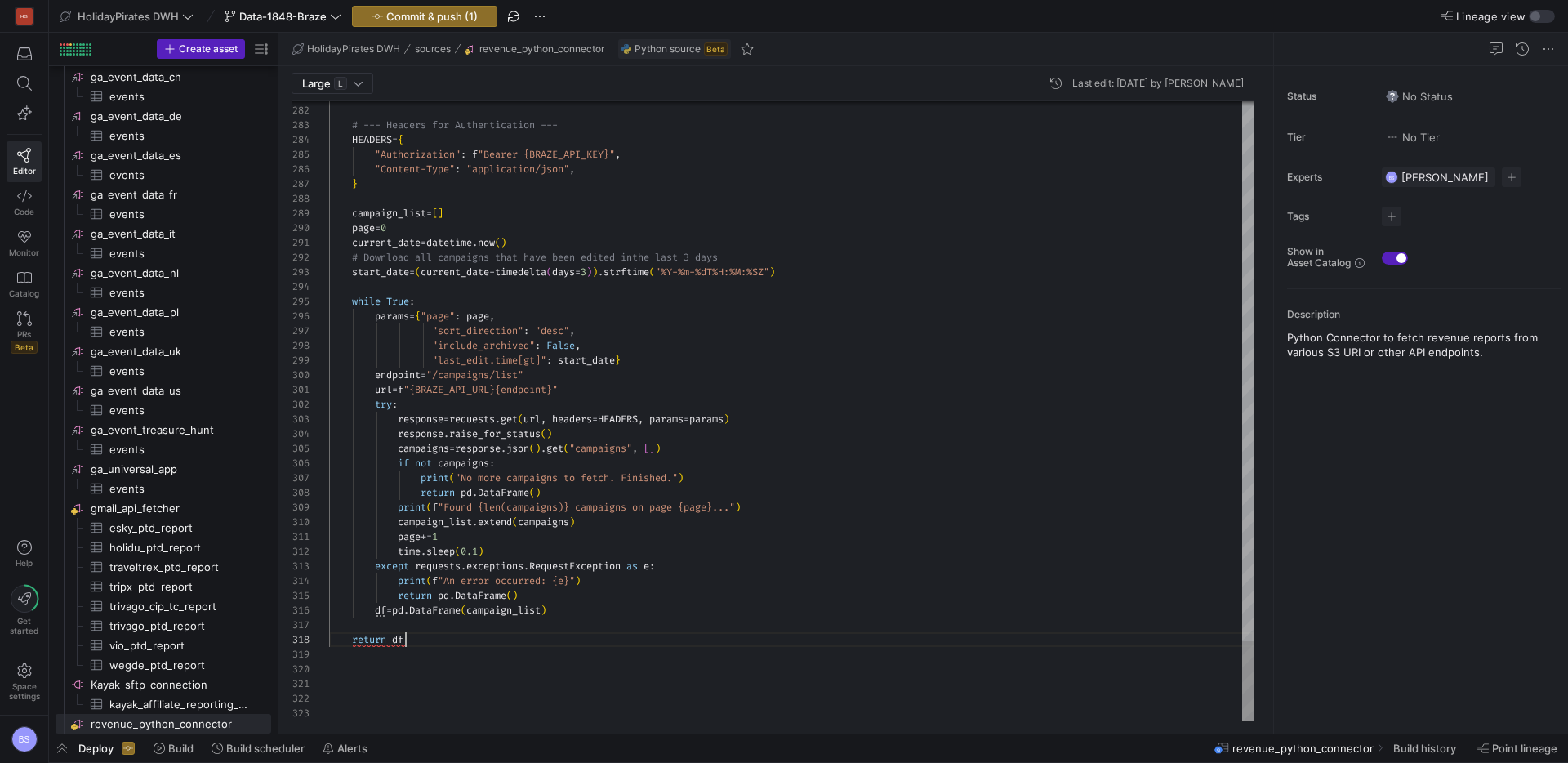
scroll to position [103, 77]
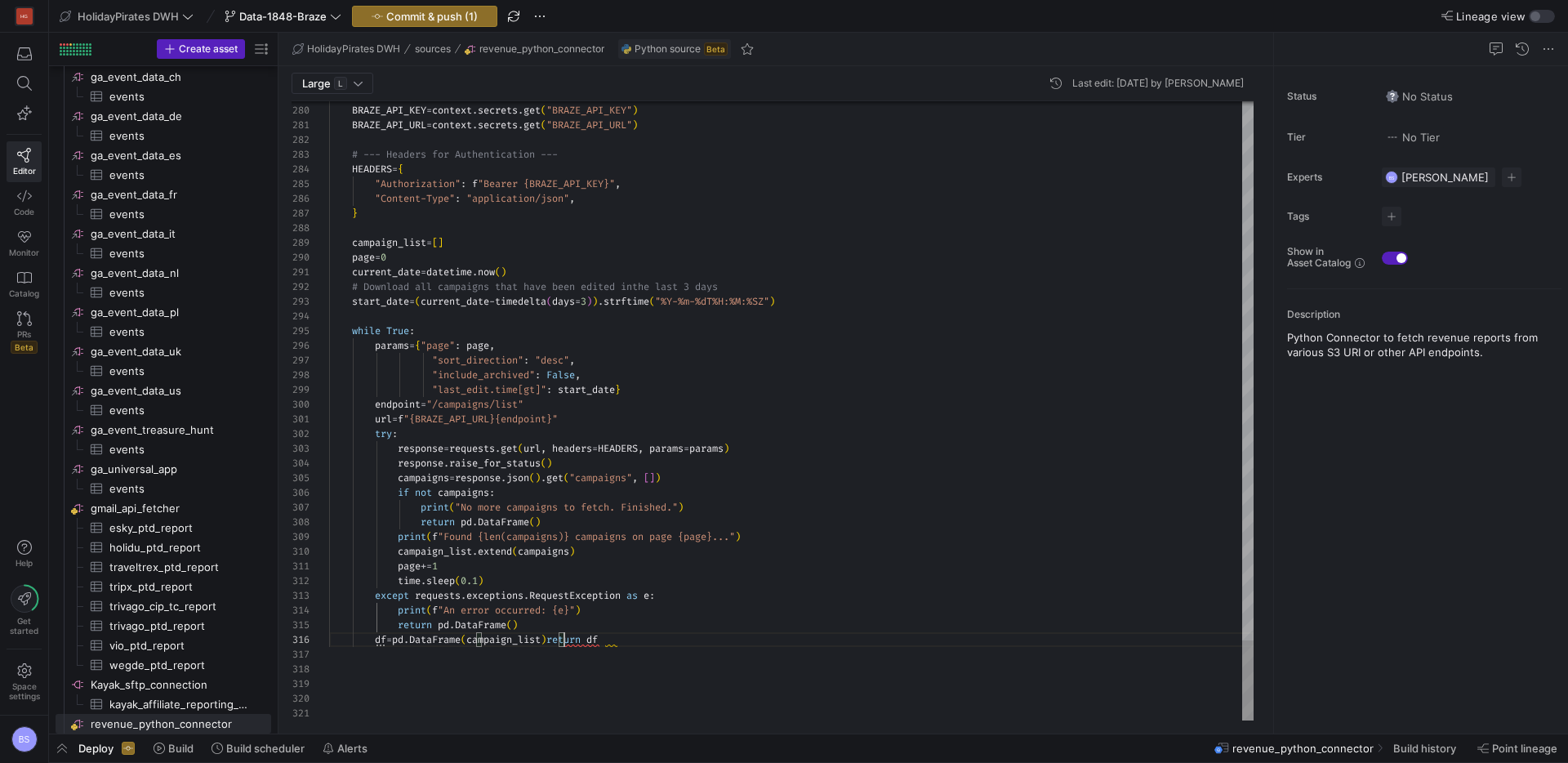
scroll to position [88, 47]
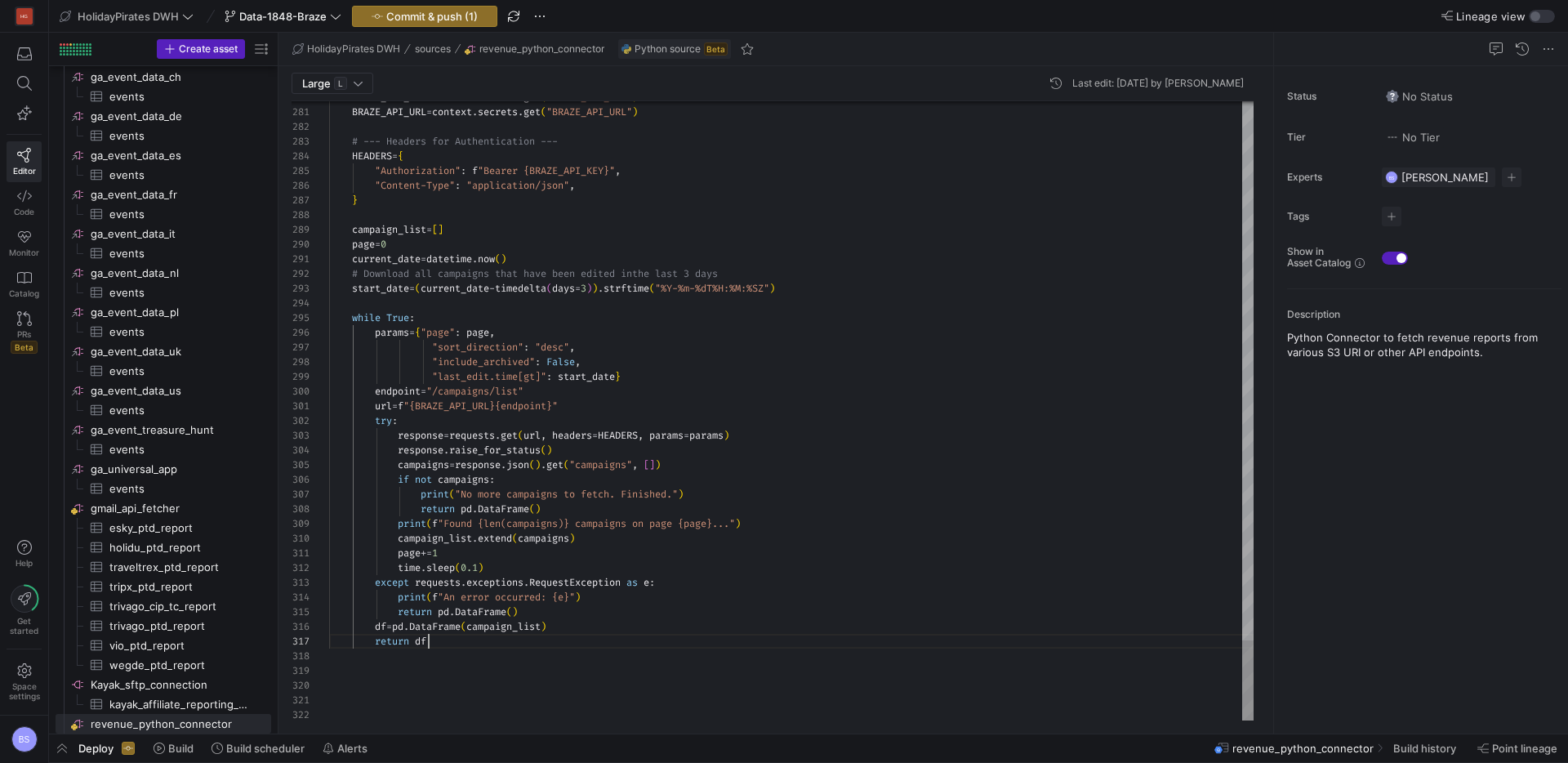
scroll to position [88, 100]
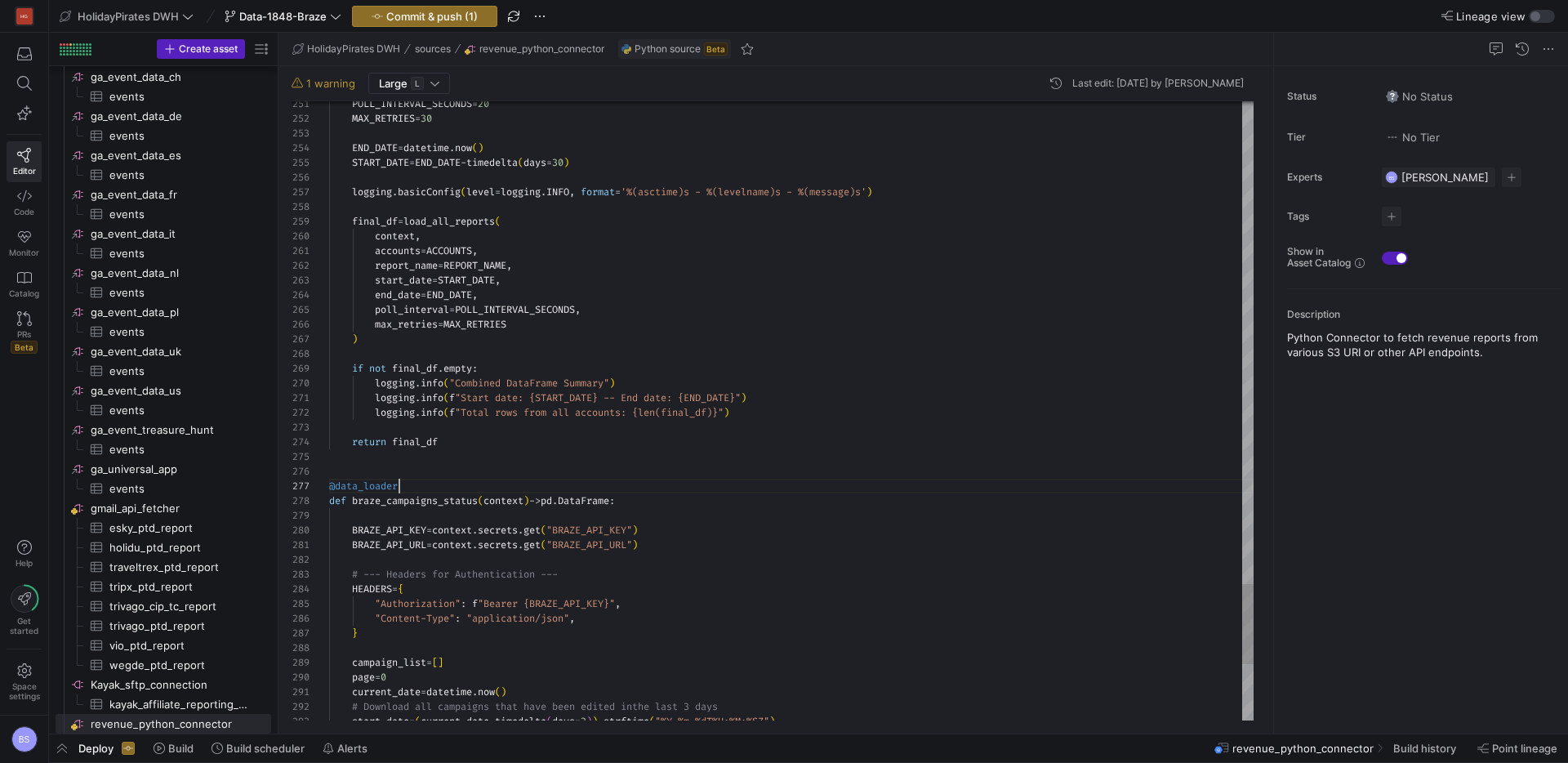
scroll to position [88, 70]
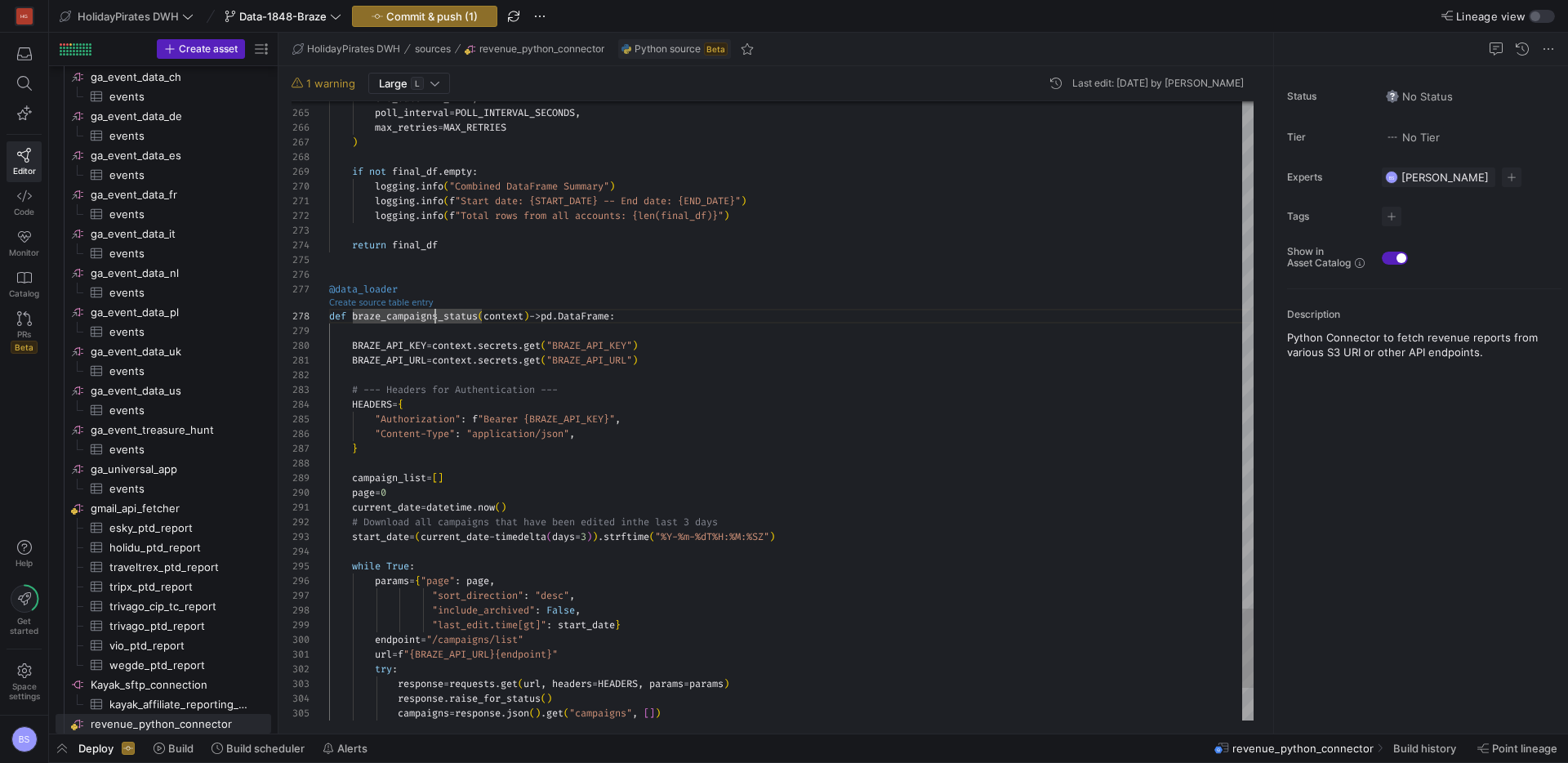
click at [360, 301] on link "Create source table entry" at bounding box center [381, 303] width 105 height 9
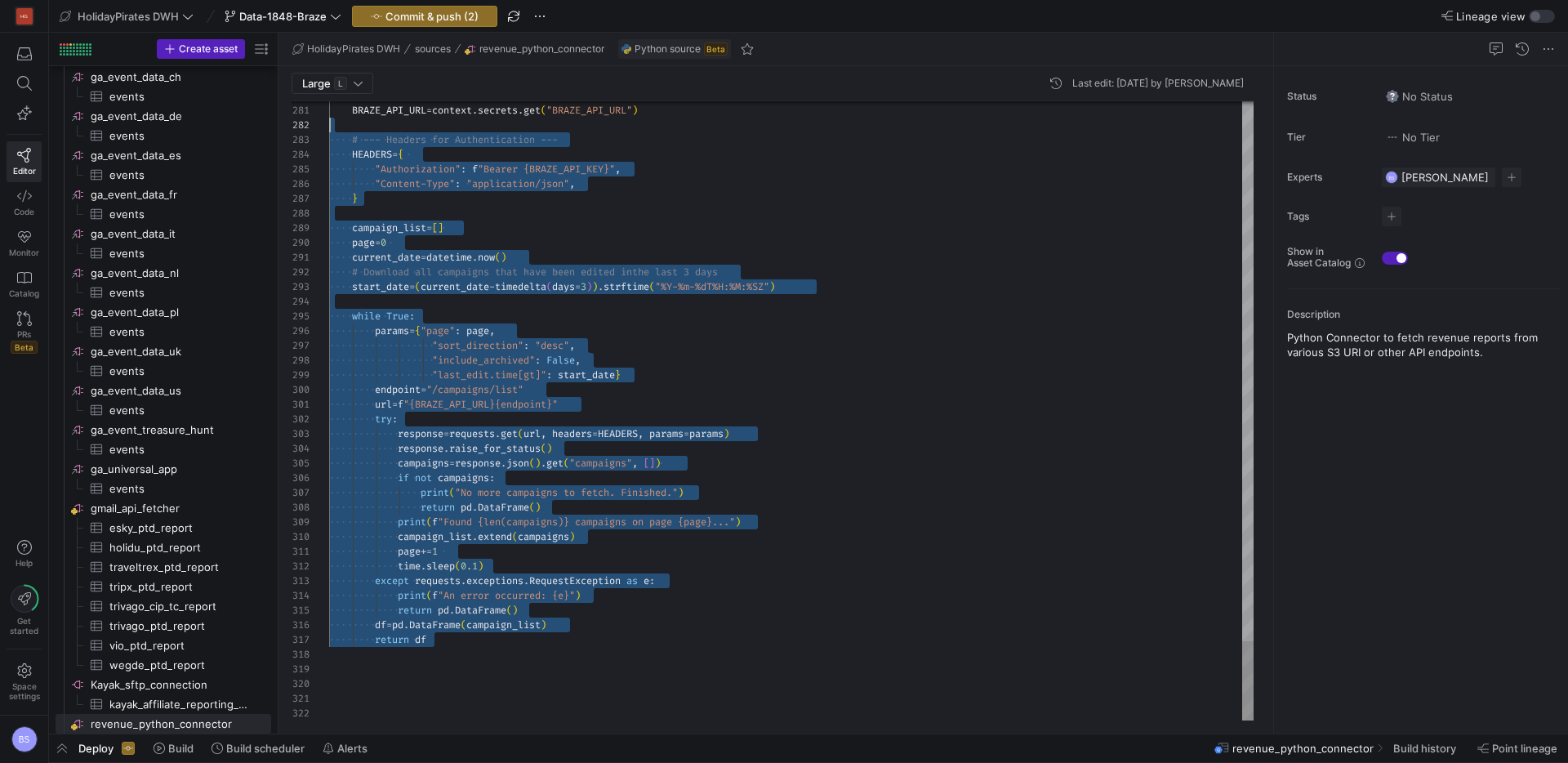
scroll to position [15, 0]
drag, startPoint x: 459, startPoint y: 651, endPoint x: 371, endPoint y: 165, distance: 493.9
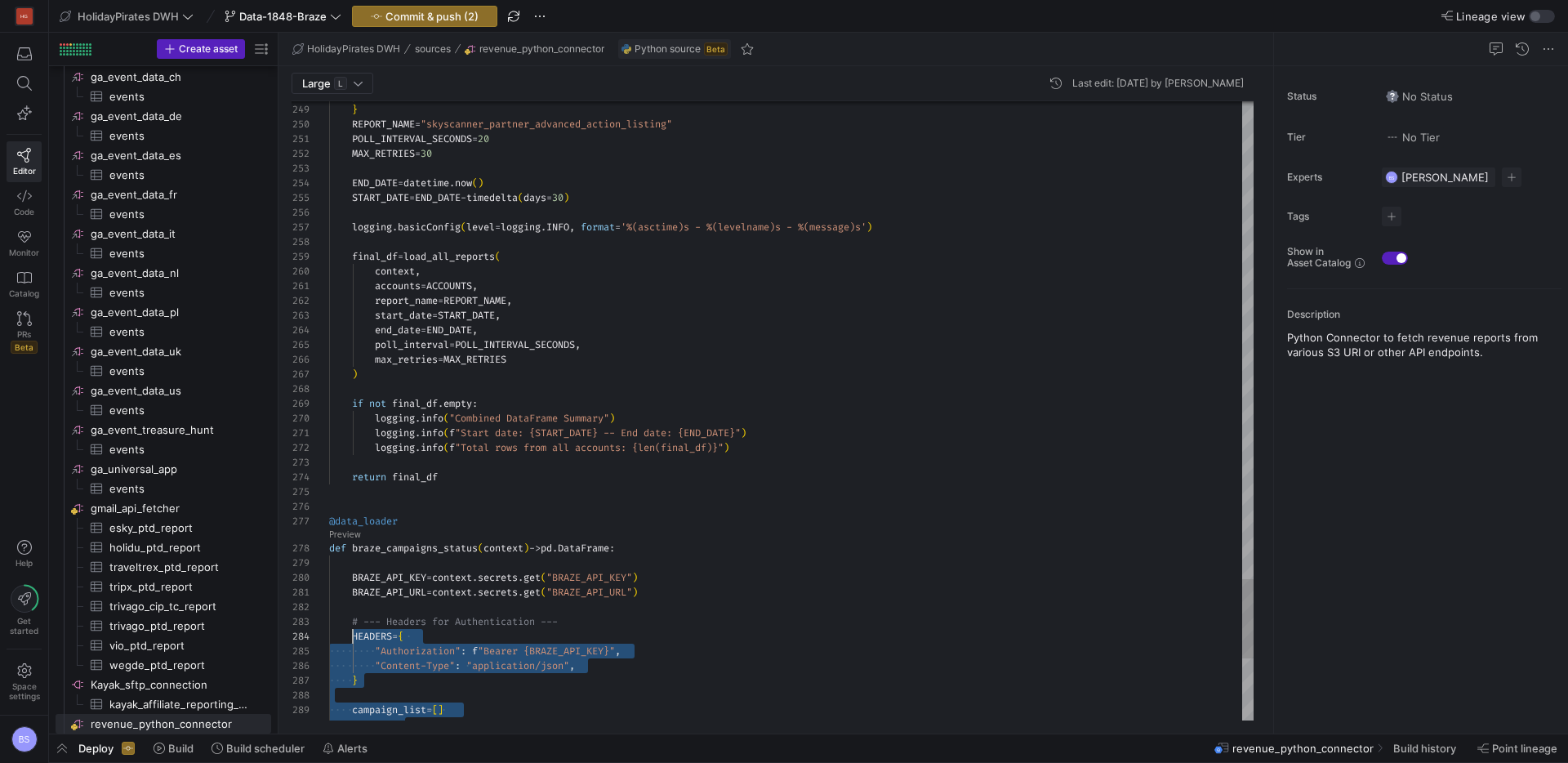
scroll to position [88, 0]
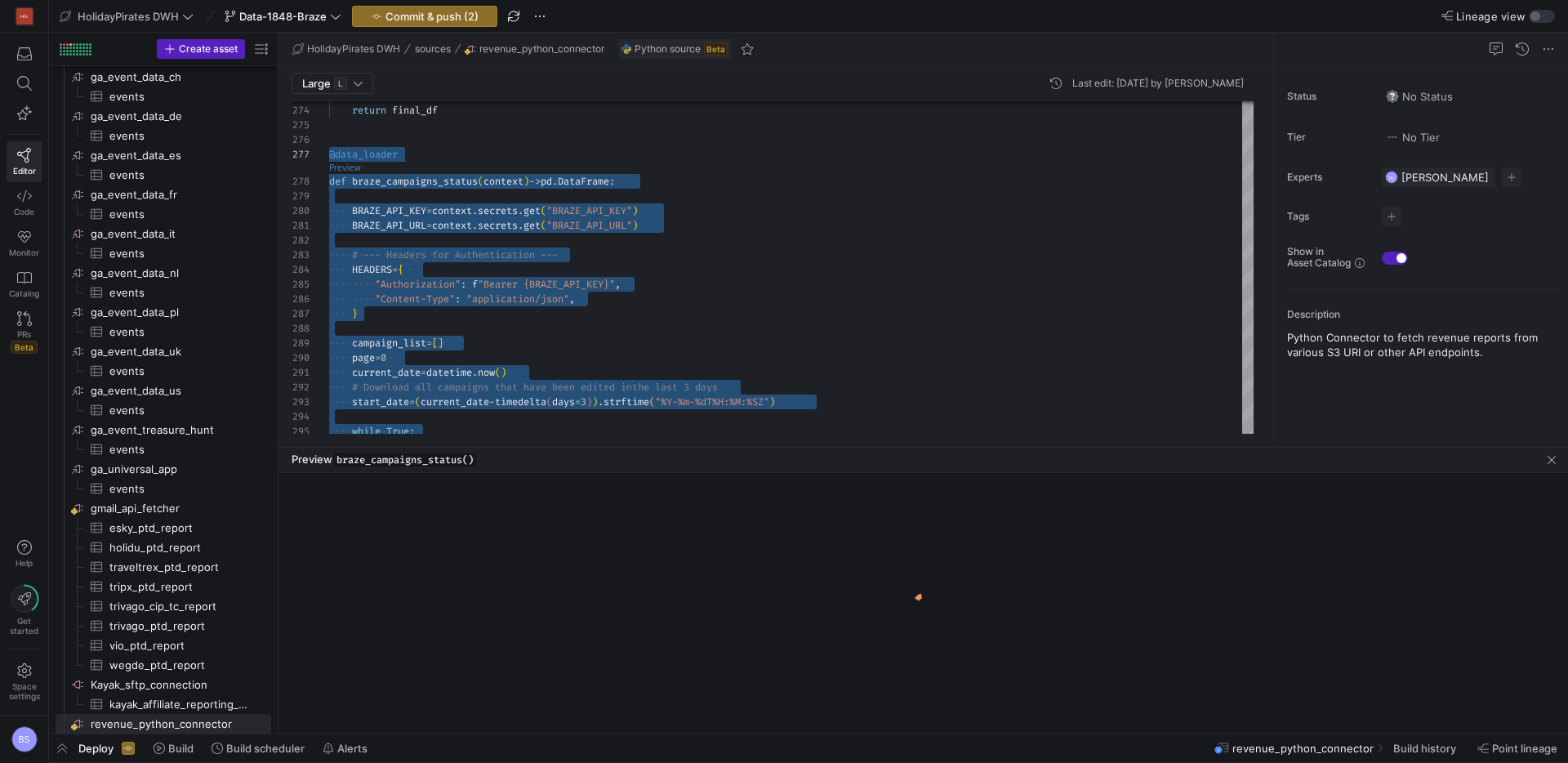
click at [344, 168] on link "Preview" at bounding box center [344, 168] width 32 height 9
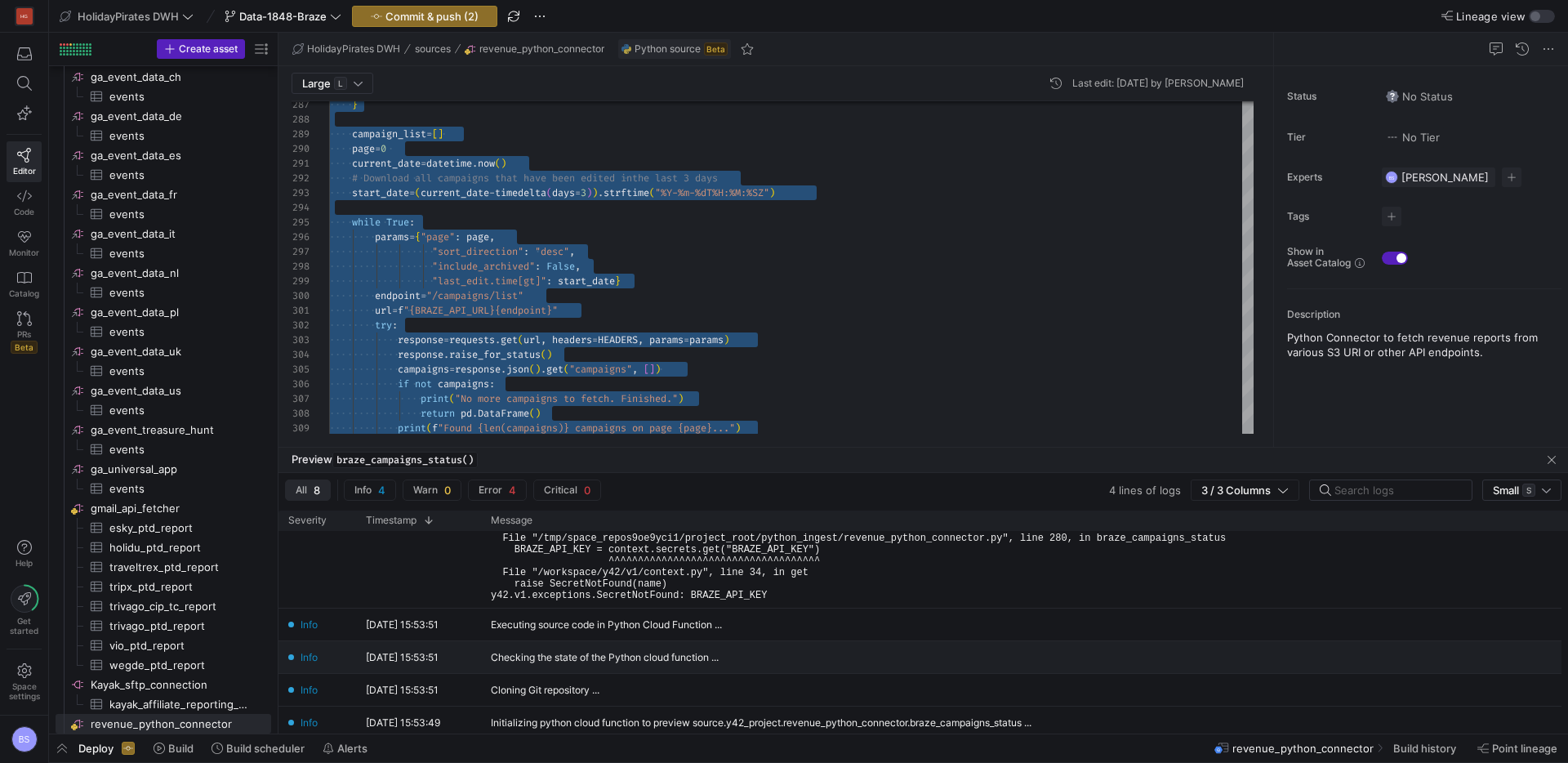
scroll to position [0, 0]
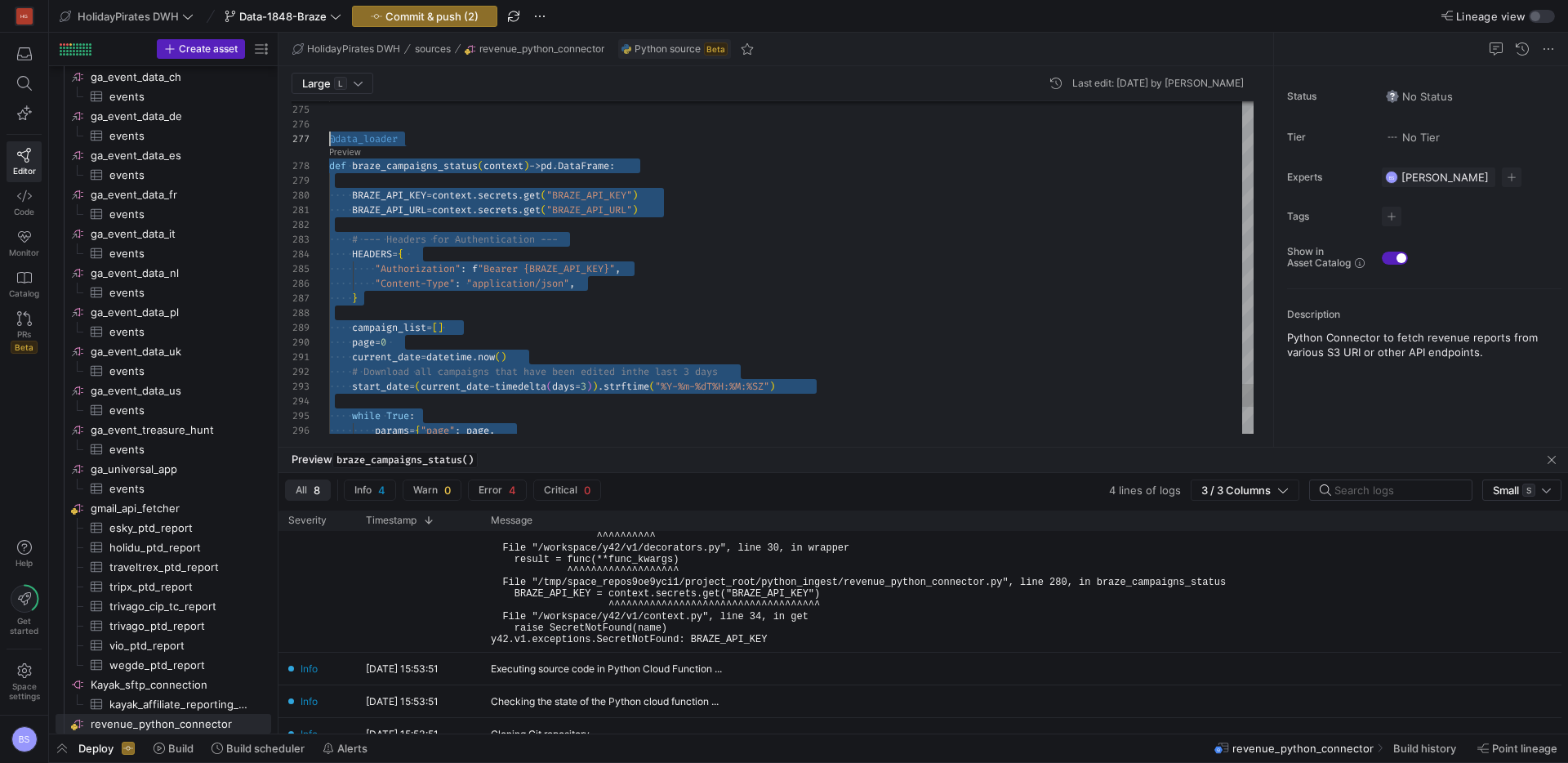
type textarea "BRAZE_API_URL = context.secrets.get("BRAZE_API_URL") # --- Headers for Authenti…"
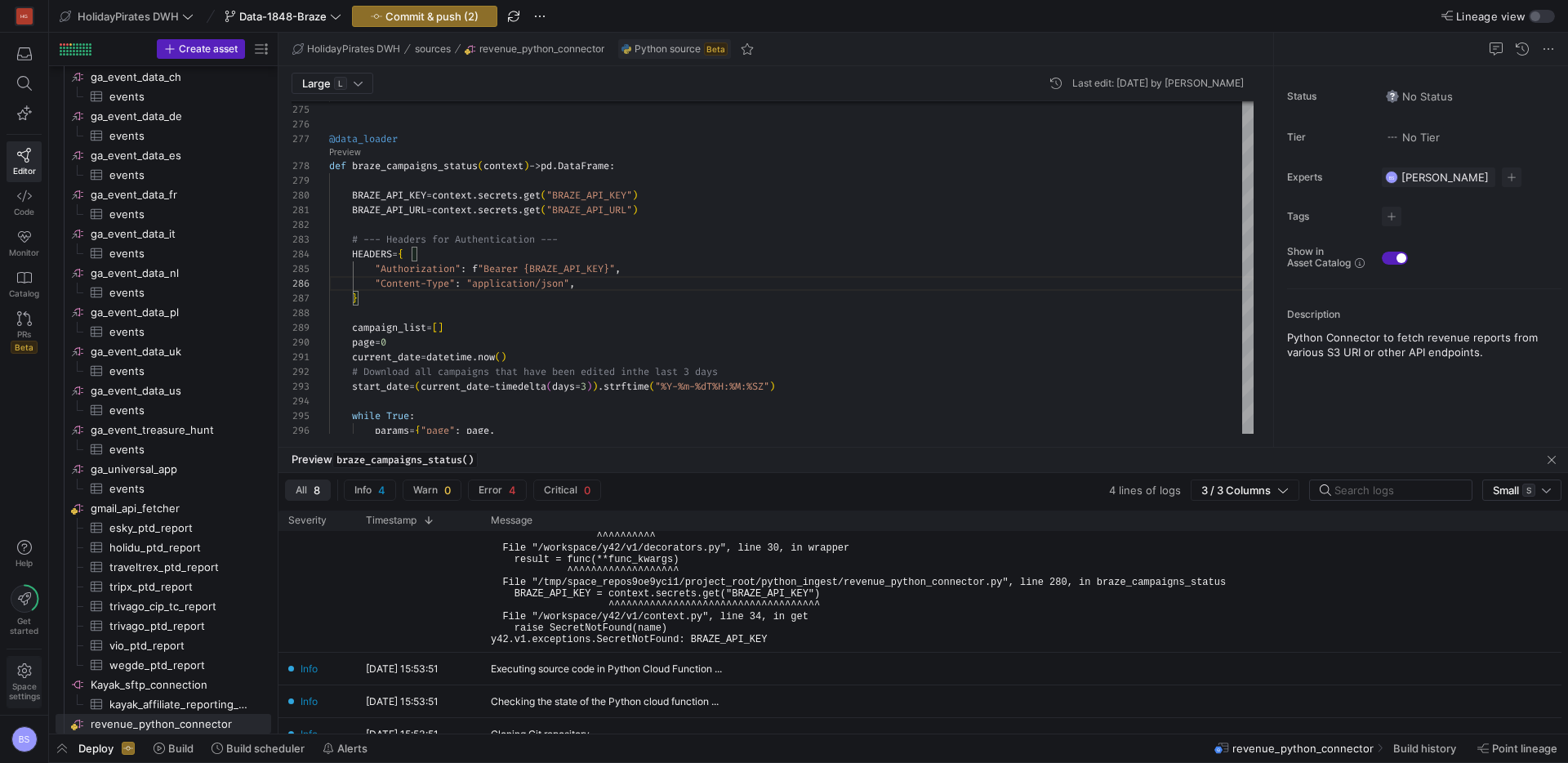
click at [23, 667] on icon at bounding box center [25, 671] width 15 height 15
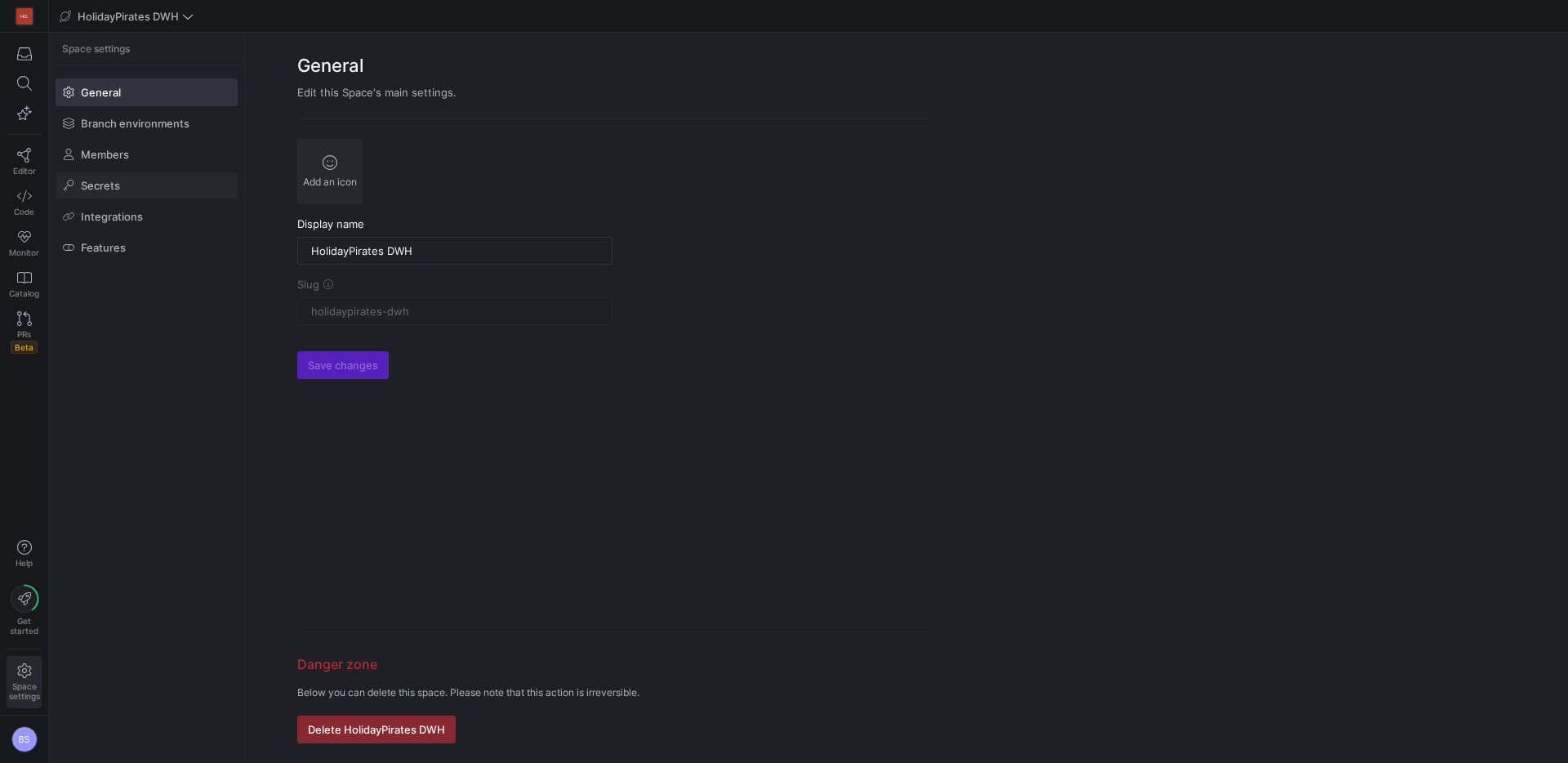
click at [110, 184] on span "Secrets" at bounding box center [100, 185] width 39 height 13
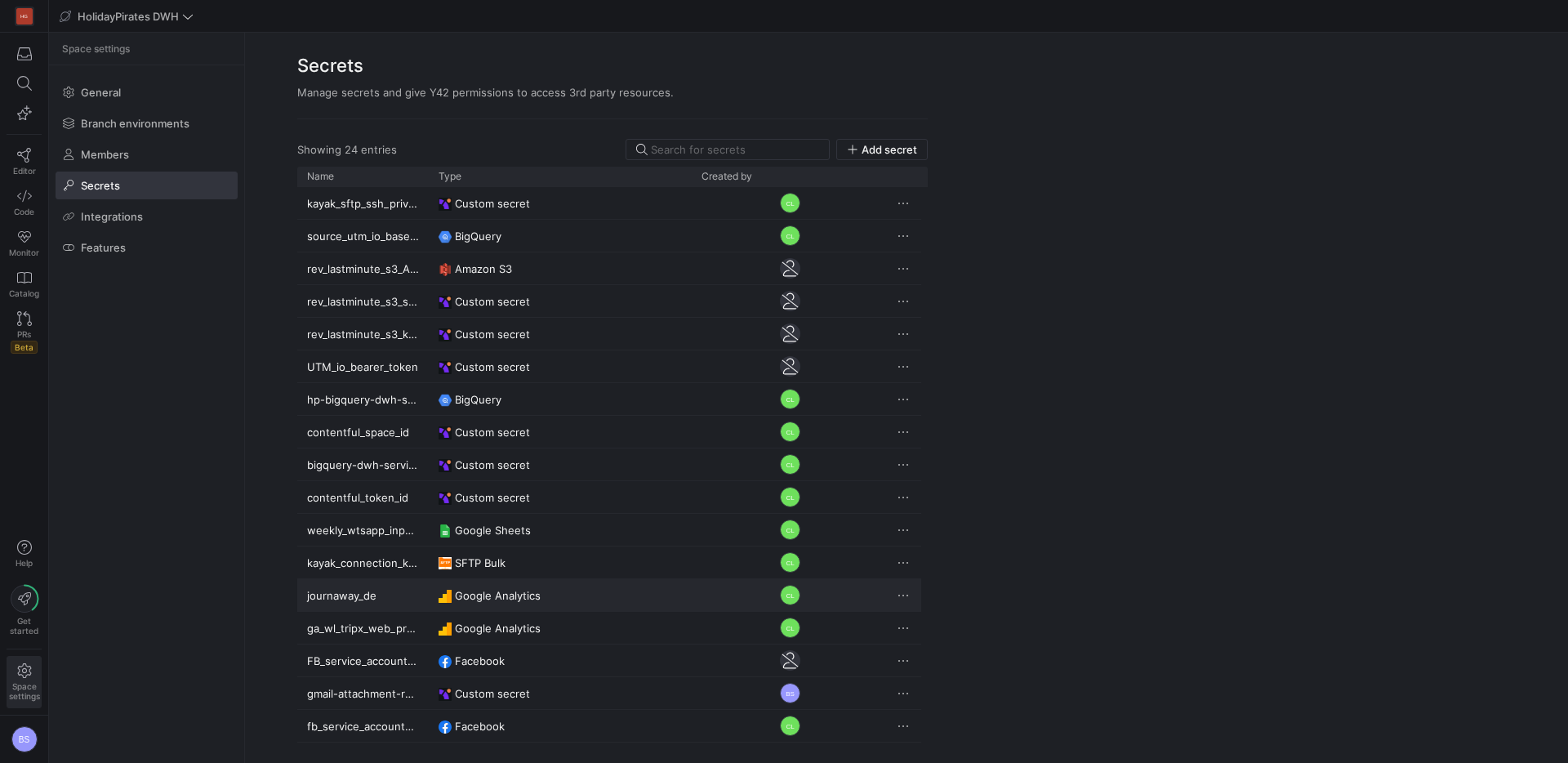
scroll to position [228, 0]
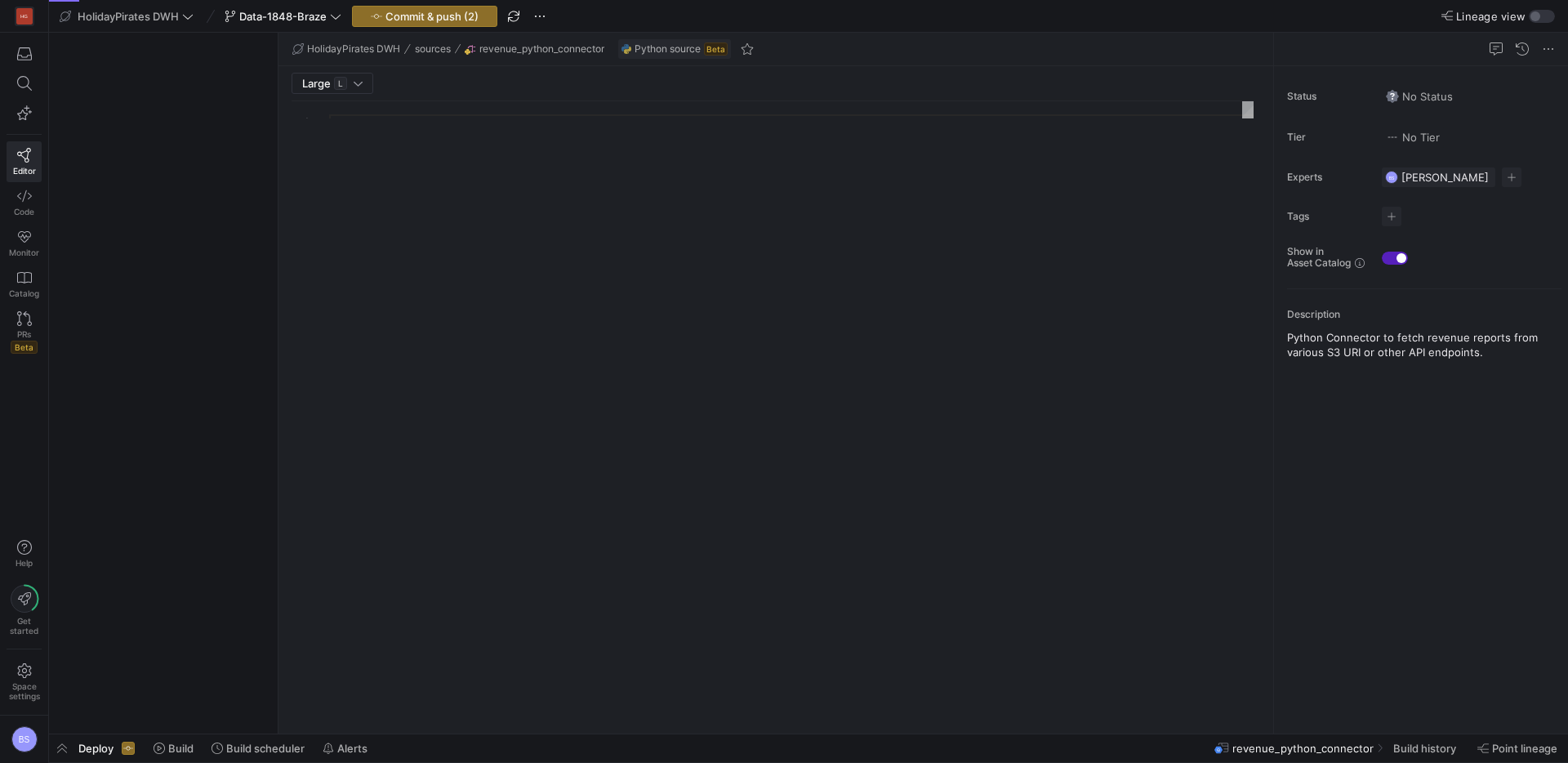
scroll to position [147, 0]
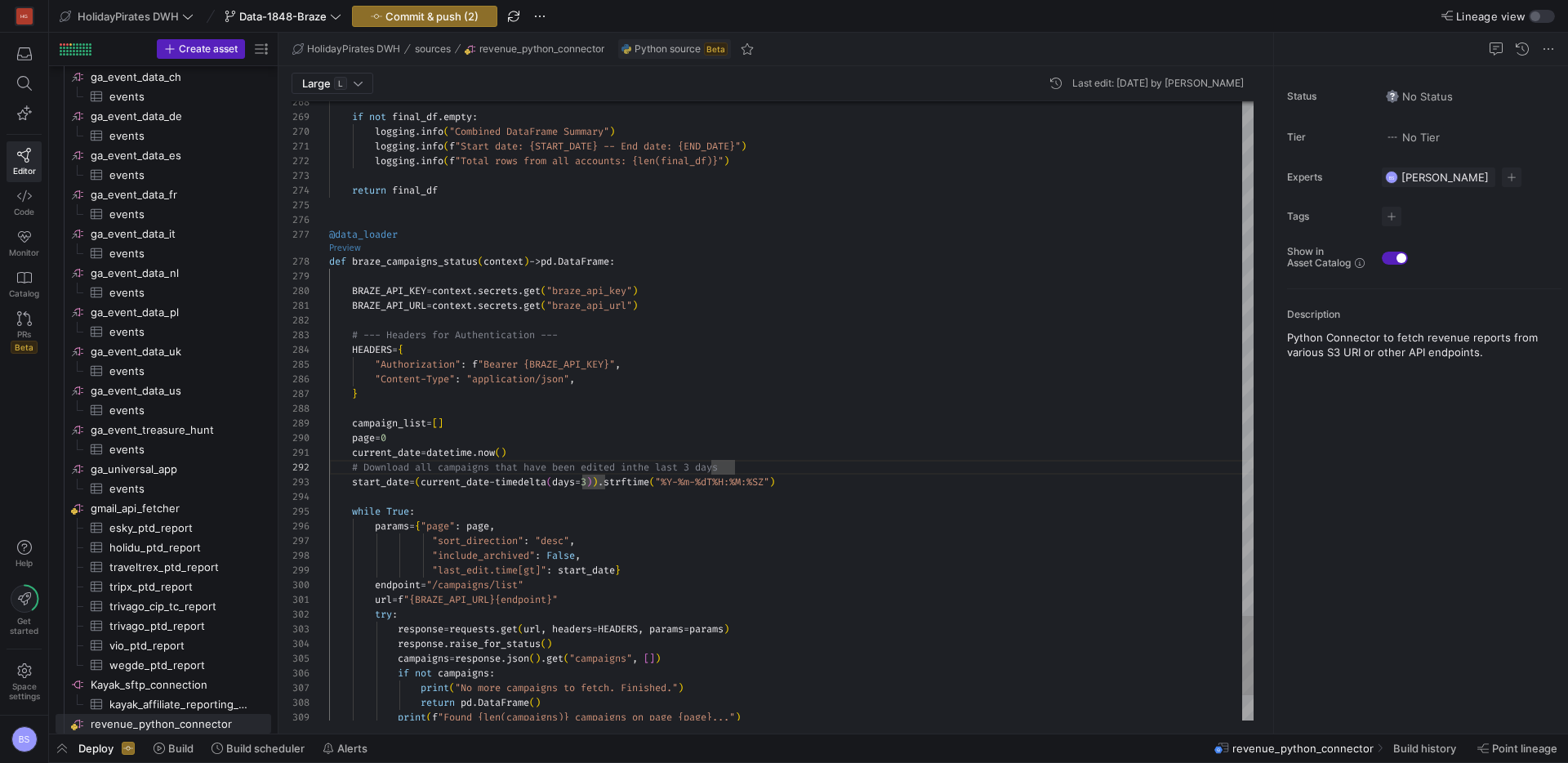
click at [351, 246] on link "Preview" at bounding box center [344, 248] width 32 height 9
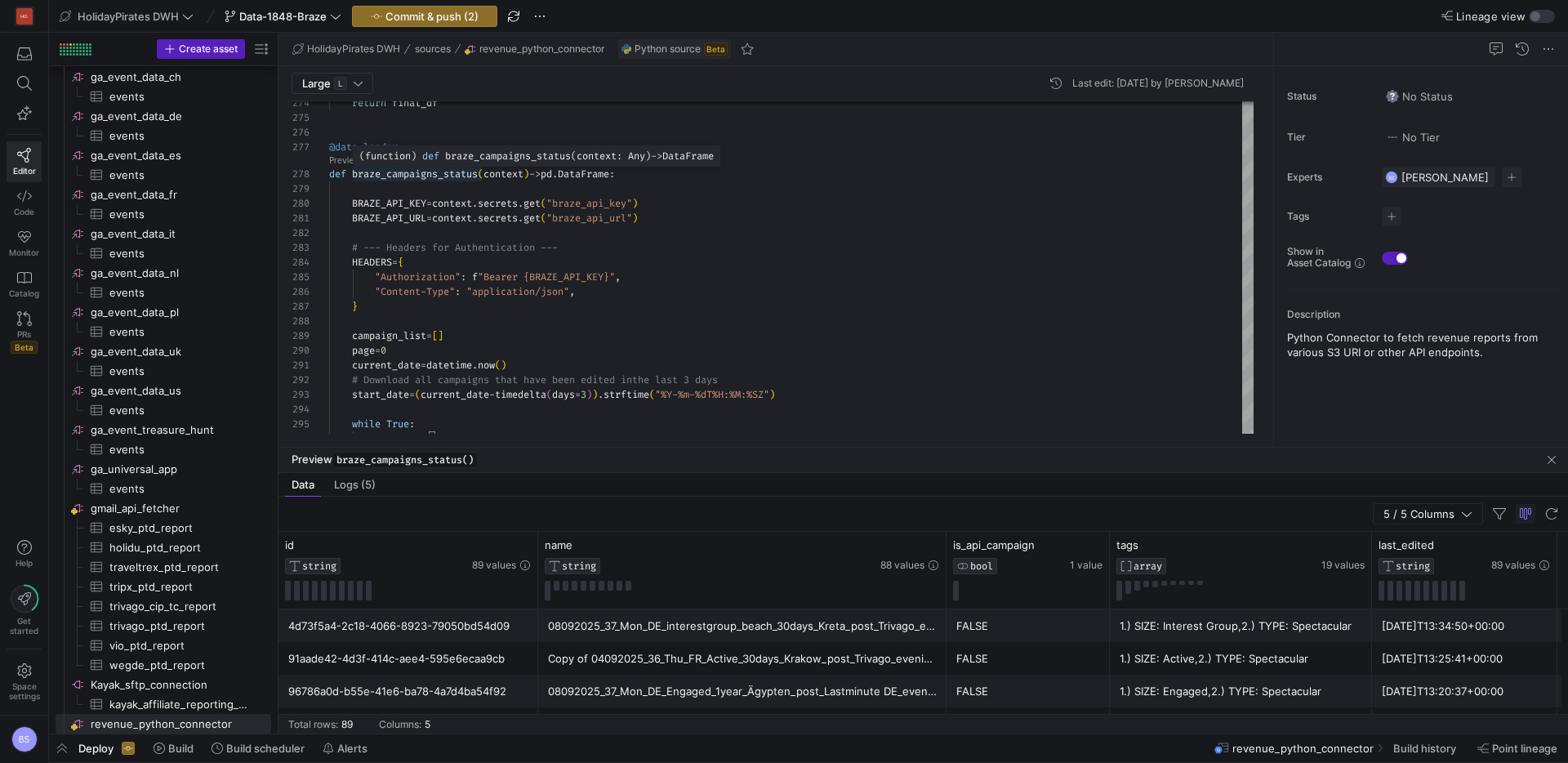
click at [354, 164] on div "( function ) def braze_campaigns_status ( context : Any ) -> DataFrame" at bounding box center [536, 156] width 368 height 21
click at [330, 158] on link "Preview" at bounding box center [344, 160] width 32 height 9
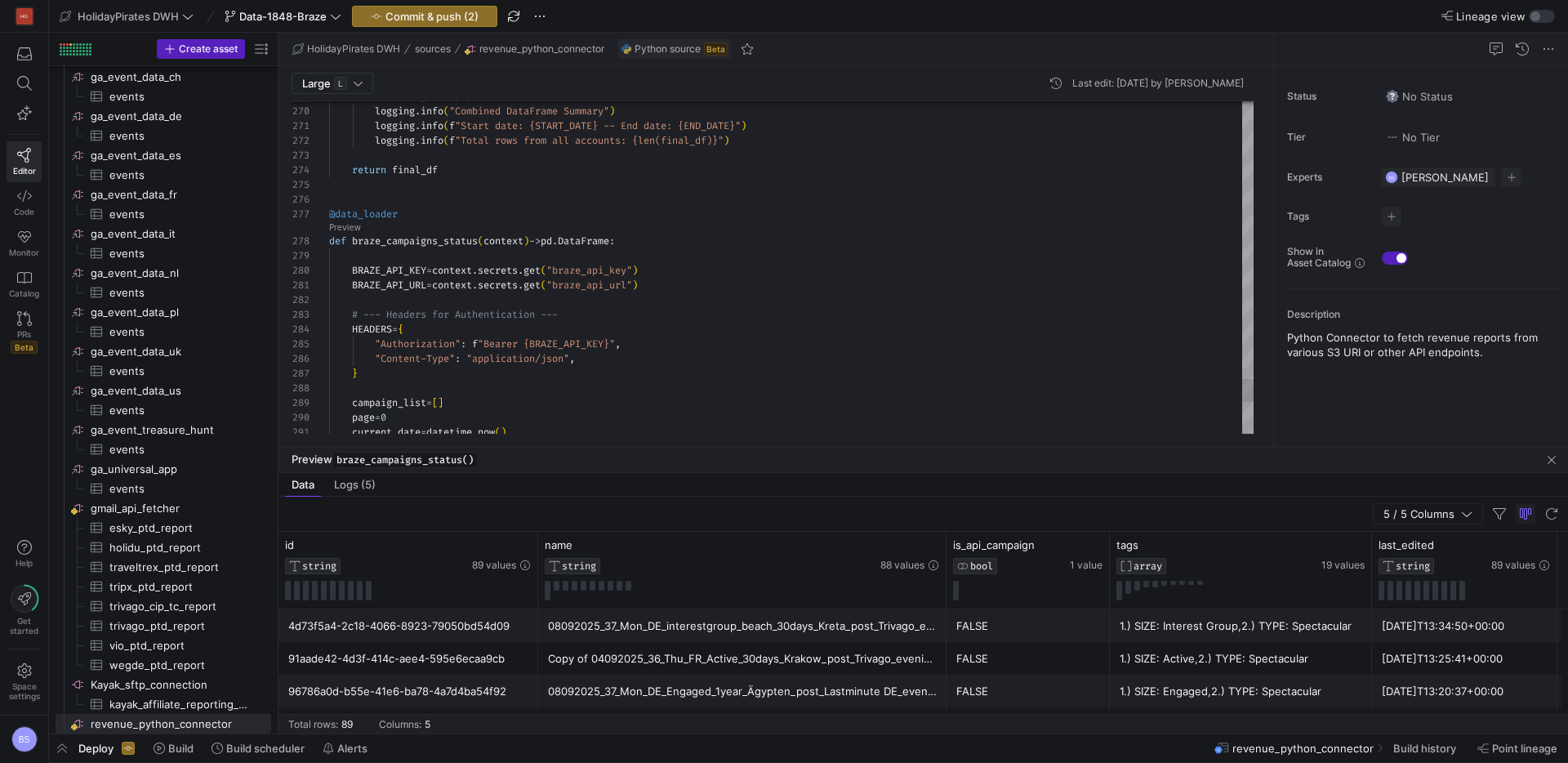
scroll to position [88, 70]
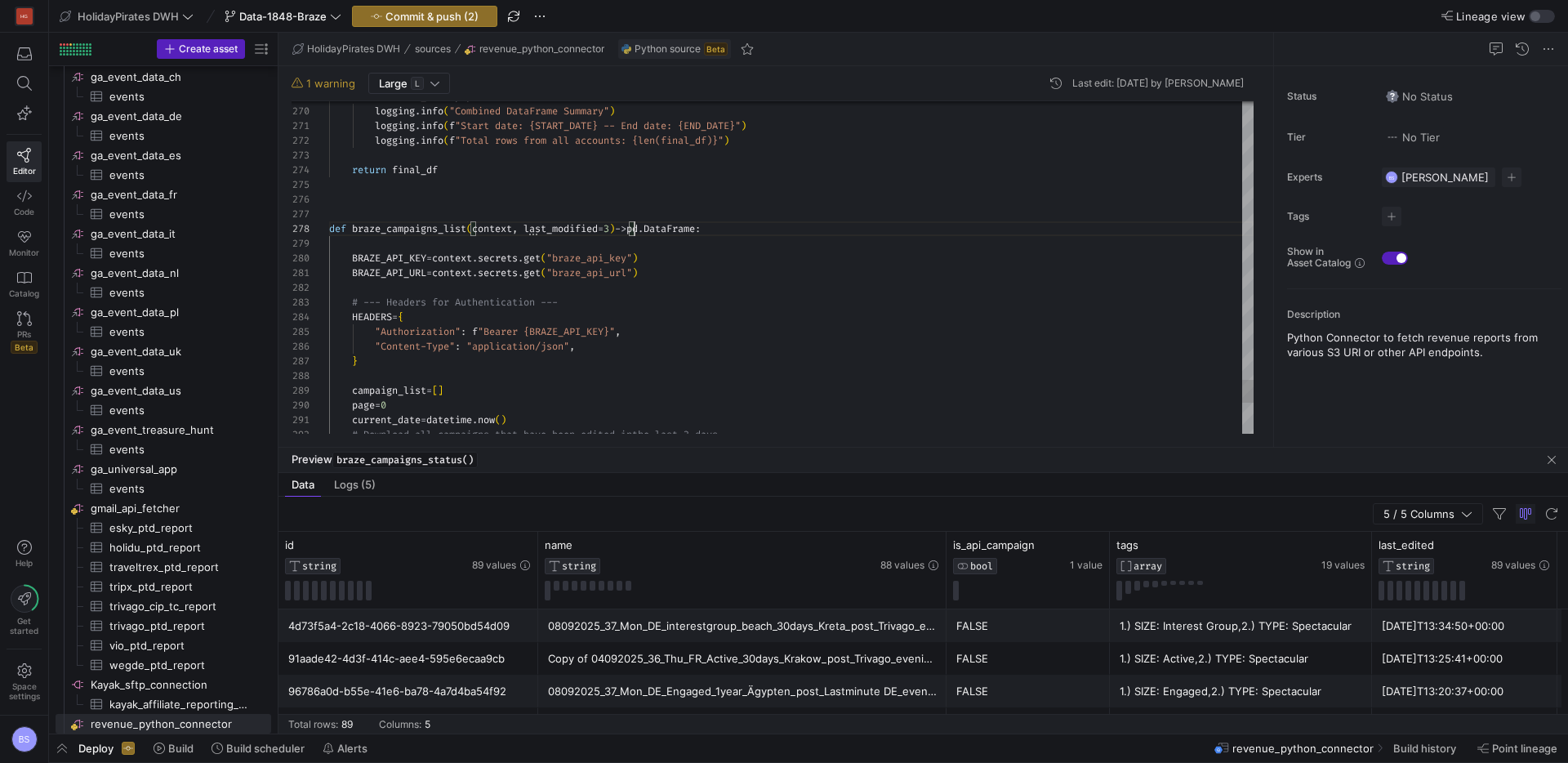
scroll to position [103, 306]
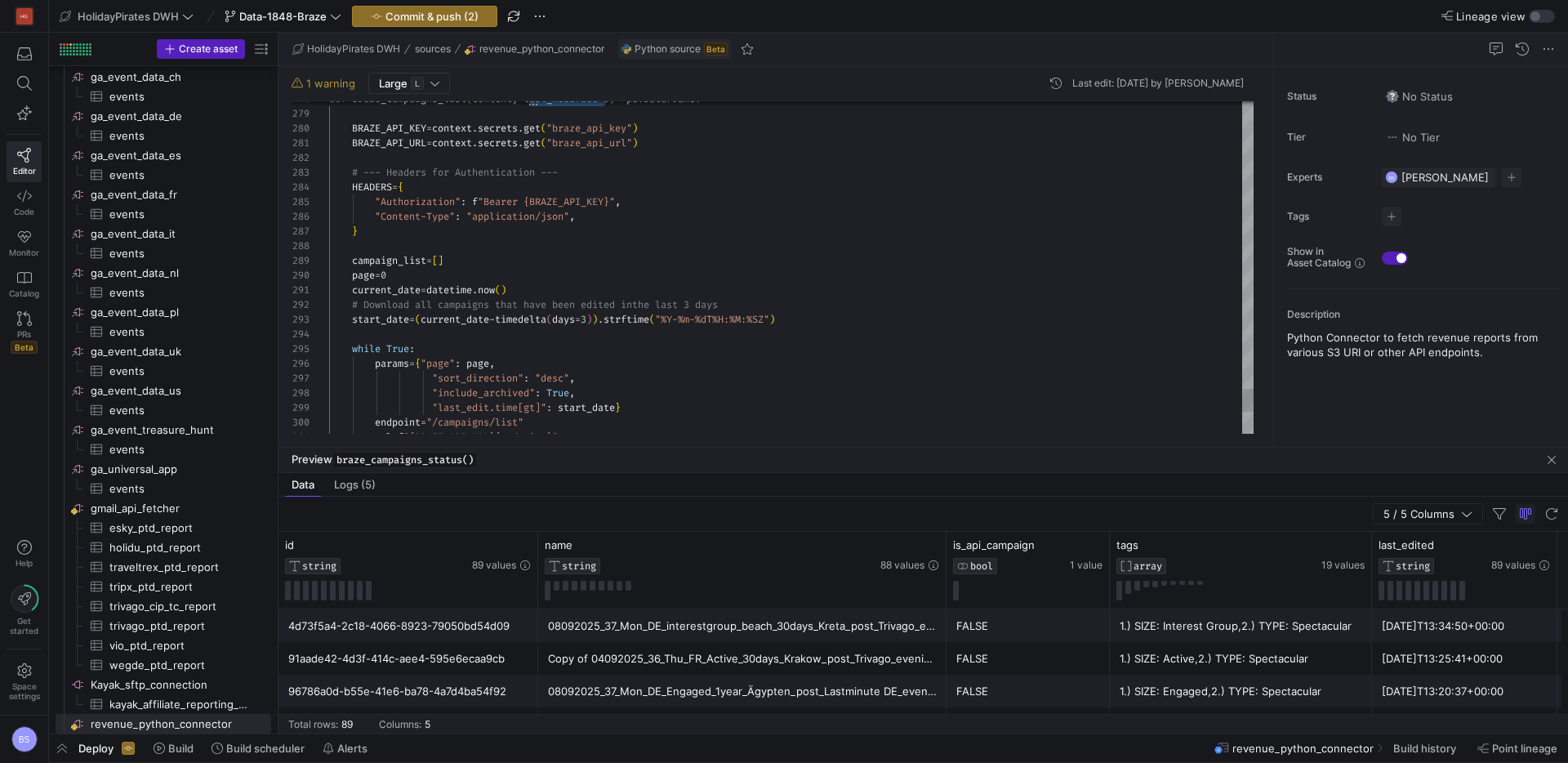
drag, startPoint x: 698, startPoint y: 304, endPoint x: 708, endPoint y: 305, distance: 10.0
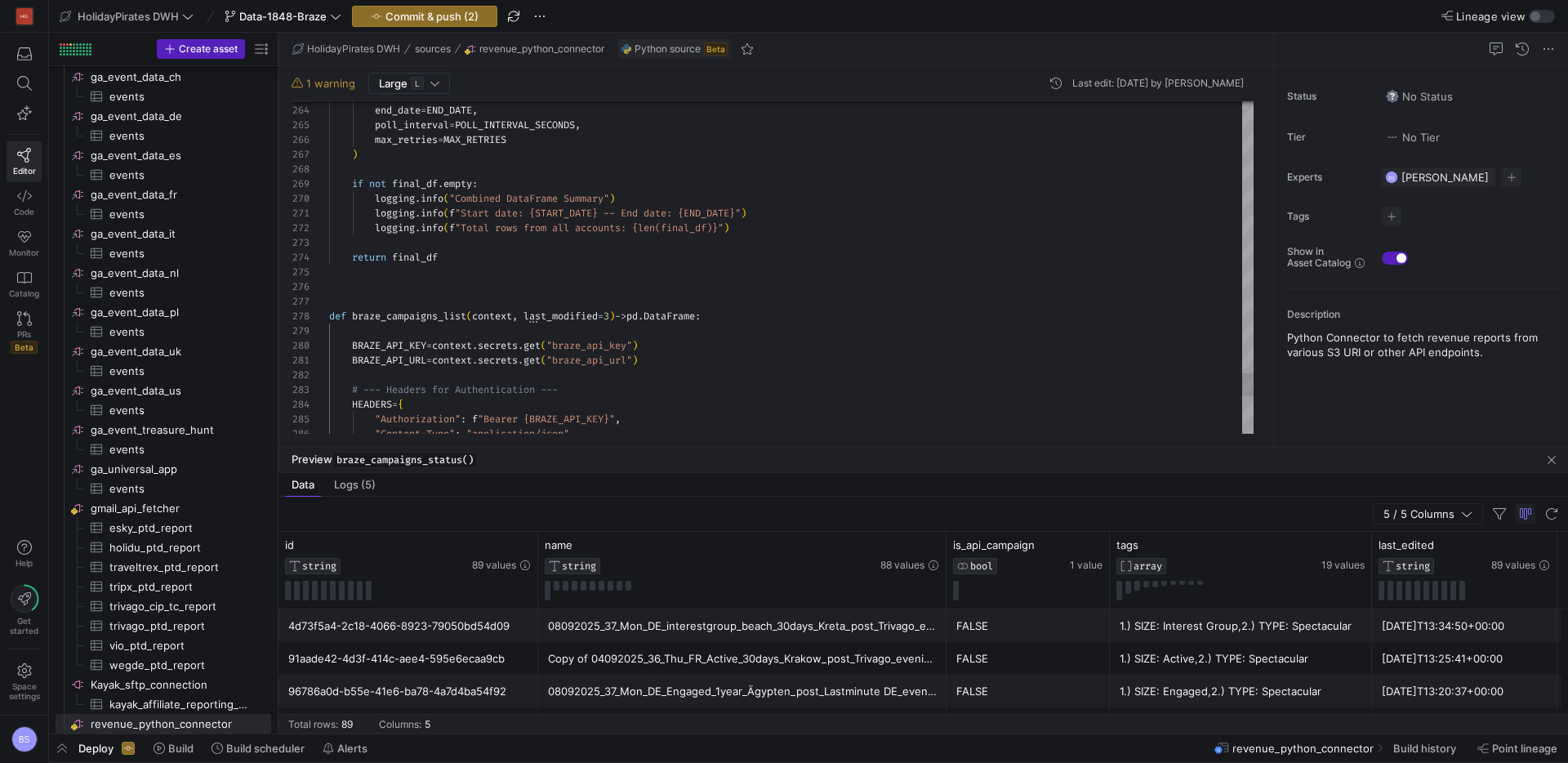
drag, startPoint x: 448, startPoint y: 391, endPoint x: 258, endPoint y: 384, distance: 190.1
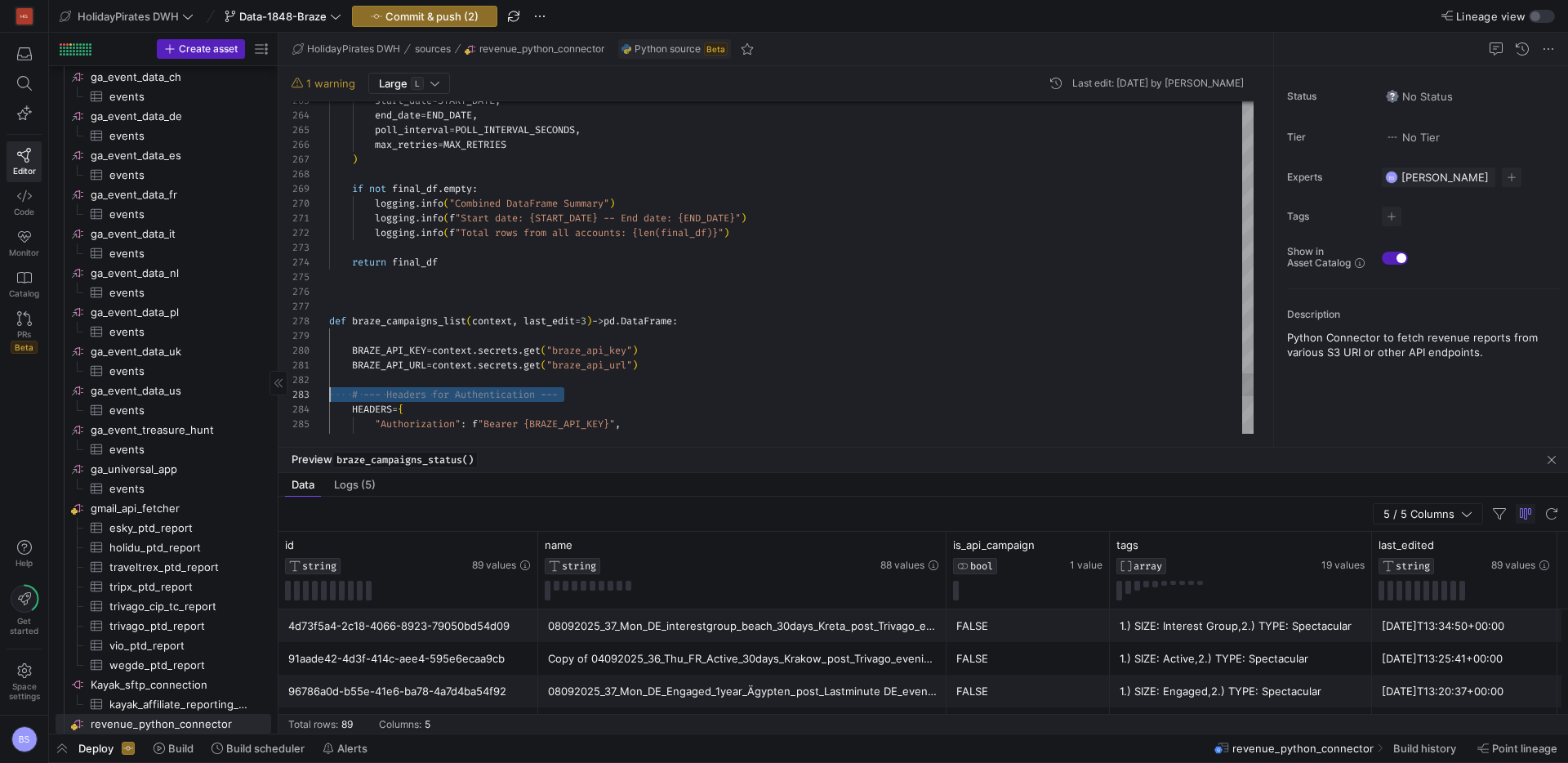
click at [264, 385] on as-split "Create asset Drag here to set row groups Drag here to set column labels Group 1…" at bounding box center [808, 384] width 1518 height 701
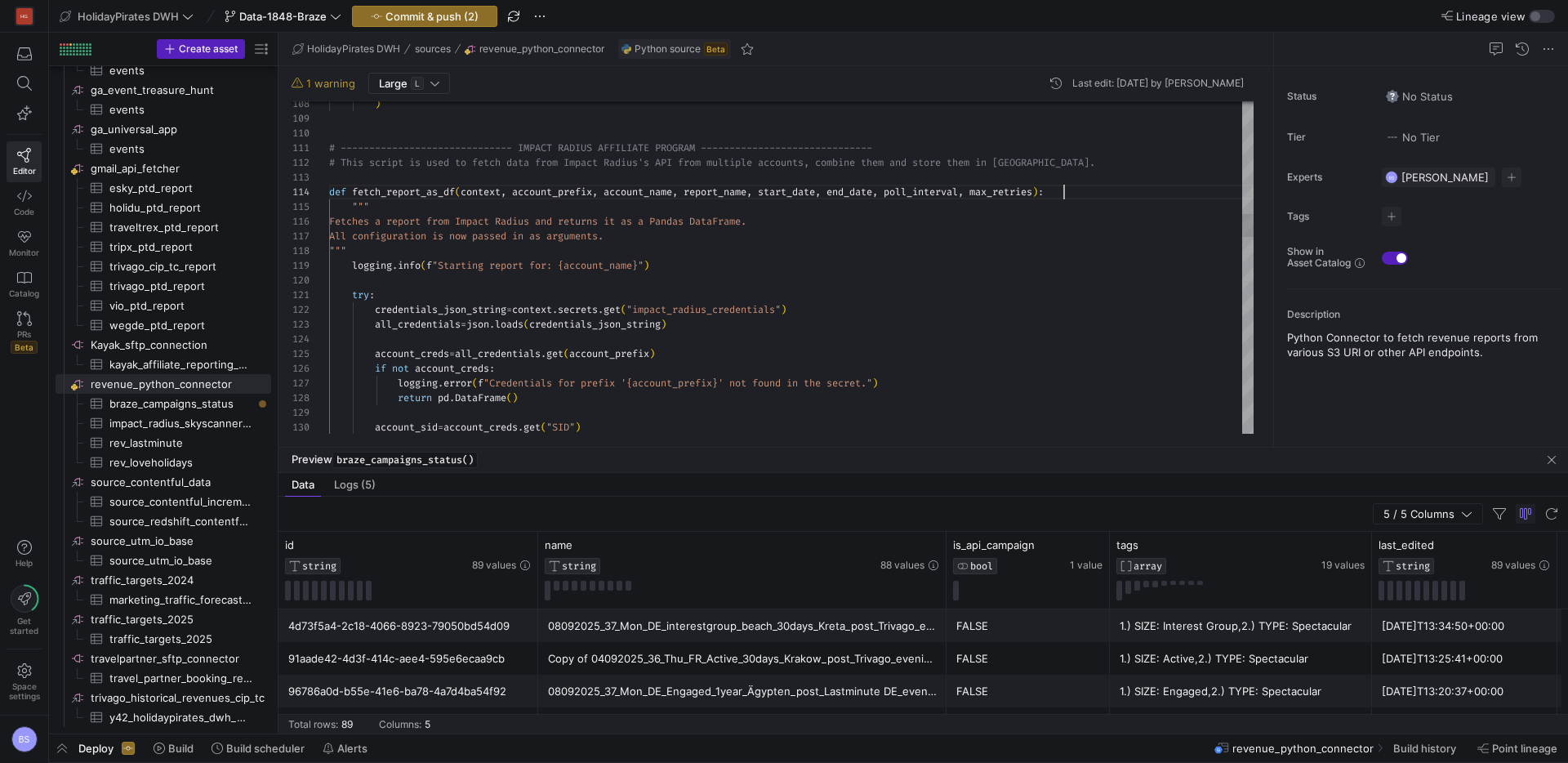
scroll to position [44, 729]
drag, startPoint x: 1071, startPoint y: 193, endPoint x: 1060, endPoint y: 194, distance: 11.0
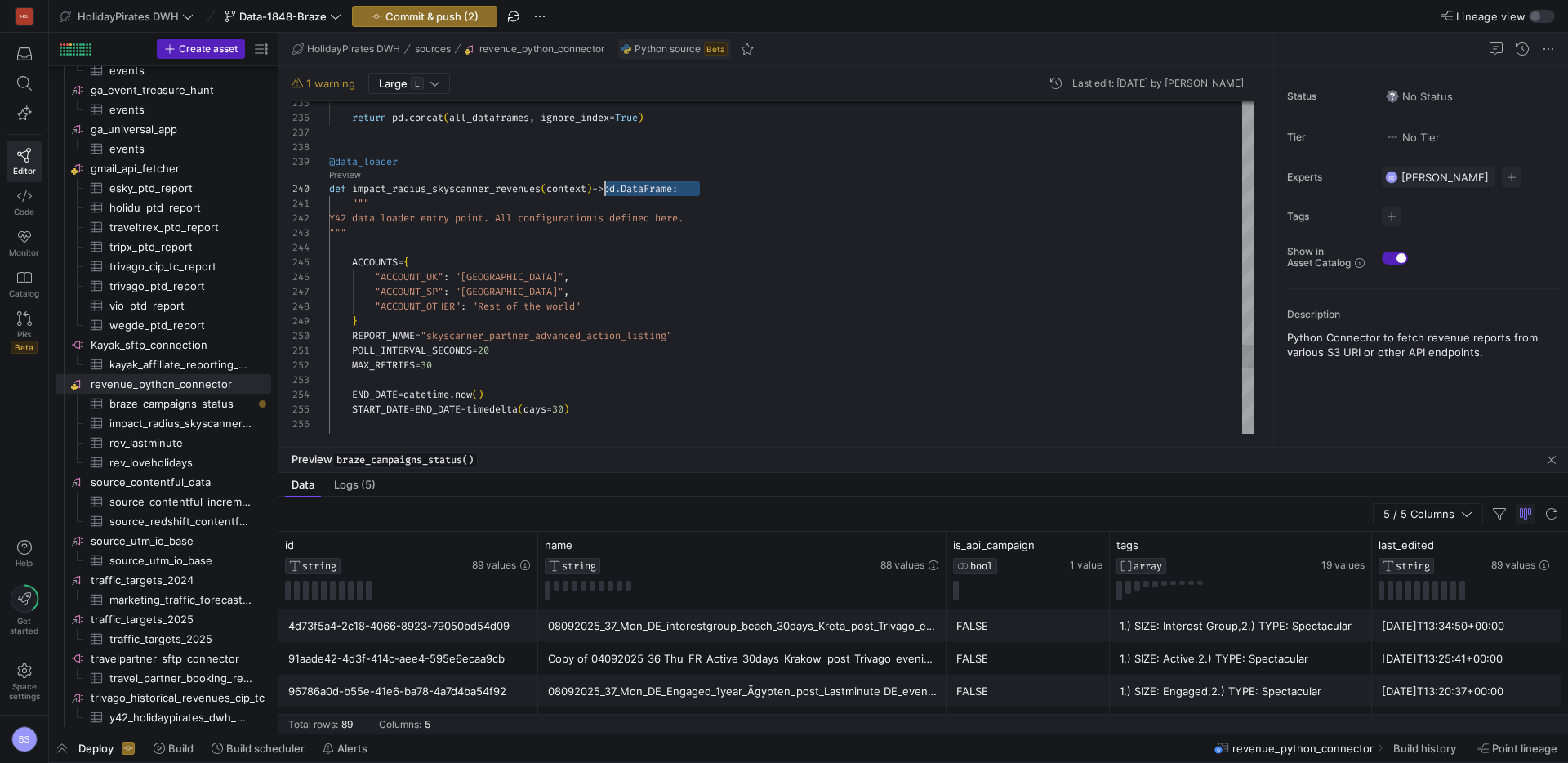
scroll to position [132, 276]
drag, startPoint x: 758, startPoint y: 191, endPoint x: 603, endPoint y: 189, distance: 155.0
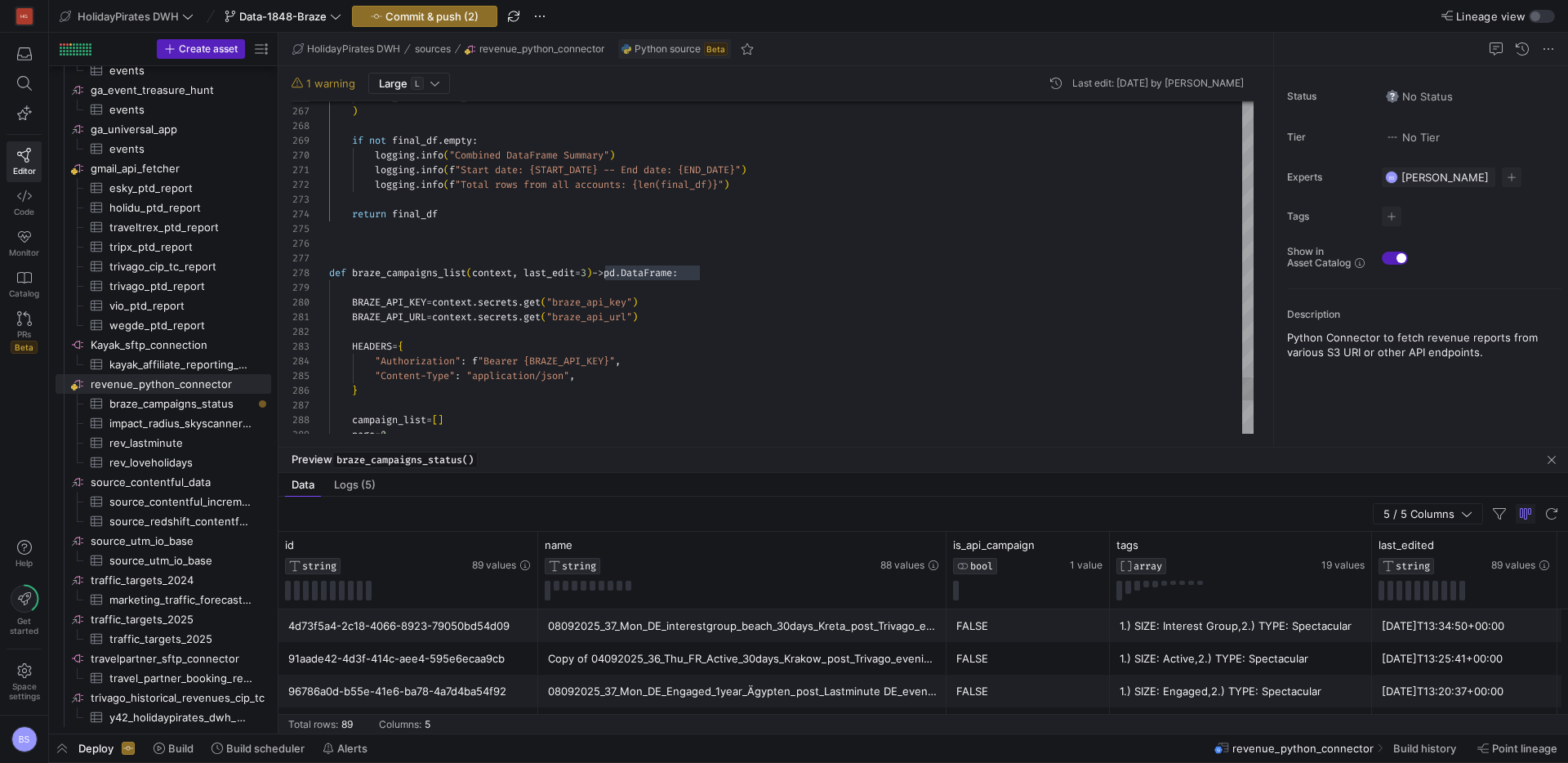
drag, startPoint x: 715, startPoint y: 272, endPoint x: 603, endPoint y: 273, distance: 112.0
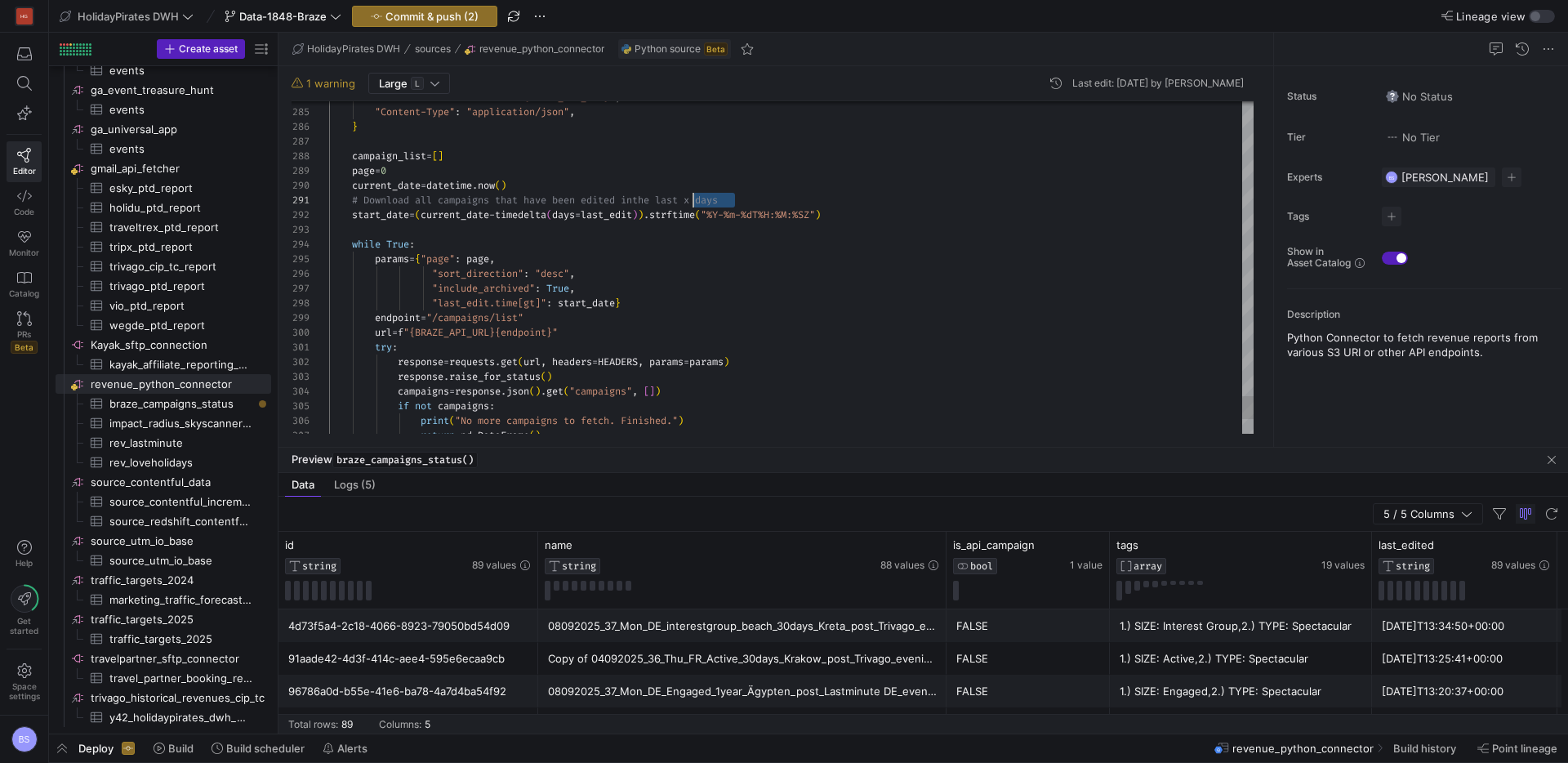
scroll to position [0, 0]
drag, startPoint x: 762, startPoint y: 197, endPoint x: 311, endPoint y: 194, distance: 451.0
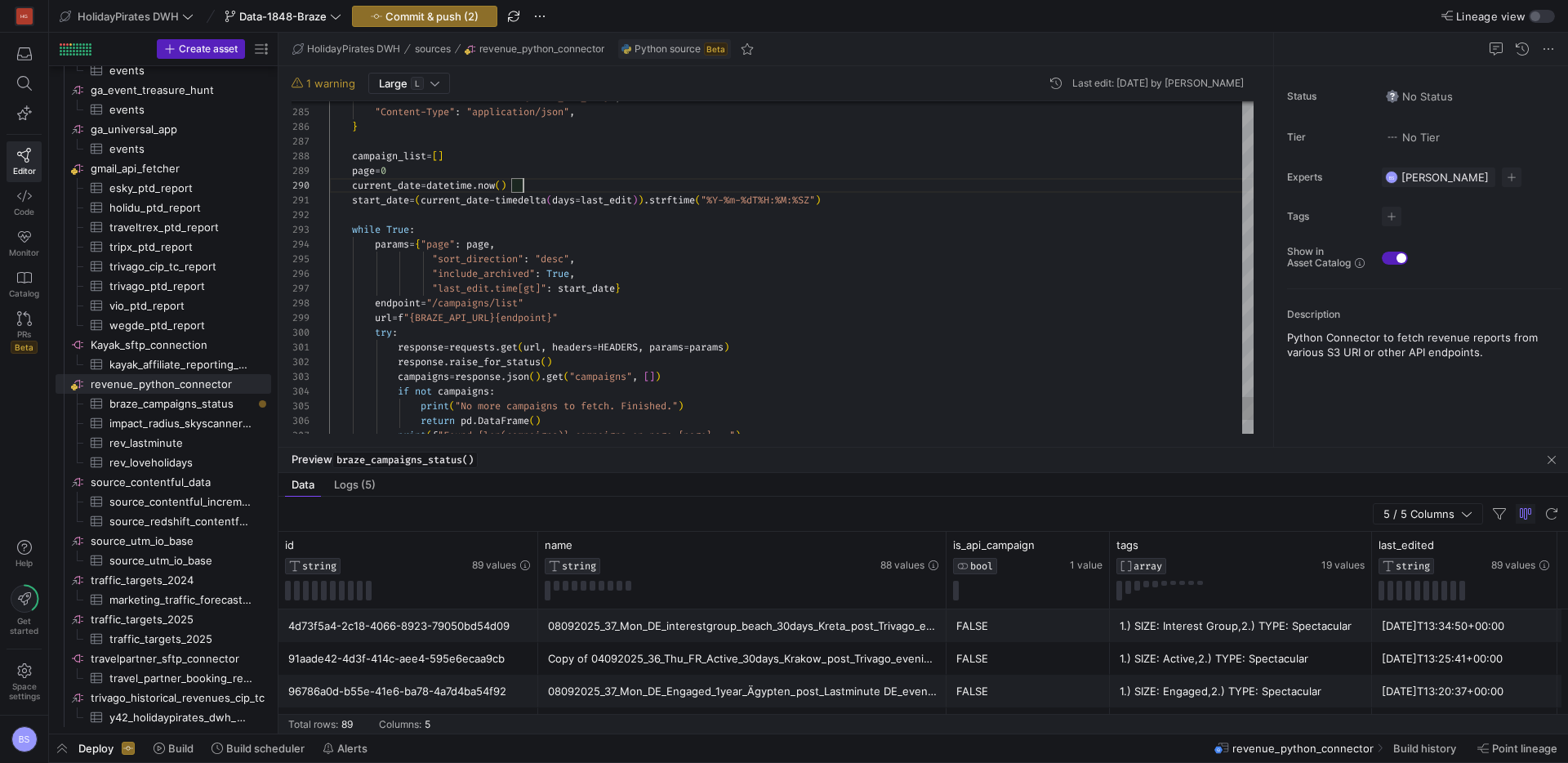
scroll to position [132, 194]
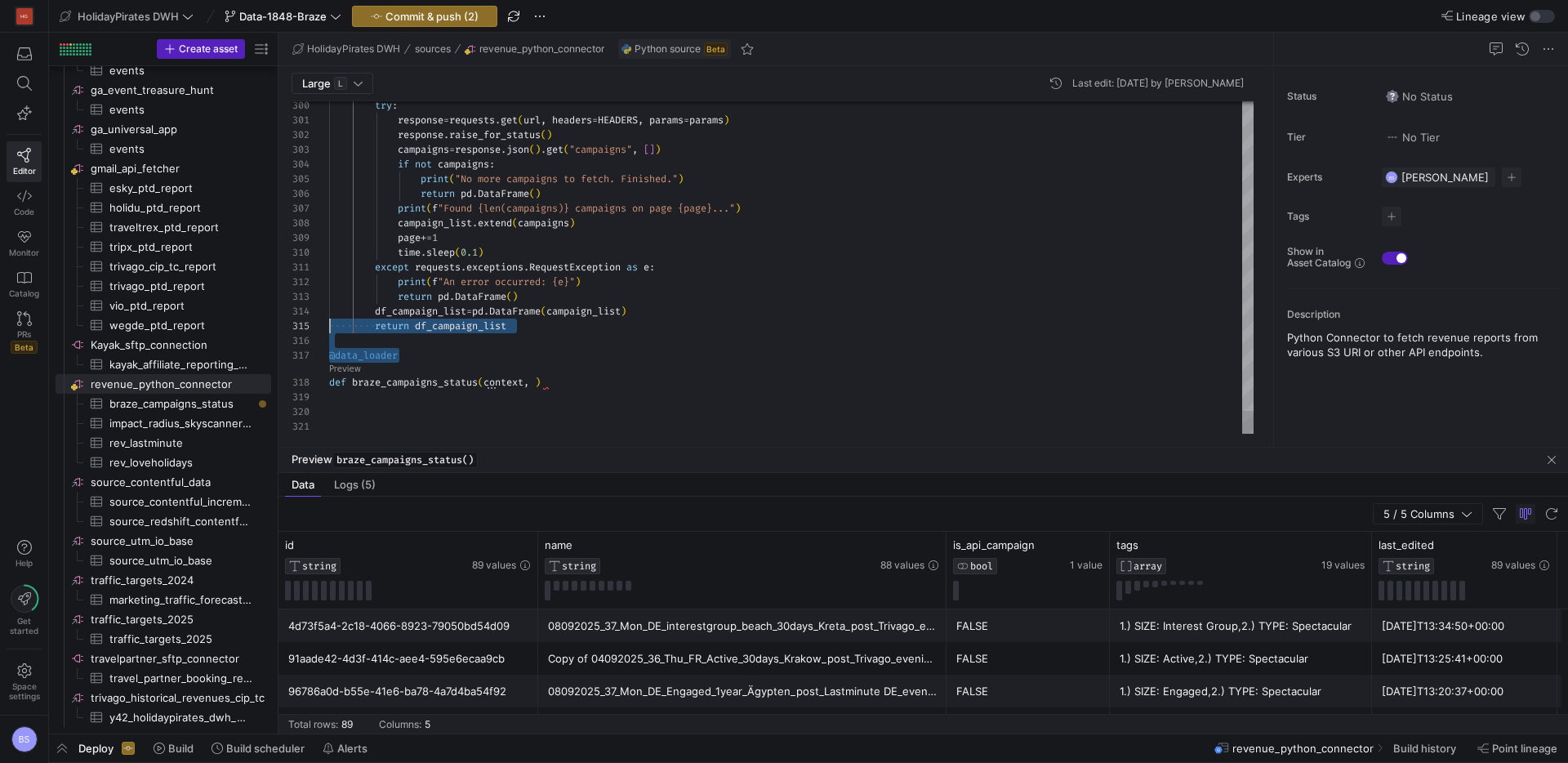
scroll to position [88, 0]
drag, startPoint x: 374, startPoint y: 327, endPoint x: 313, endPoint y: 358, distance: 68.4
click at [313, 358] on div "302 303 304 305 306 307 308 309 310 311 312 313 314 315 316 317 318 319 320 321…" at bounding box center [772, 268] width 962 height 332
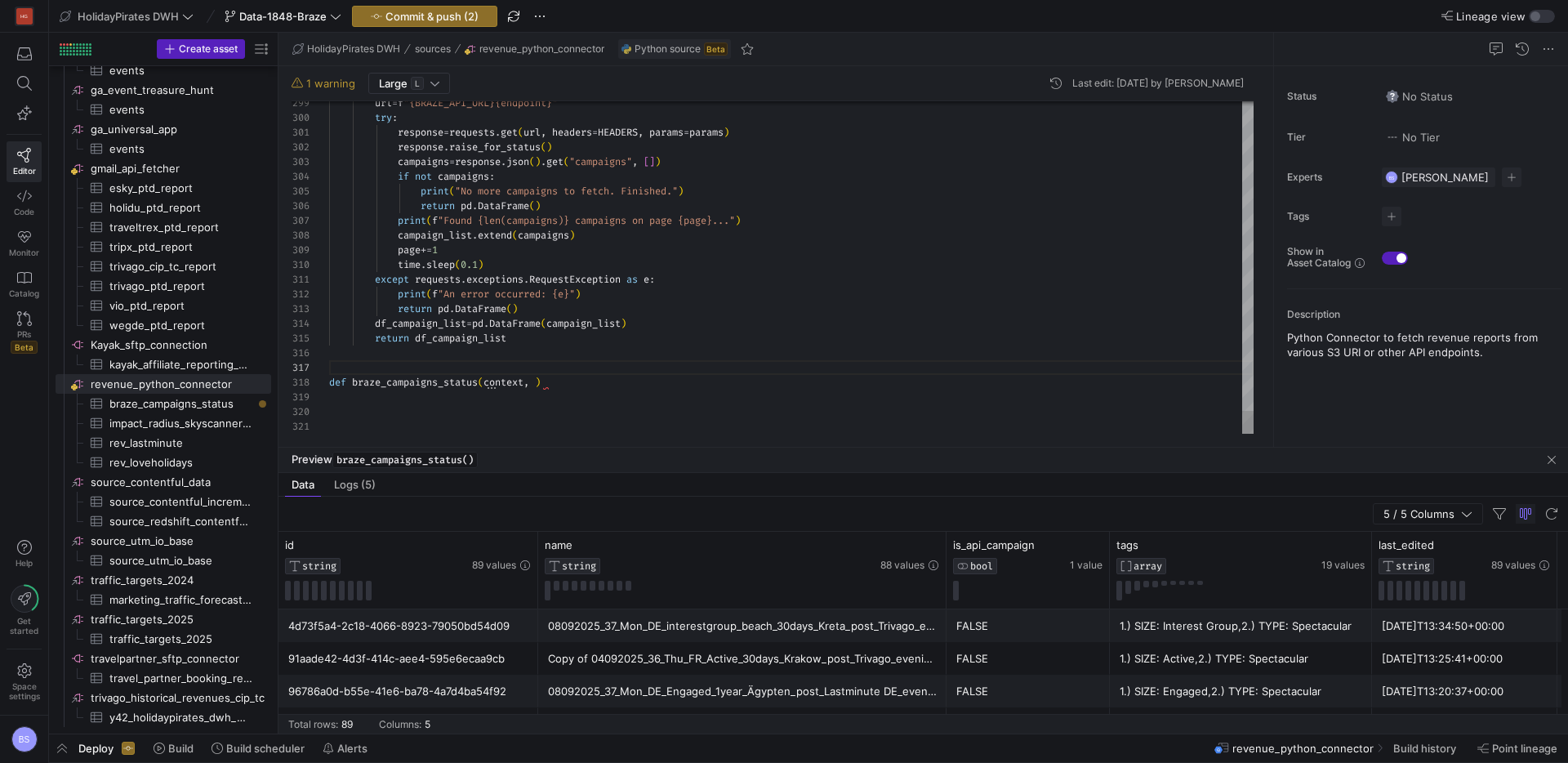
scroll to position [74, 0]
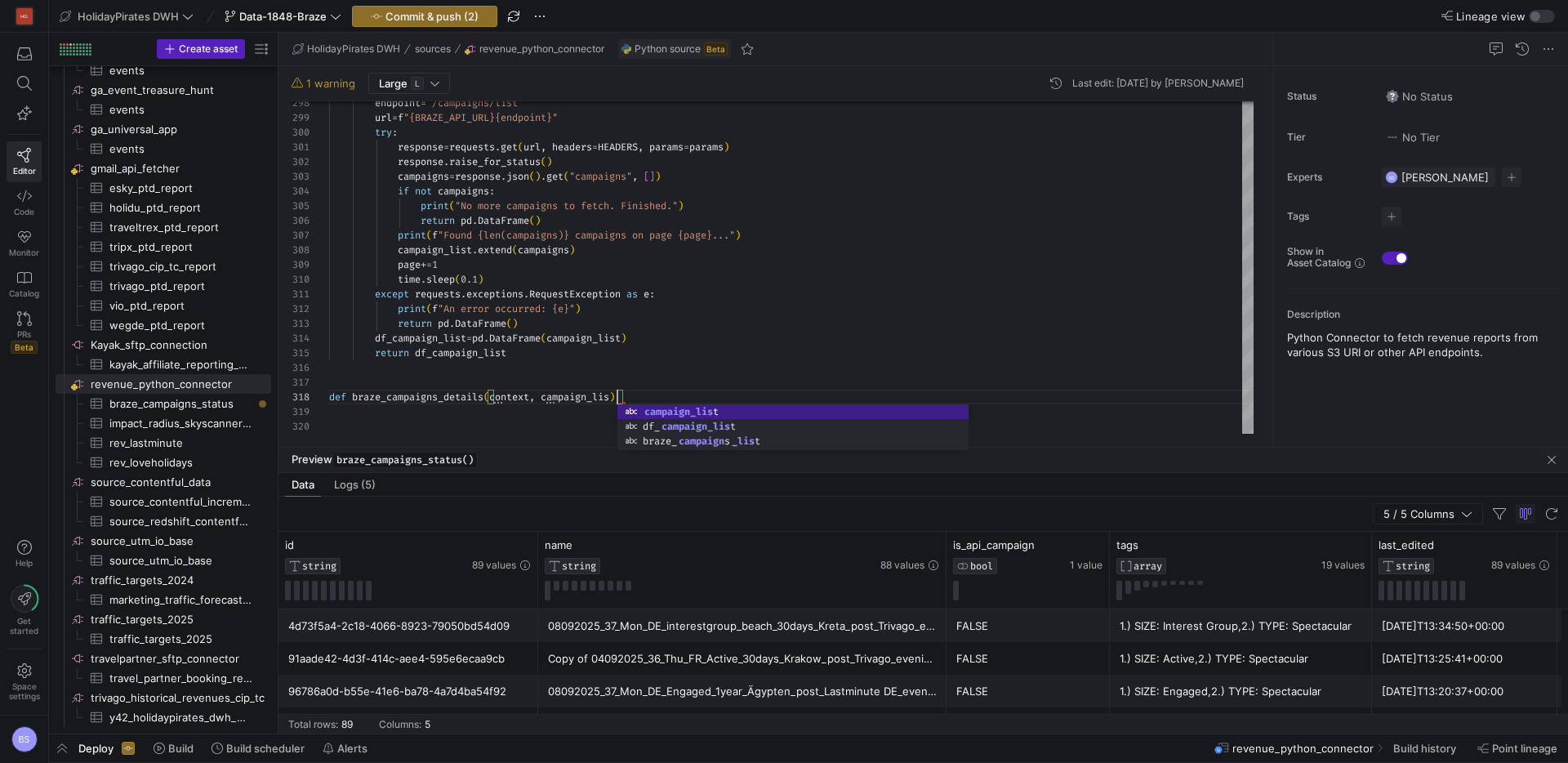
scroll to position [103, 294]
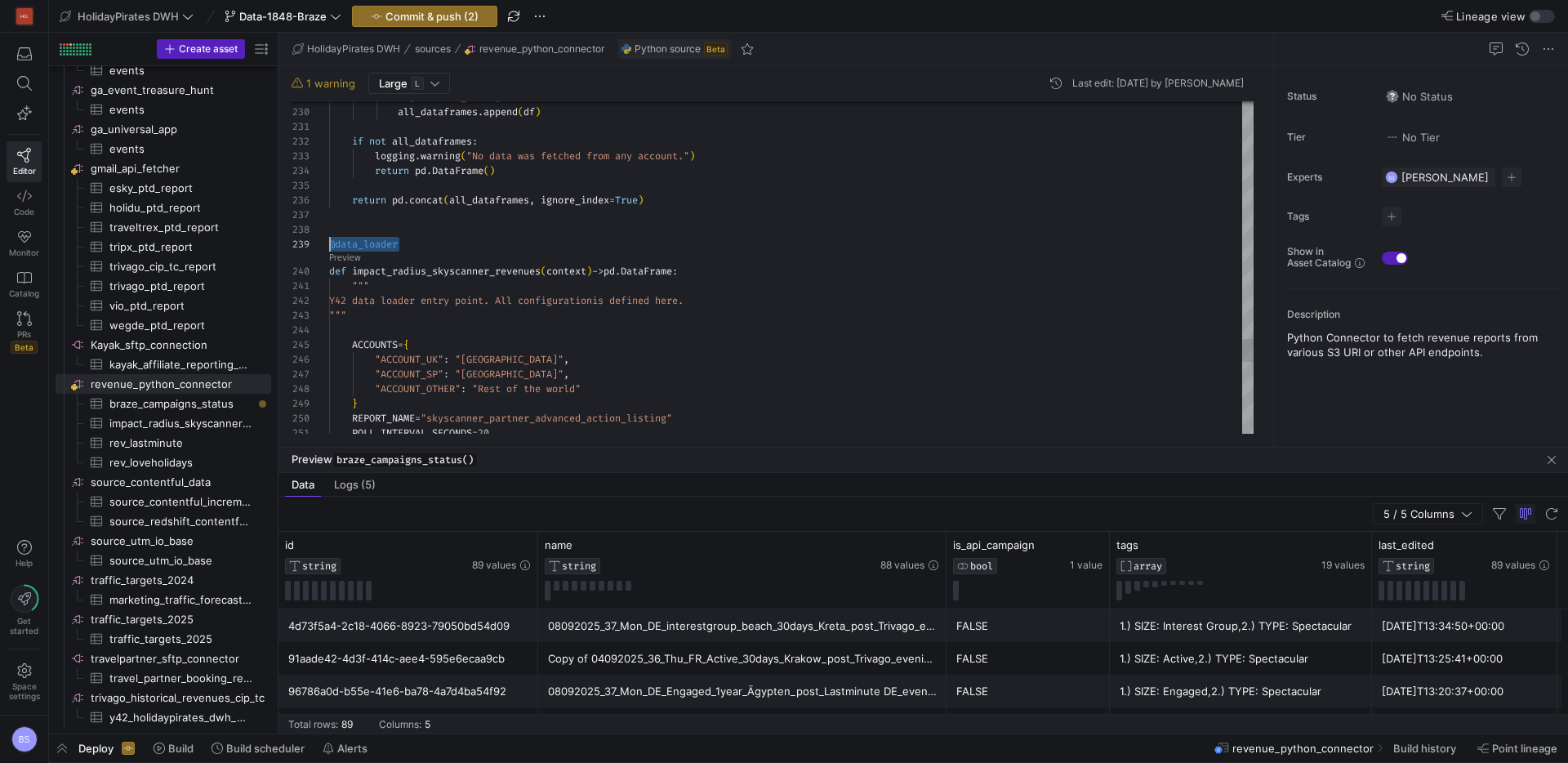
scroll to position [117, 0]
drag, startPoint x: 449, startPoint y: 252, endPoint x: 318, endPoint y: 242, distance: 131.4
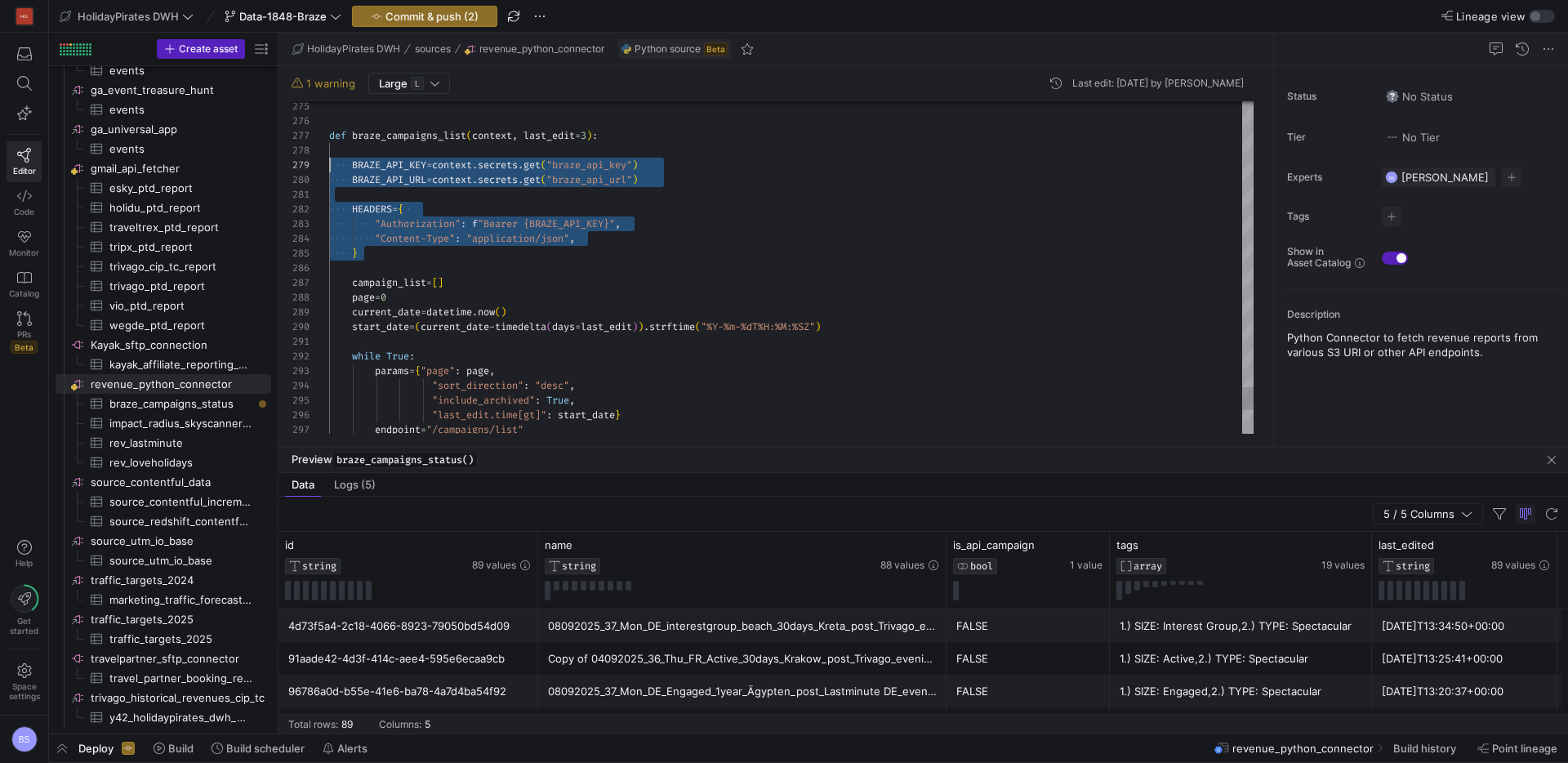
scroll to position [117, 0]
drag, startPoint x: 596, startPoint y: 260, endPoint x: 286, endPoint y: 165, distance: 324.2
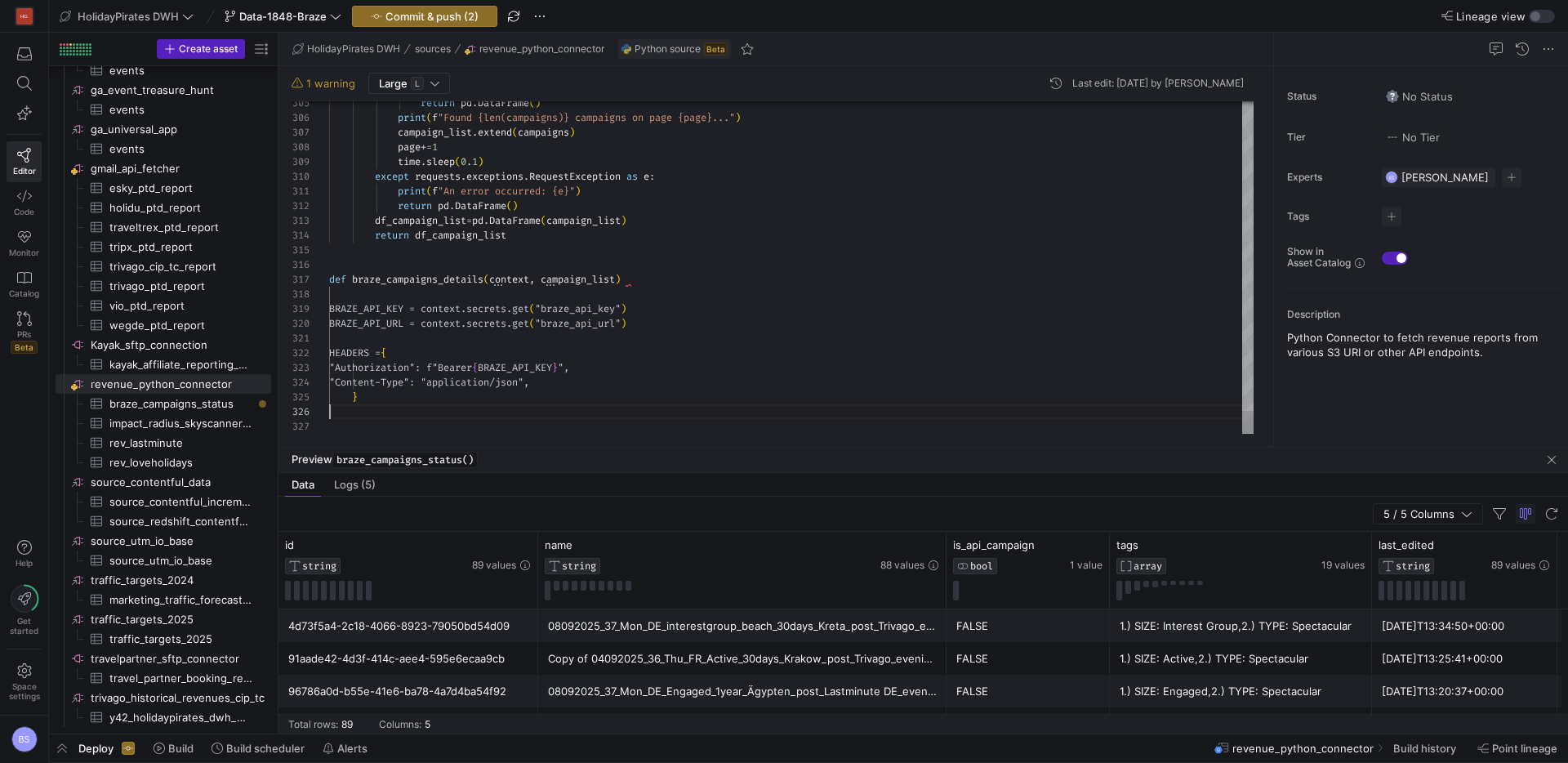
scroll to position [74, 0]
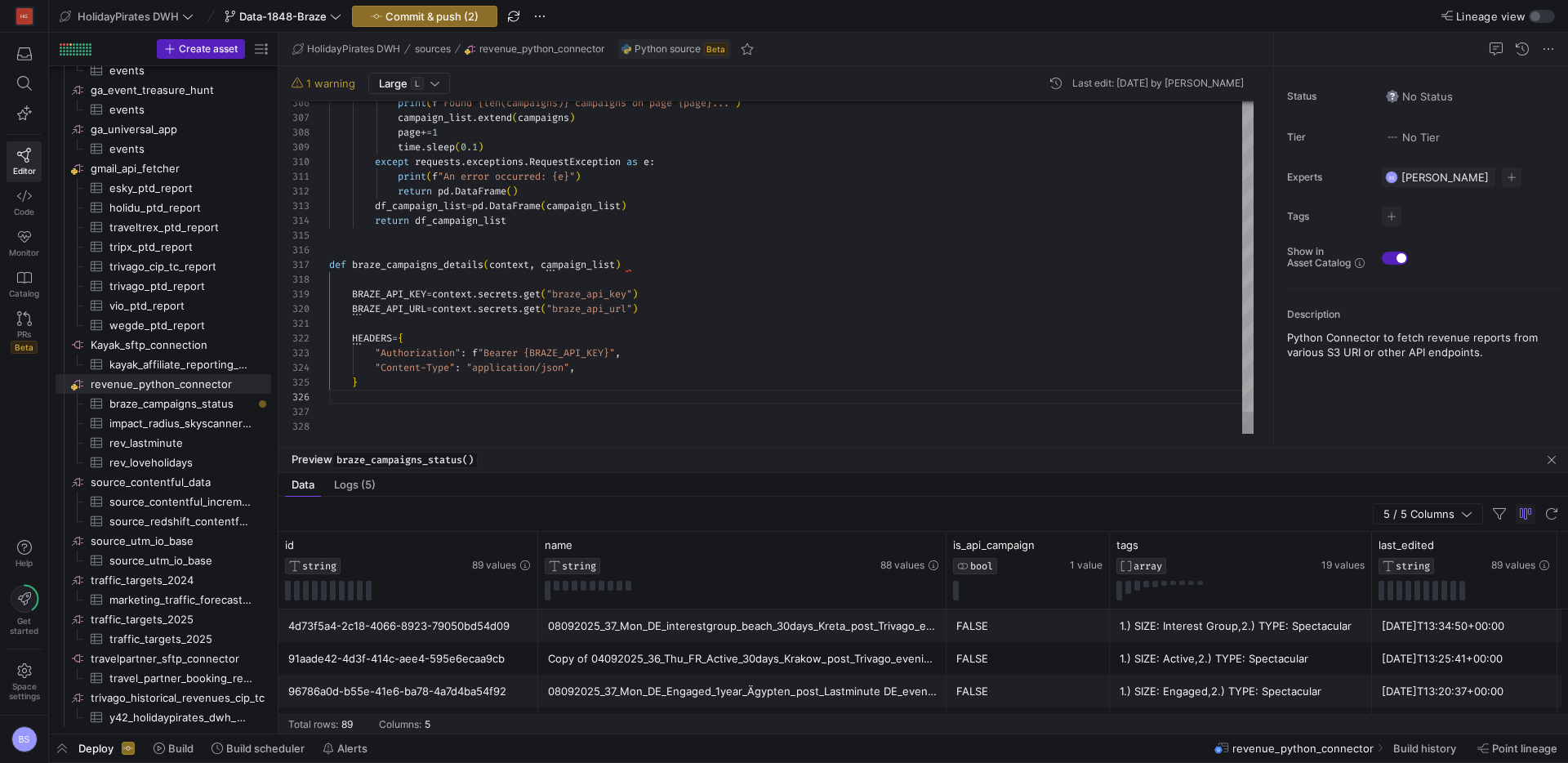
drag, startPoint x: 443, startPoint y: 340, endPoint x: 265, endPoint y: 327, distance: 178.5
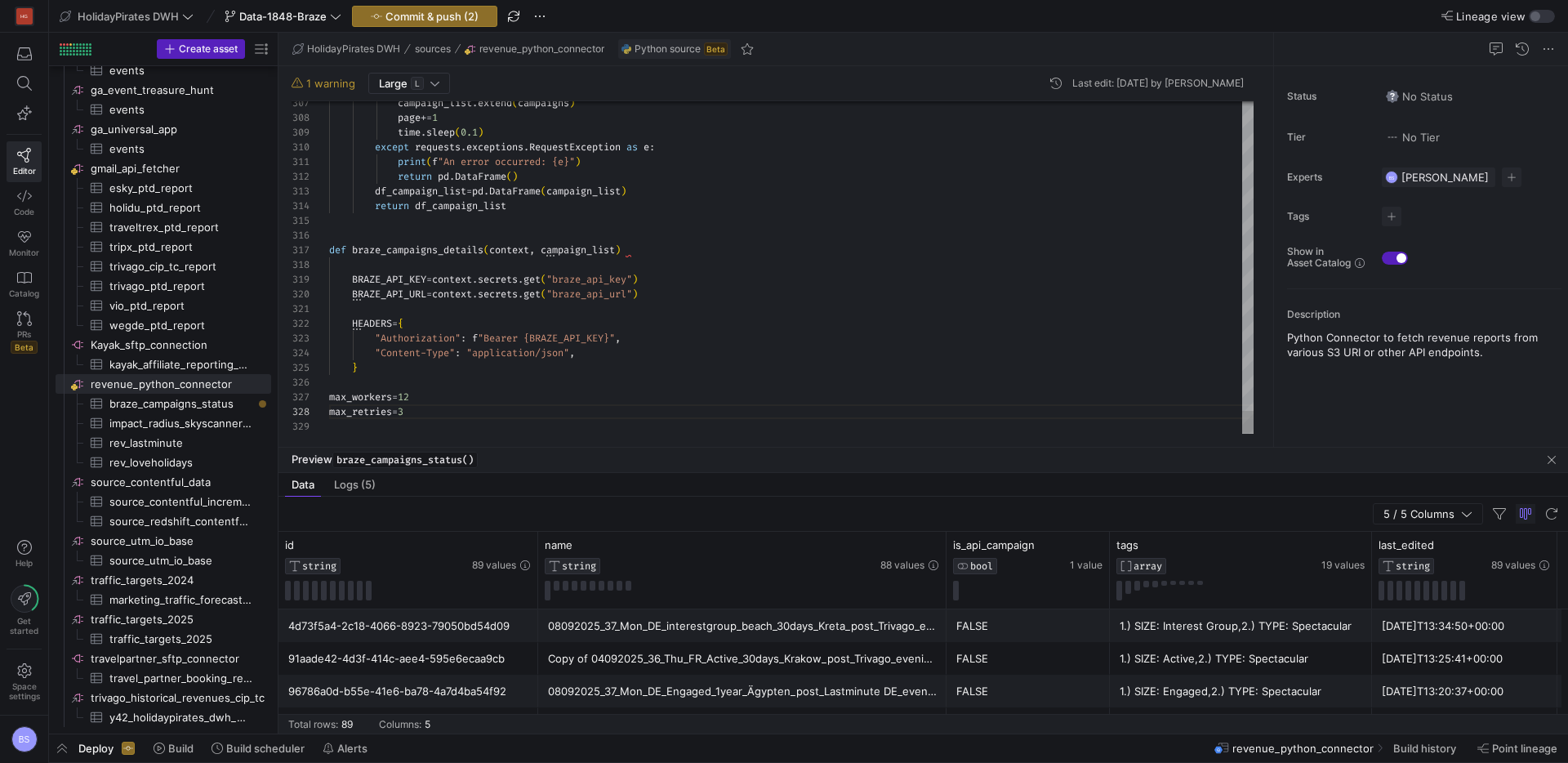
scroll to position [88, 0]
drag, startPoint x: 399, startPoint y: 412, endPoint x: 277, endPoint y: 398, distance: 122.8
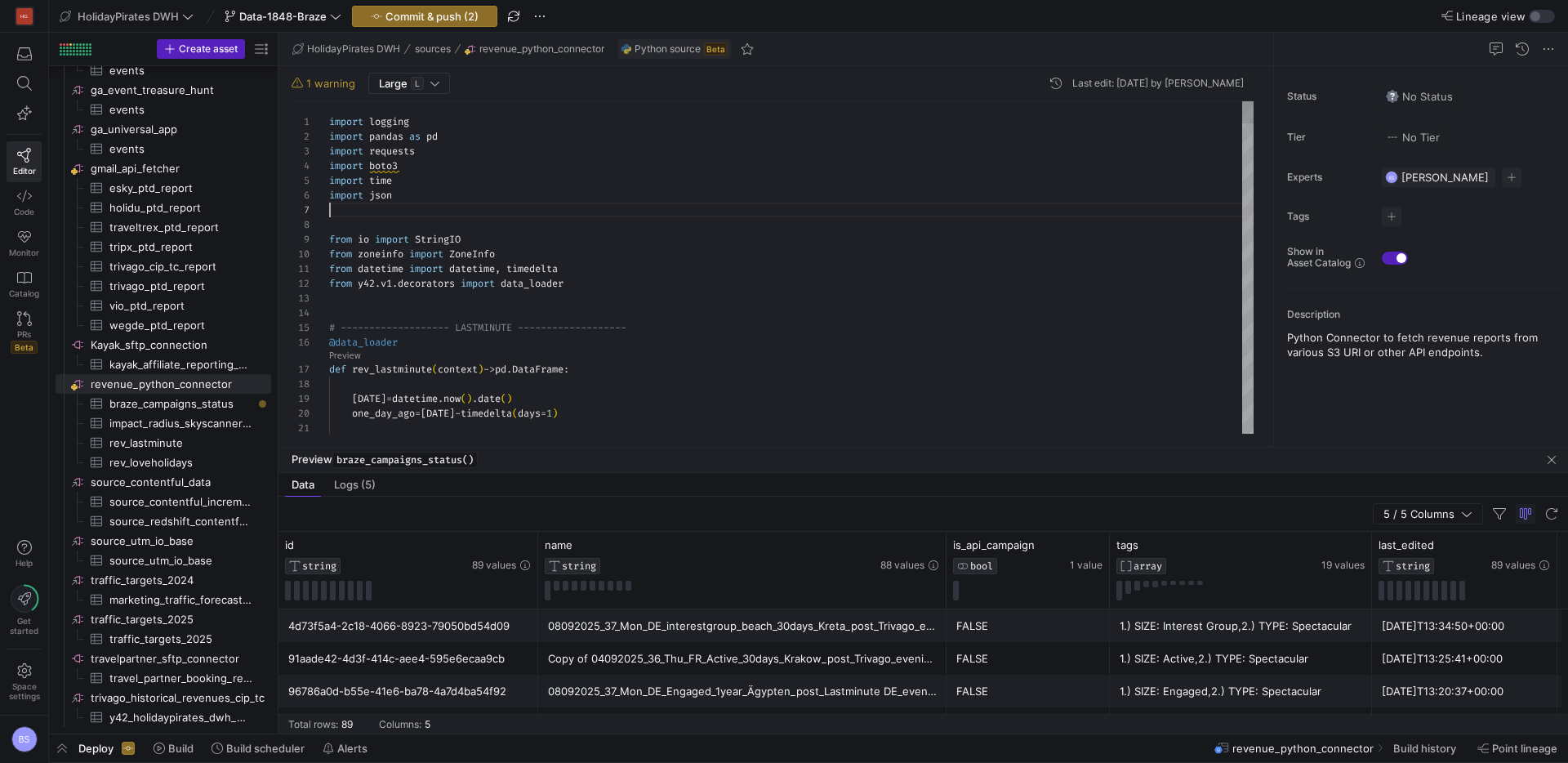
scroll to position [103, 77]
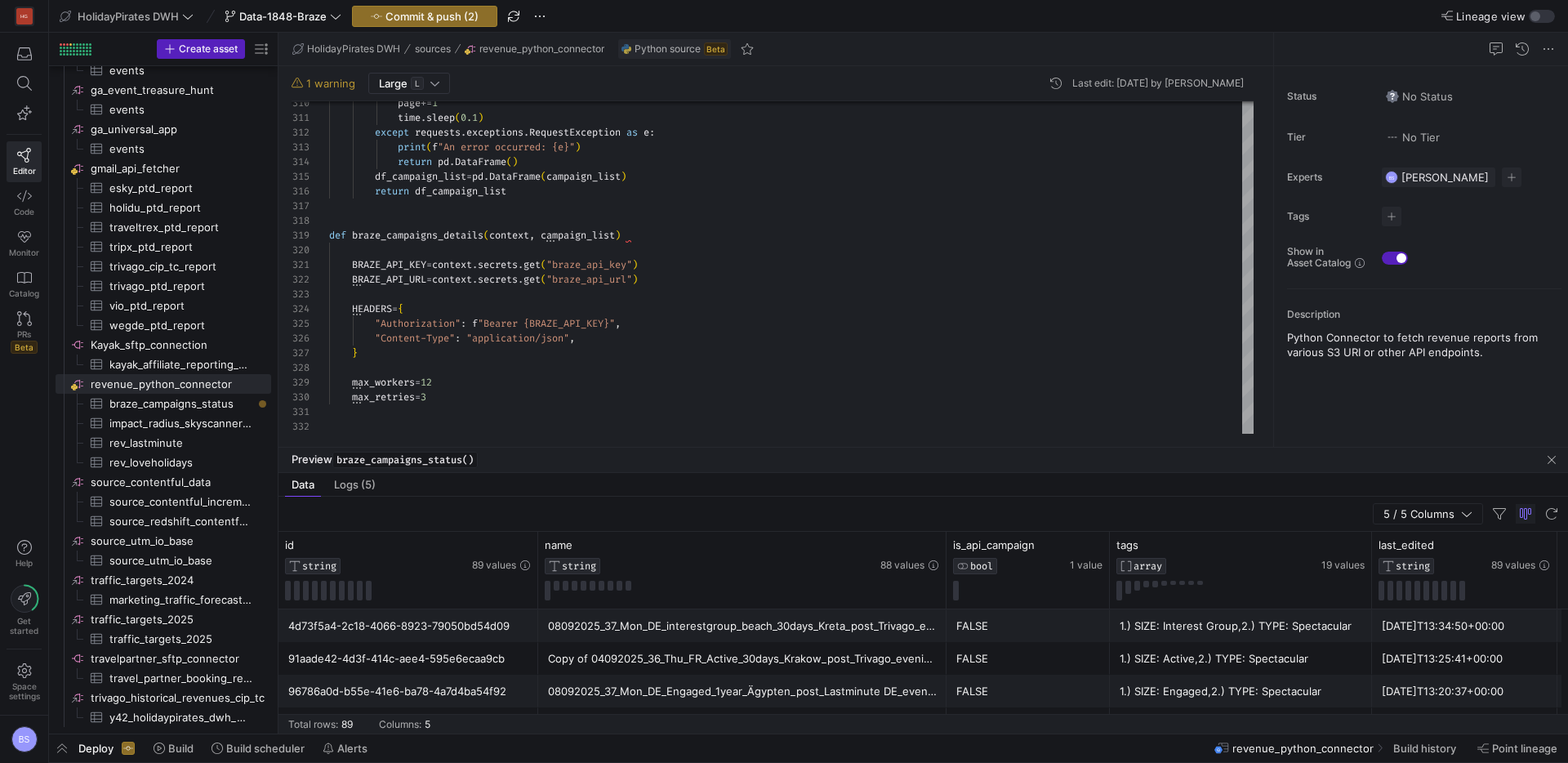
type textarea "import logging import pandas as pd import requests import boto3 import time imp…"
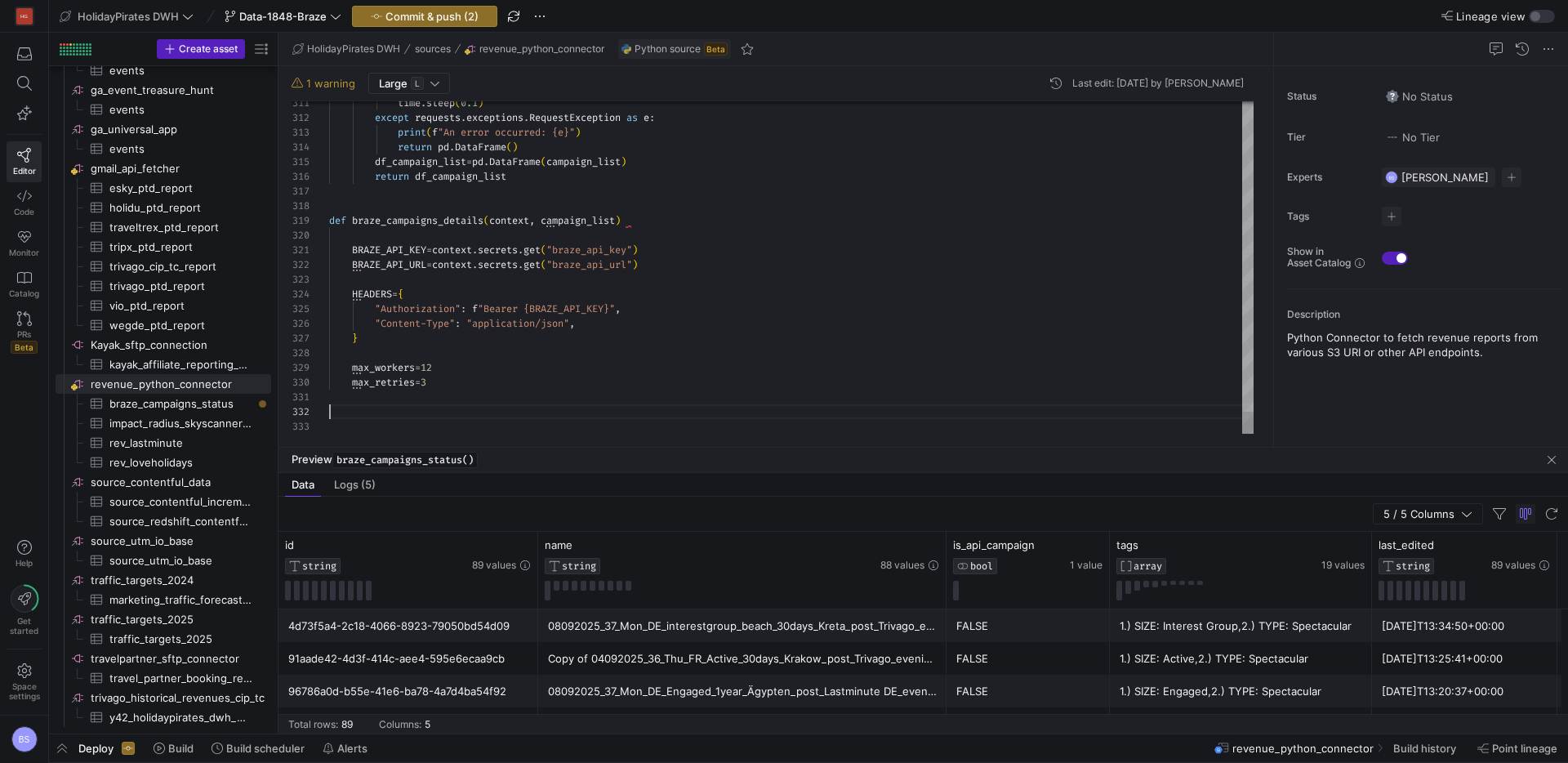
scroll to position [74, 112]
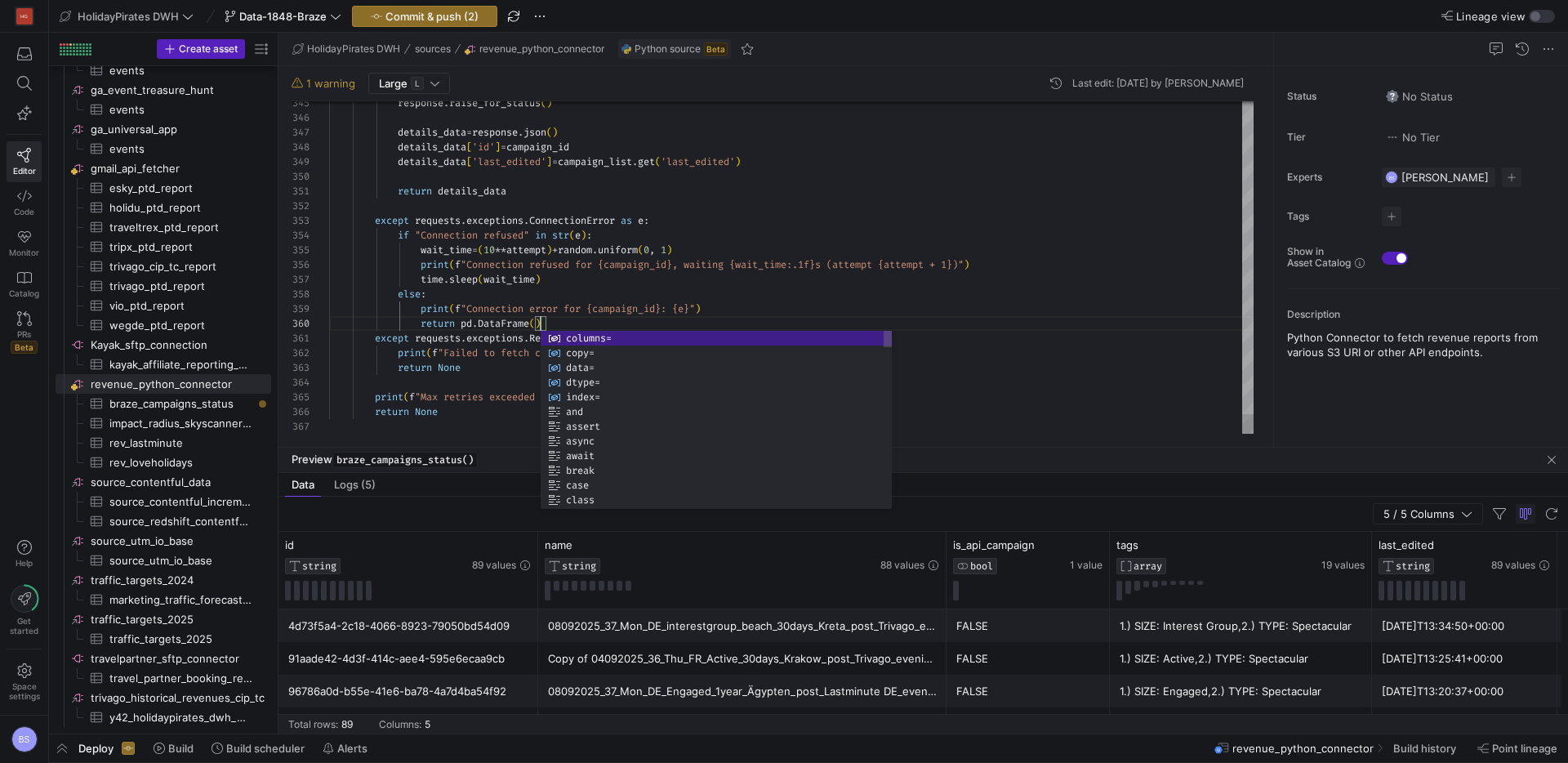
scroll to position [132, 211]
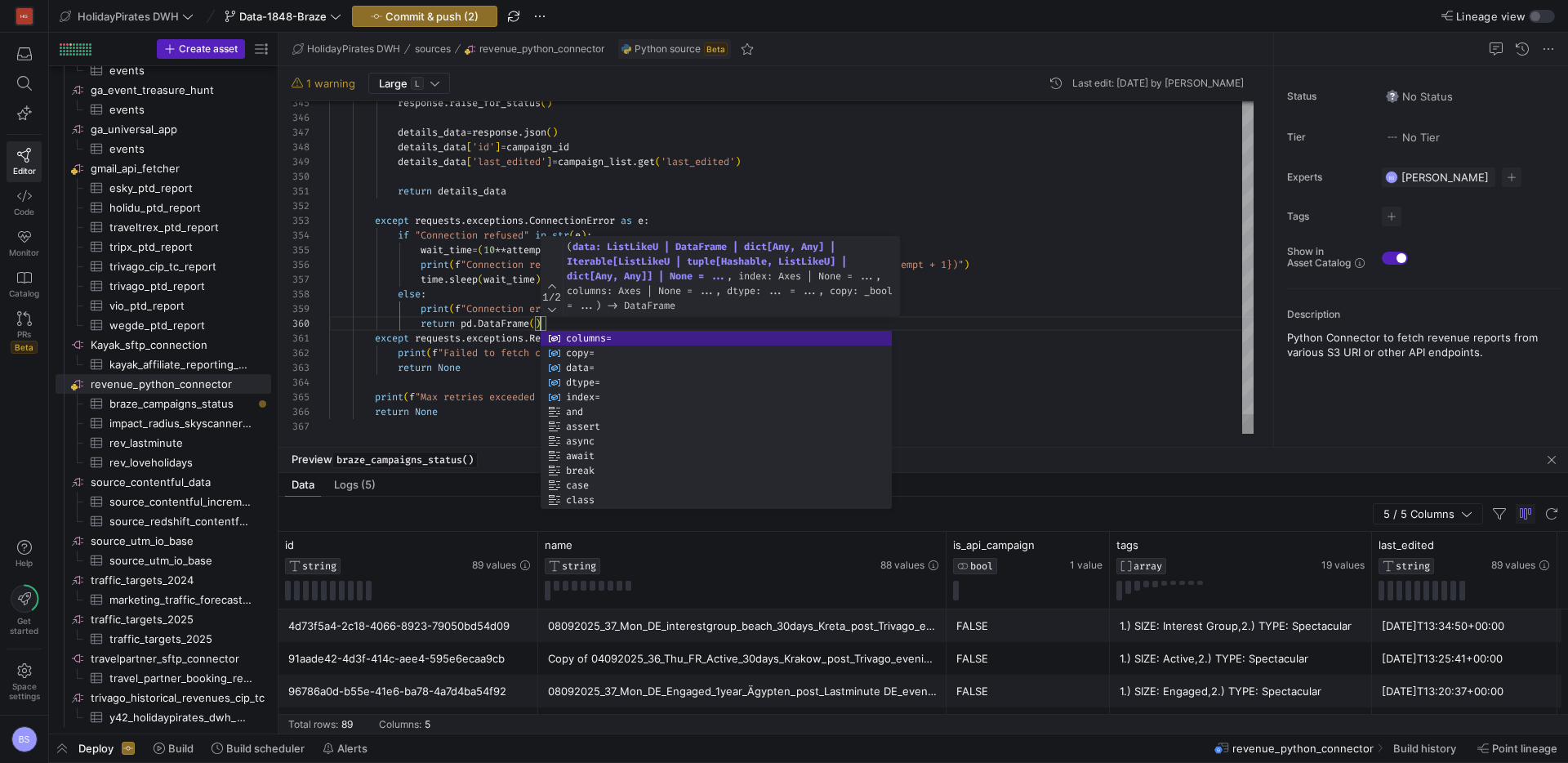
drag, startPoint x: 468, startPoint y: 369, endPoint x: 485, endPoint y: 365, distance: 17.5
click at [479, 365] on div "return None" at bounding box center [791, 368] width 924 height 15
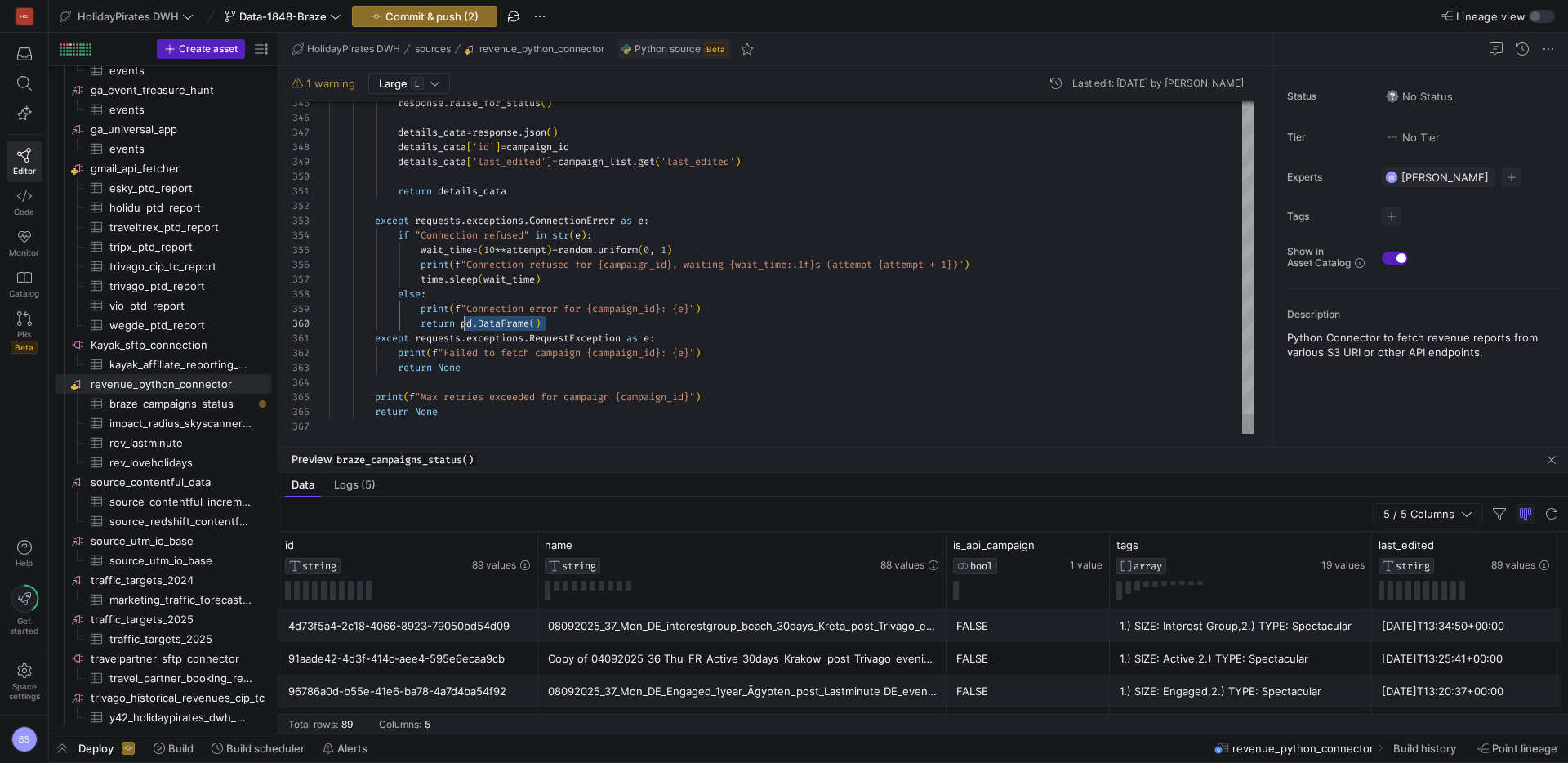
scroll to position [132, 135]
drag, startPoint x: 549, startPoint y: 323, endPoint x: 463, endPoint y: 321, distance: 86.0
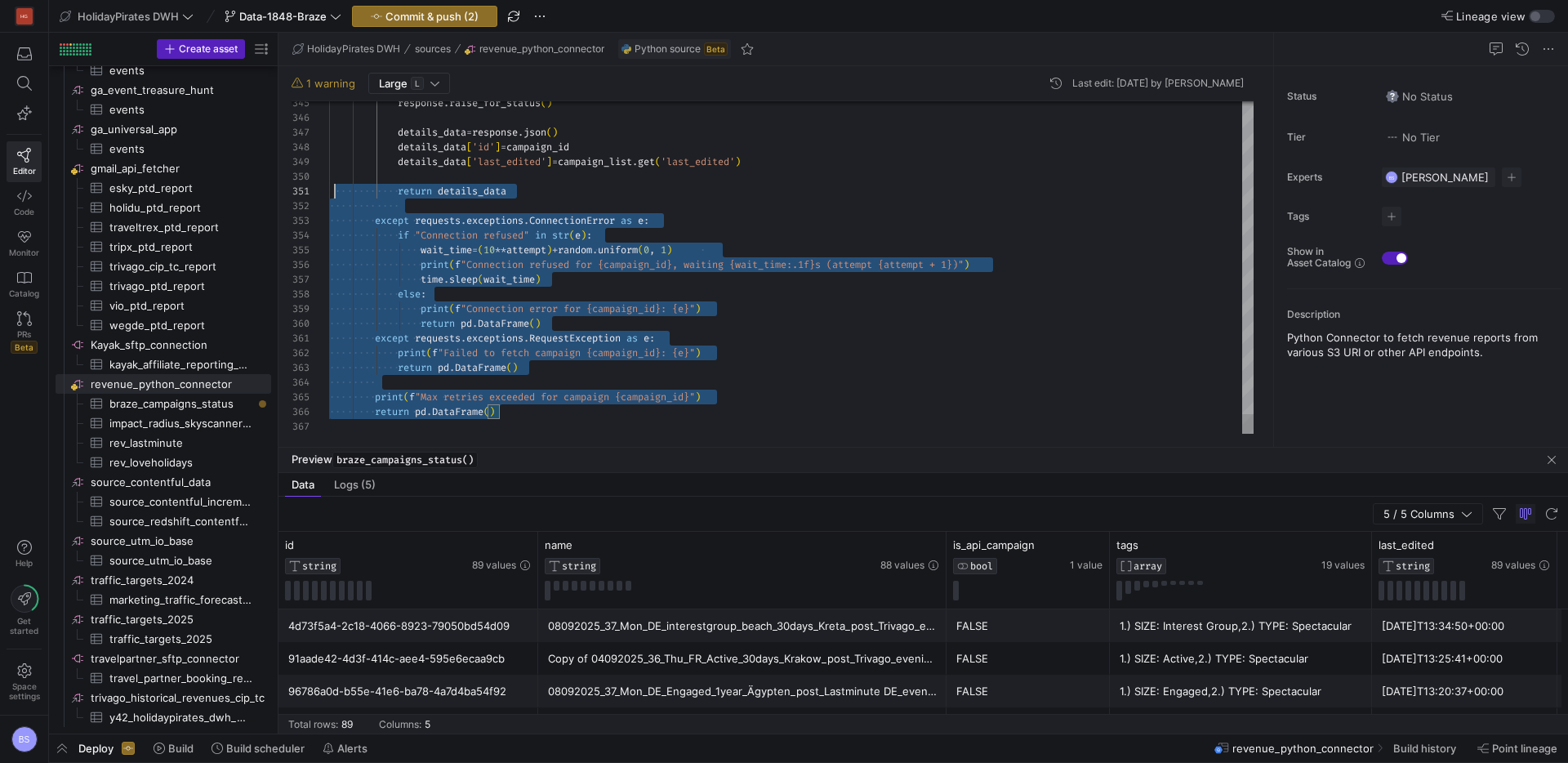
scroll to position [132, 0]
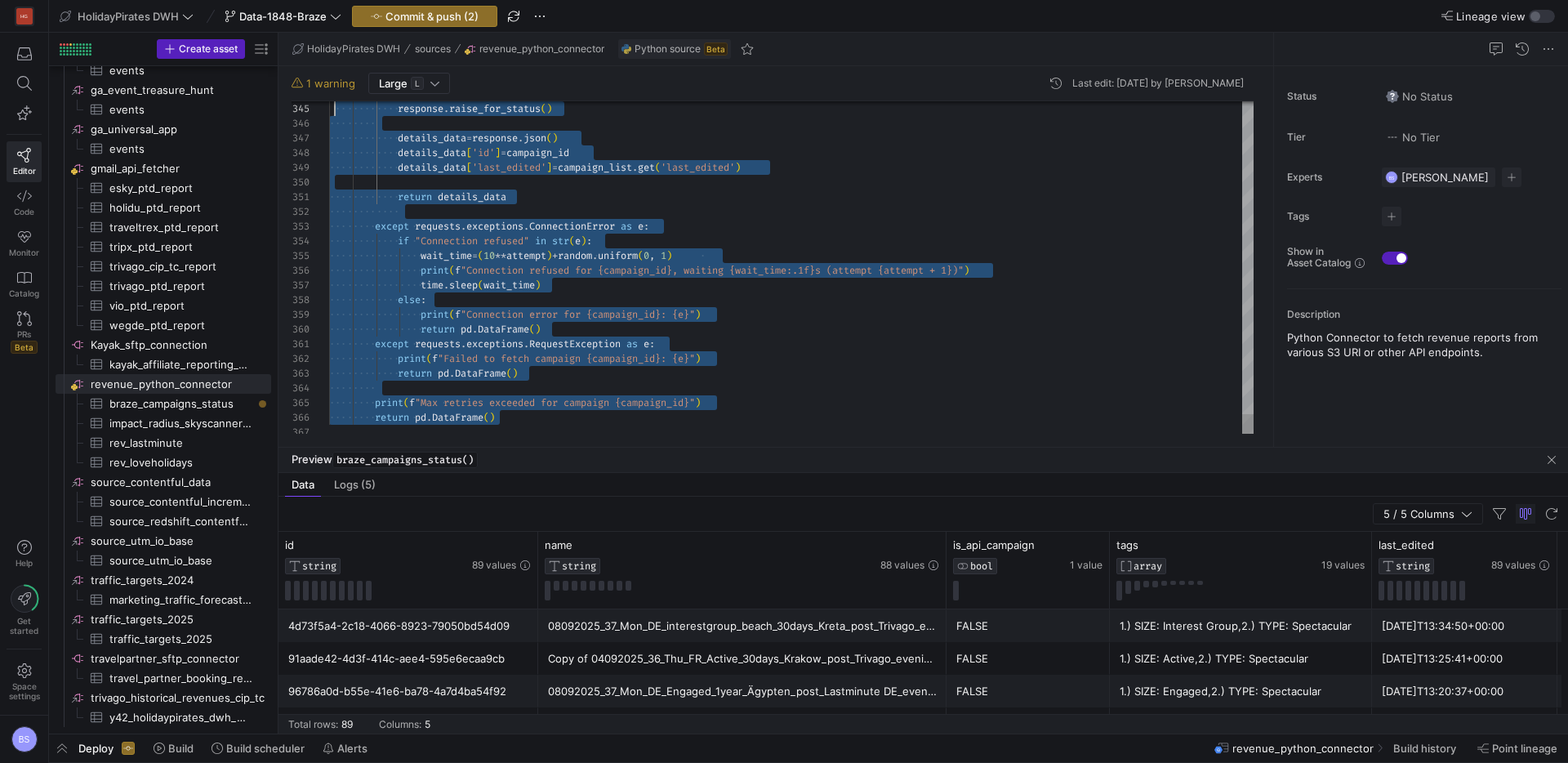
drag, startPoint x: 509, startPoint y: 410, endPoint x: 334, endPoint y: 109, distance: 348.2
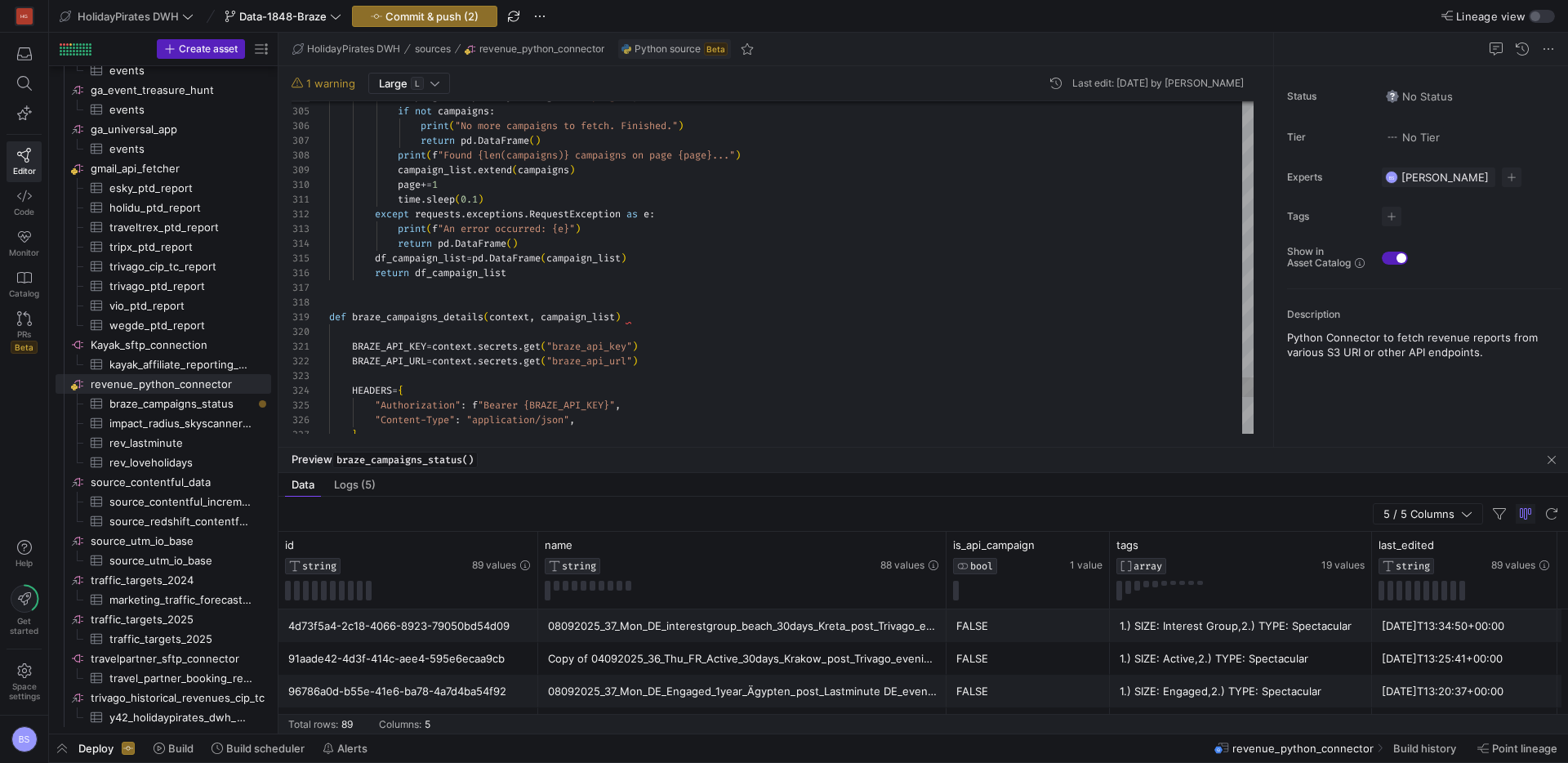
scroll to position [117, 300]
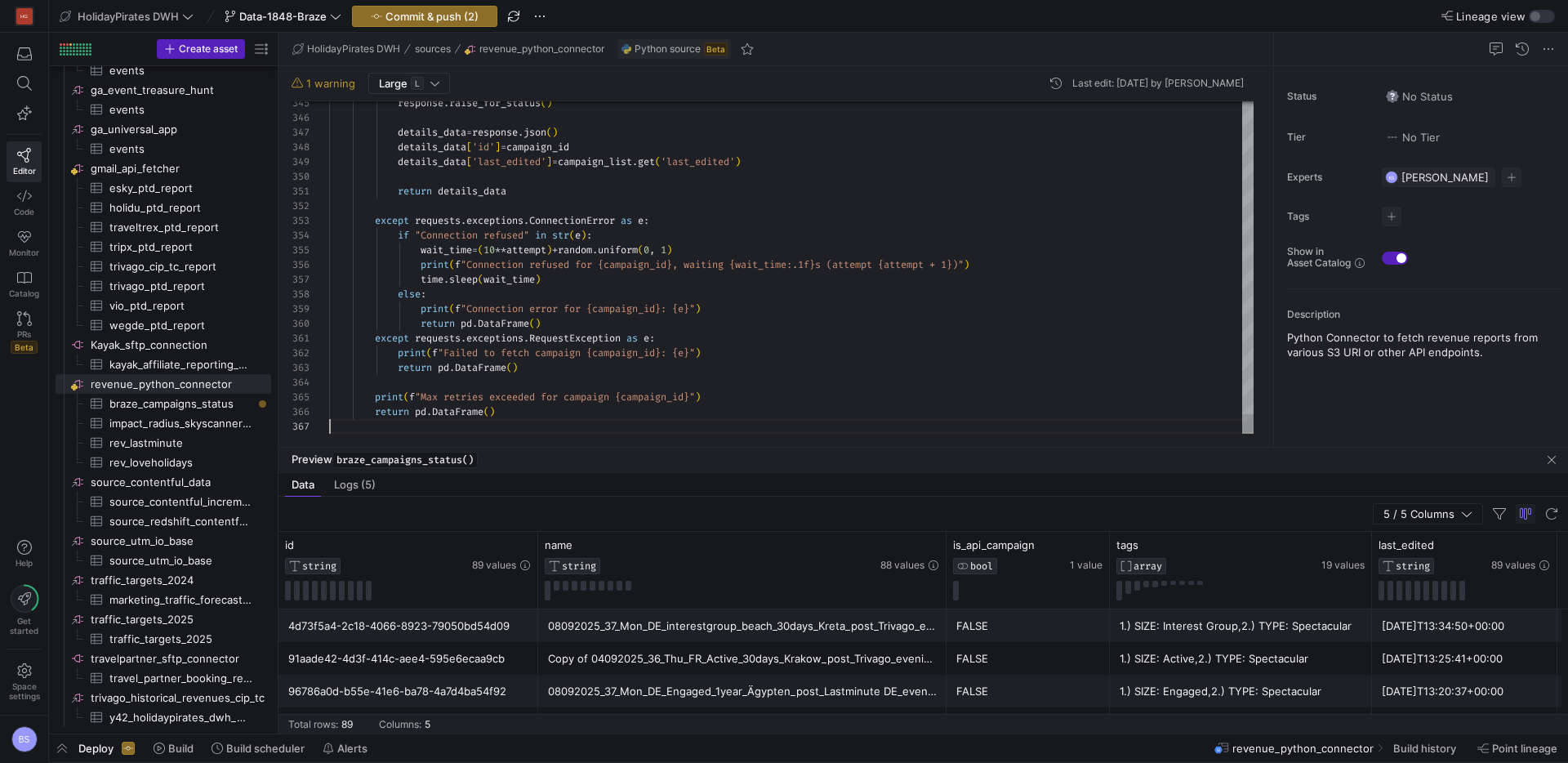
scroll to position [88, 0]
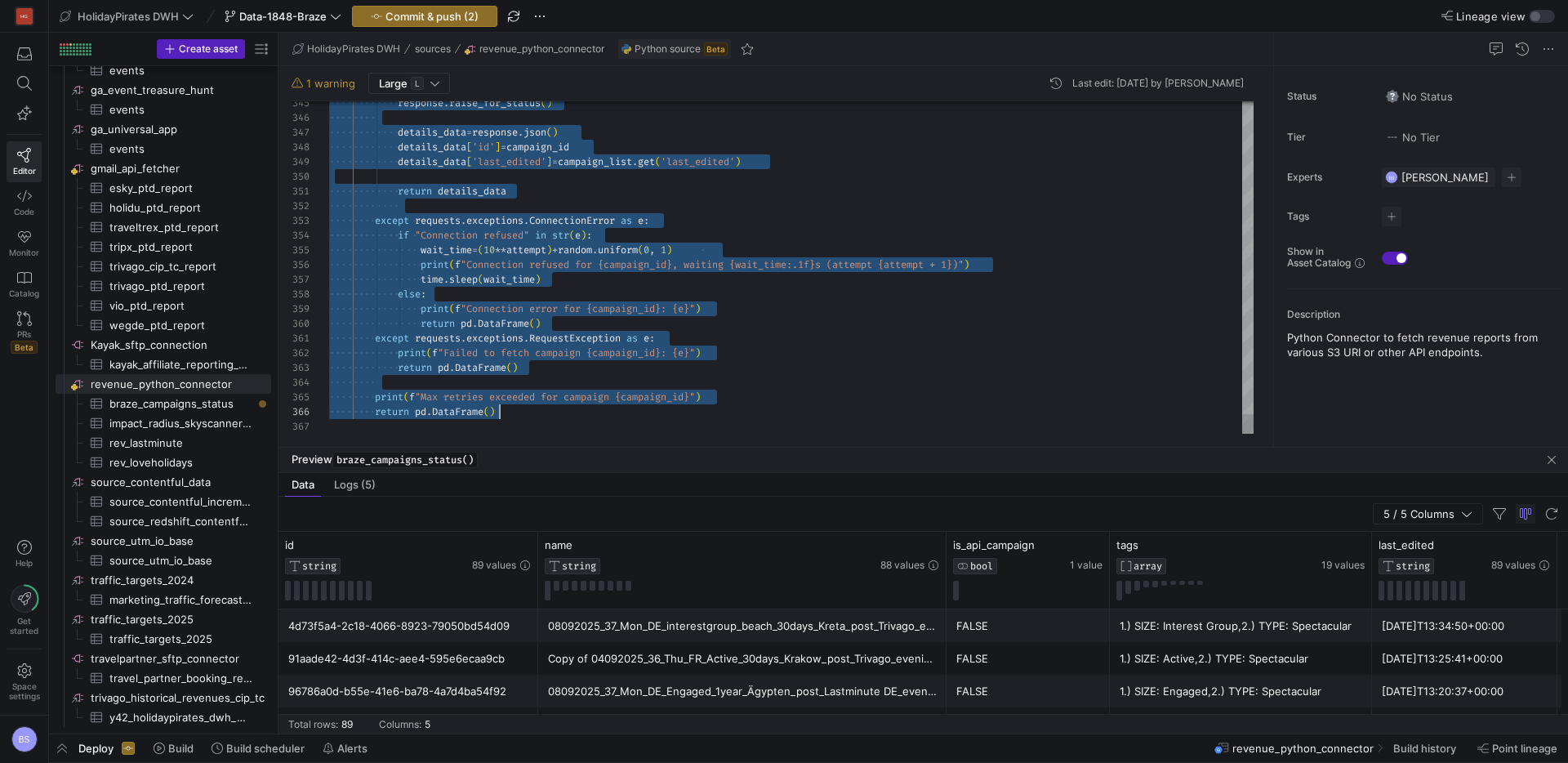
scroll to position [117, 171]
drag, startPoint x: 329, startPoint y: 164, endPoint x: 558, endPoint y: 417, distance: 341.2
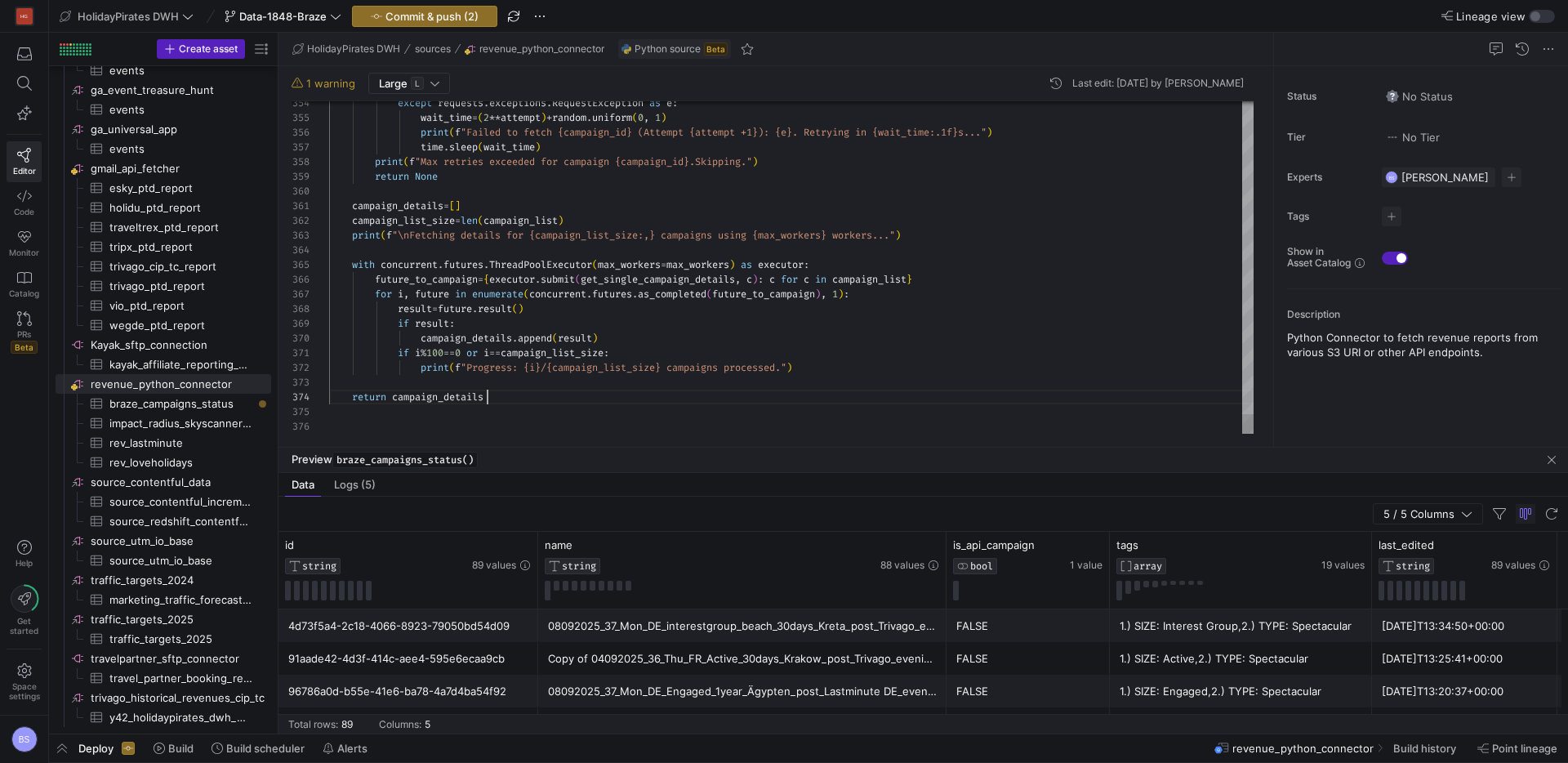
drag, startPoint x: 535, startPoint y: 399, endPoint x: 492, endPoint y: 394, distance: 43.3
click at [535, 398] on div "return campaign_details" at bounding box center [791, 397] width 924 height 15
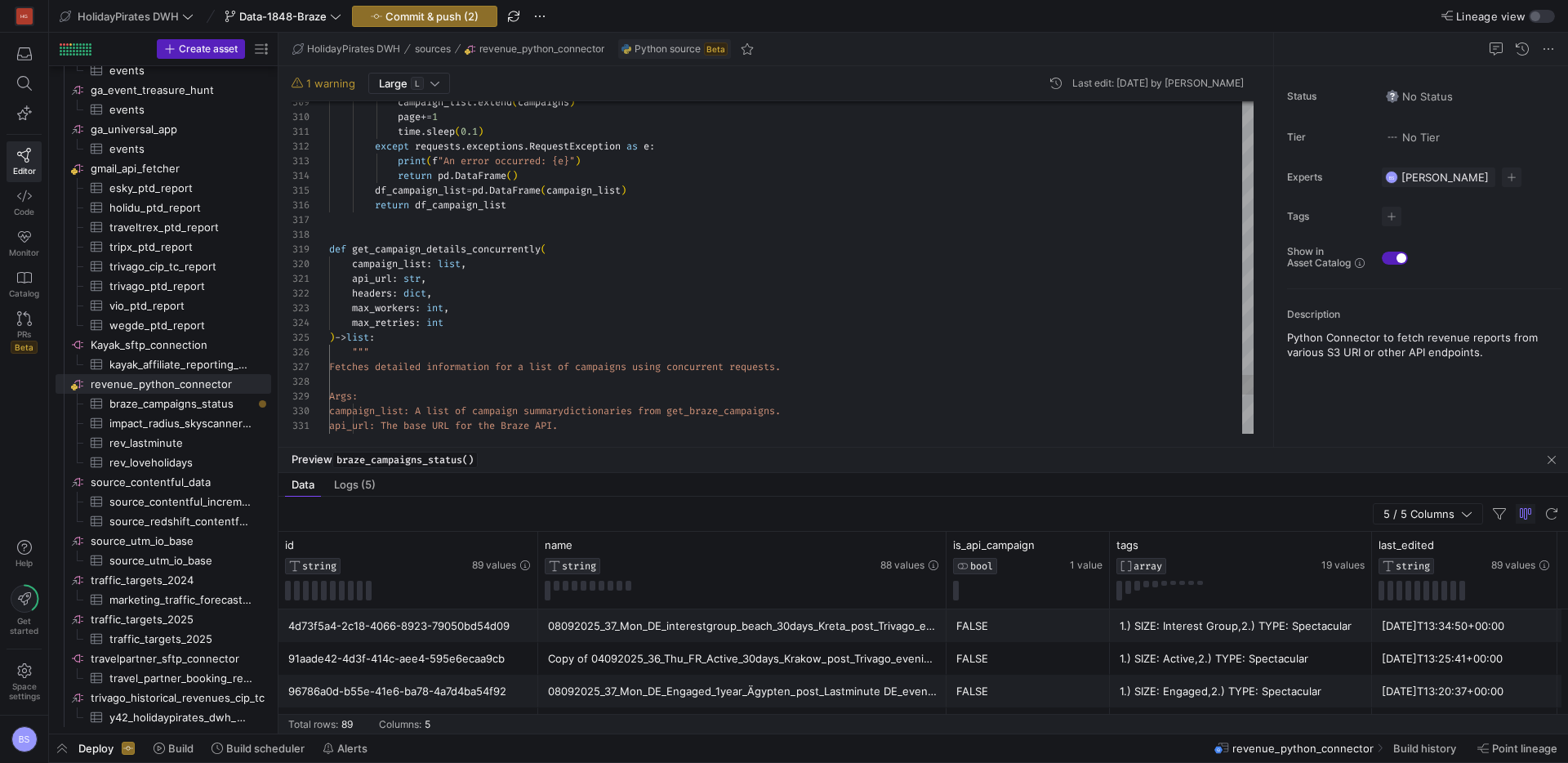
scroll to position [117, 0]
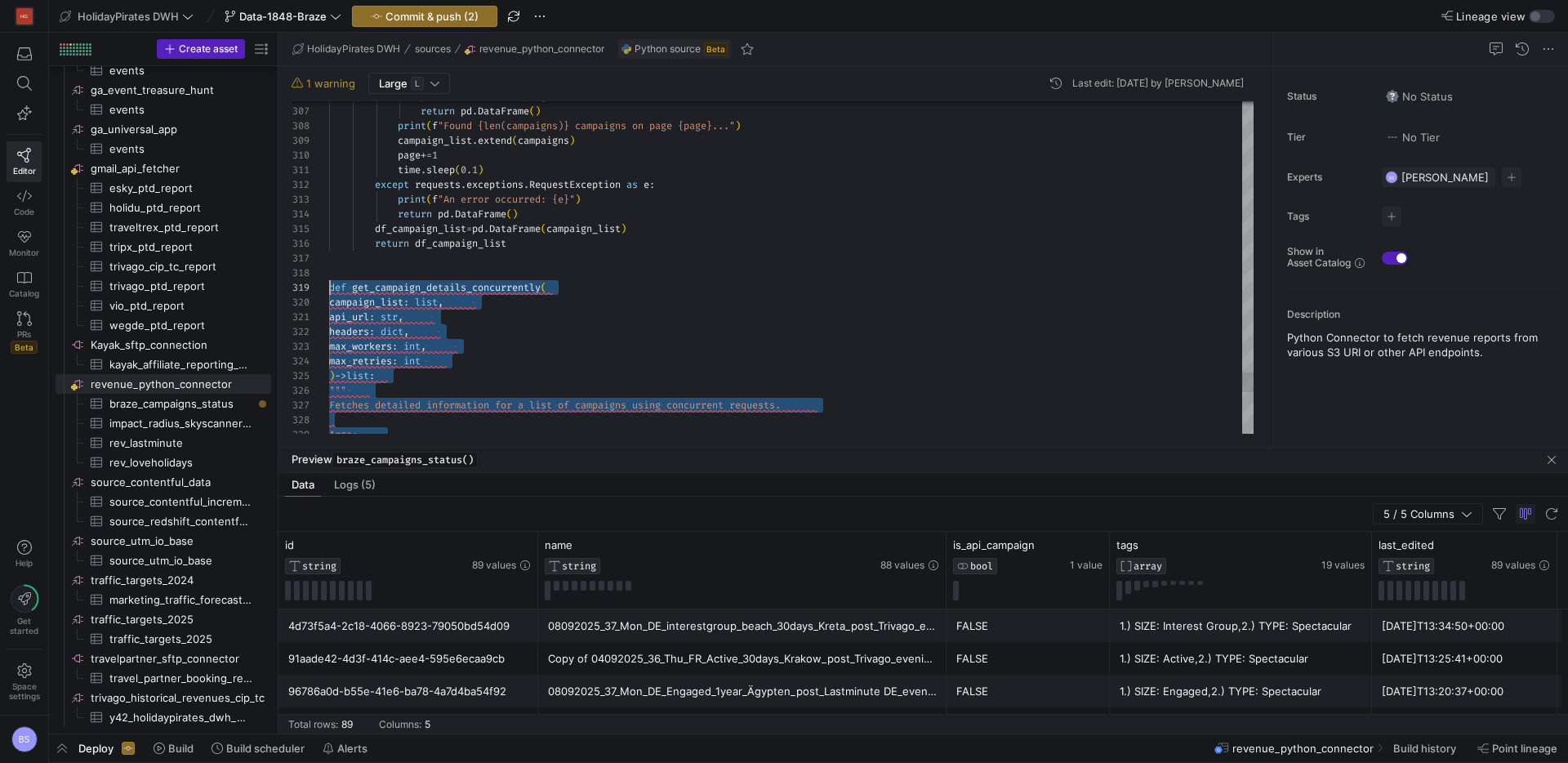
scroll to position [117, 0]
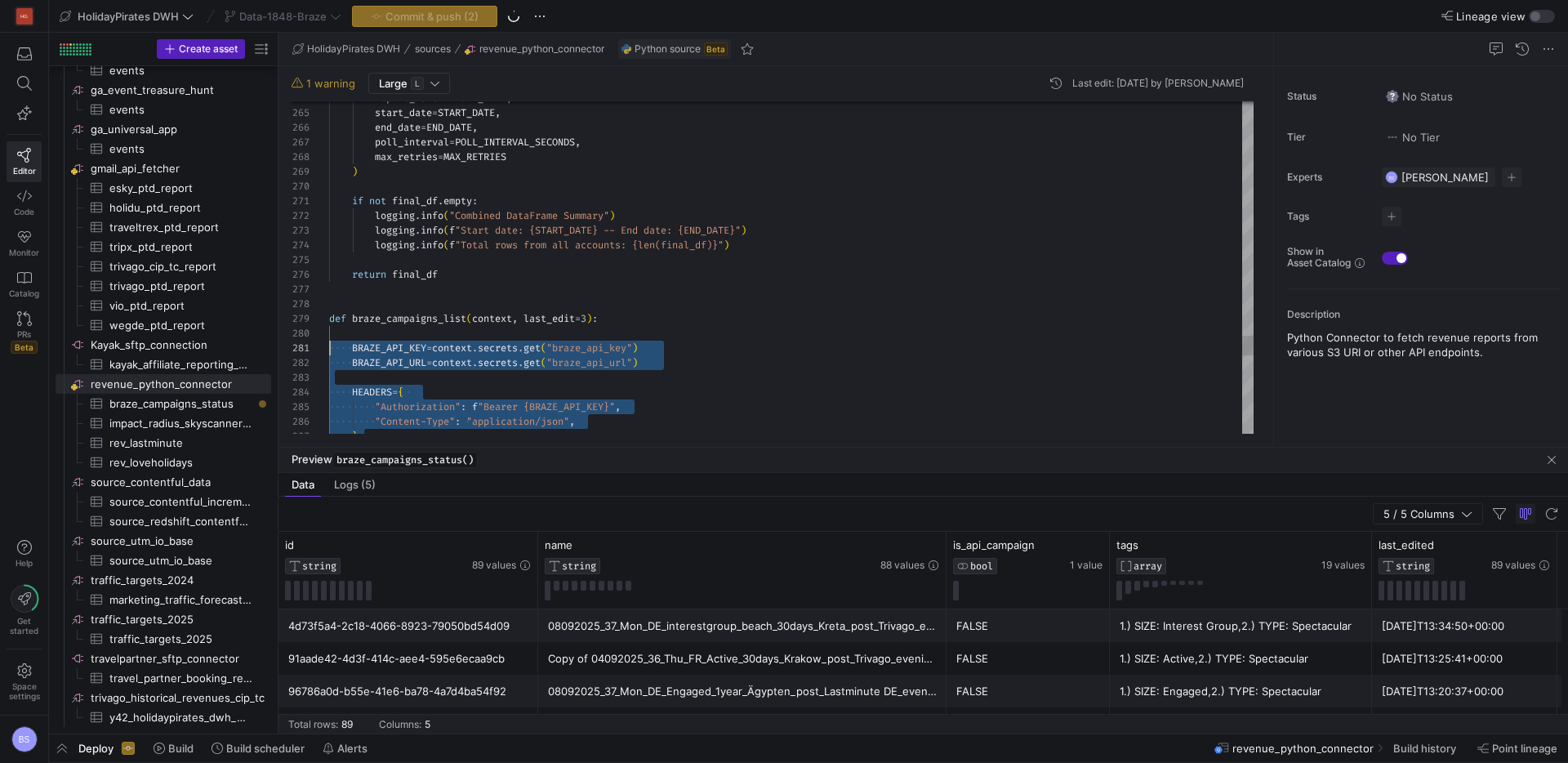
scroll to position [0, 0]
drag, startPoint x: 558, startPoint y: 246, endPoint x: 328, endPoint y: 314, distance: 239.8
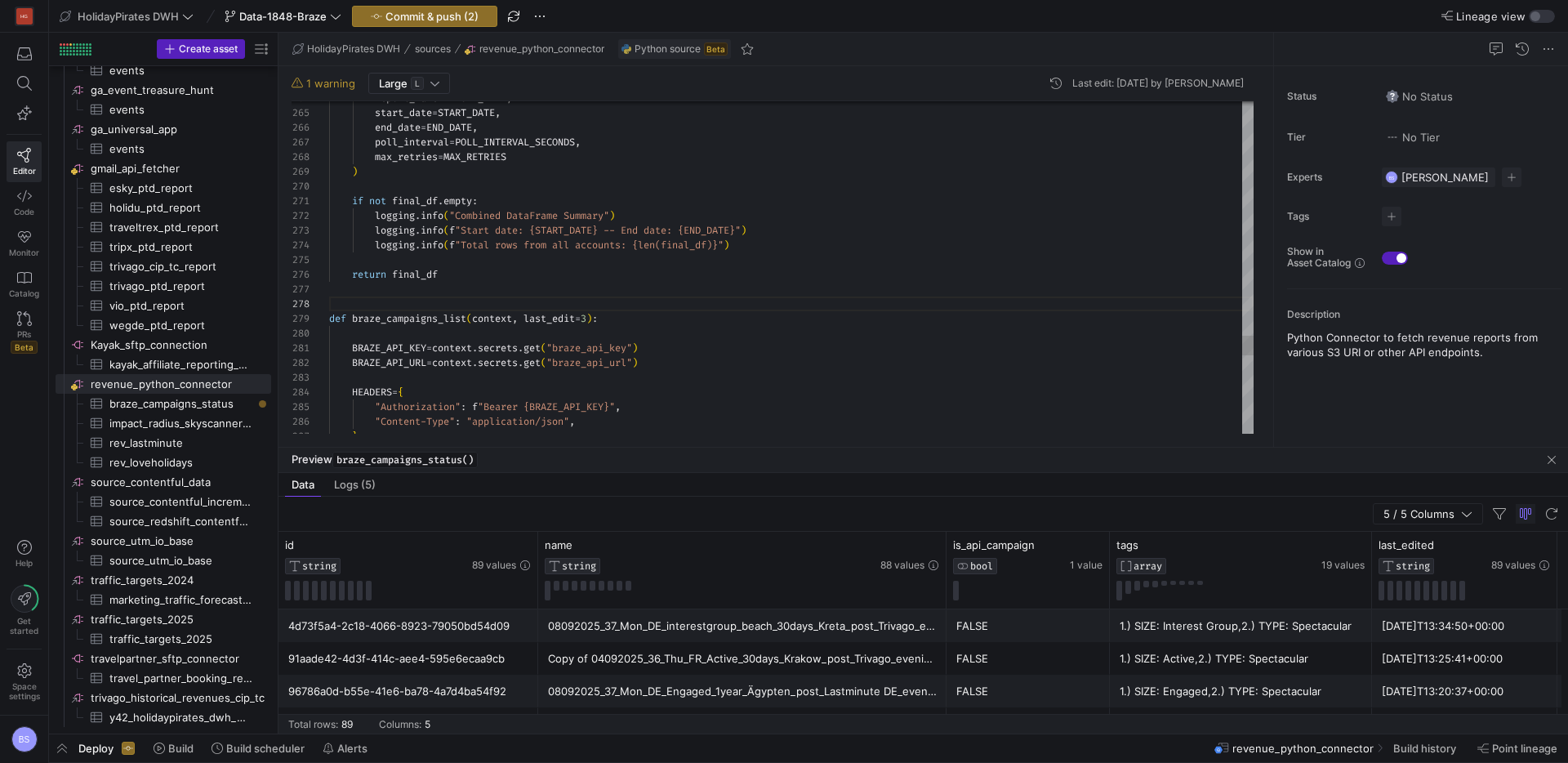
scroll to position [117, 0]
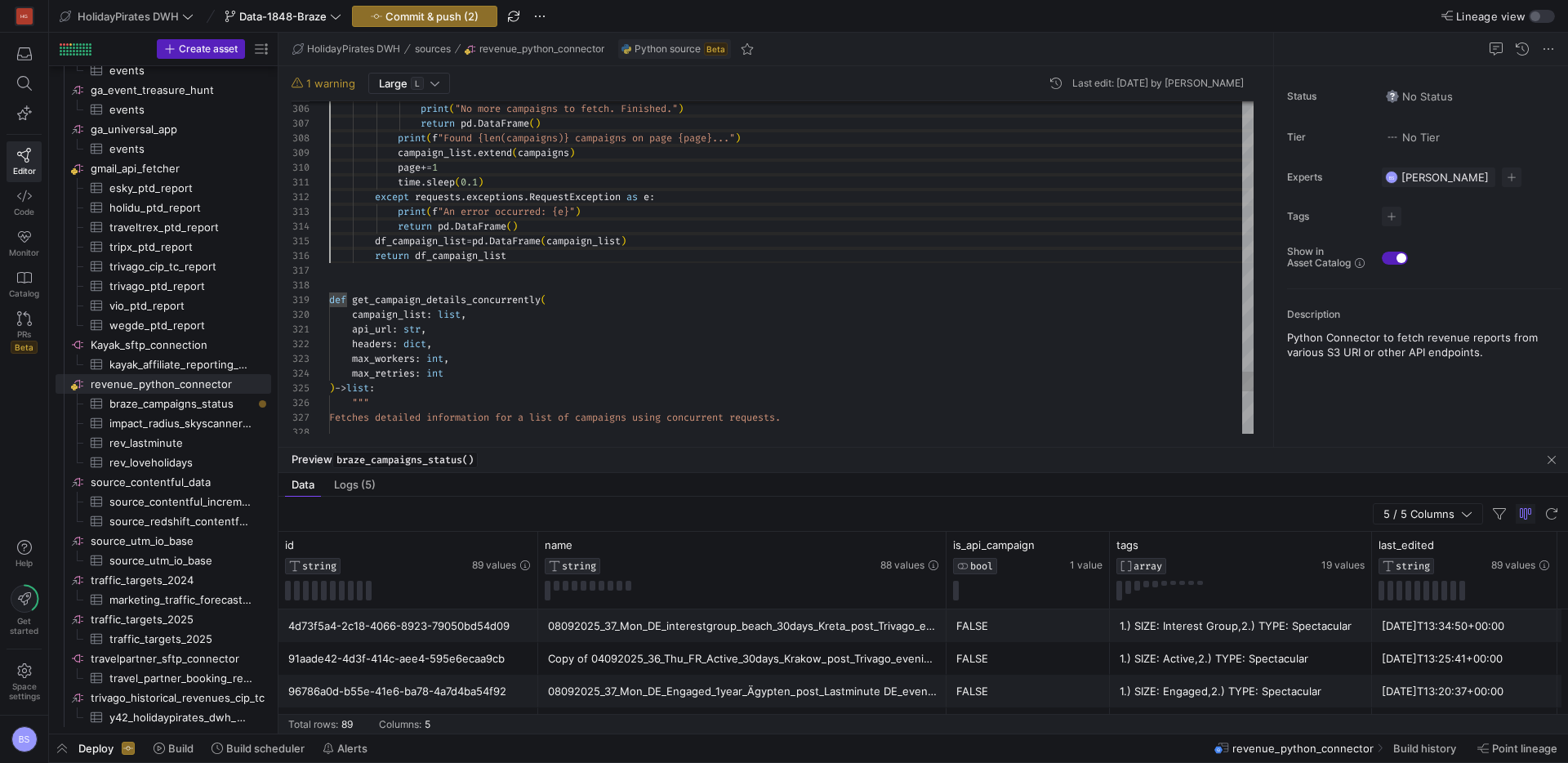
drag, startPoint x: 329, startPoint y: 287, endPoint x: 328, endPoint y: 250, distance: 37.0
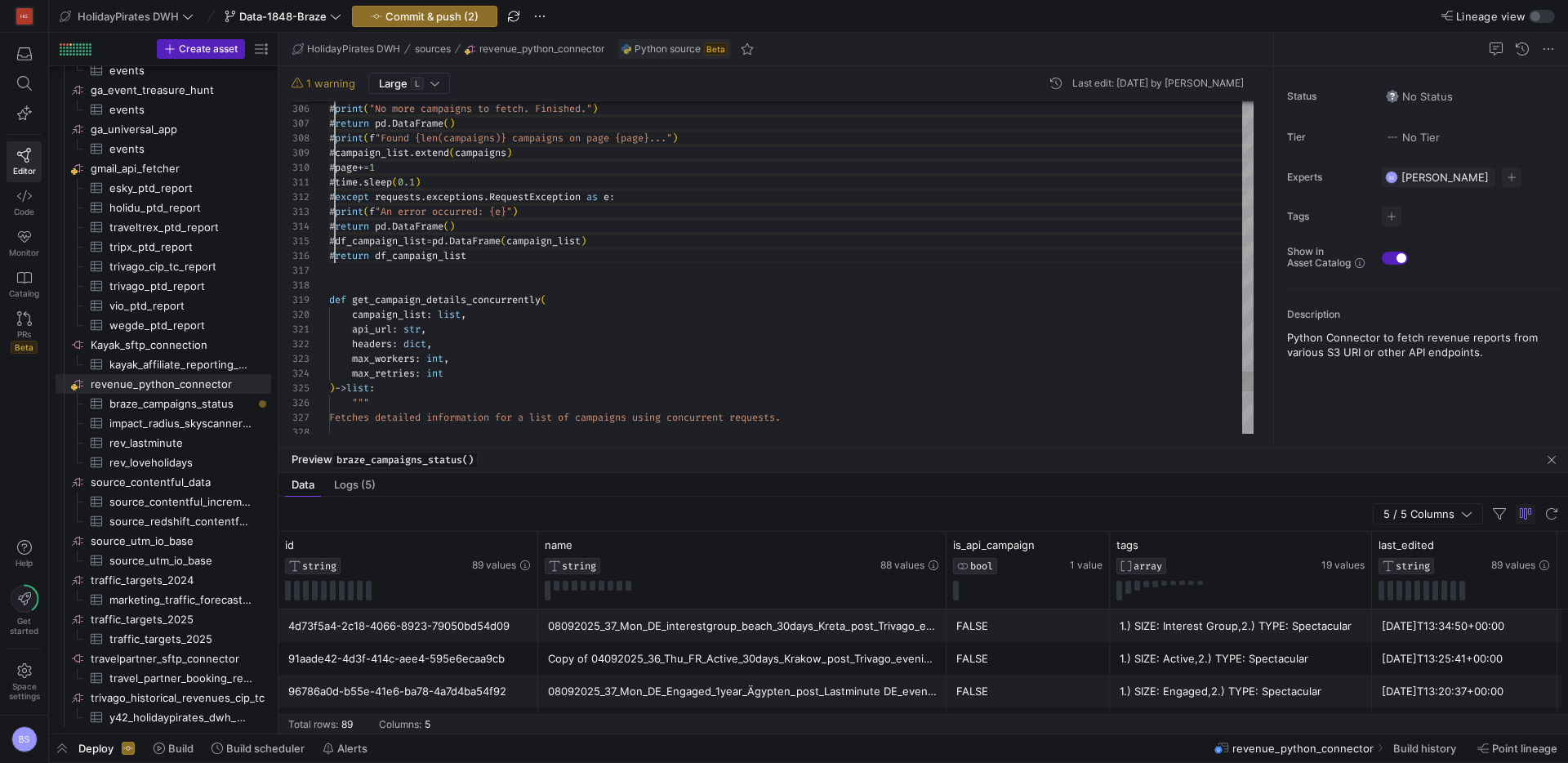
scroll to position [118, 6]
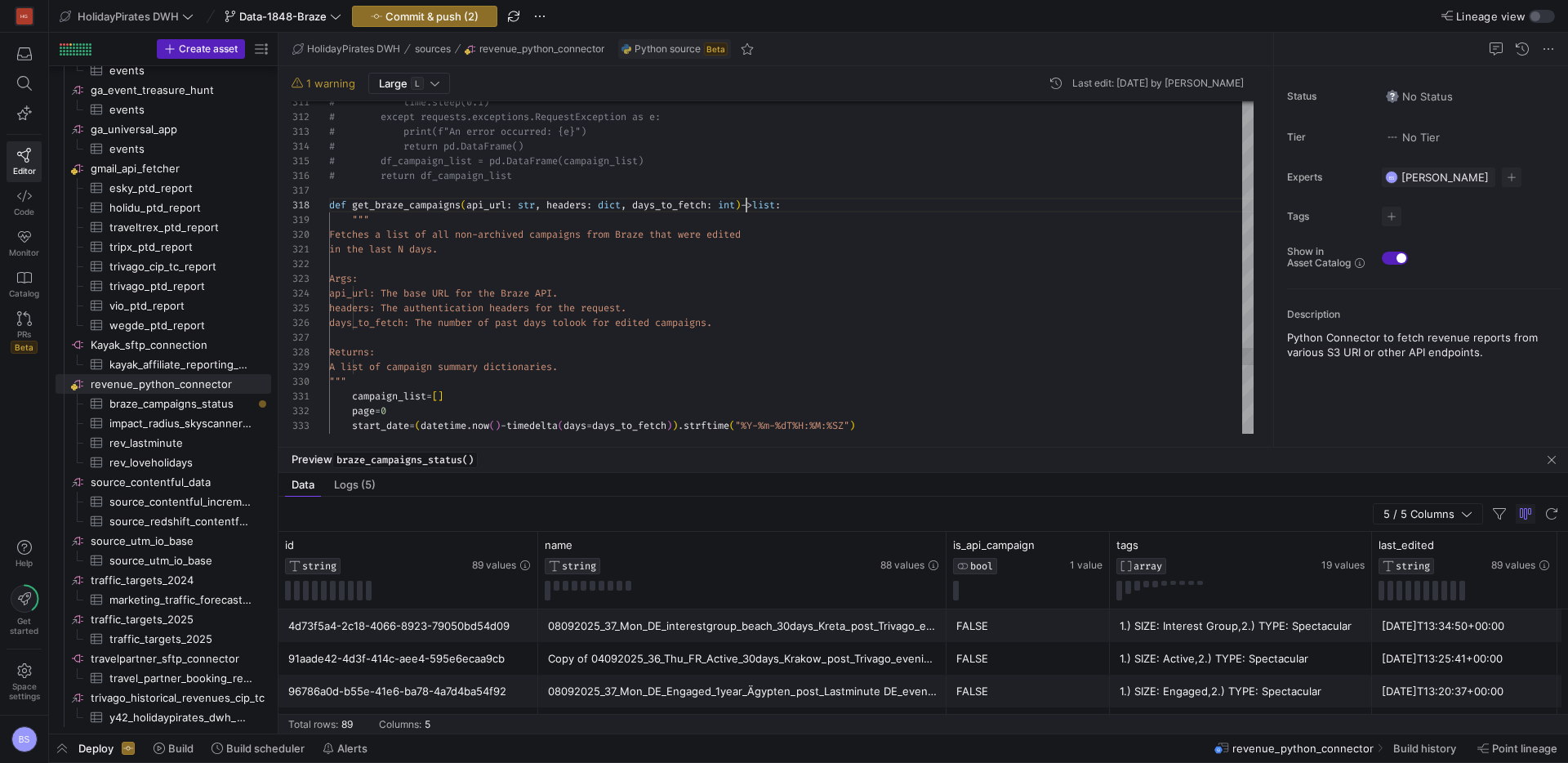
drag, startPoint x: 748, startPoint y: 208, endPoint x: 808, endPoint y: 247, distance: 71.6
click at [740, 209] on span ")" at bounding box center [737, 205] width 6 height 13
type textarea "# time.sleep(0.1) # except requests.exceptions.RequestException as e: # print(f…"
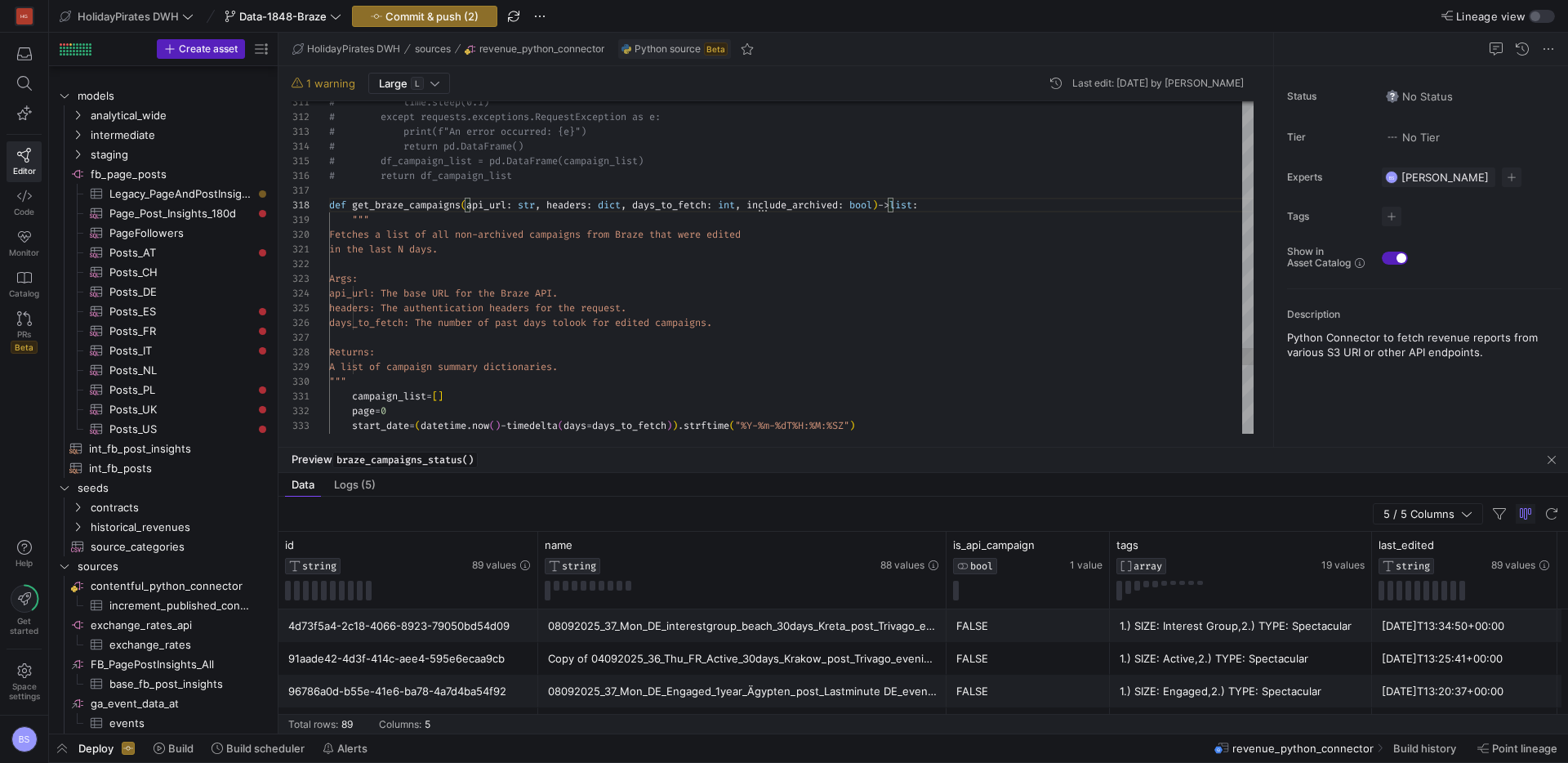
scroll to position [999, 0]
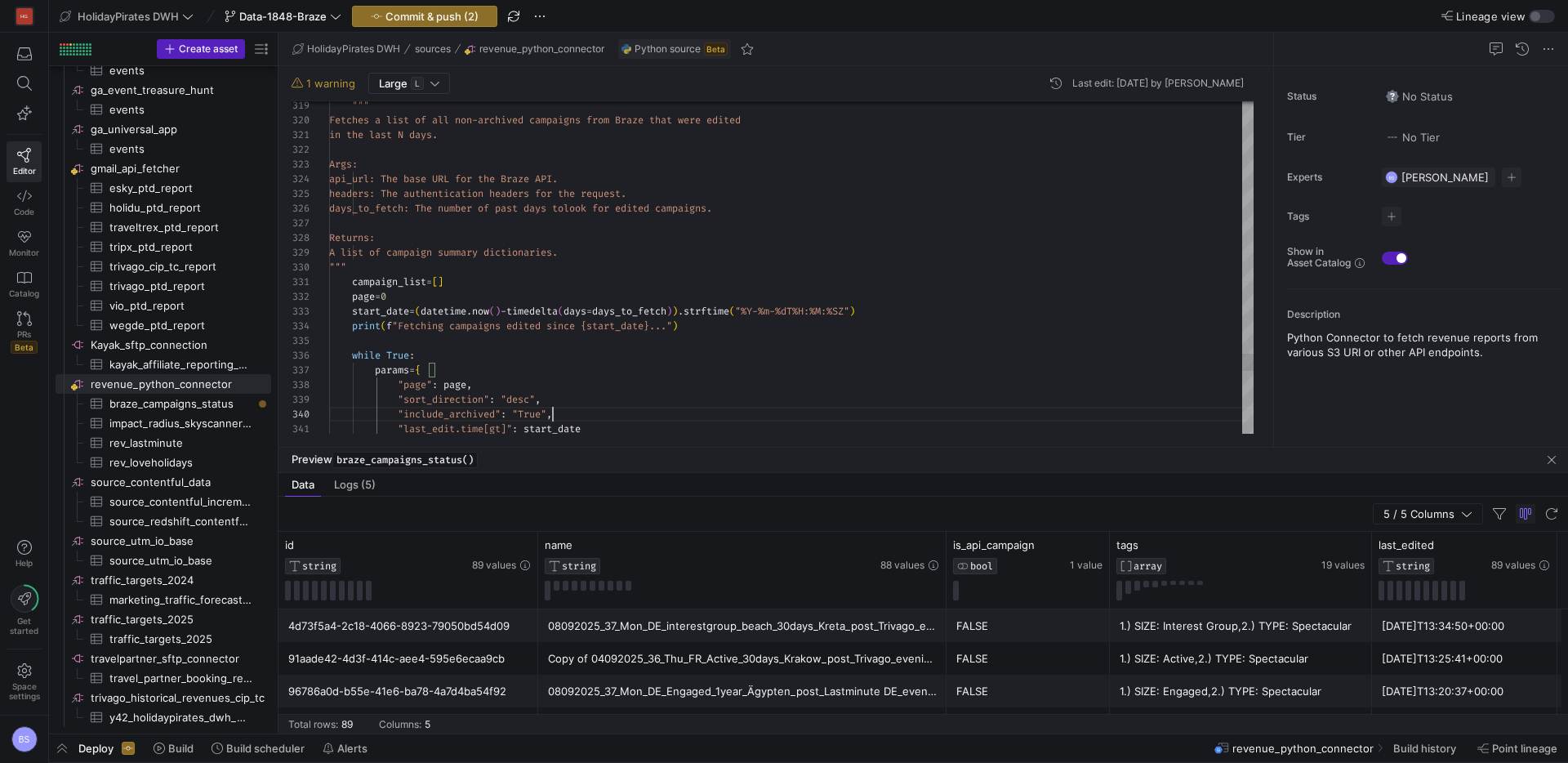
scroll to position [132, 200]
drag, startPoint x: 554, startPoint y: 414, endPoint x: 772, endPoint y: 340, distance: 230.2
click at [530, 412] on span ""include_archived" : "True" ," at bounding box center [440, 414] width 223 height 13
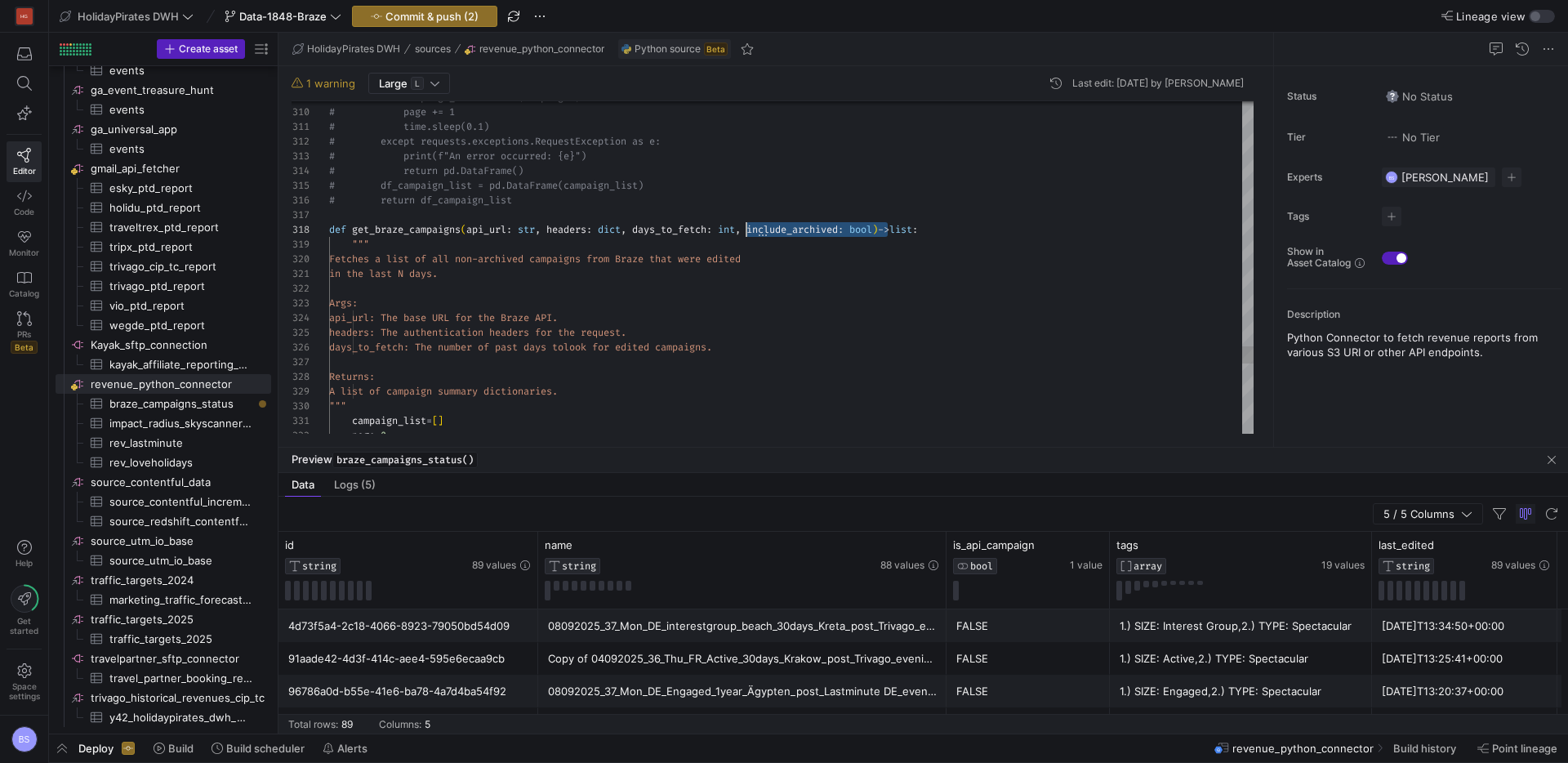
scroll to position [103, 417]
drag, startPoint x: 885, startPoint y: 229, endPoint x: 745, endPoint y: 236, distance: 140.2
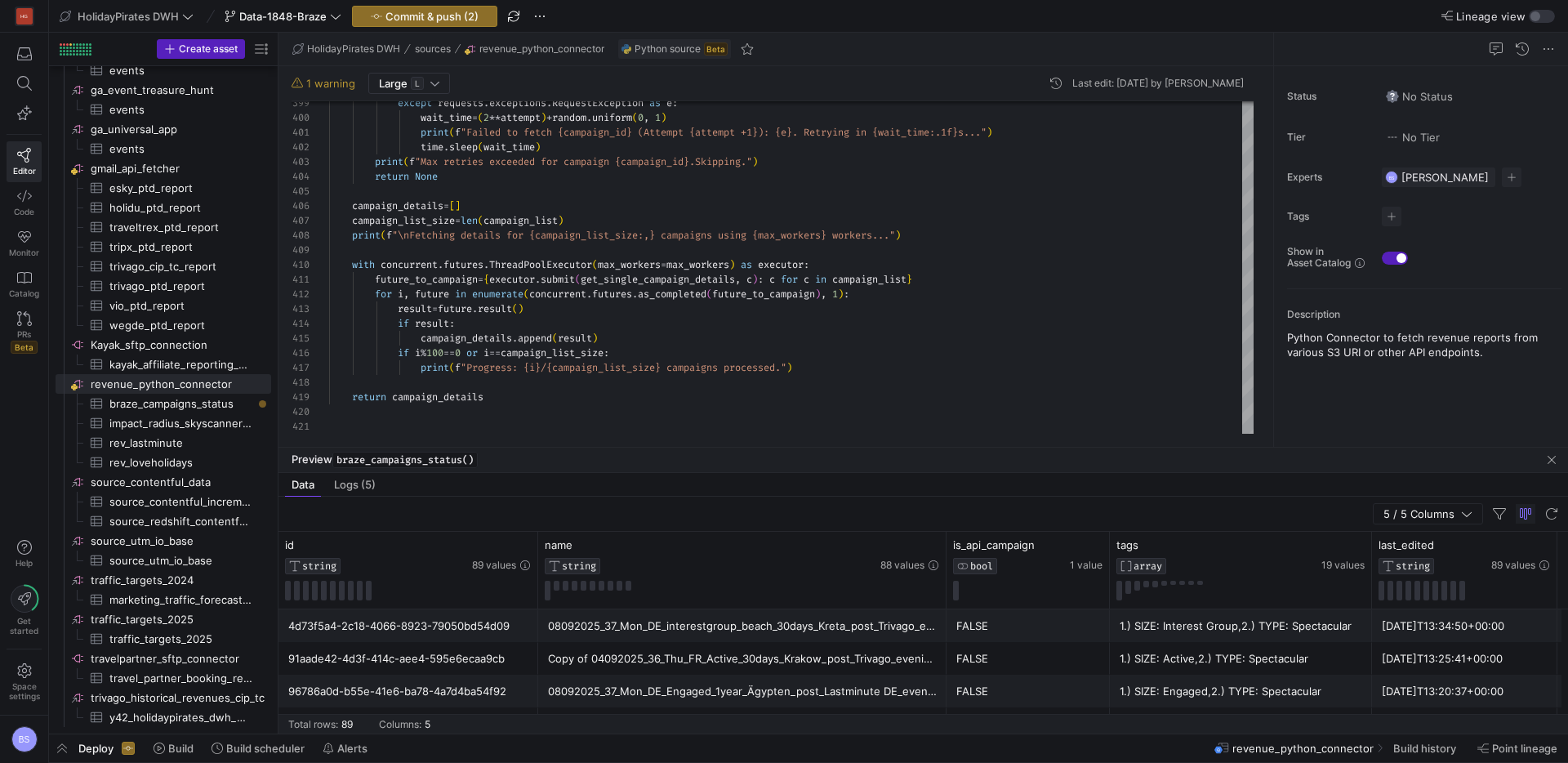
type textarea "in the last N days. Args: api_url: The base URL for the Braze API. headers: The…"
drag, startPoint x: 344, startPoint y: 427, endPoint x: 493, endPoint y: 436, distance: 149.3
click at [345, 427] on div at bounding box center [791, 427] width 924 height 15
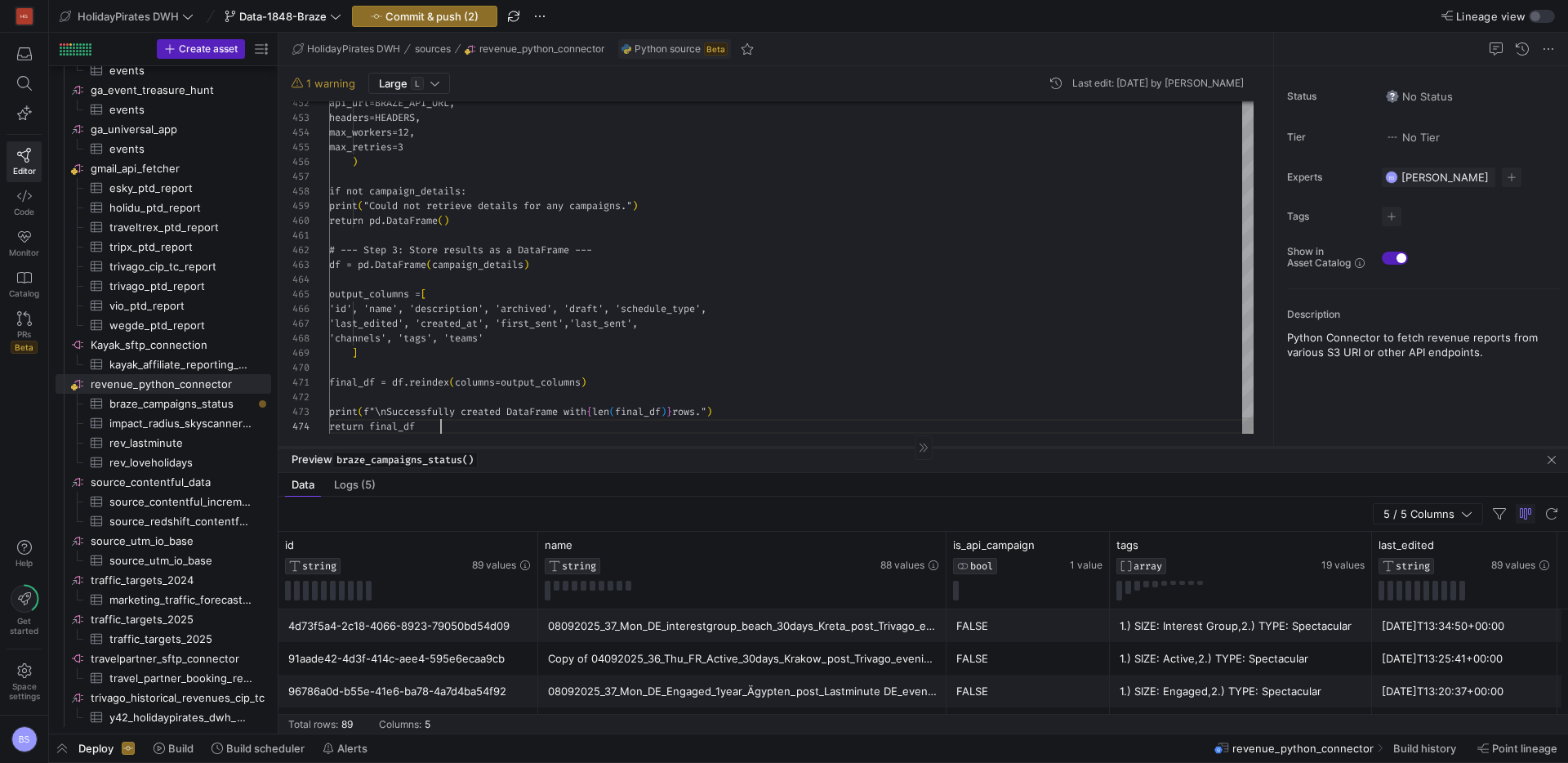
scroll to position [44, 112]
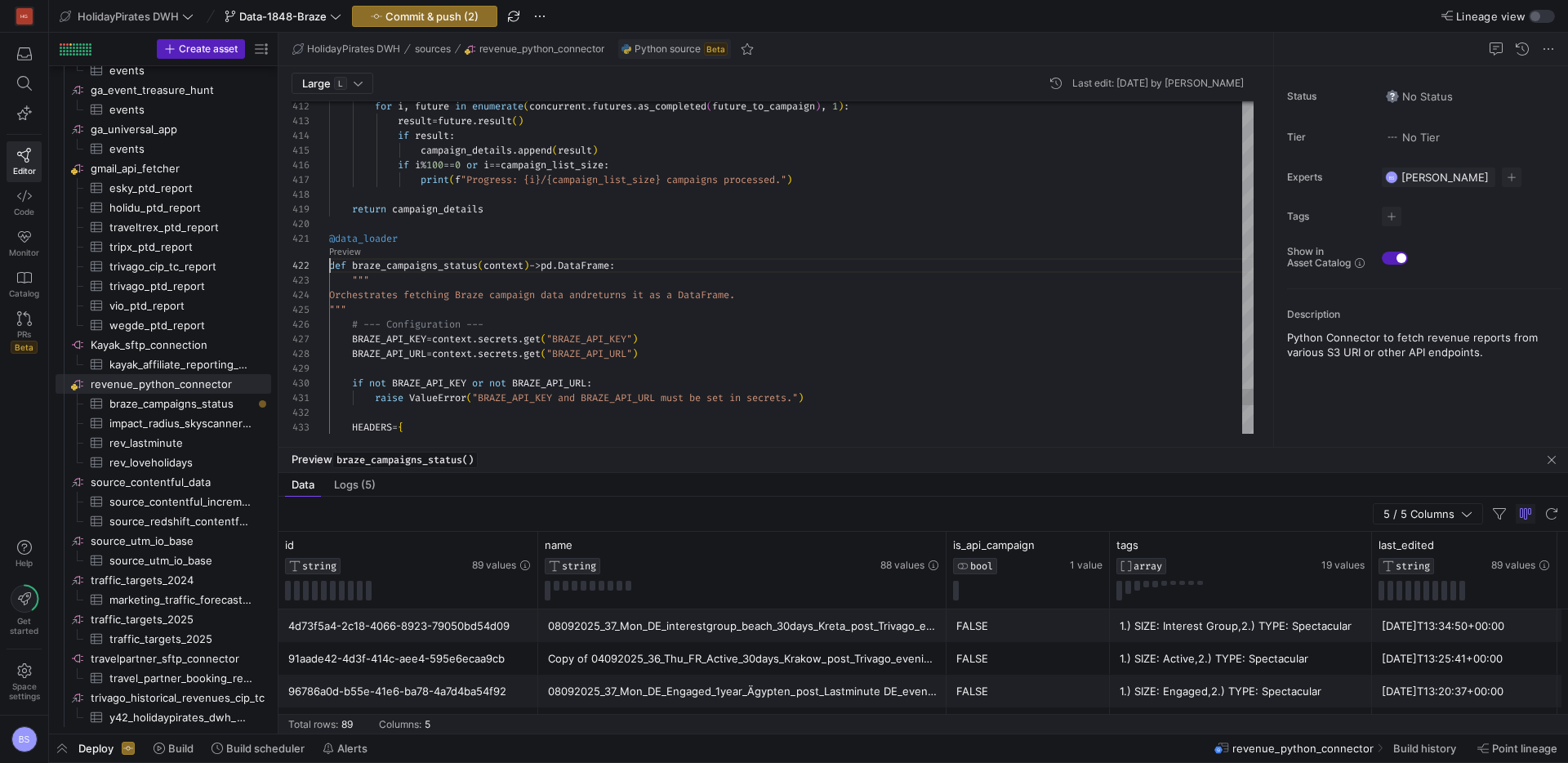
scroll to position [15, 0]
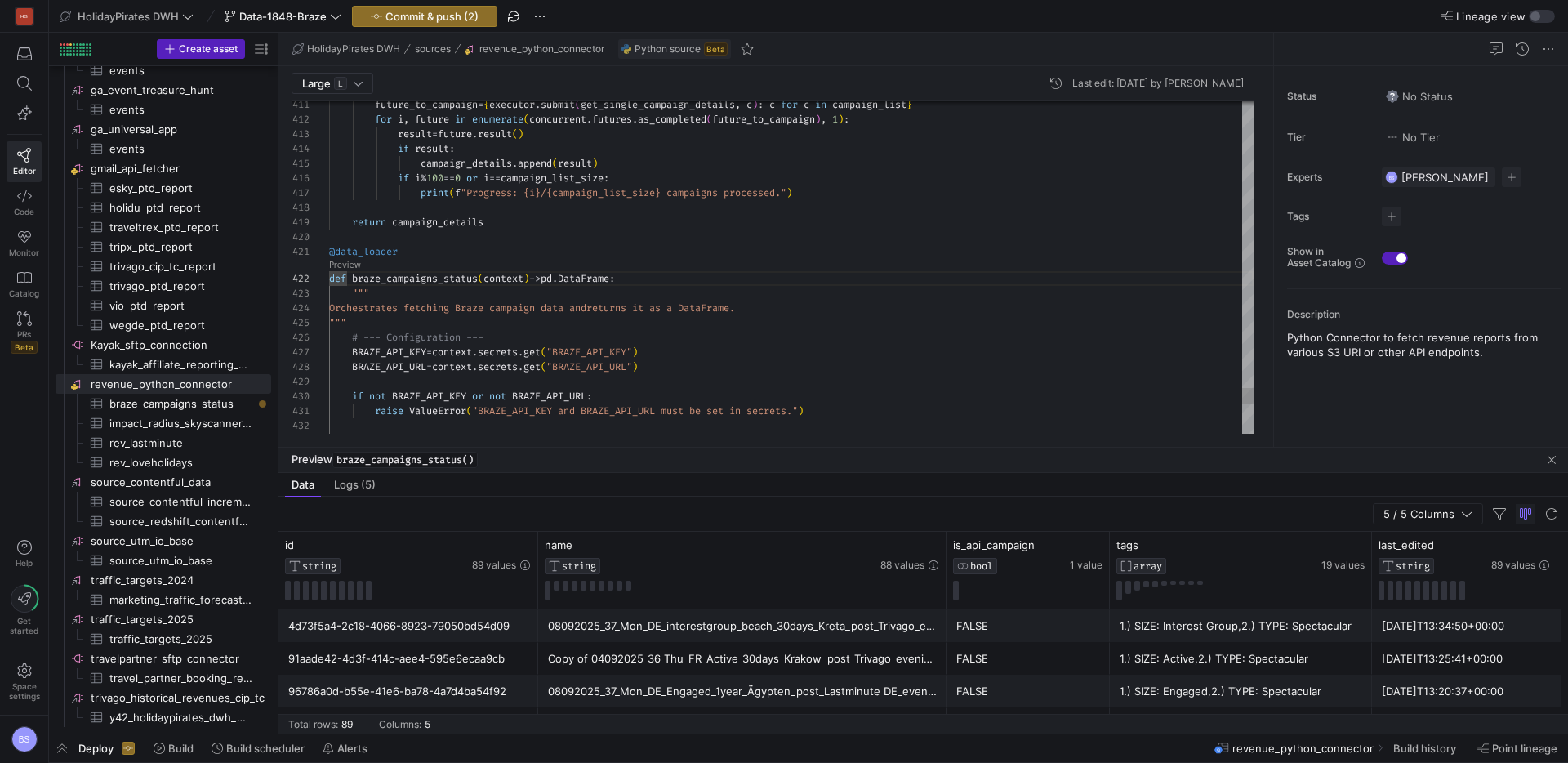
scroll to position [88, 241]
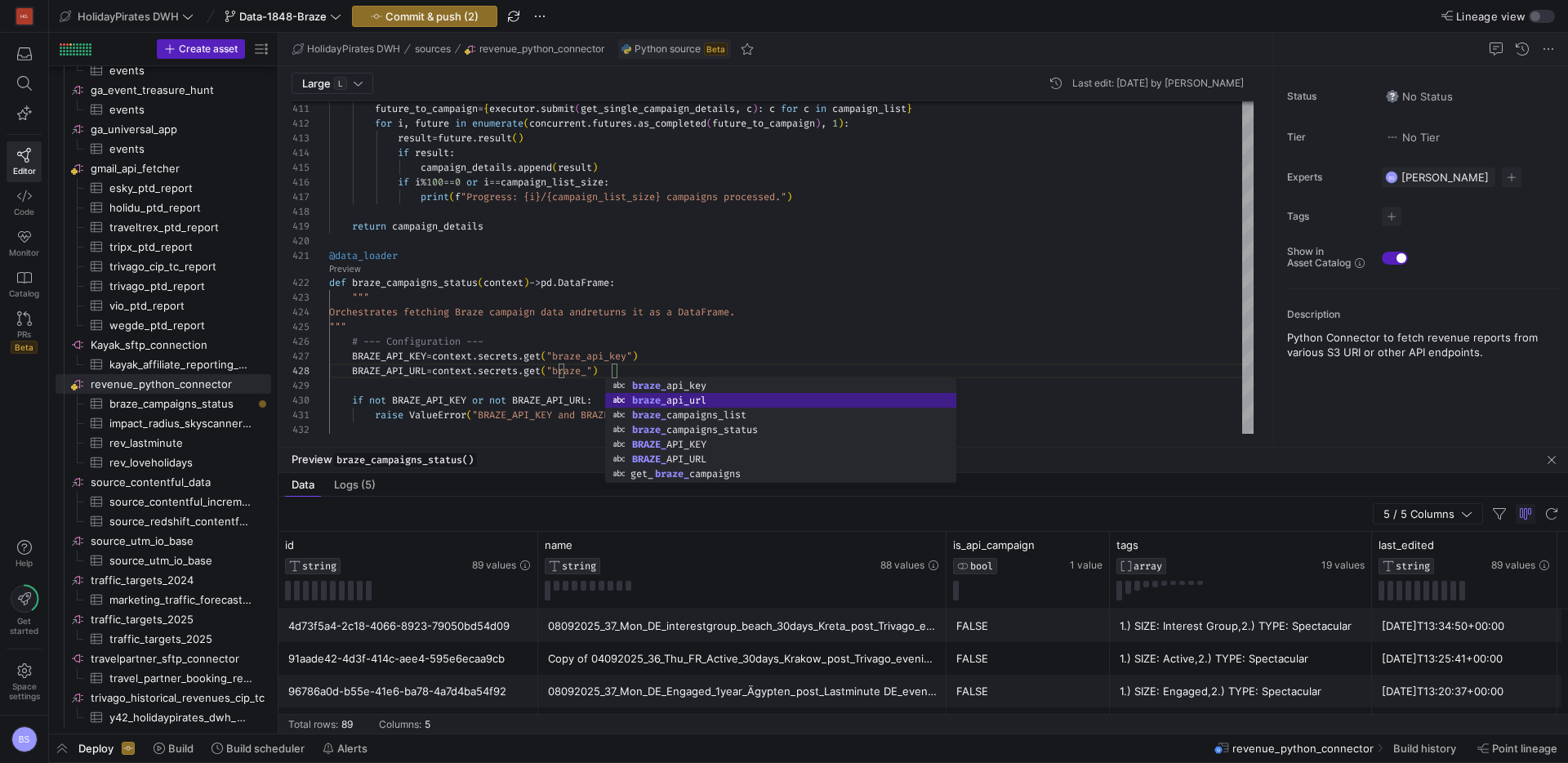
scroll to position [103, 317]
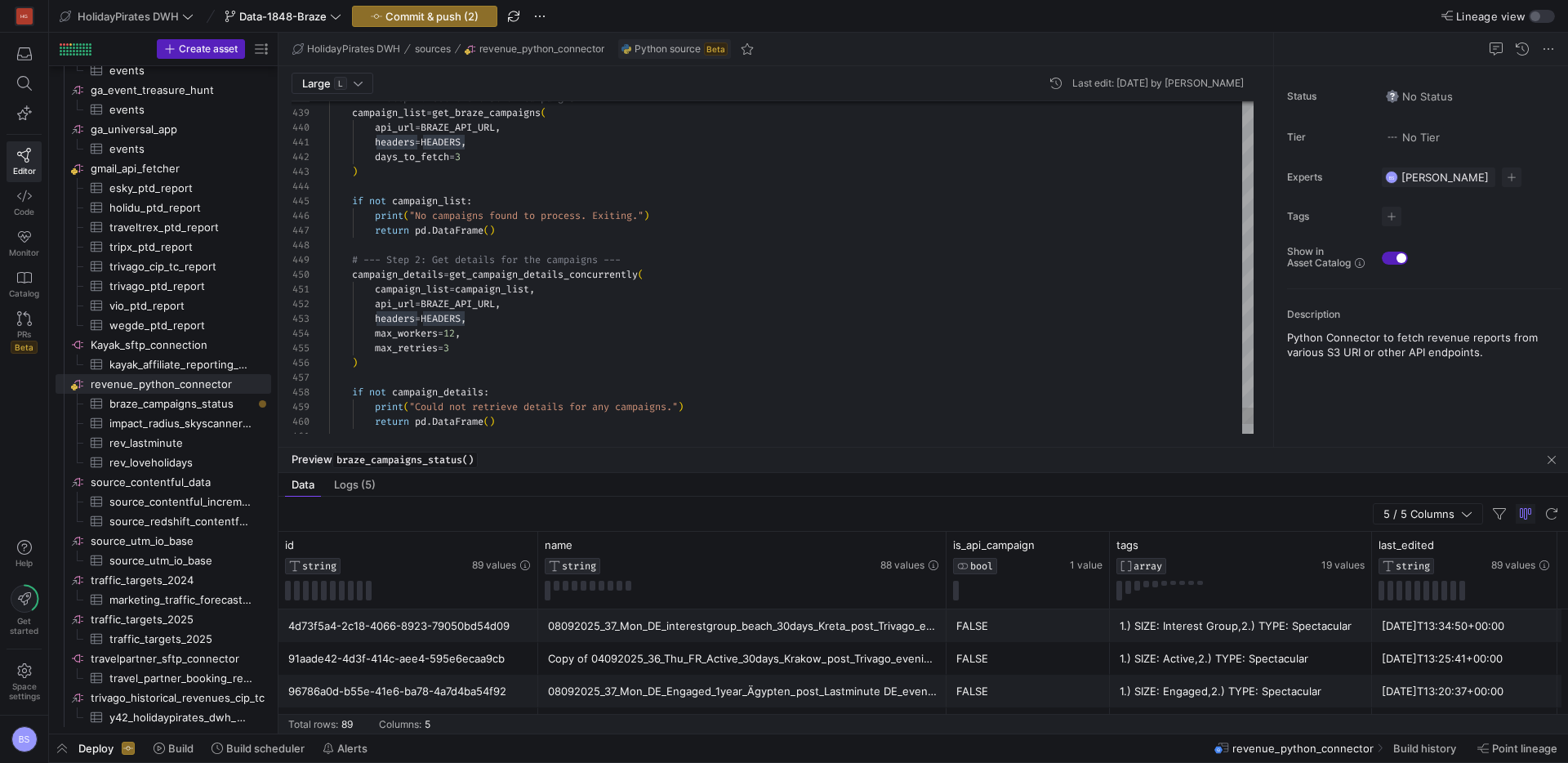
scroll to position [15, 176]
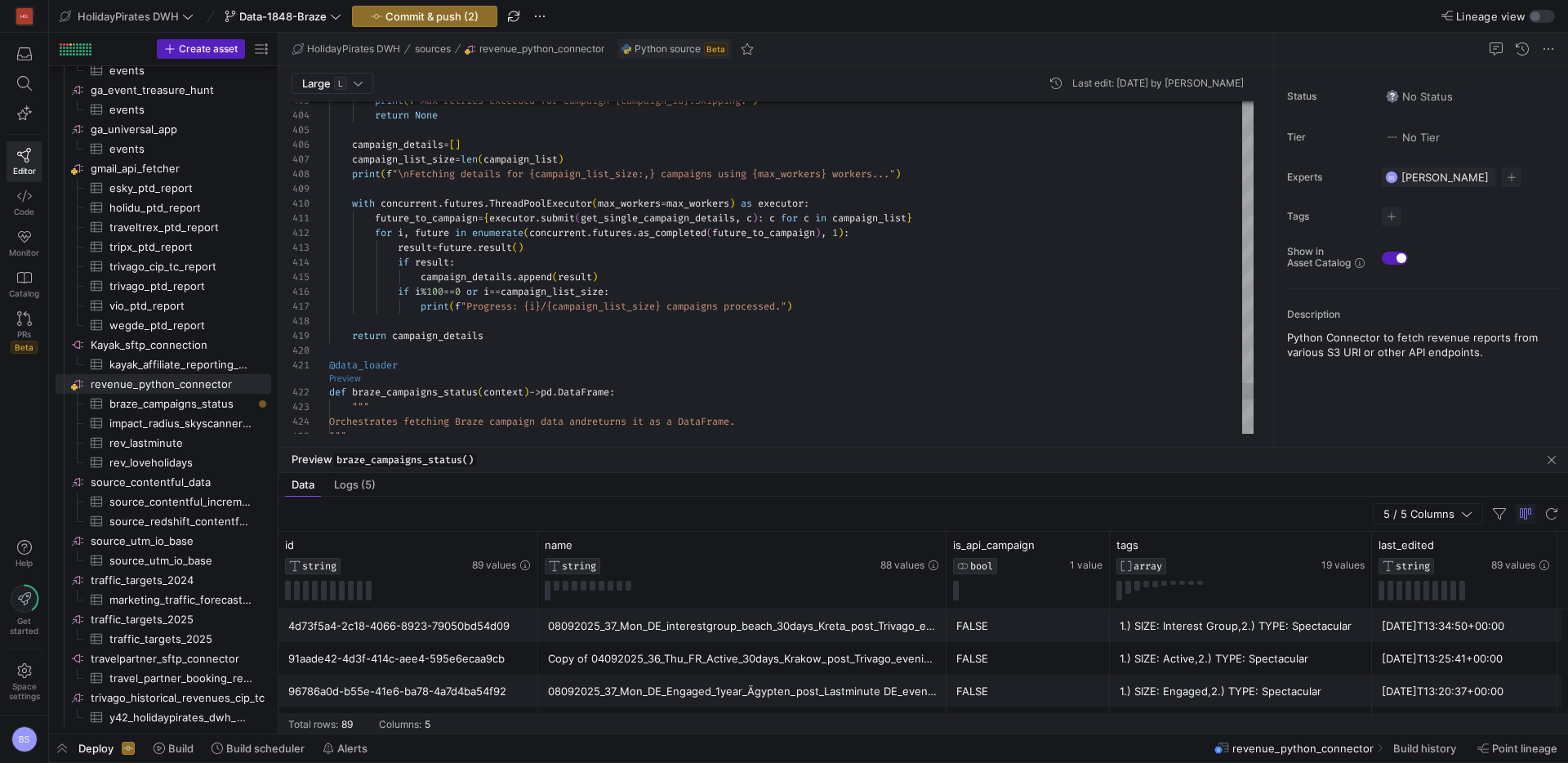
click at [349, 383] on link "Preview" at bounding box center [344, 379] width 32 height 9
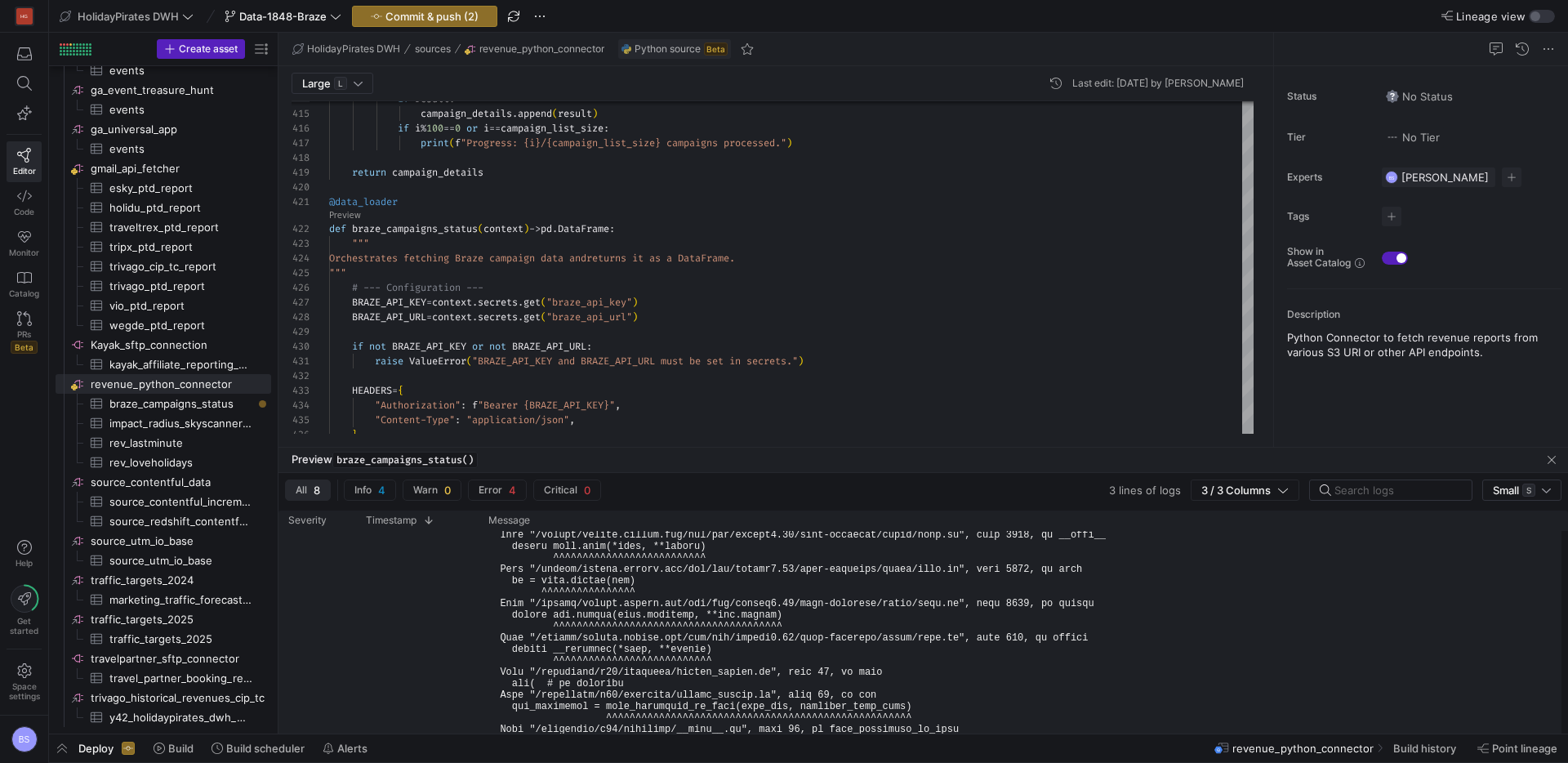
scroll to position [198, 0]
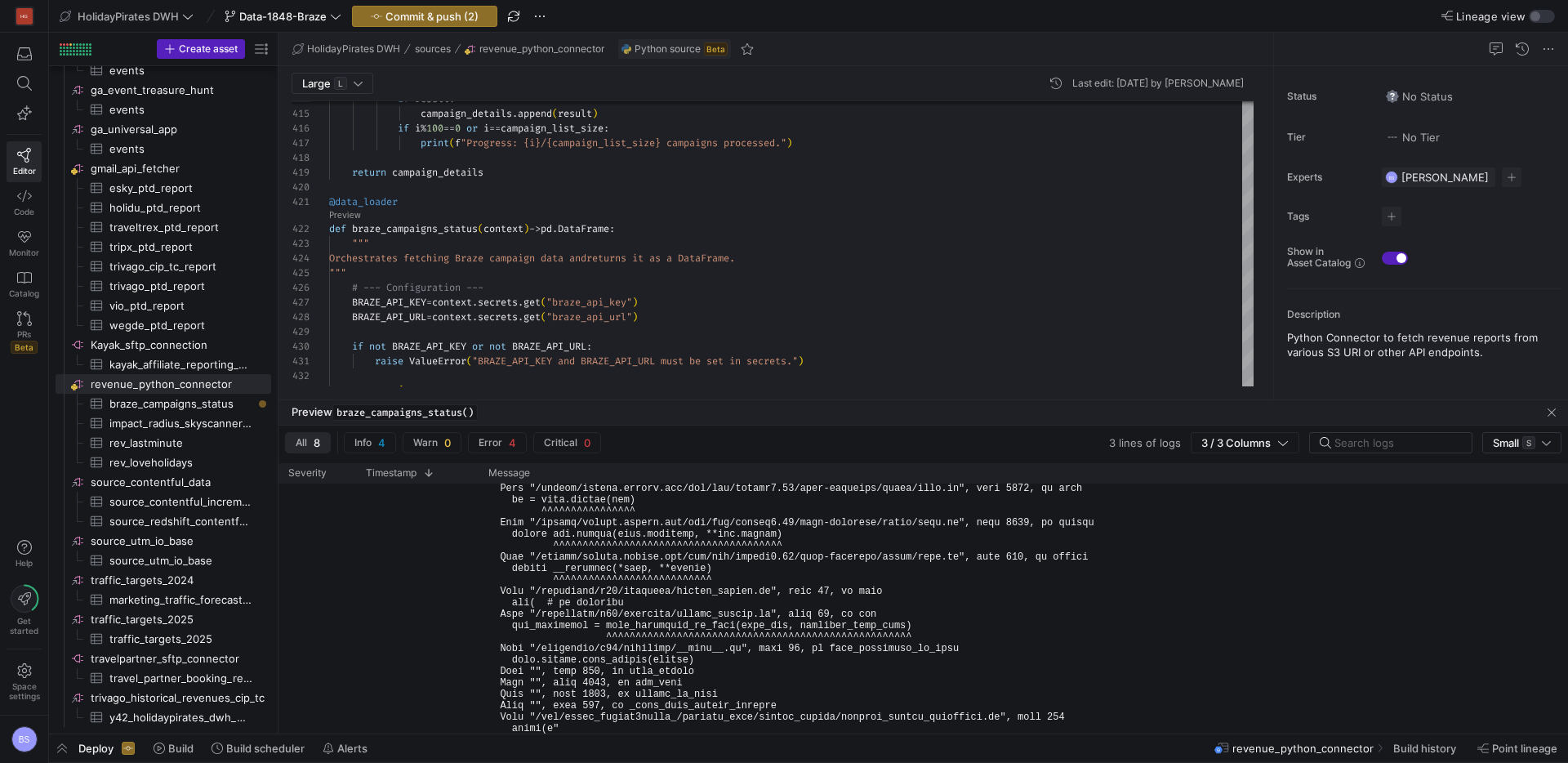
drag, startPoint x: 810, startPoint y: 446, endPoint x: 821, endPoint y: 398, distance: 49.2
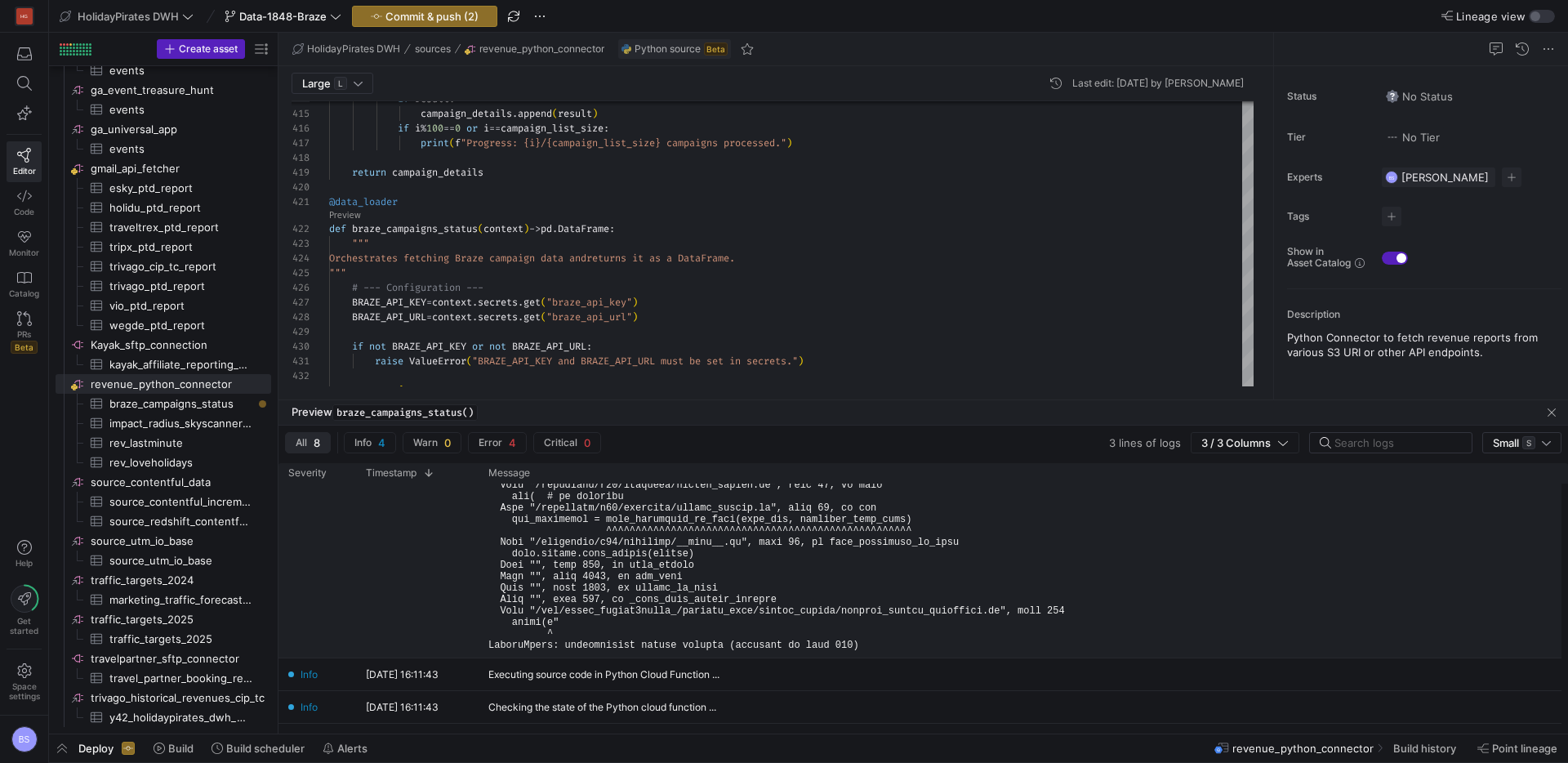
scroll to position [0, 0]
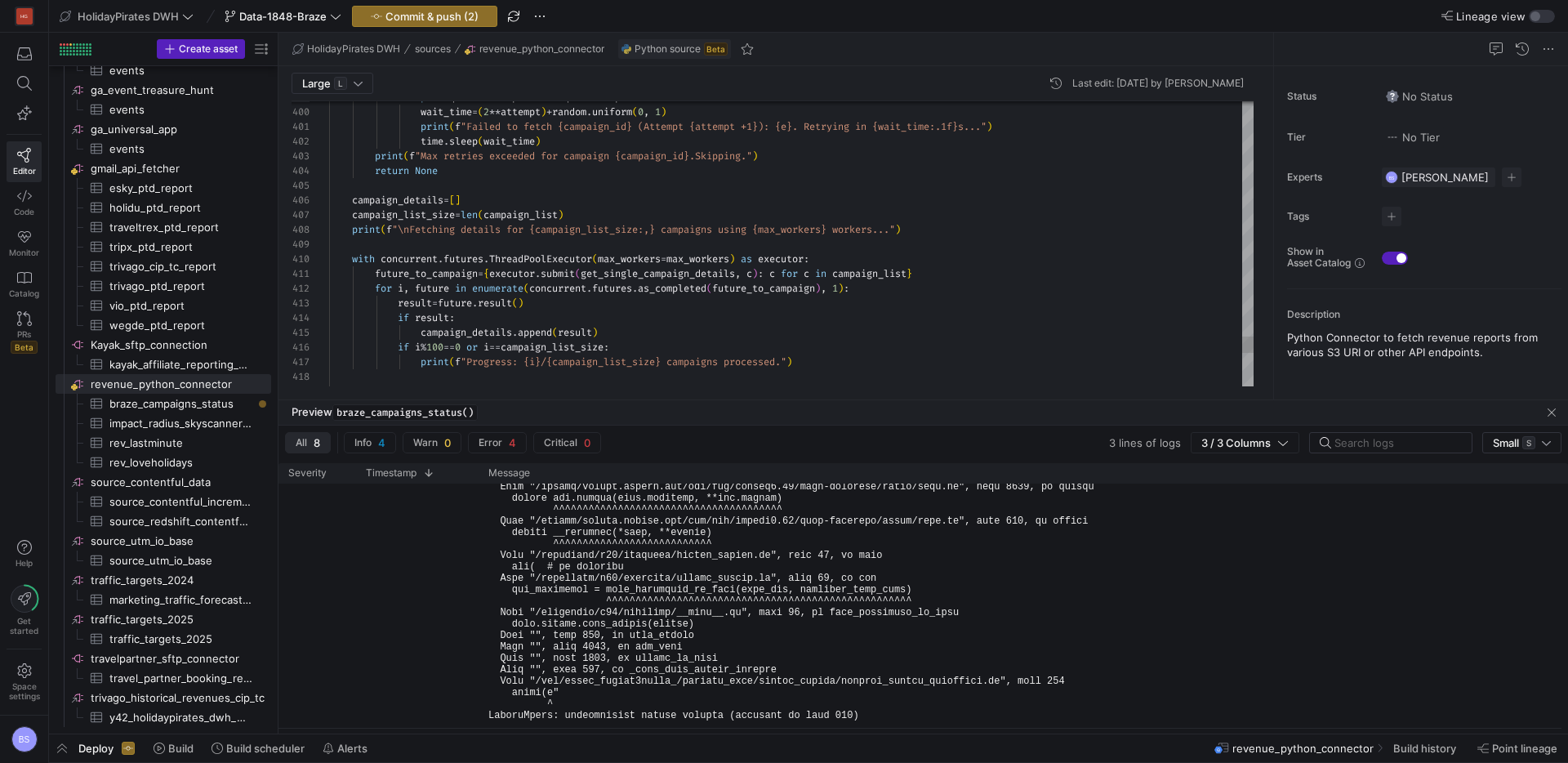
click at [900, 116] on div "Toggle Replace" at bounding box center [898, 115] width 15 height 27
click at [960, 115] on textarea "\n" at bounding box center [976, 114] width 141 height 19
click at [972, 141] on textarea "Replace" at bounding box center [995, 136] width 177 height 19
click at [1111, 134] on div "Replace (Enter)" at bounding box center [1111, 137] width 13 height 13
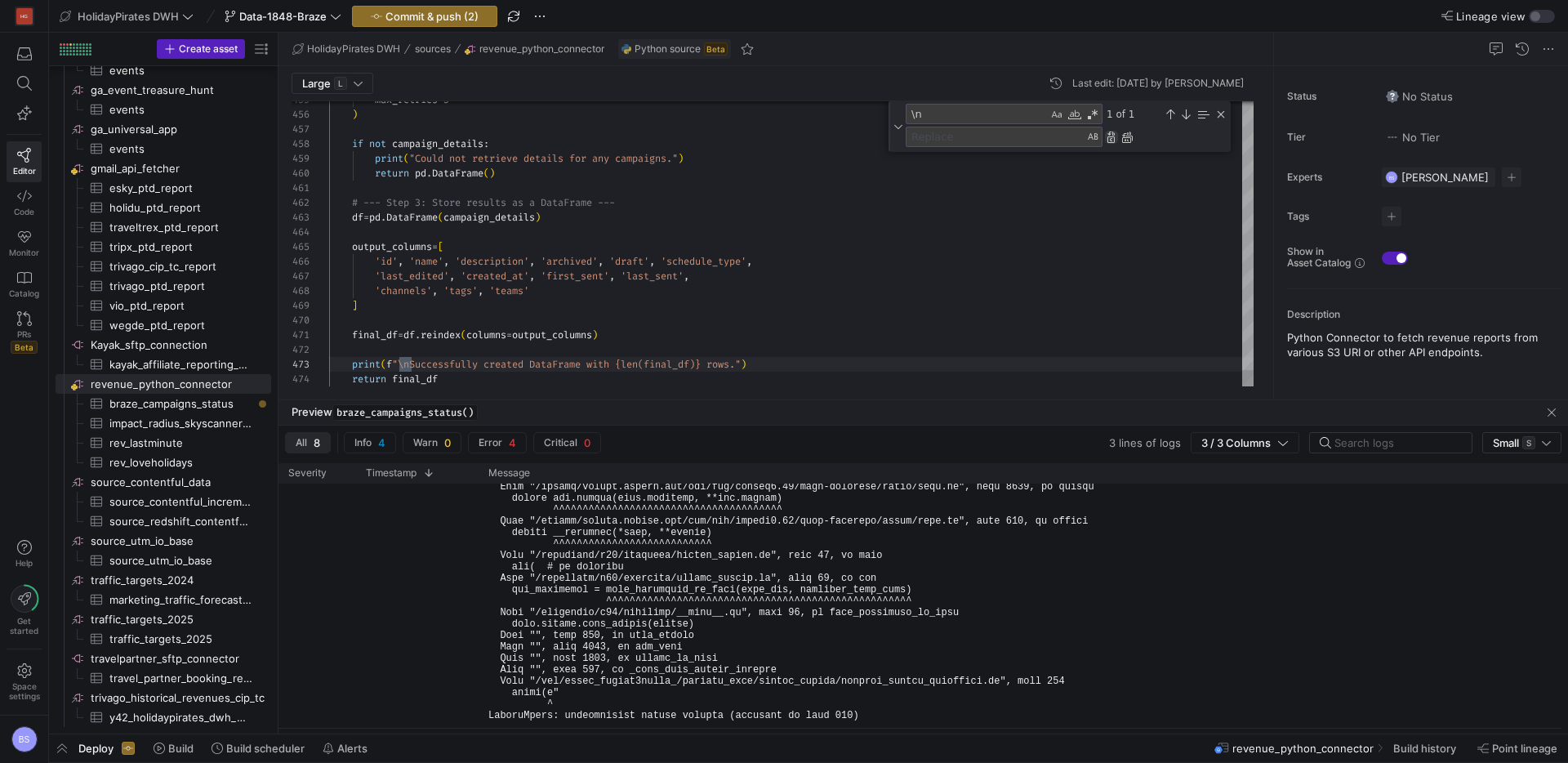
click at [1111, 134] on div "Replace (Enter)" at bounding box center [1111, 137] width 13 height 13
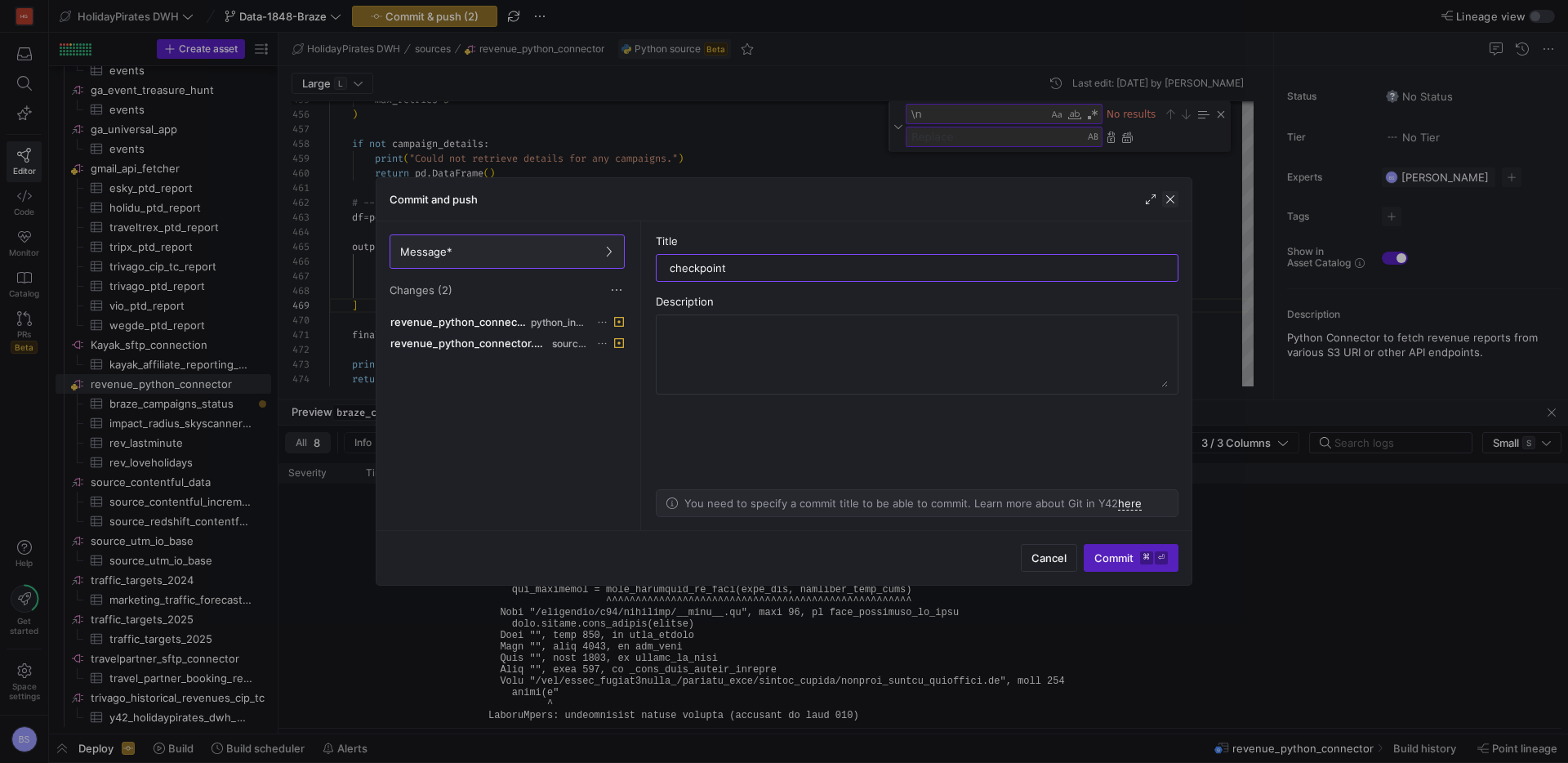
click at [1163, 197] on span "button" at bounding box center [1170, 199] width 17 height 17
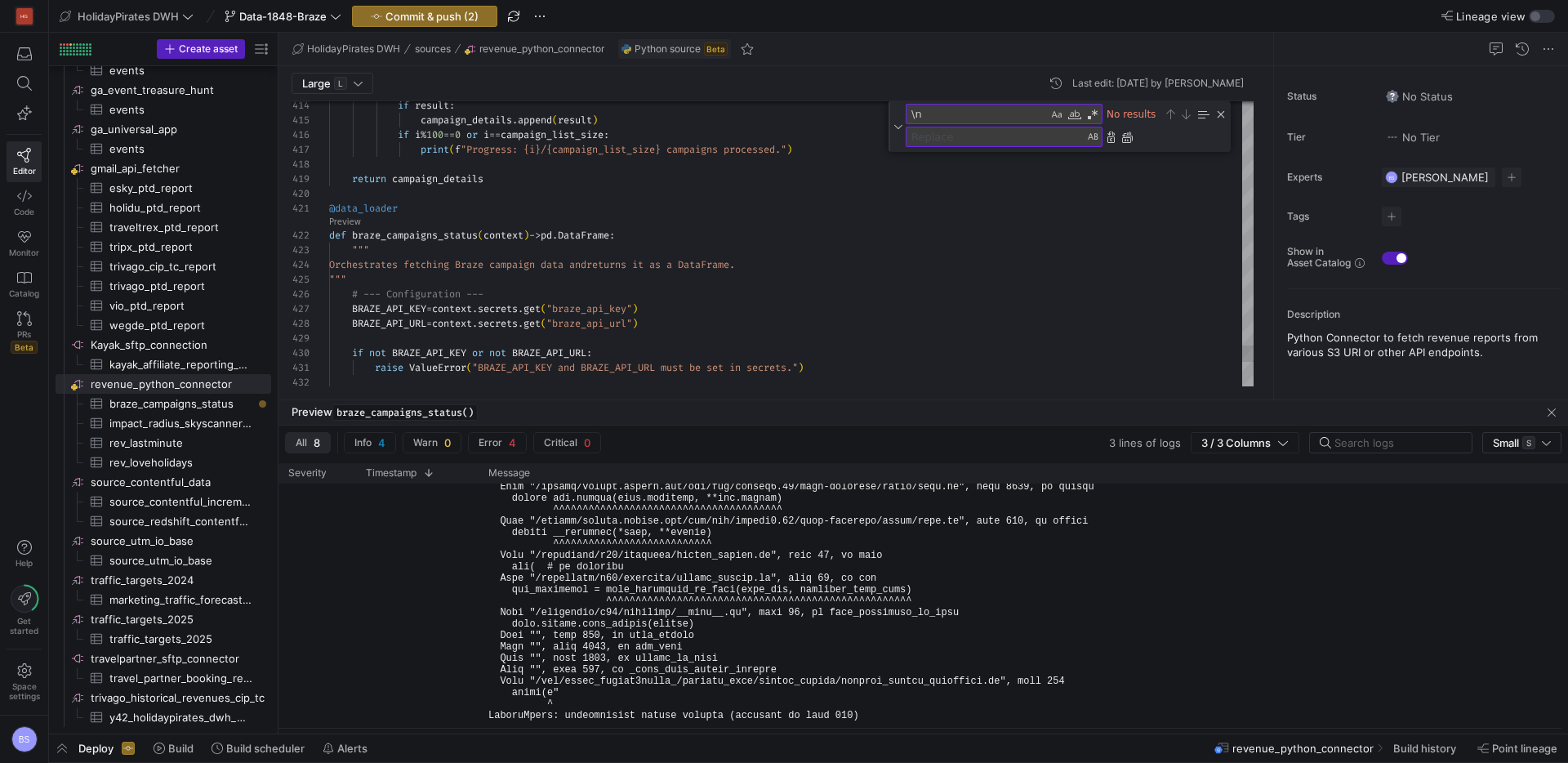
click at [350, 223] on link "Preview" at bounding box center [344, 222] width 32 height 9
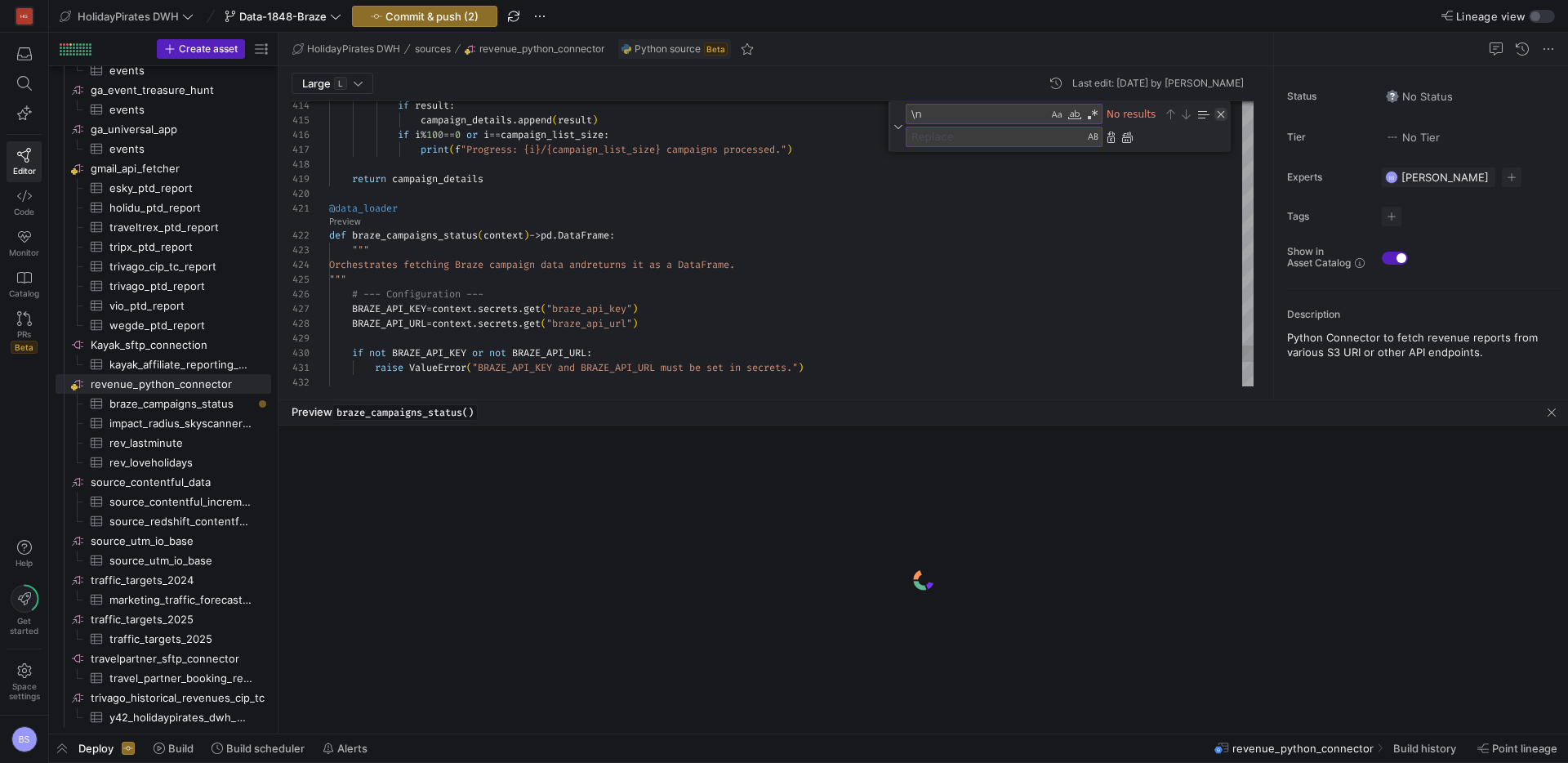
click at [1221, 110] on div "Close (Escape)" at bounding box center [1221, 114] width 13 height 13
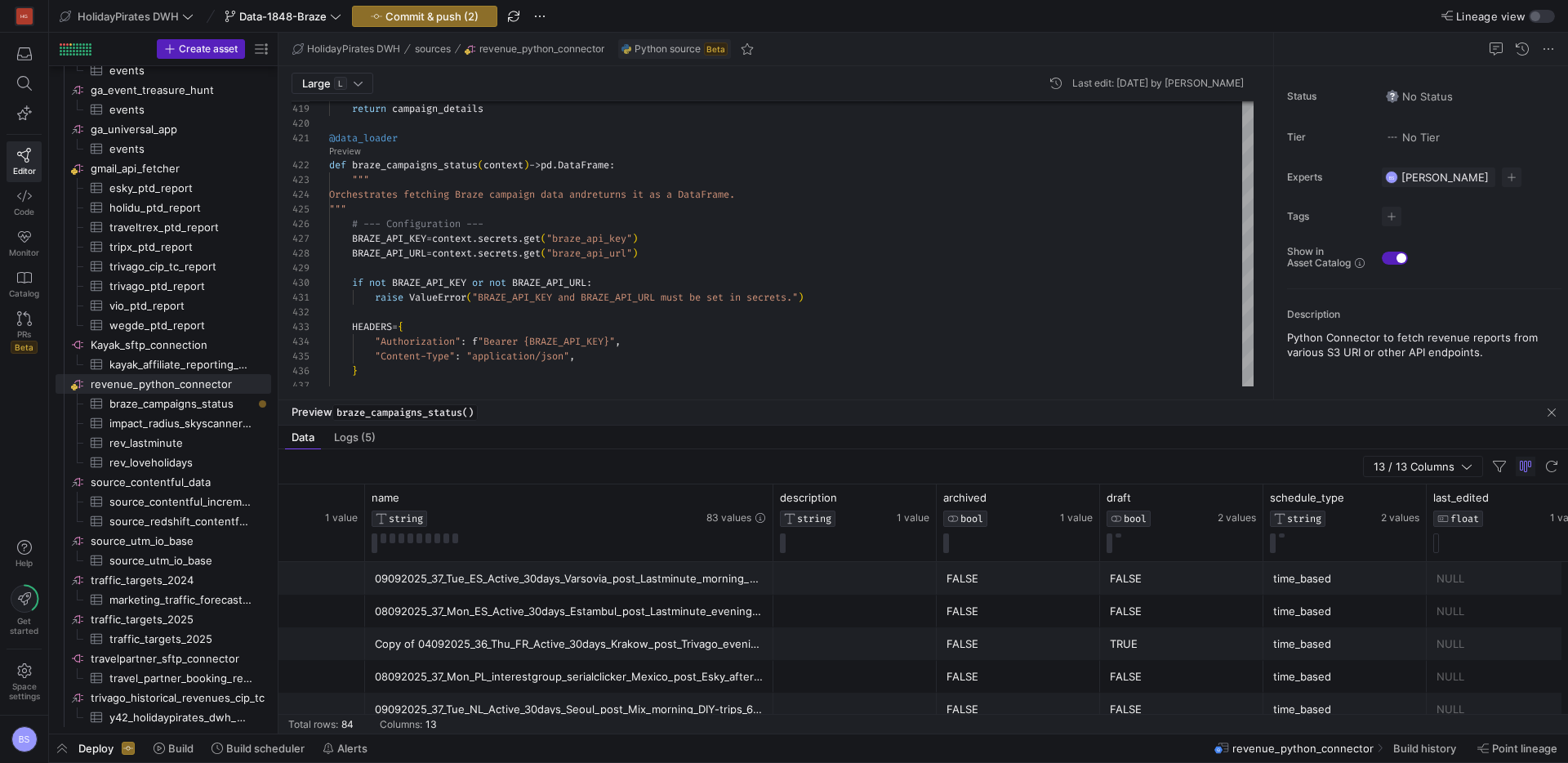
scroll to position [0, 149]
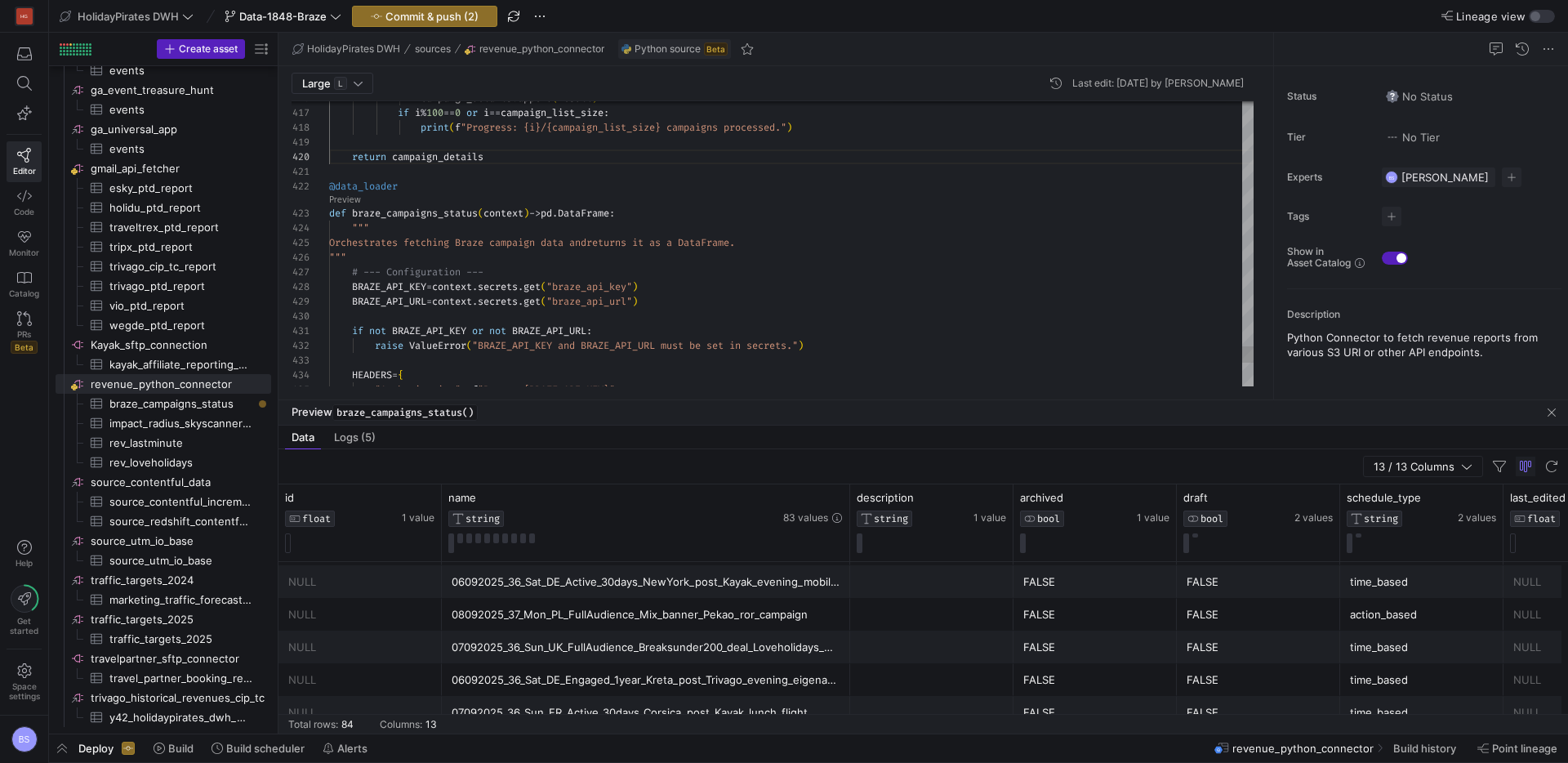
drag, startPoint x: 359, startPoint y: 218, endPoint x: 353, endPoint y: 205, distance: 14.3
click at [350, 199] on link "Preview" at bounding box center [344, 199] width 32 height 9
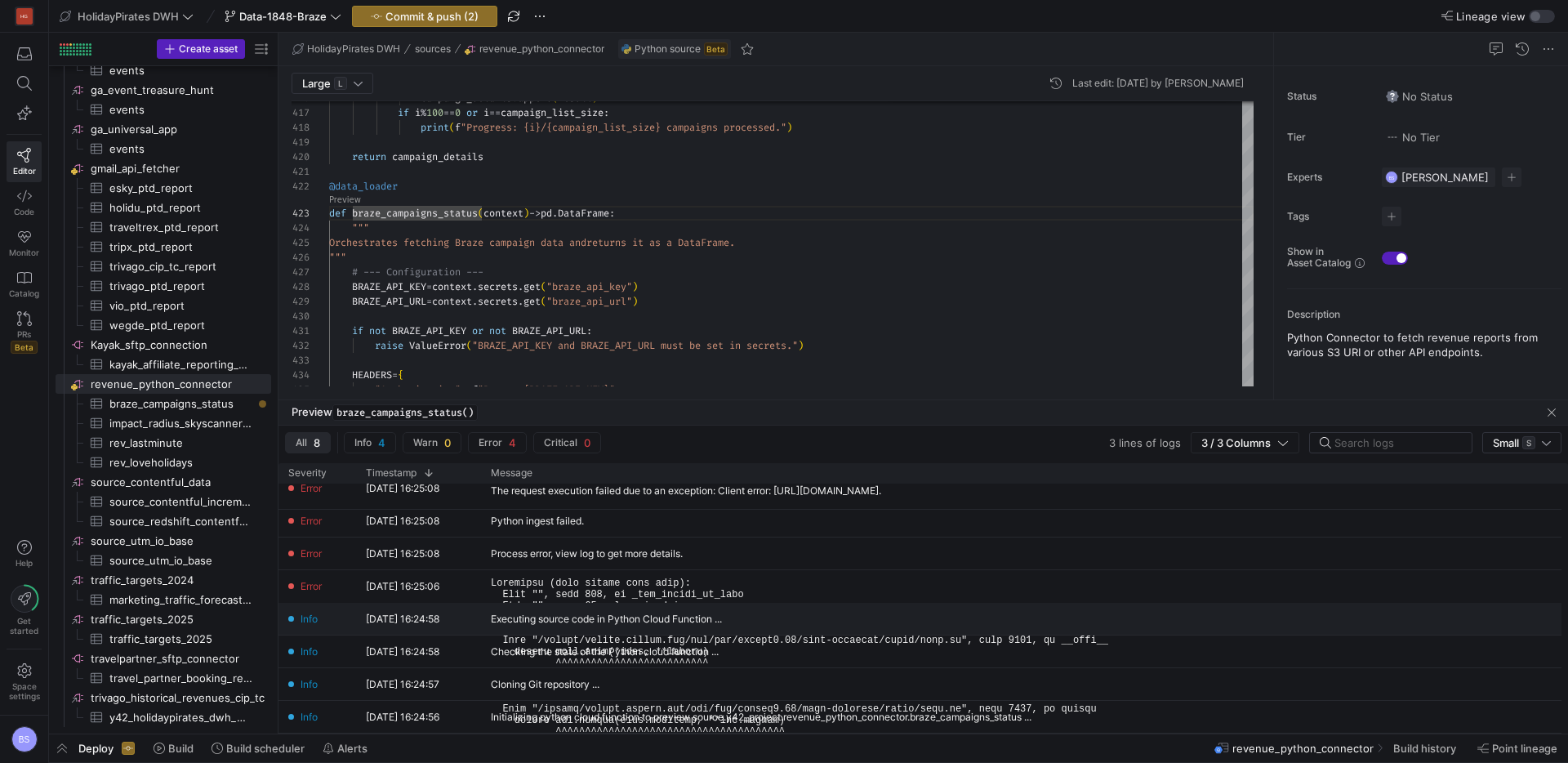
scroll to position [0, 0]
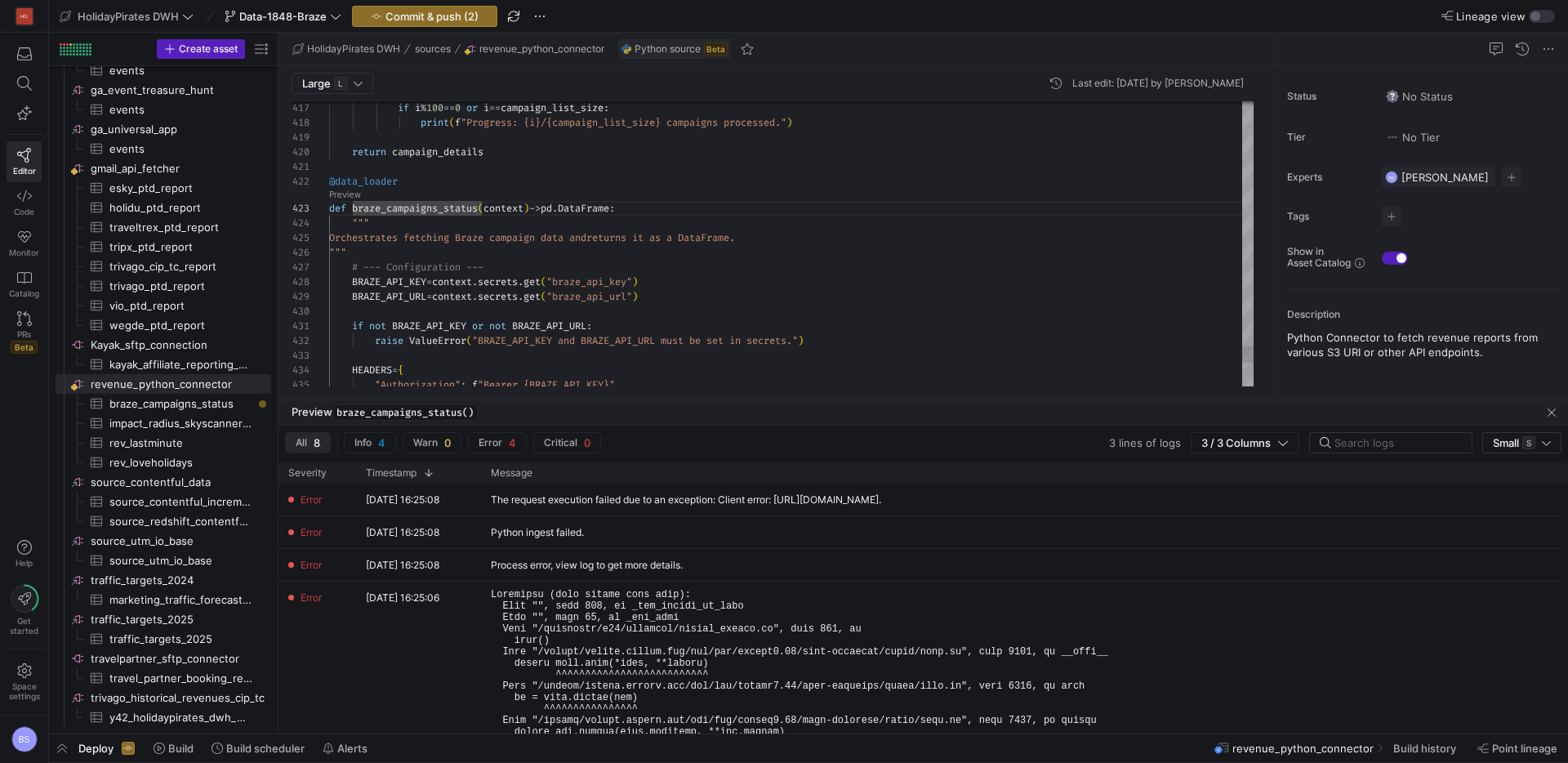
drag, startPoint x: 898, startPoint y: 116, endPoint x: 1067, endPoint y: 133, distance: 169.9
click at [899, 115] on div "Toggle Replace" at bounding box center [898, 115] width 15 height 27
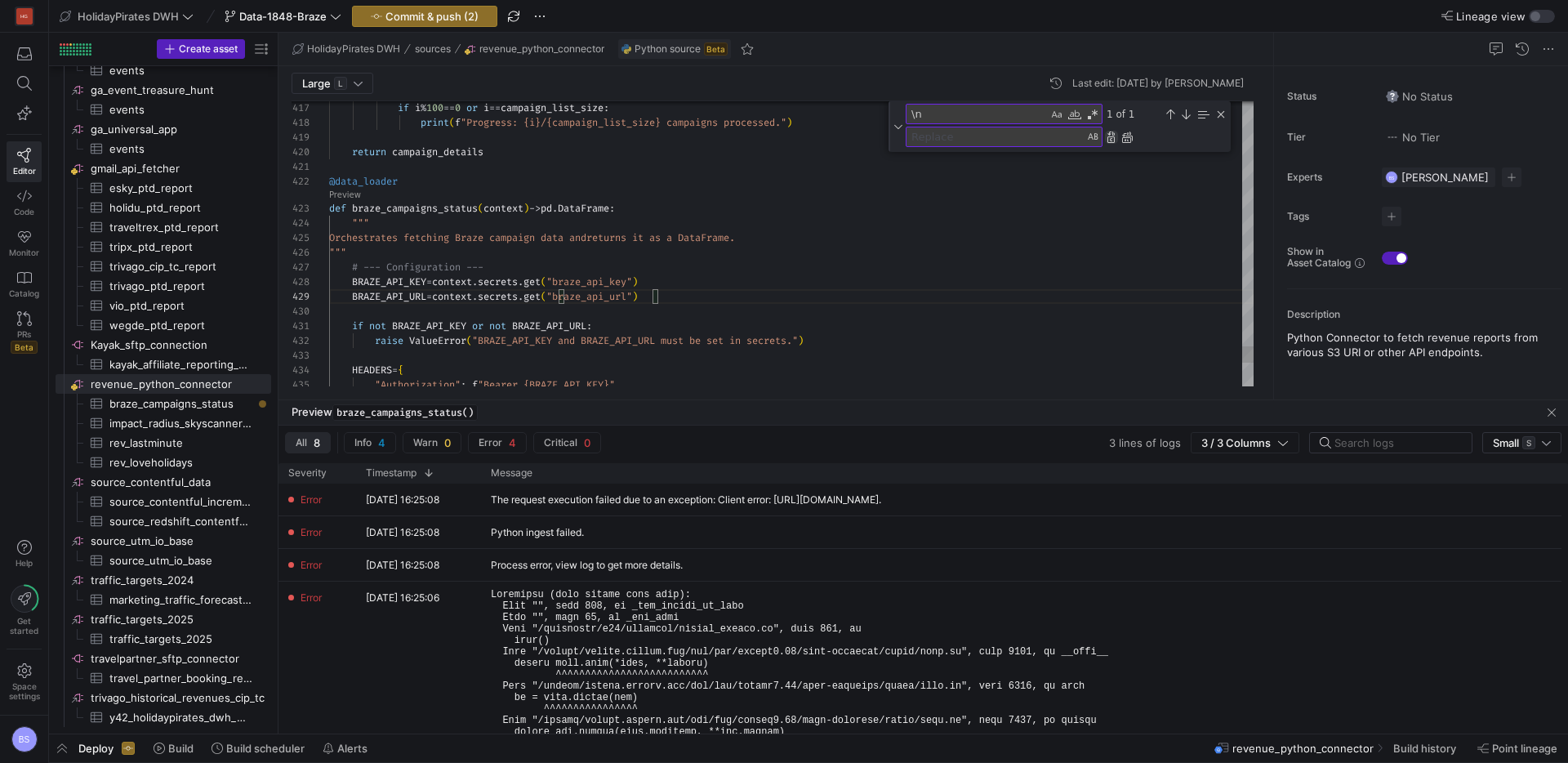
click at [1111, 135] on div "Replace (Enter)" at bounding box center [1111, 137] width 13 height 13
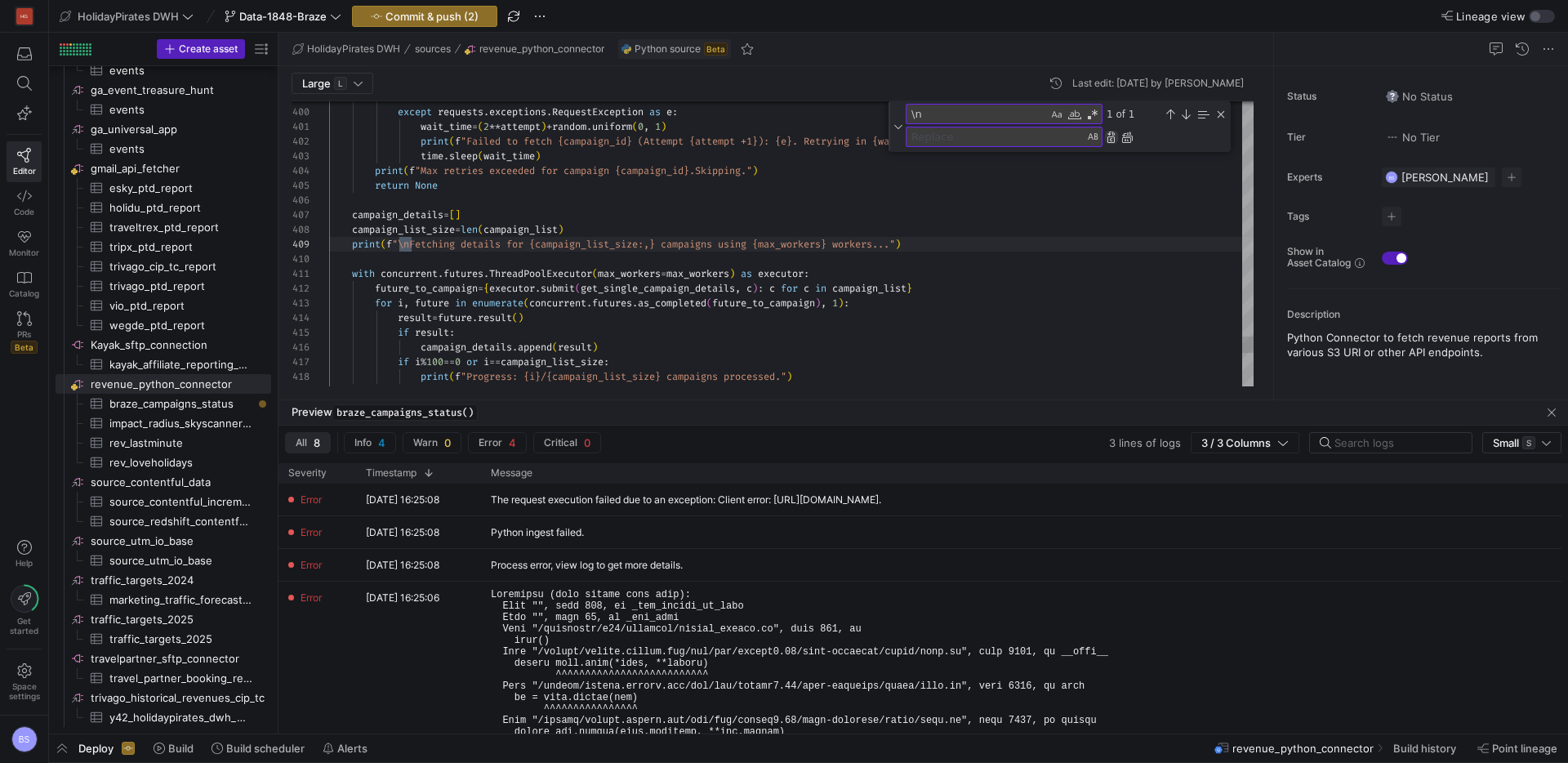
scroll to position [147, 83]
click at [1113, 136] on div "Replace (Enter)" at bounding box center [1111, 137] width 13 height 13
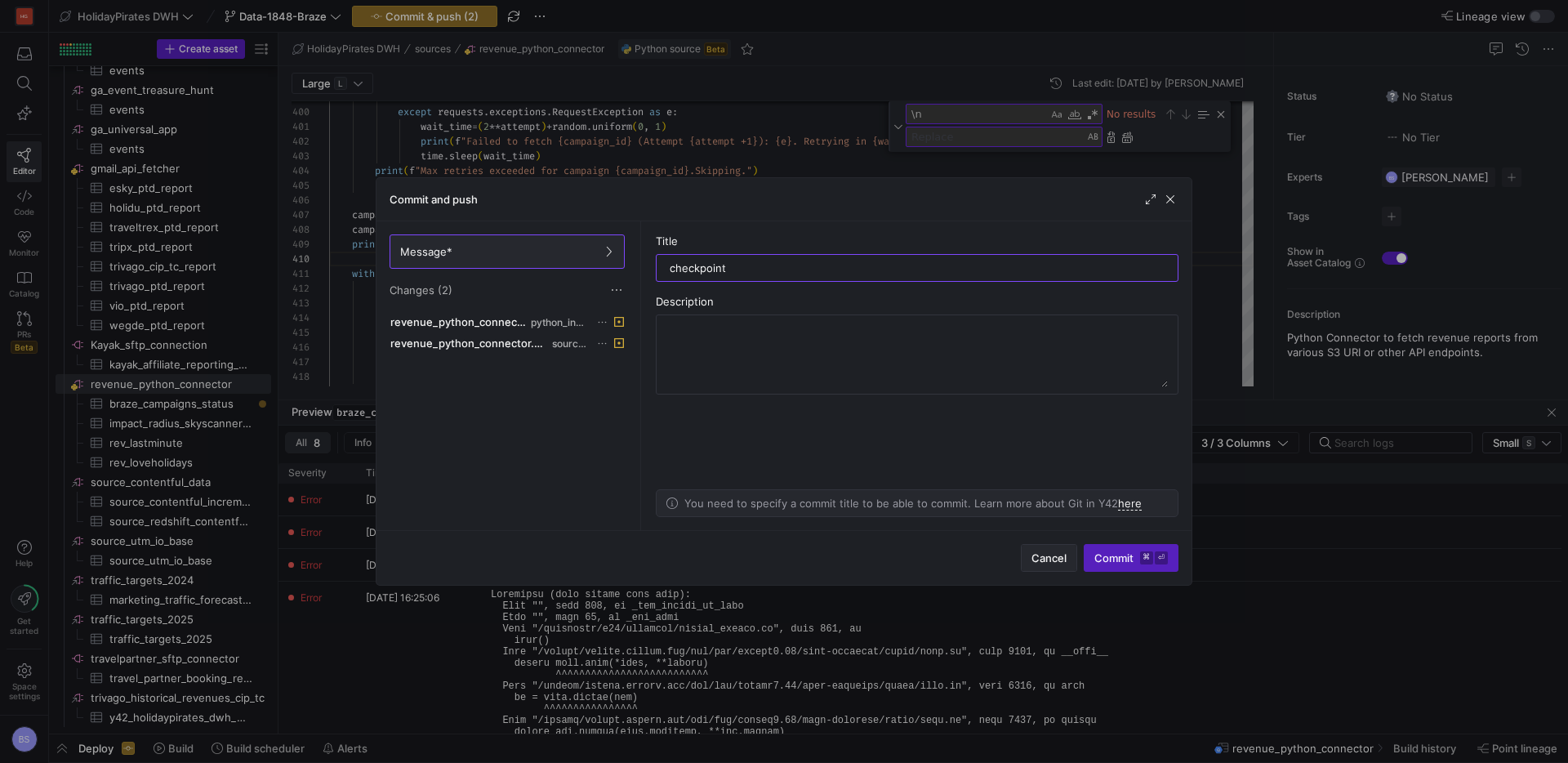
click at [1049, 559] on span "Cancel" at bounding box center [1048, 558] width 35 height 13
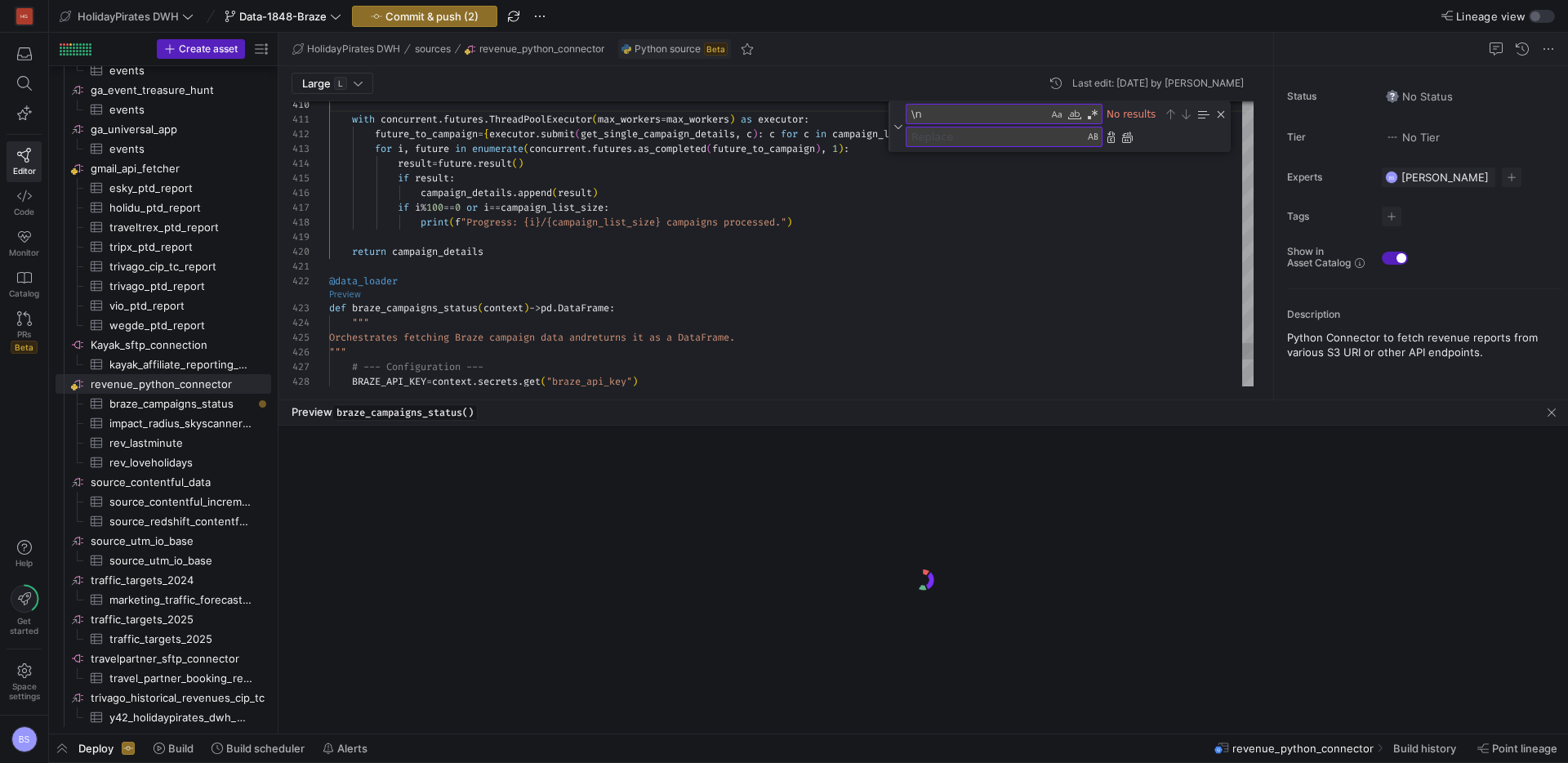
click at [349, 297] on link "Preview" at bounding box center [344, 294] width 32 height 9
drag, startPoint x: 1222, startPoint y: 115, endPoint x: 1206, endPoint y: 115, distance: 16.0
click at [1222, 115] on div "Close (Escape)" at bounding box center [1221, 114] width 13 height 13
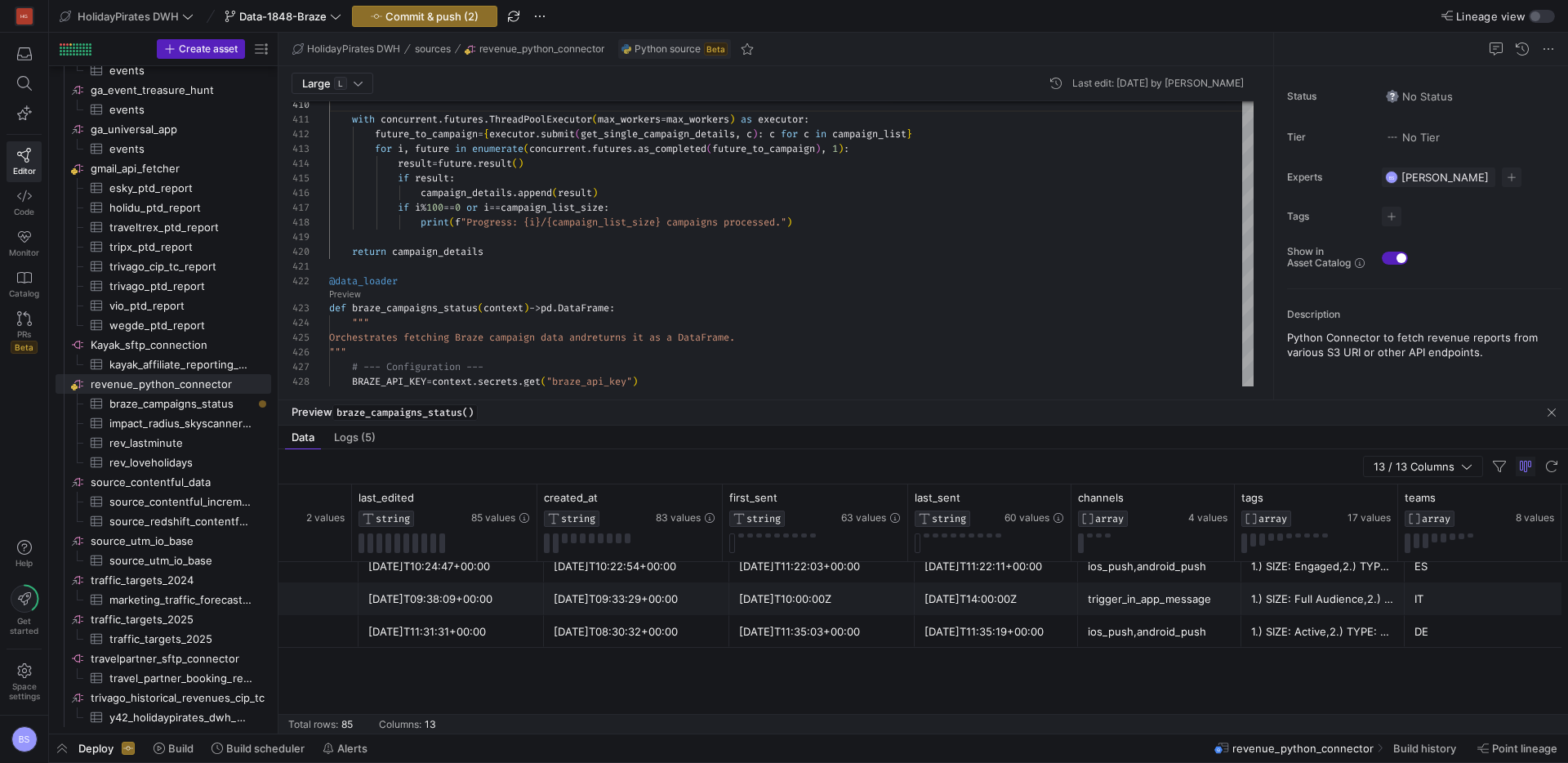
scroll to position [1012, 0]
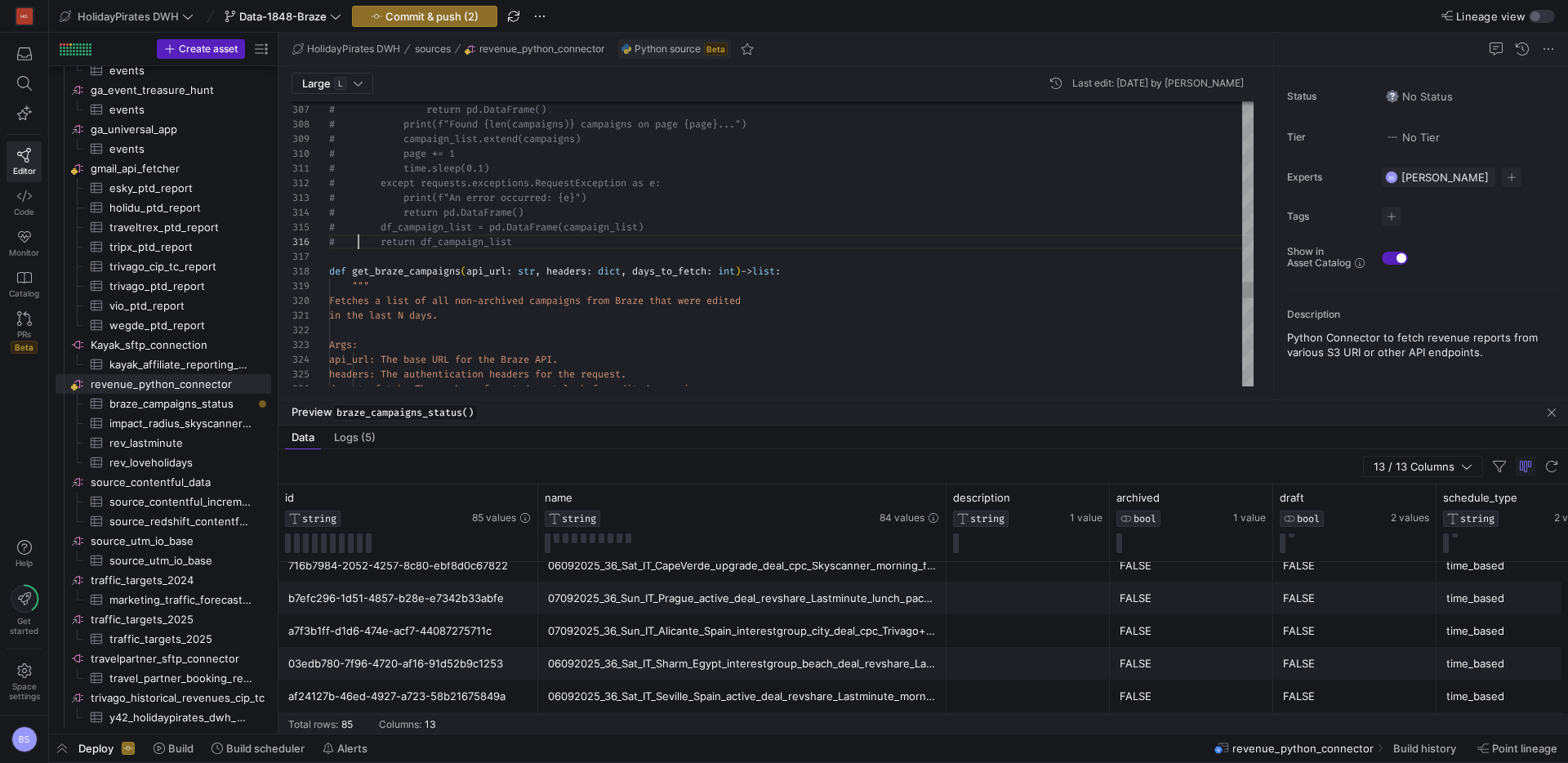
click at [360, 252] on div at bounding box center [791, 256] width 924 height 15
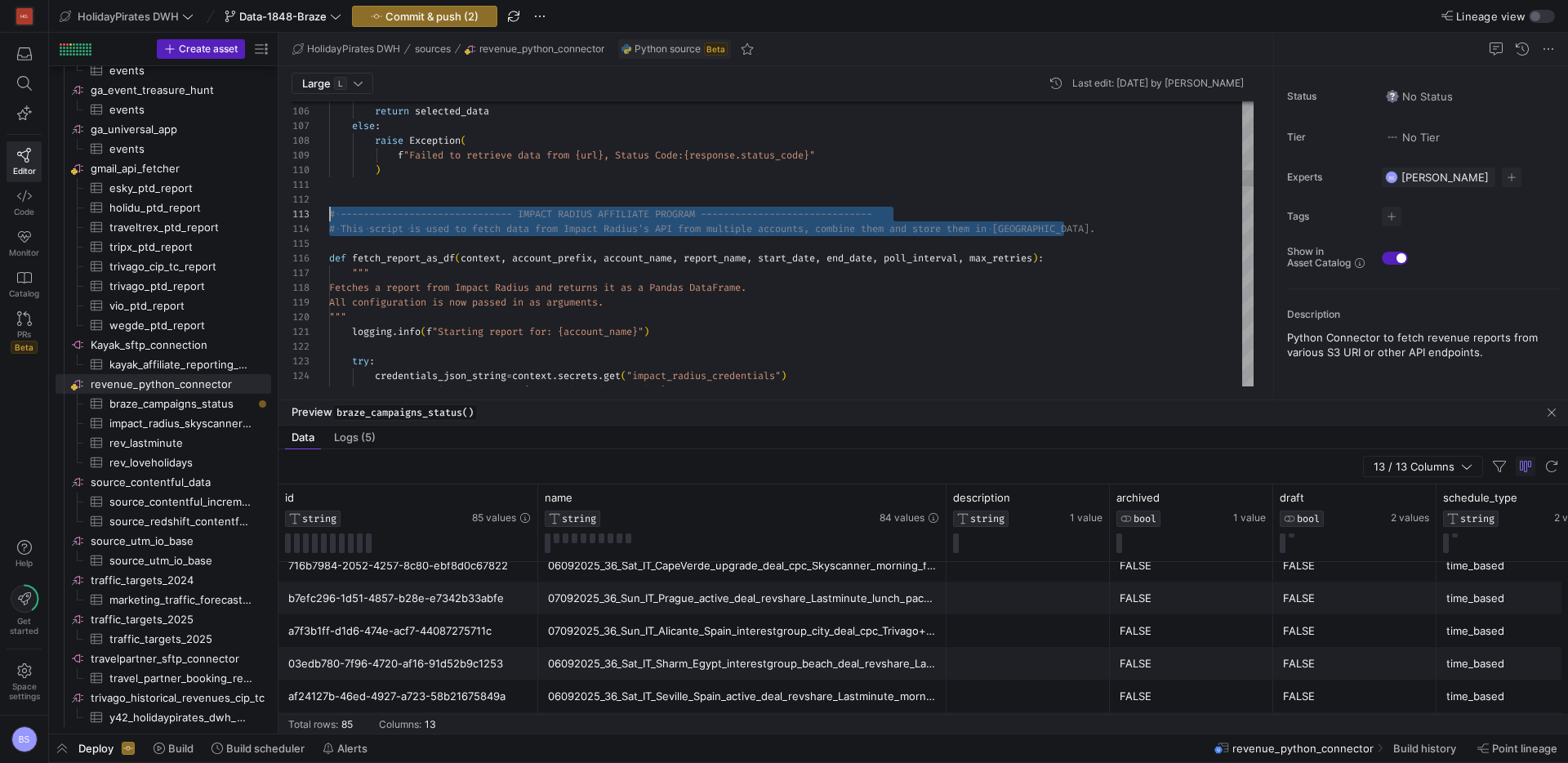
drag, startPoint x: 1068, startPoint y: 227, endPoint x: 294, endPoint y: 217, distance: 774.1
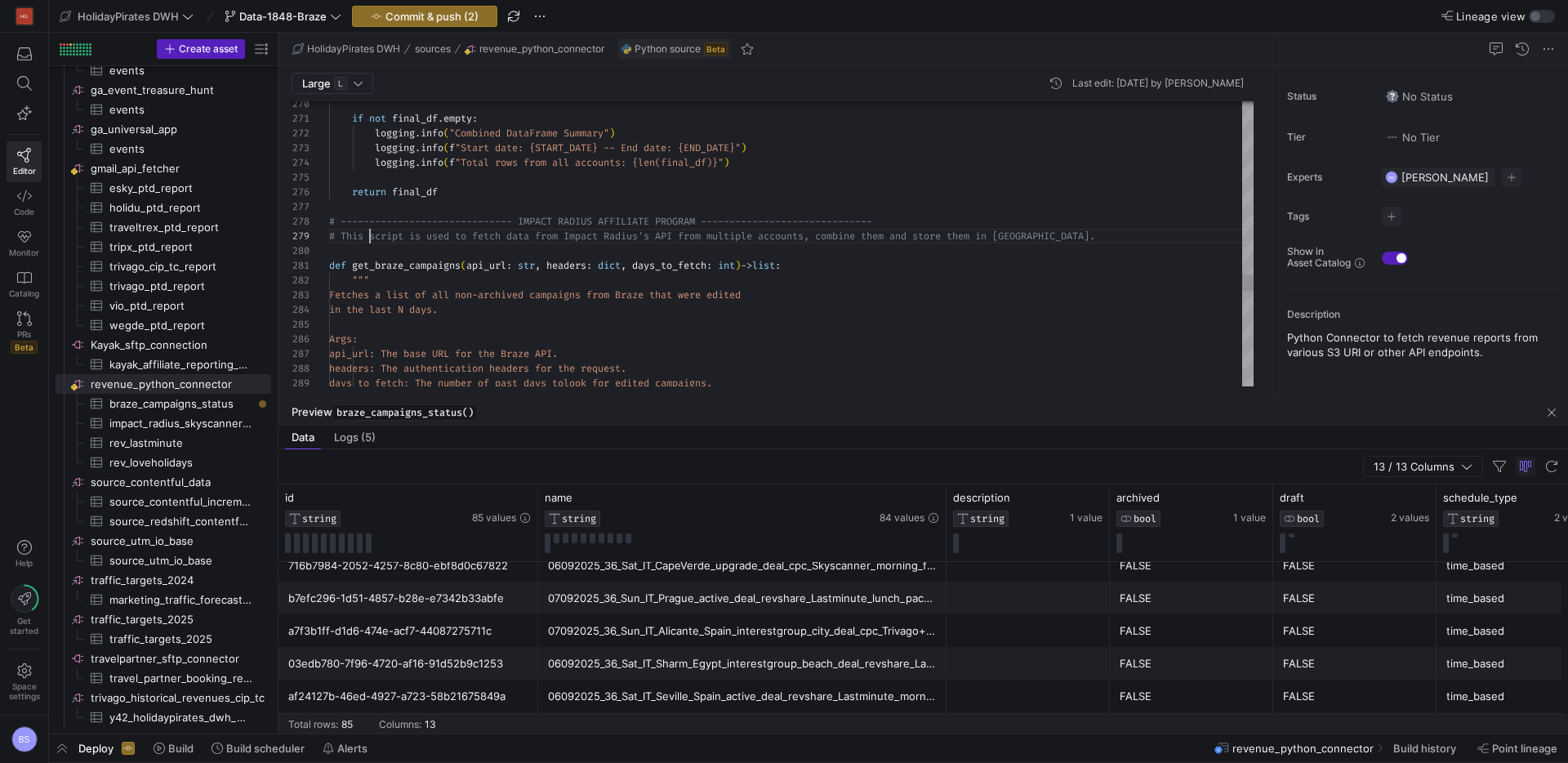
drag, startPoint x: 587, startPoint y: 237, endPoint x: 1086, endPoint y: 234, distance: 499.0
drag, startPoint x: 703, startPoint y: 217, endPoint x: 525, endPoint y: 217, distance: 178.0
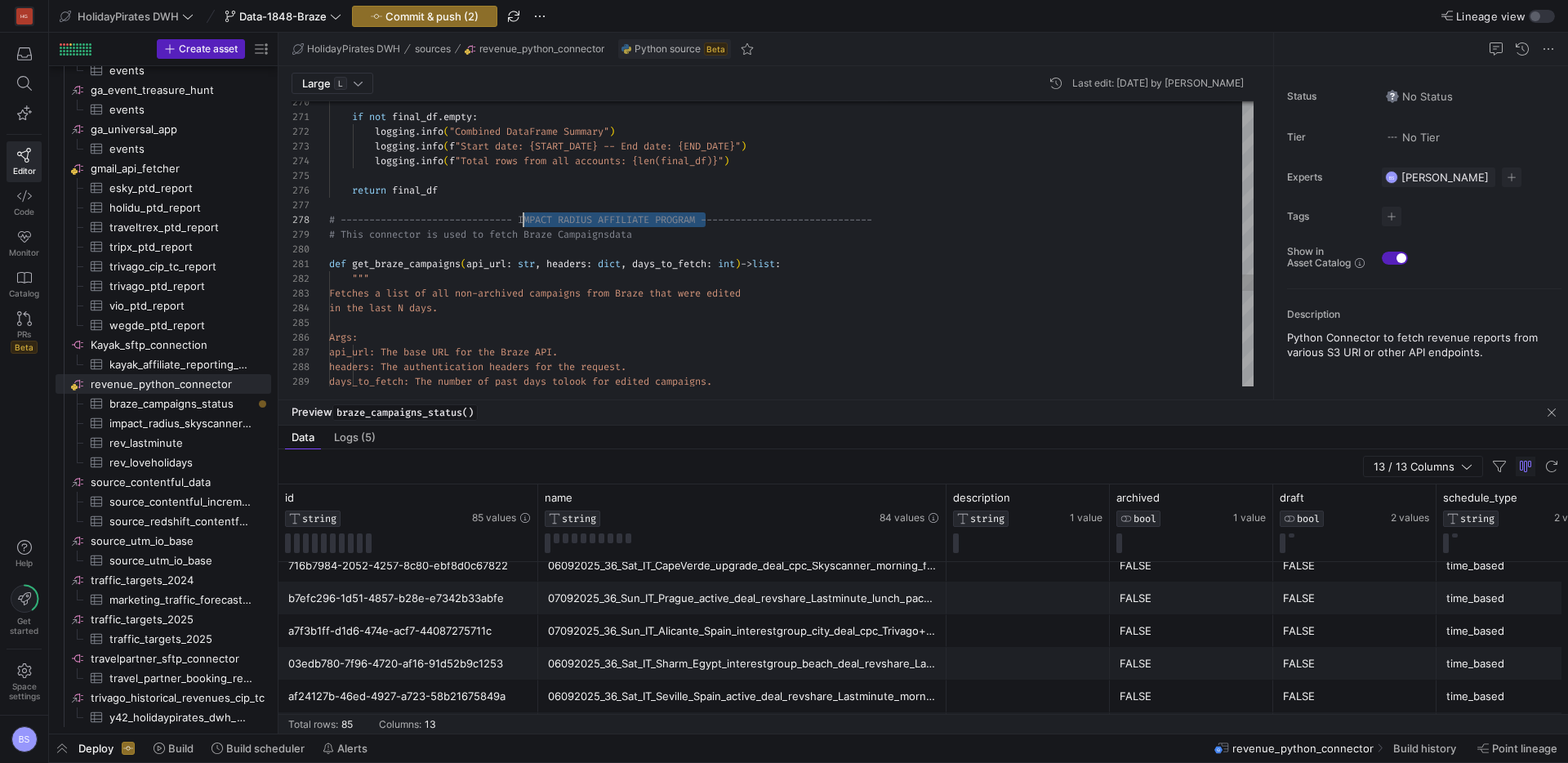
click at [671, 244] on div at bounding box center [791, 250] width 924 height 15
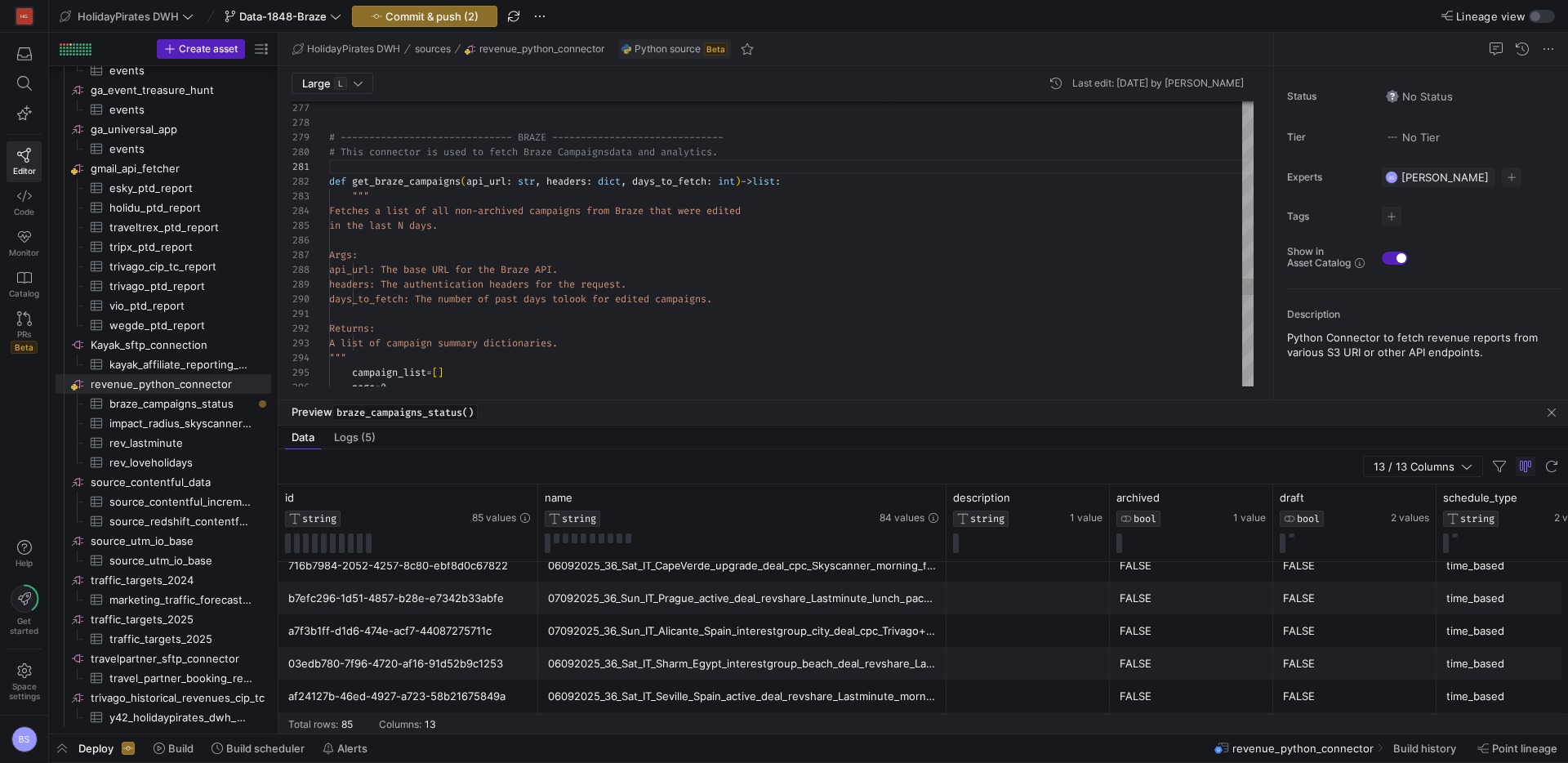
scroll to position [44, 40]
drag, startPoint x: 584, startPoint y: 356, endPoint x: 563, endPoint y: 351, distance: 21.6
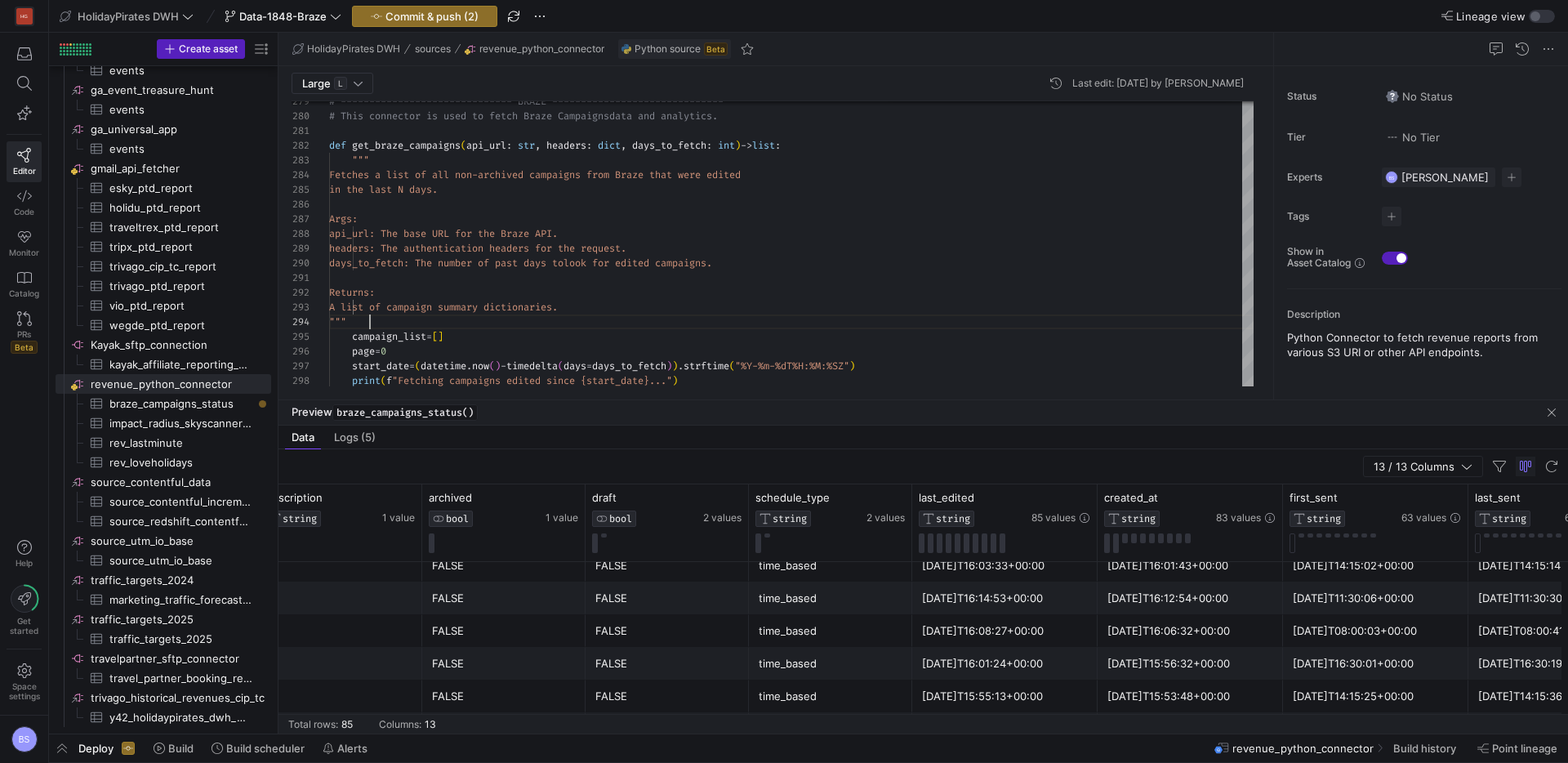
scroll to position [0, 720]
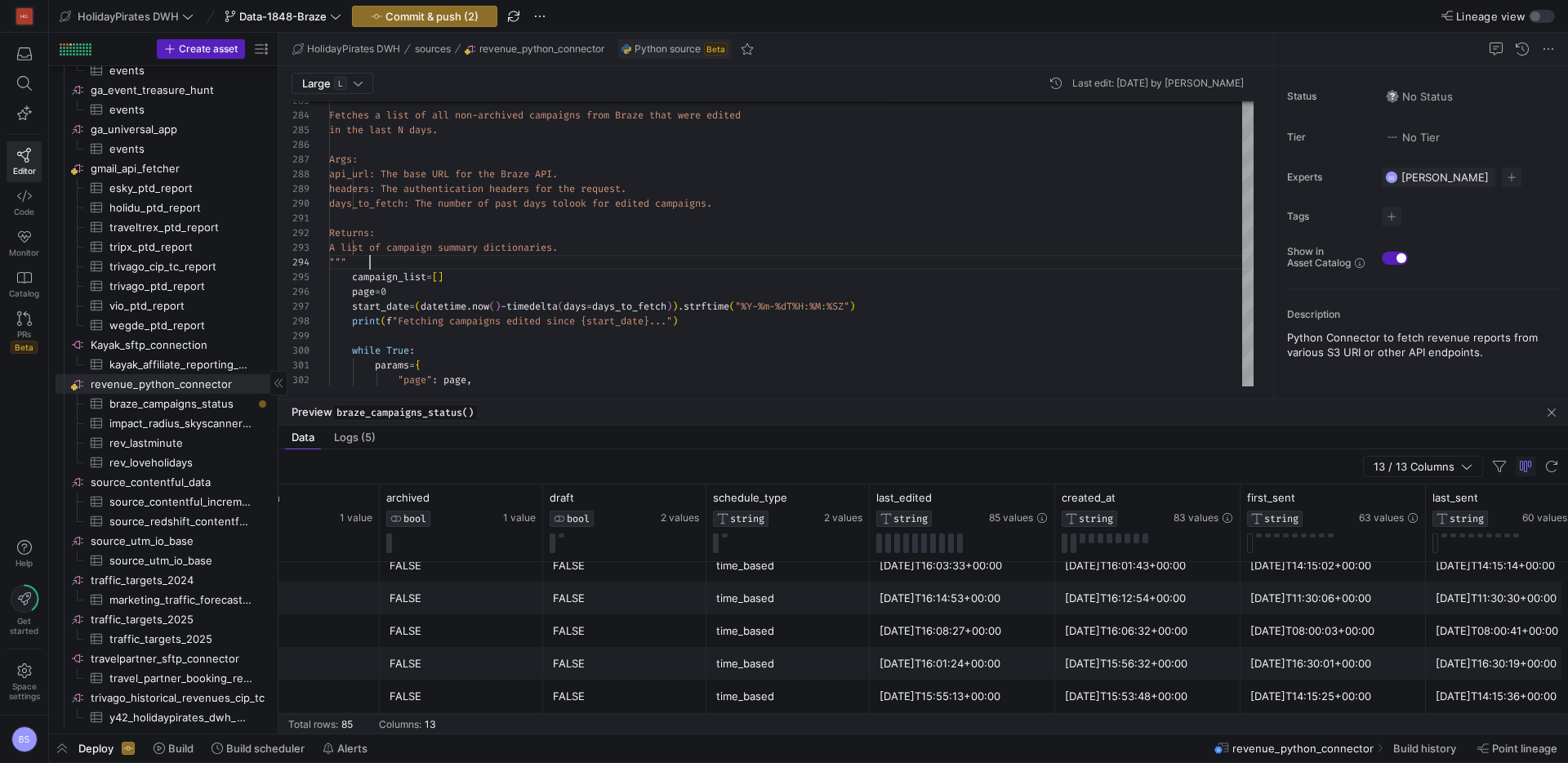
type textarea "Returns: A list of campaign summary dictionaries. """ campaign_list = [] page =…"
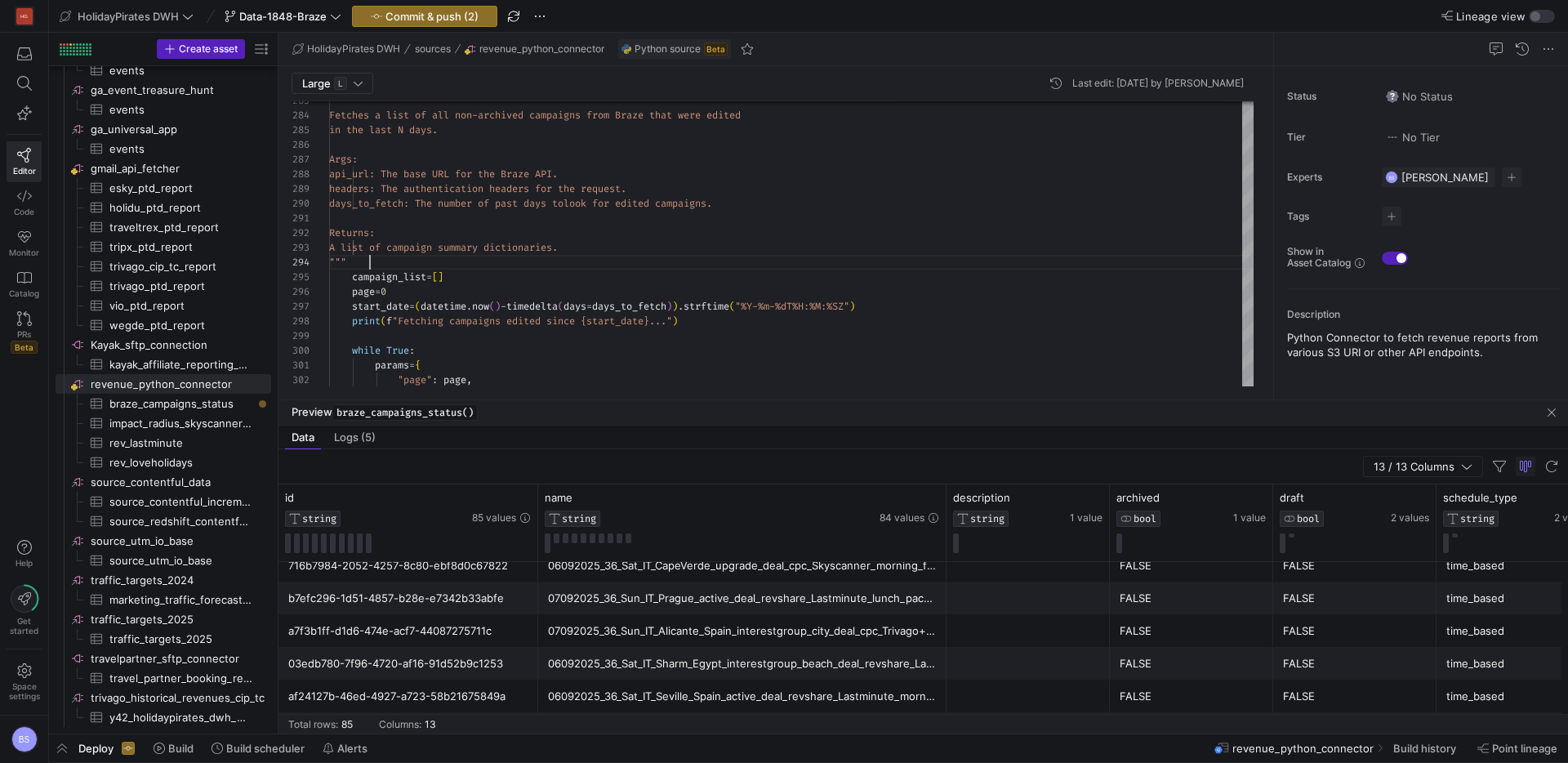
scroll to position [0, 1247]
